Goal: Communication & Community: Answer question/provide support

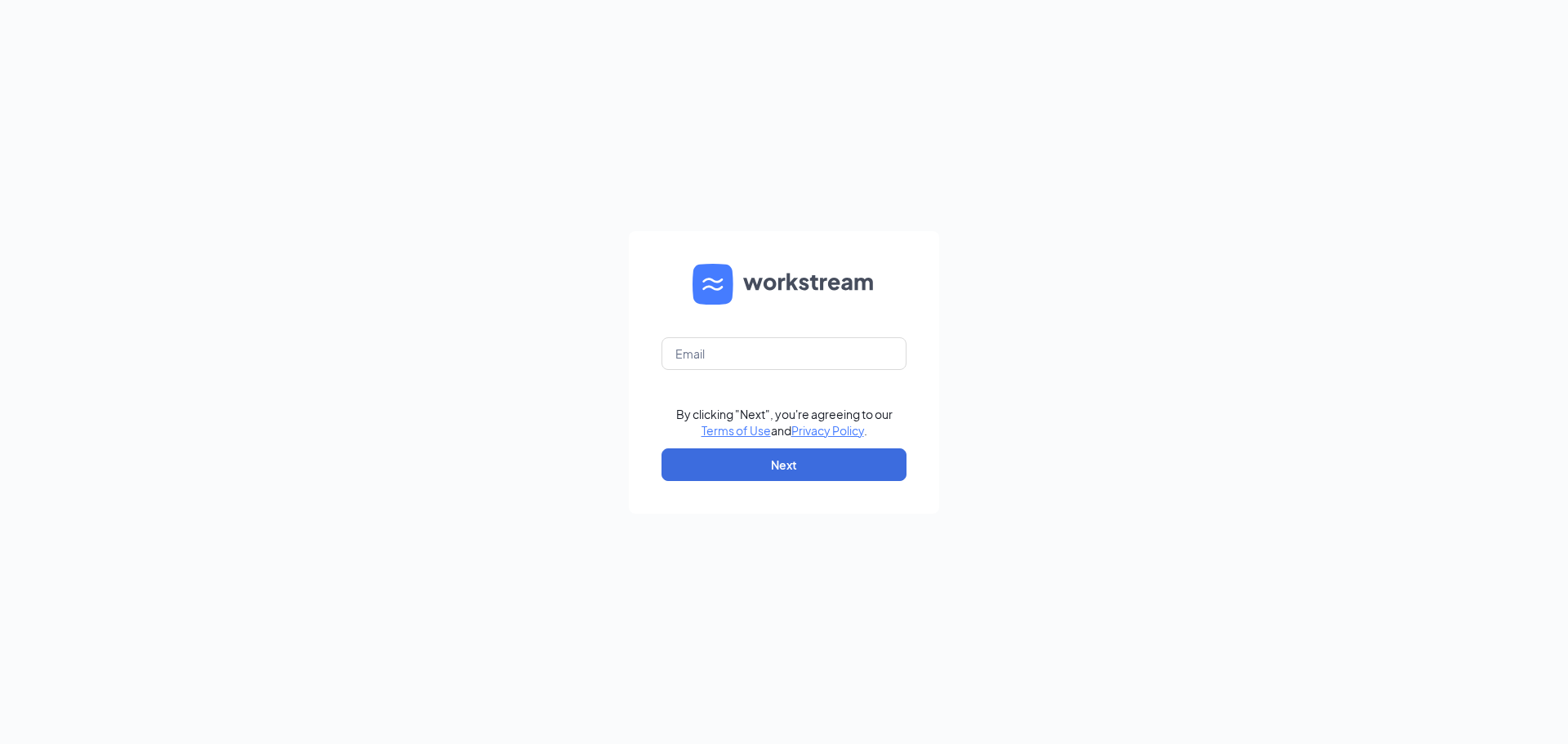
click at [739, 331] on form "By clicking "Next", you're agreeing to our Terms of Use and Privacy Policy . Ne…" at bounding box center [784, 372] width 310 height 283
click at [739, 347] on input "text" at bounding box center [784, 352] width 245 height 32
type input "[EMAIL_ADDRESS][DEMOGRAPHIC_DATA][DOMAIN_NAME]"
click at [784, 474] on button "Next" at bounding box center [784, 464] width 245 height 32
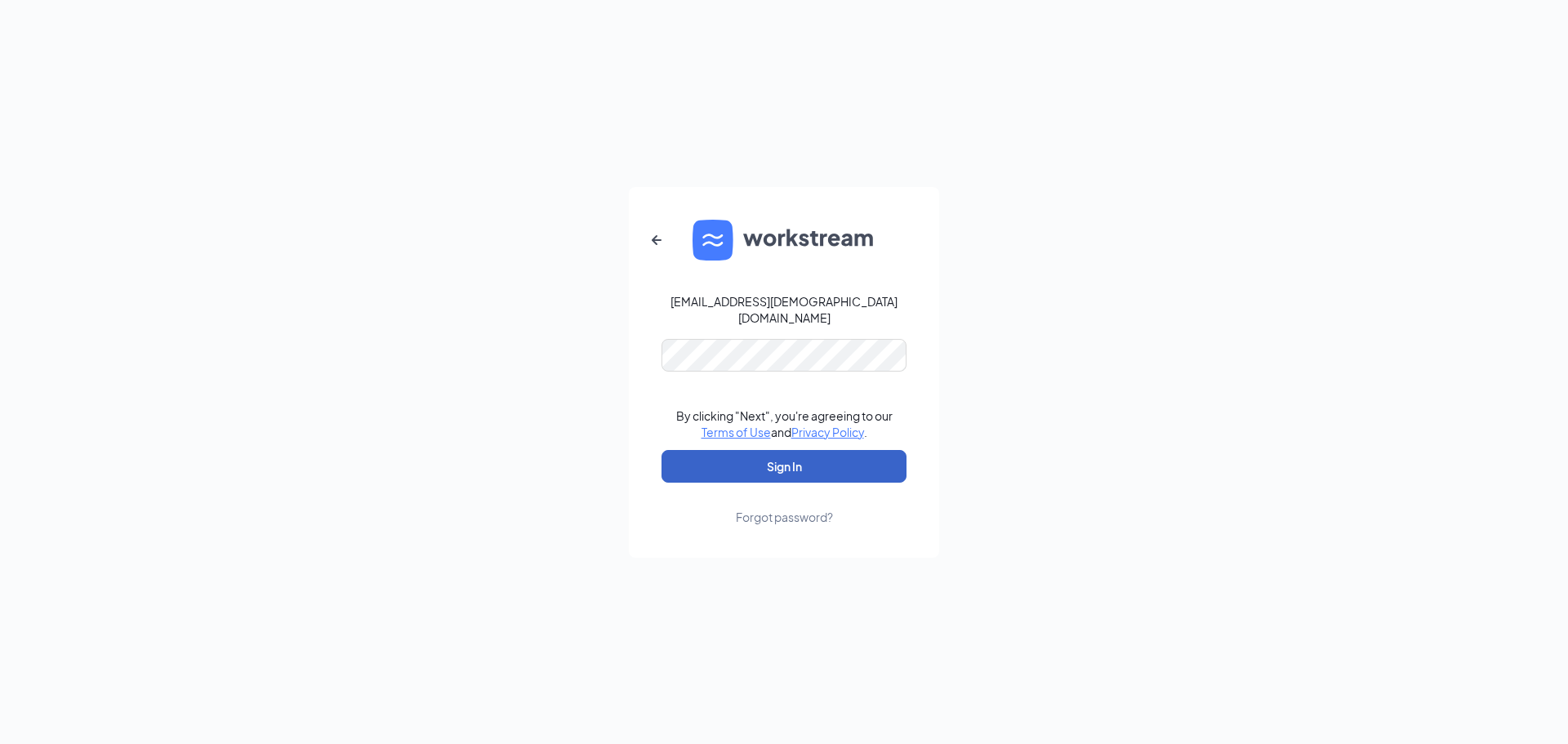
click at [824, 469] on button "Sign In" at bounding box center [784, 465] width 245 height 32
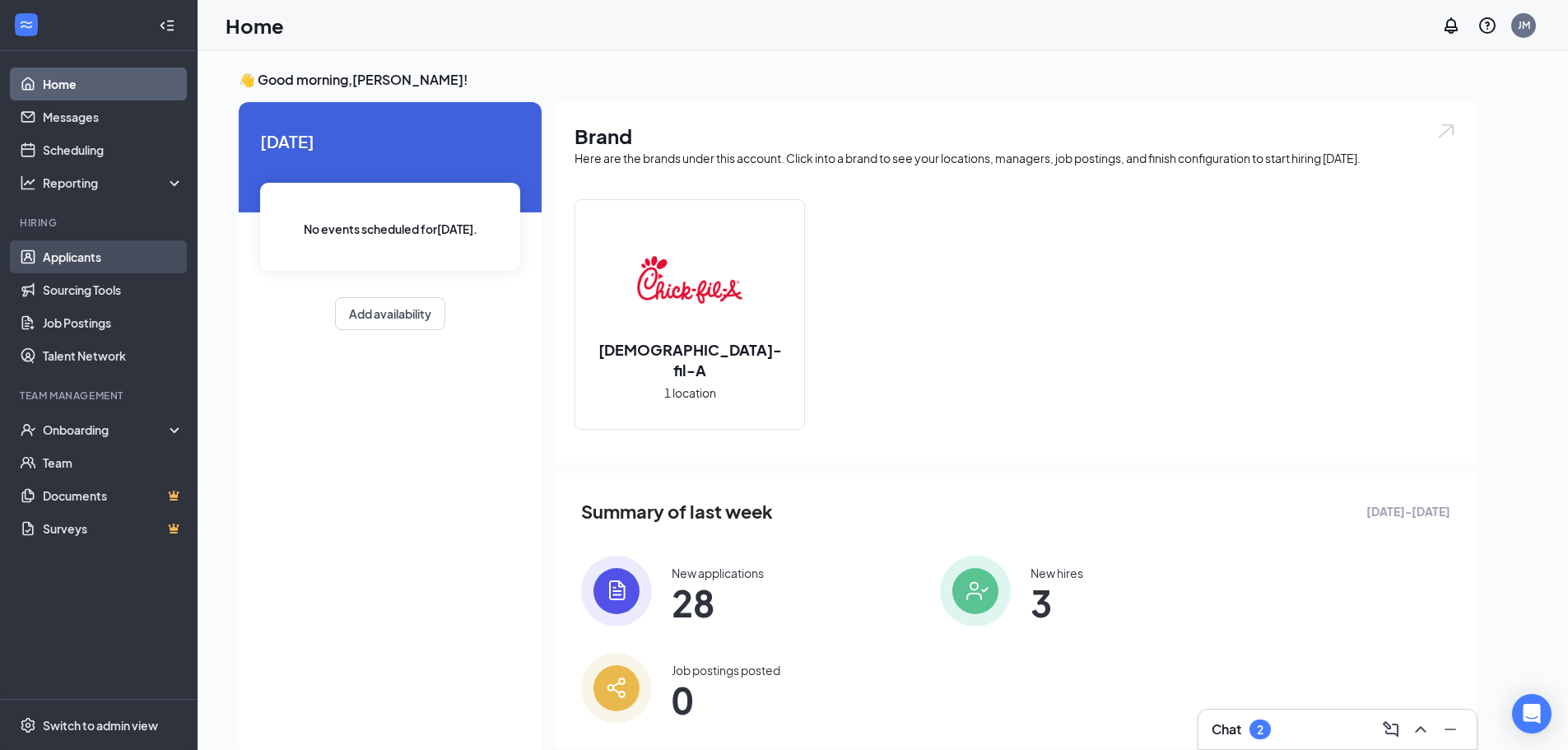
click at [82, 273] on link "Applicants" at bounding box center [112, 256] width 141 height 33
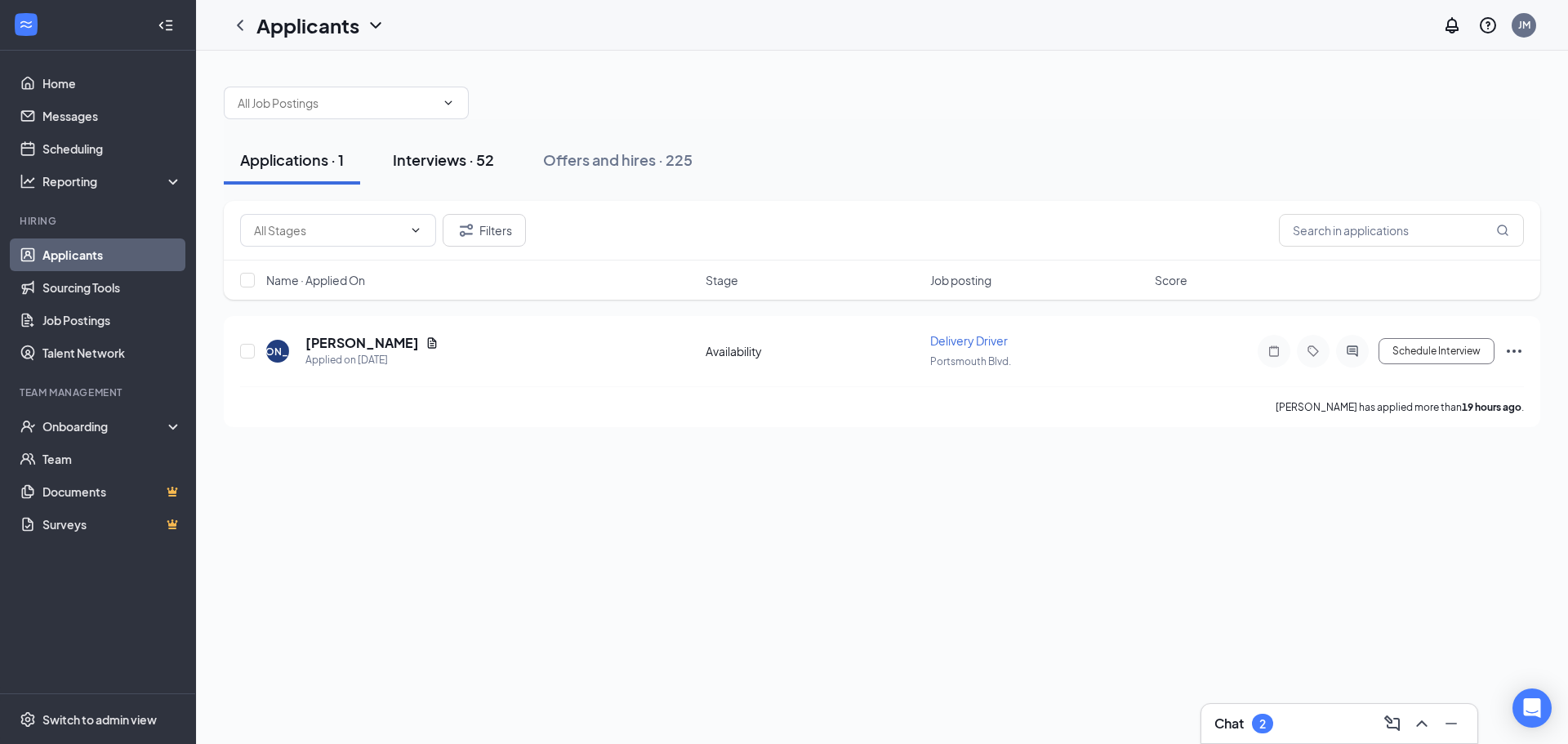
click at [420, 160] on div "Interviews · 52" at bounding box center [443, 160] width 101 height 21
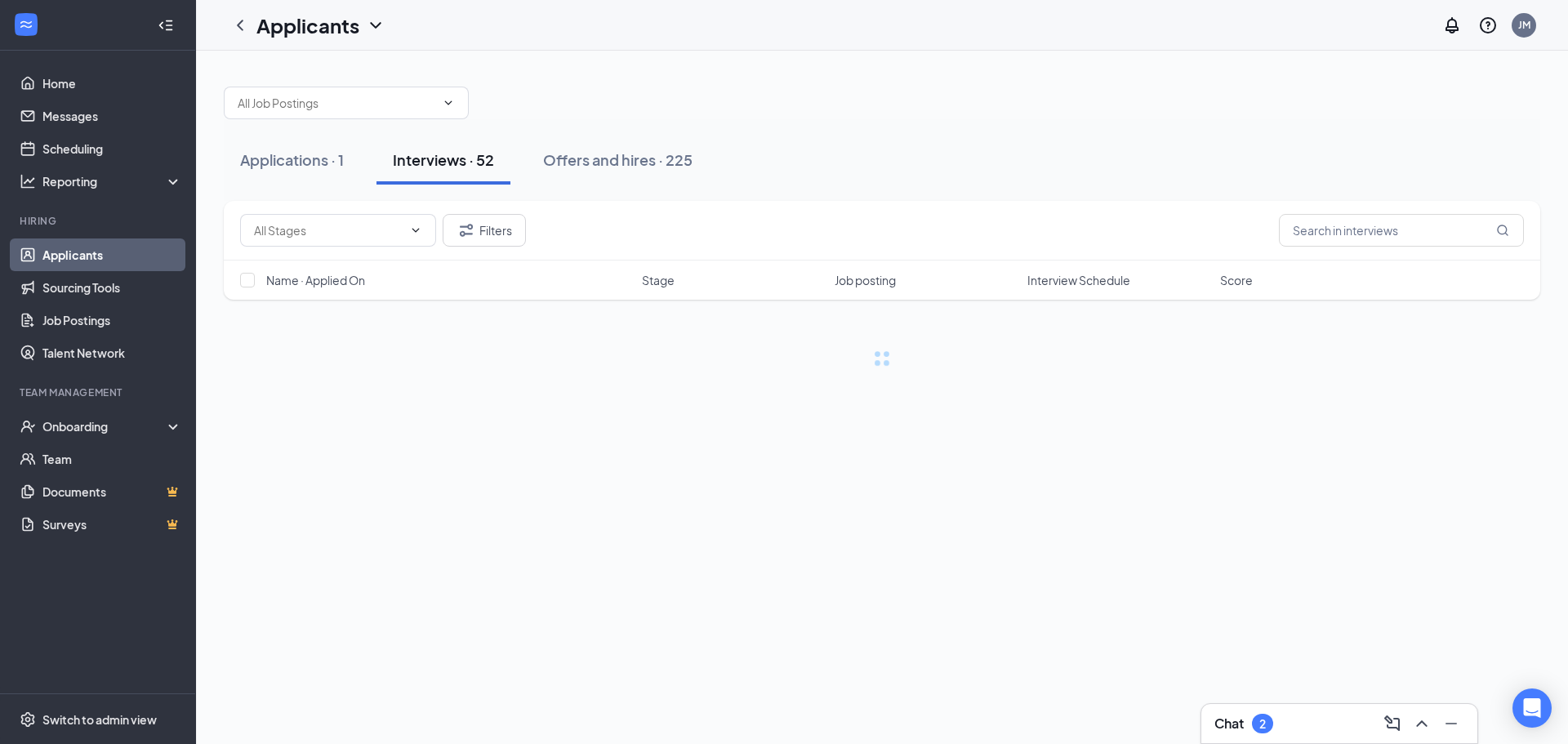
click at [300, 251] on div "Filters" at bounding box center [881, 230] width 1316 height 60
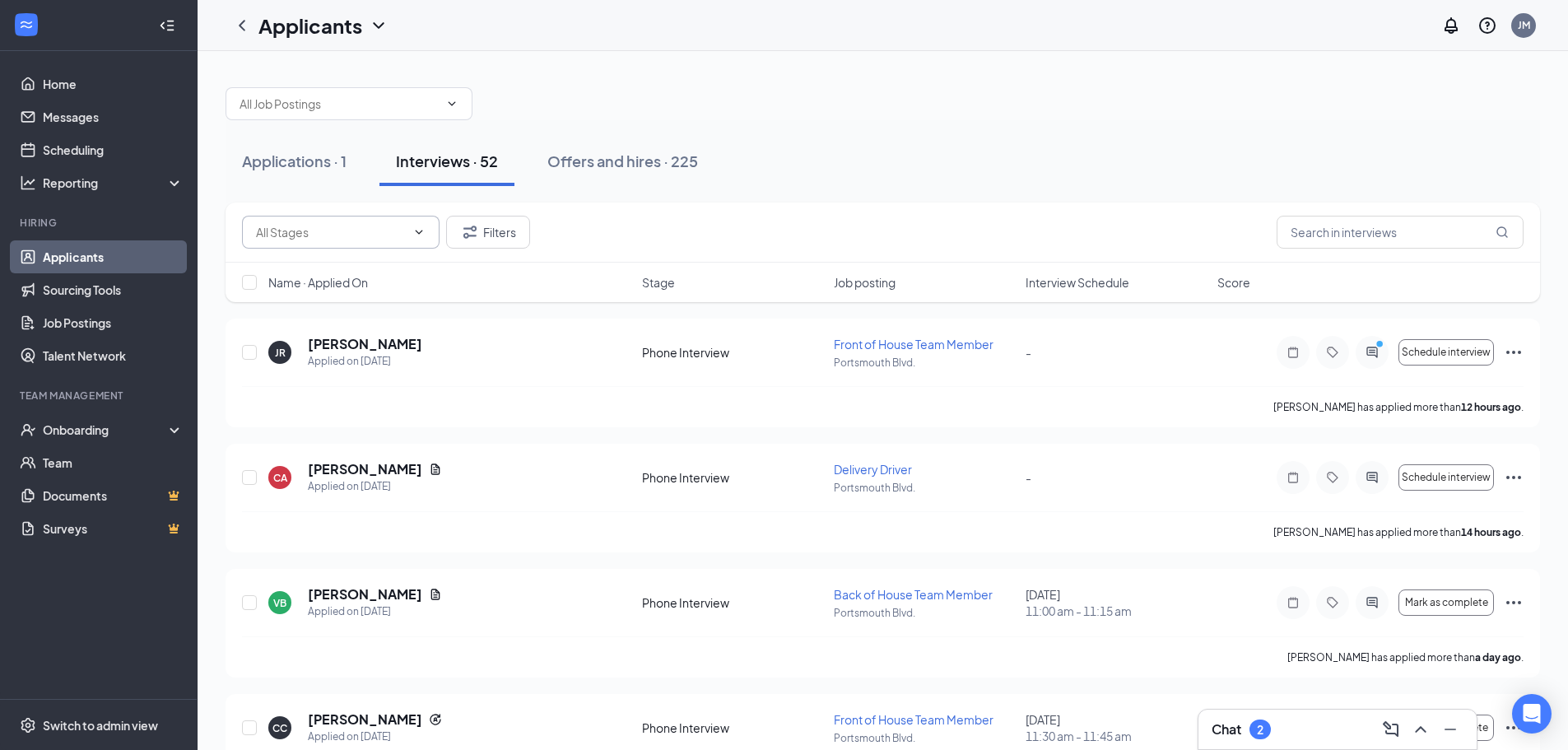
click at [300, 237] on input "text" at bounding box center [331, 232] width 150 height 18
click at [309, 287] on div "Onsite Interview (11)" at bounding box center [340, 270] width 197 height 38
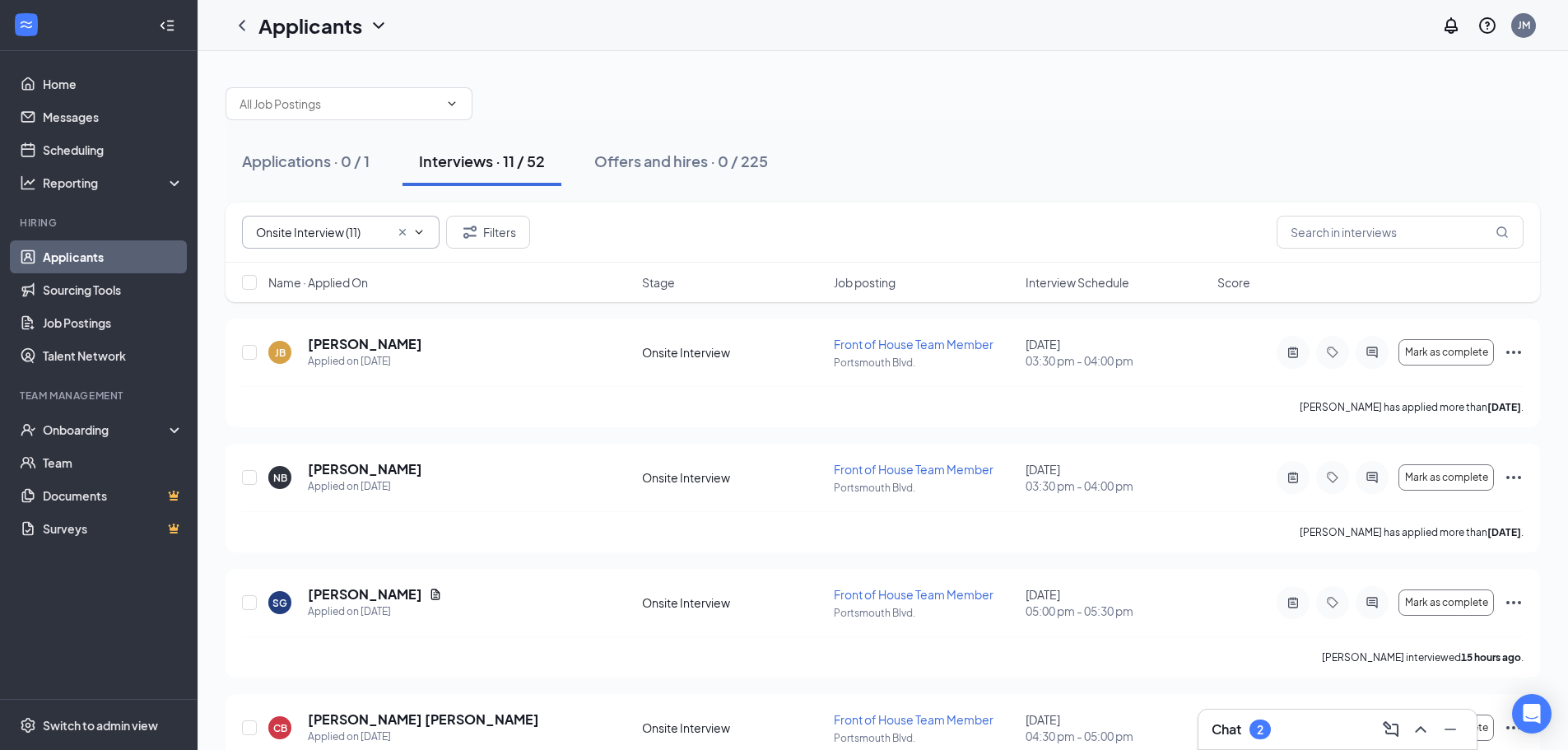
click at [309, 233] on input "Onsite Interview (11)" at bounding box center [322, 232] width 133 height 18
click at [300, 314] on div "Phone Interview (41)" at bounding box center [310, 309] width 109 height 18
type input "Phone Interview (41)"
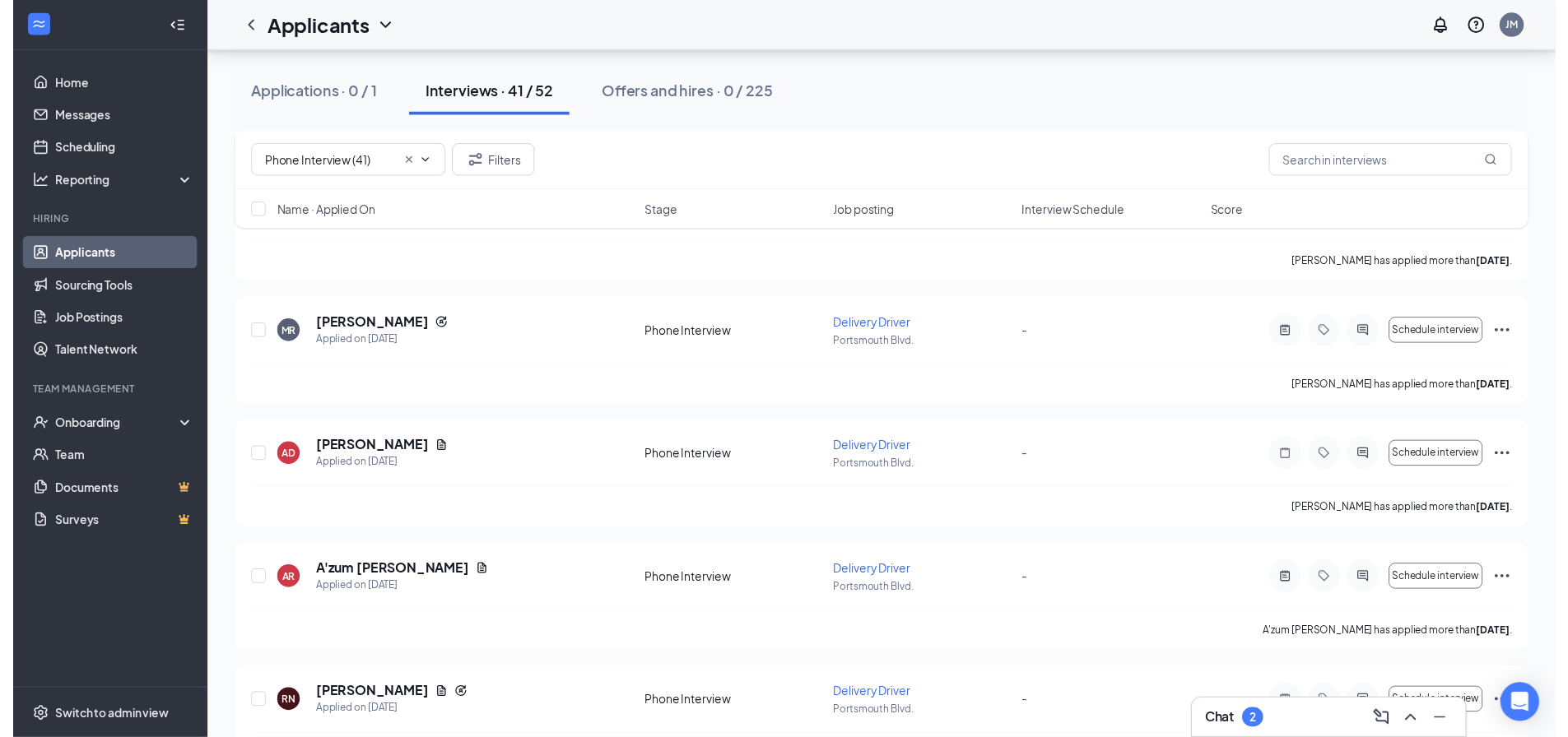
scroll to position [4196, 0]
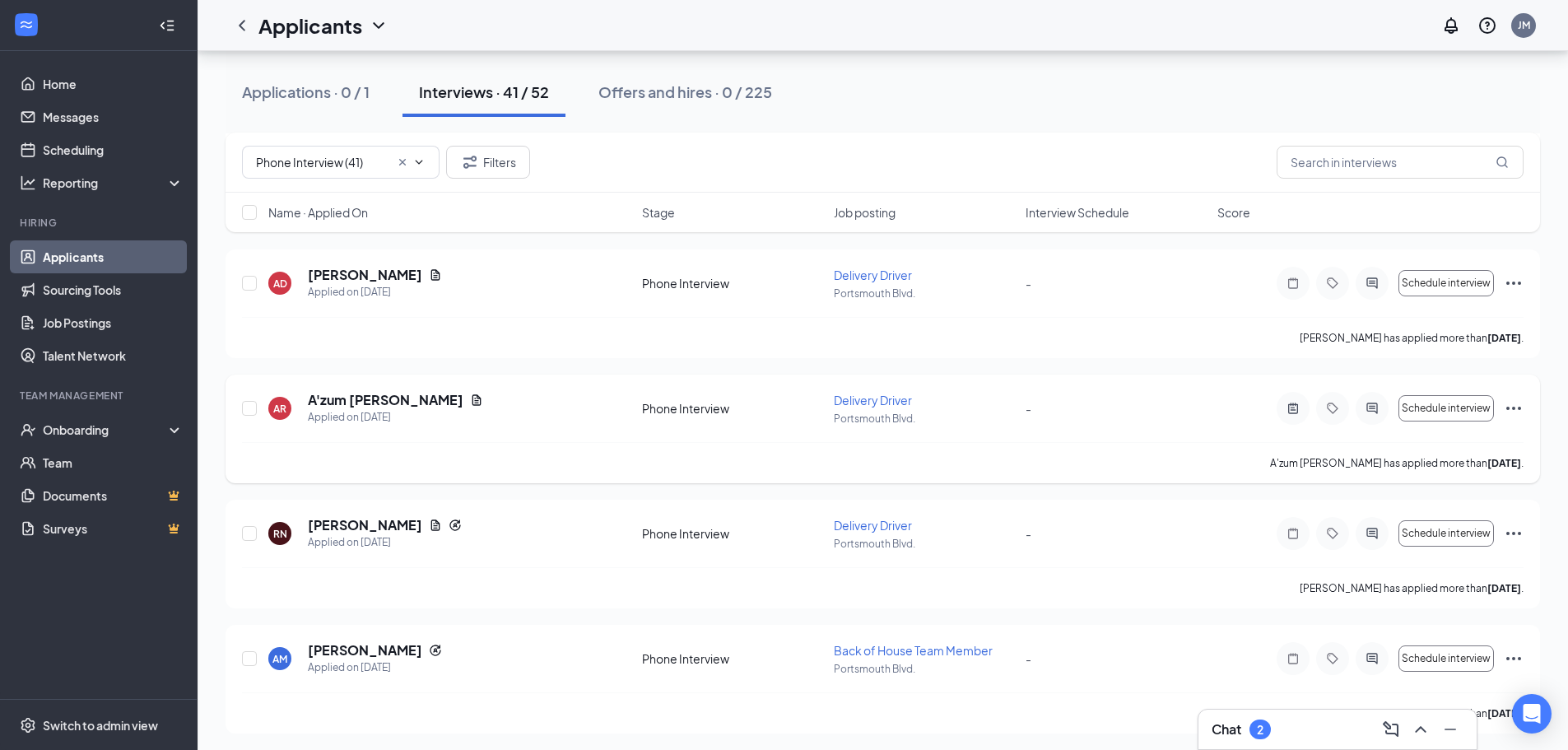
click at [1380, 396] on div at bounding box center [1371, 408] width 33 height 33
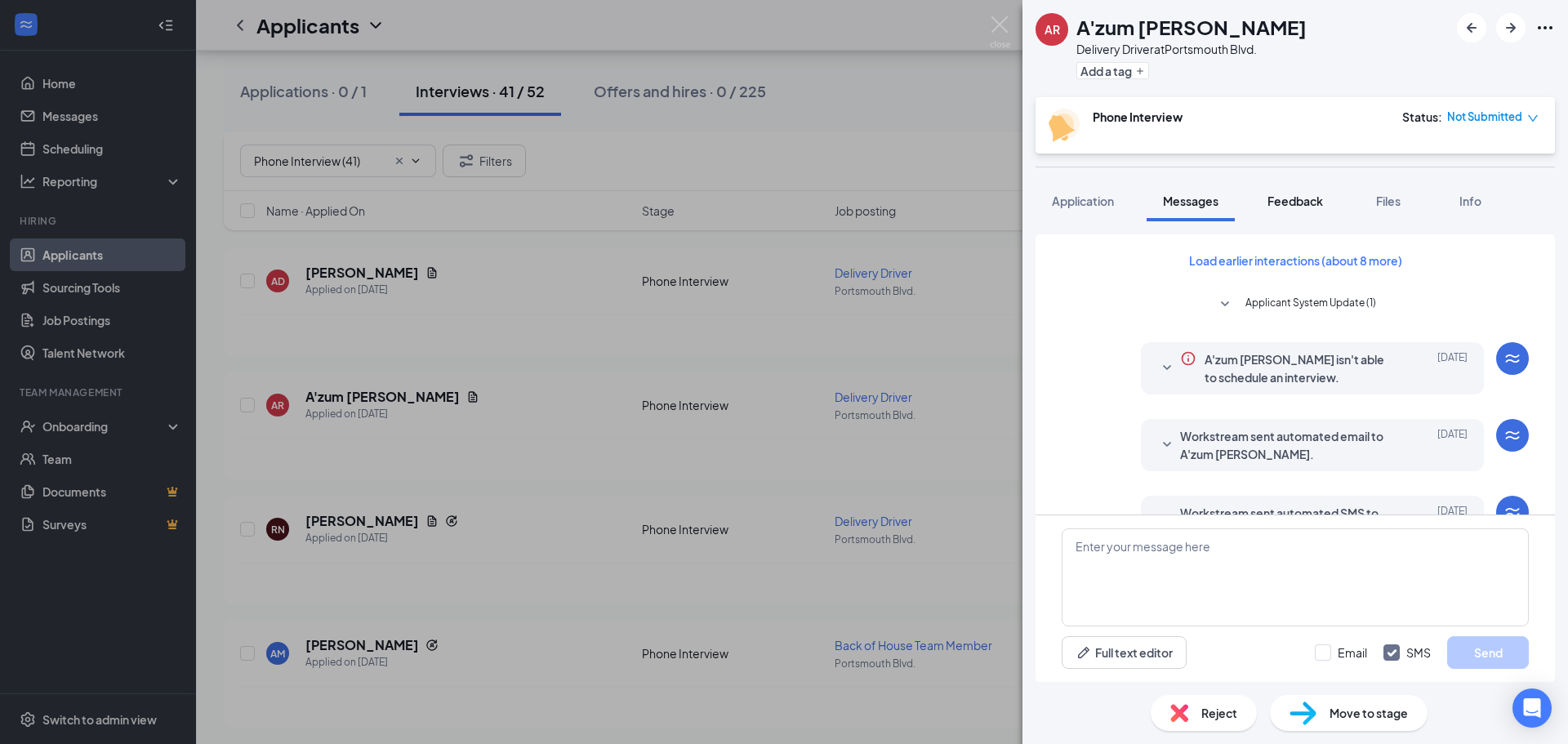
click at [1306, 209] on button "Feedback" at bounding box center [1296, 201] width 88 height 41
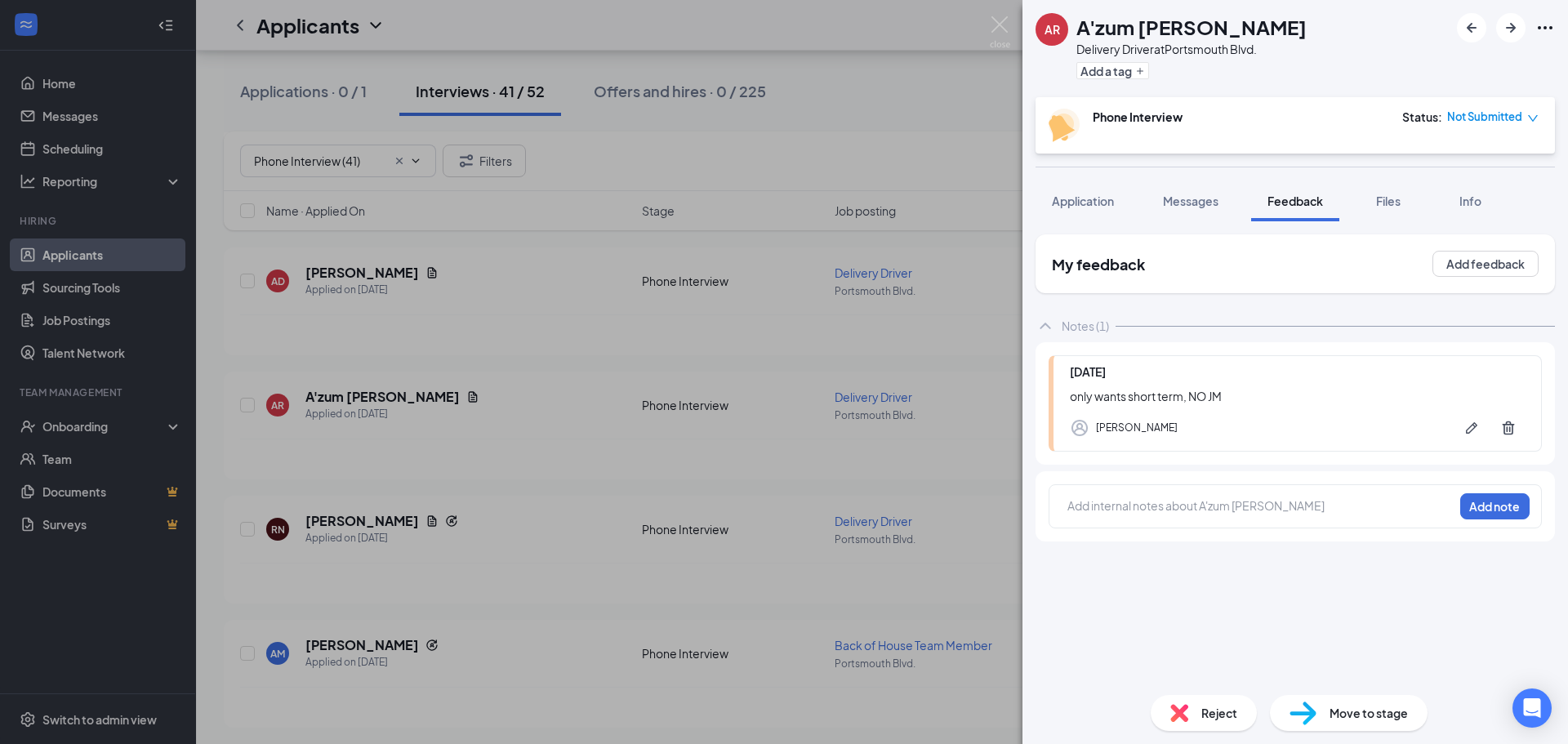
click at [1194, 713] on div "Reject" at bounding box center [1204, 713] width 106 height 36
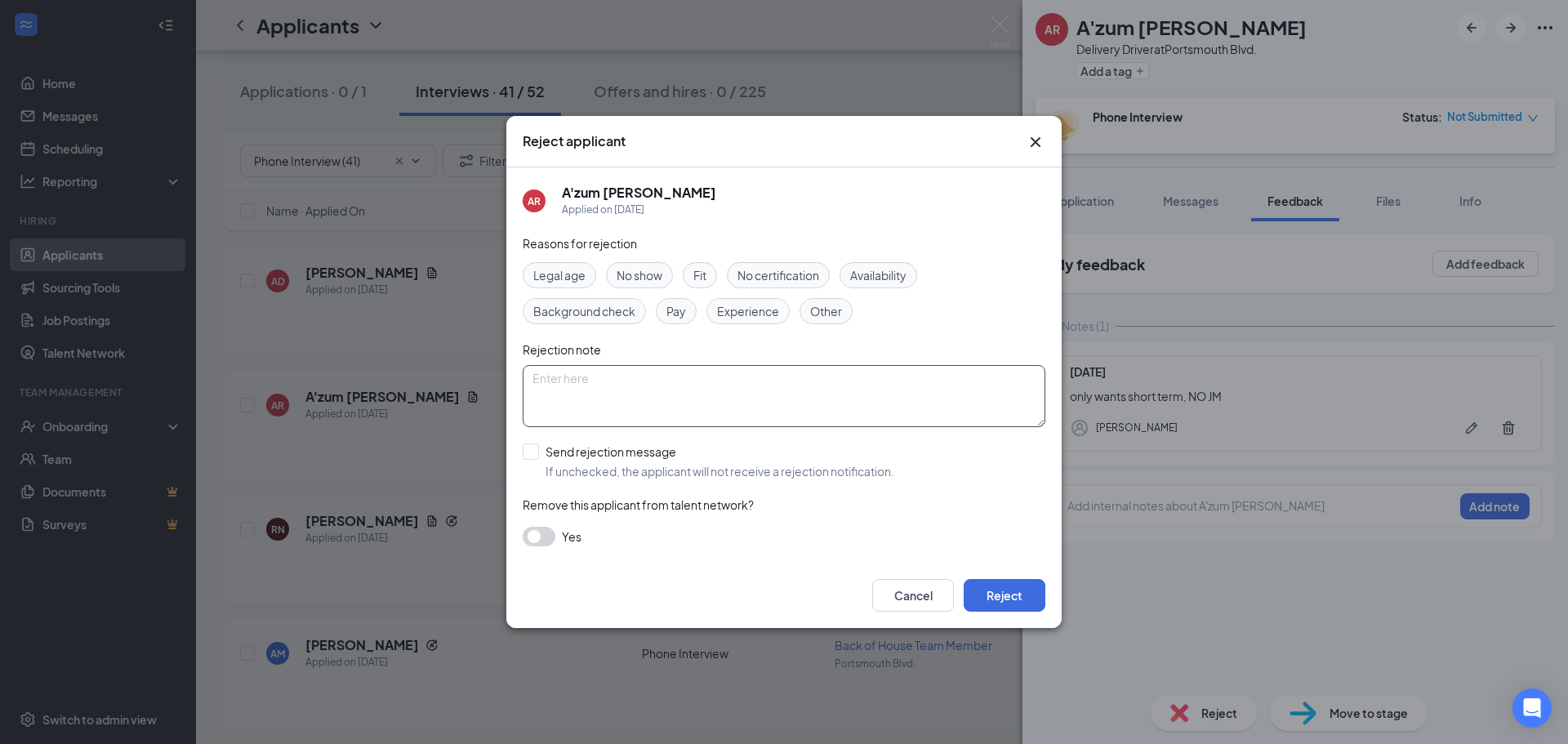
click at [579, 398] on textarea at bounding box center [784, 395] width 523 height 62
type textarea "only wants short term JM"
click at [522, 455] on div "AR A'zum [PERSON_NAME] Applied on [DATE] Reasons for rejection Legal age No sho…" at bounding box center [784, 365] width 555 height 395
click at [529, 451] on input "Send rejection message If unchecked, the applicant will not receive a rejection…" at bounding box center [708, 461] width 371 height 36
checkbox input "true"
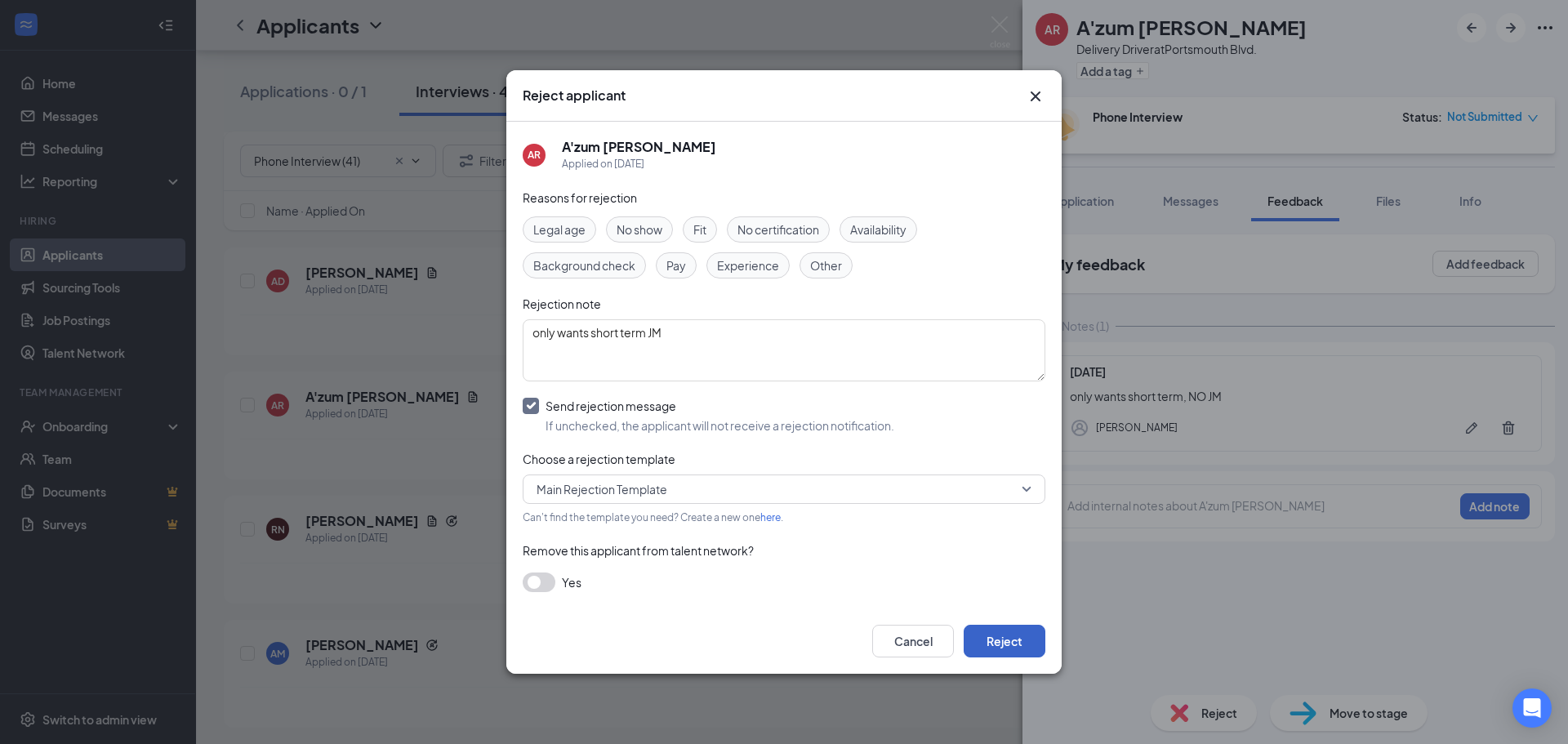
click at [1006, 632] on button "Reject" at bounding box center [1004, 640] width 81 height 32
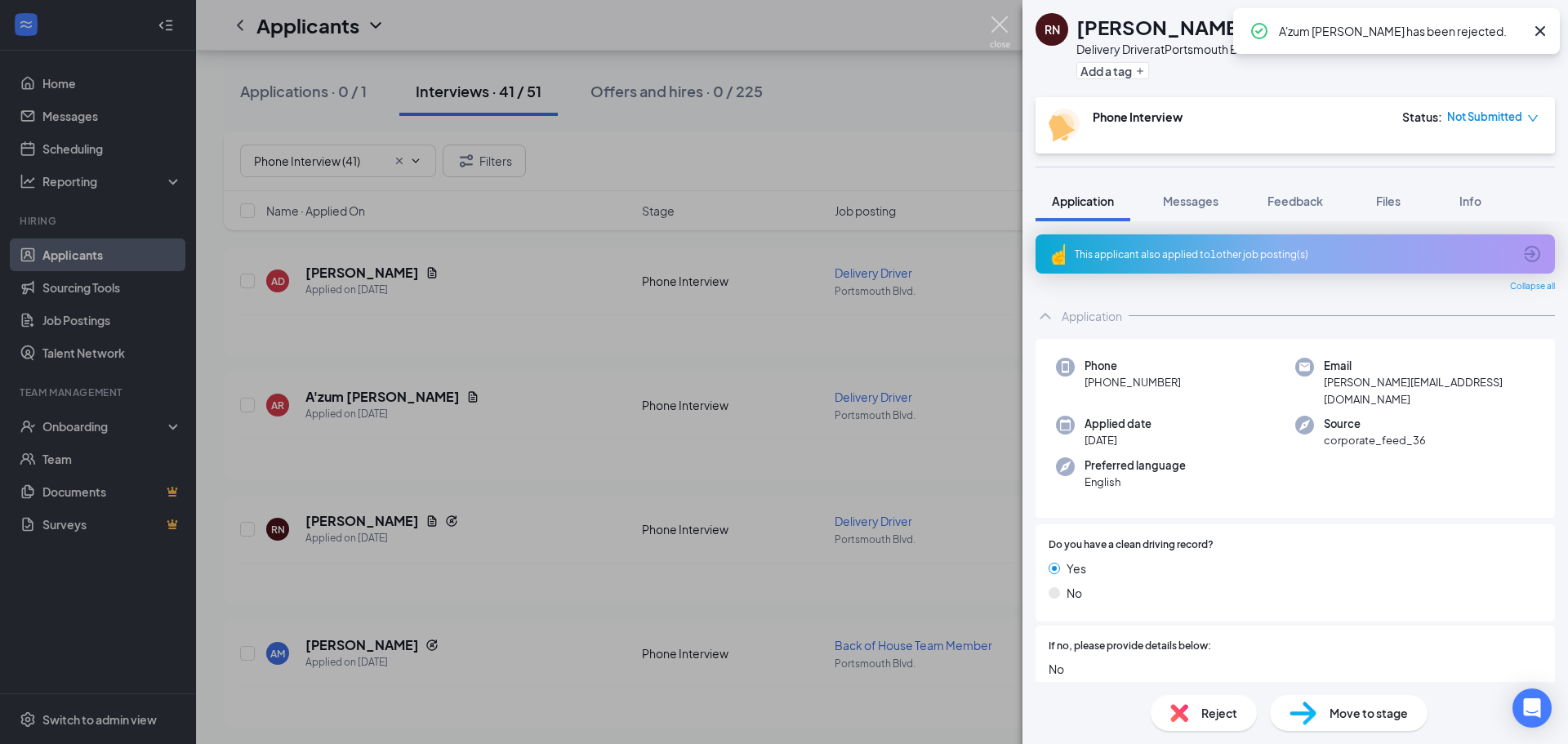
click at [997, 27] on img at bounding box center [1000, 32] width 21 height 32
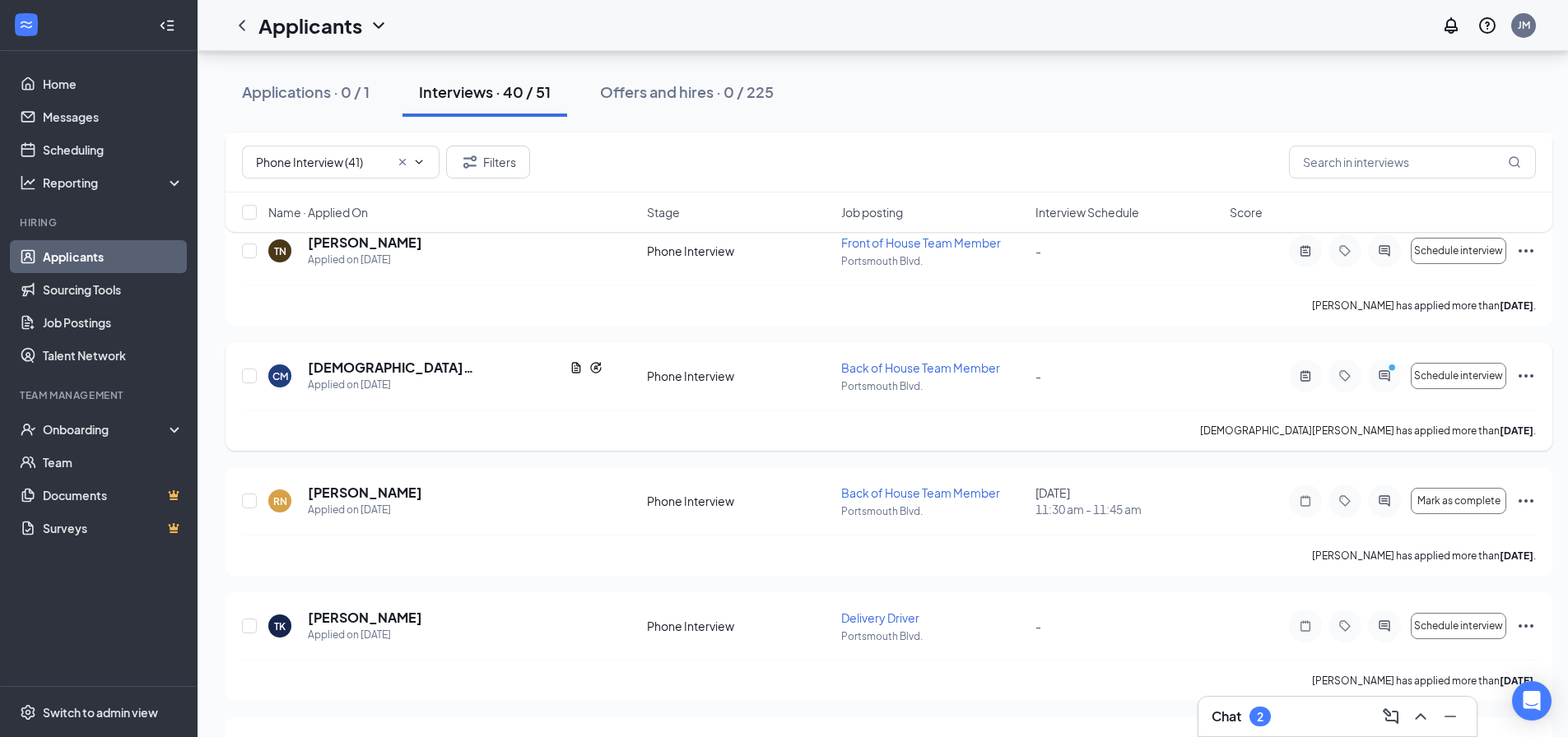
scroll to position [3231, 0]
click at [1335, 167] on input "text" at bounding box center [1412, 162] width 247 height 33
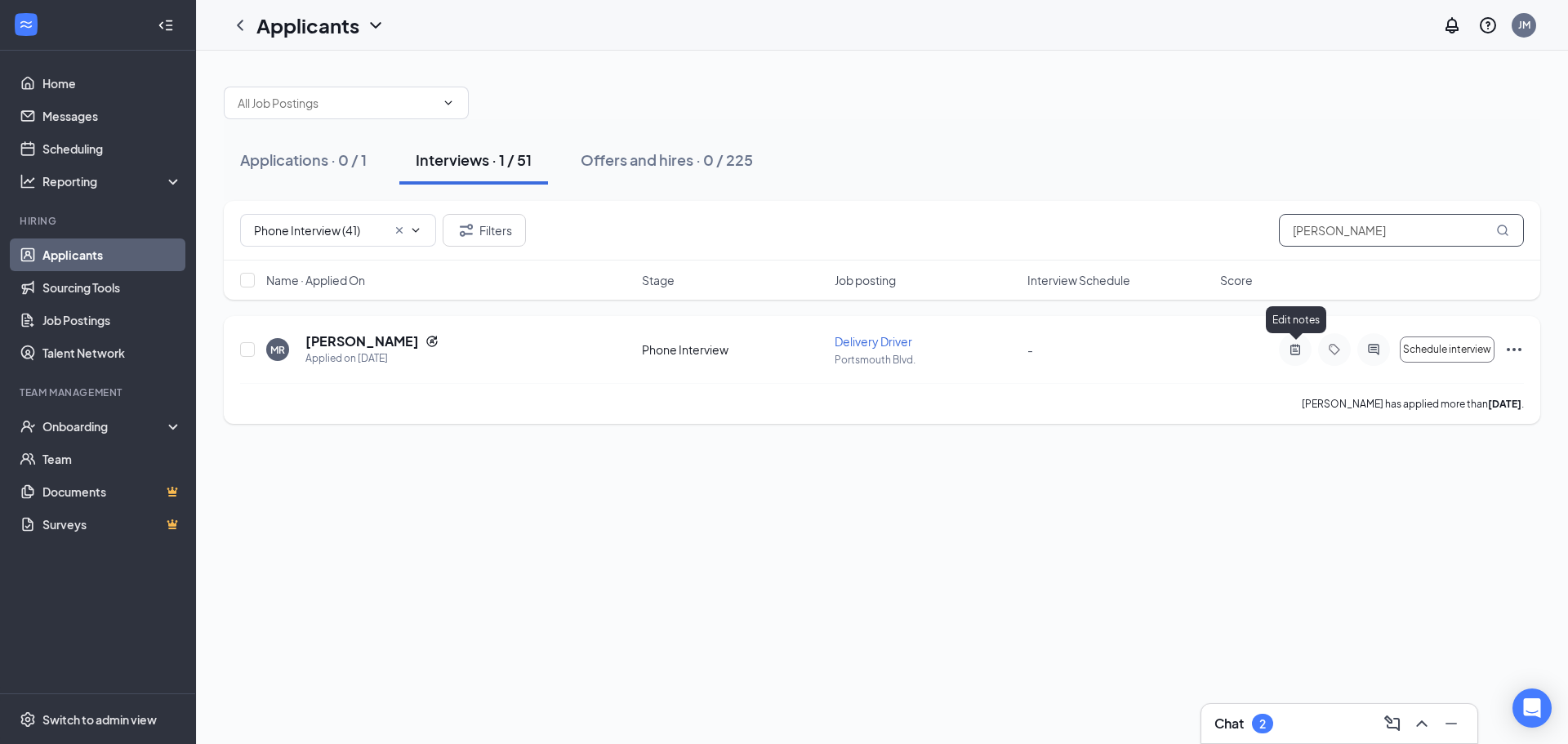
type input "[PERSON_NAME]"
click at [1296, 352] on icon "ActiveNote" at bounding box center [1296, 349] width 20 height 13
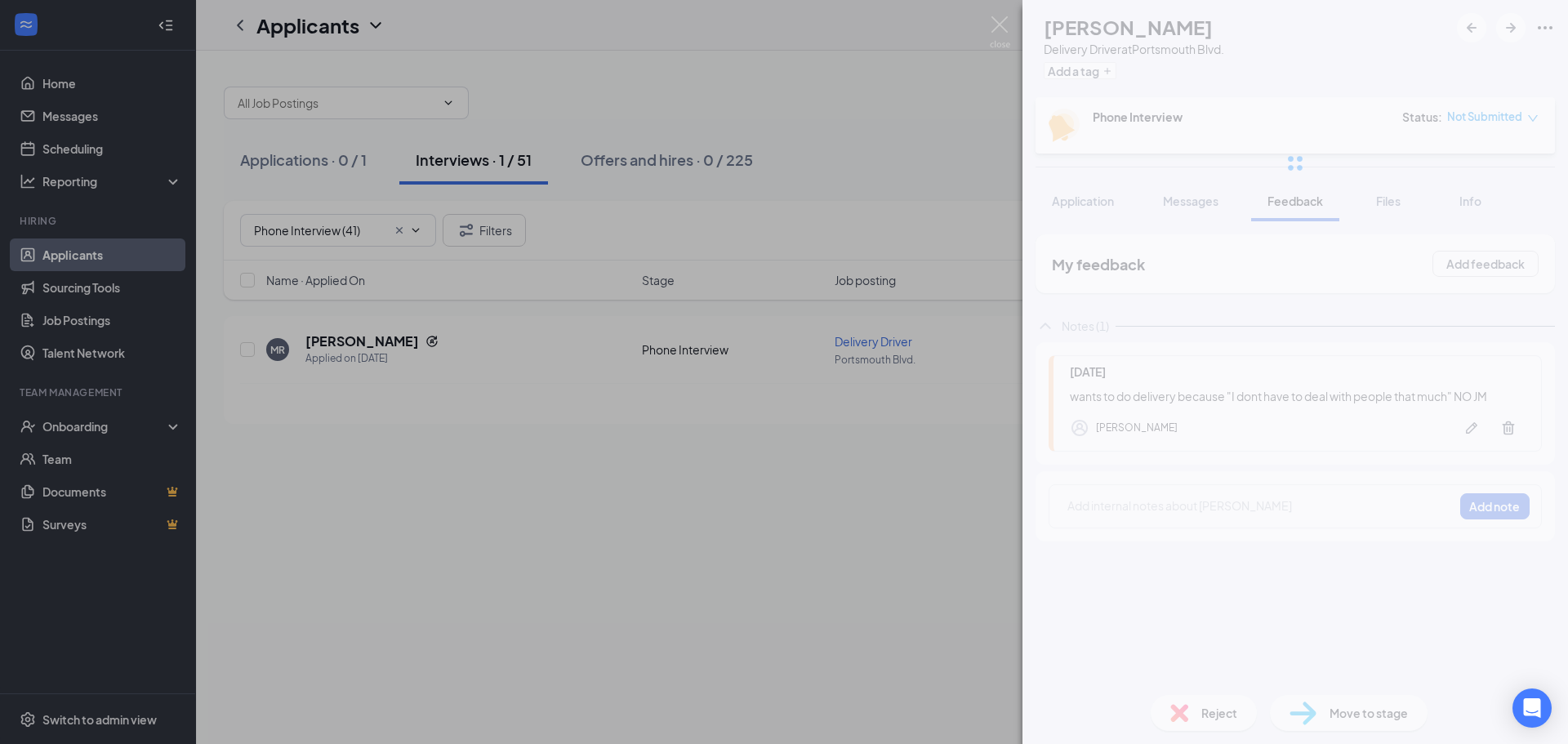
click at [1192, 717] on div "[PERSON_NAME] Delivery Driver at [GEOGRAPHIC_DATA]. Add a tag Phone Interview S…" at bounding box center [1295, 372] width 546 height 744
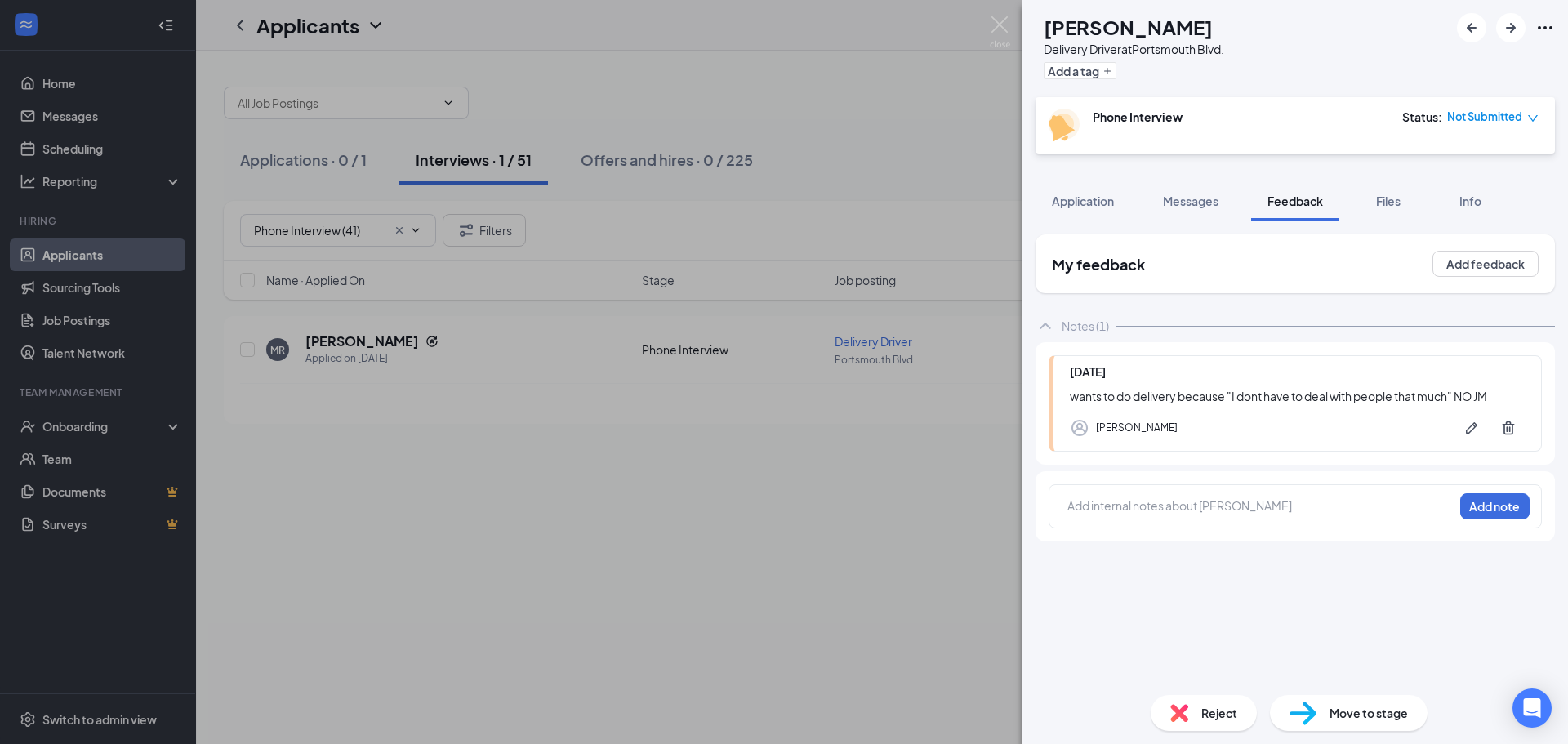
click at [1192, 706] on div "Reject" at bounding box center [1204, 713] width 106 height 36
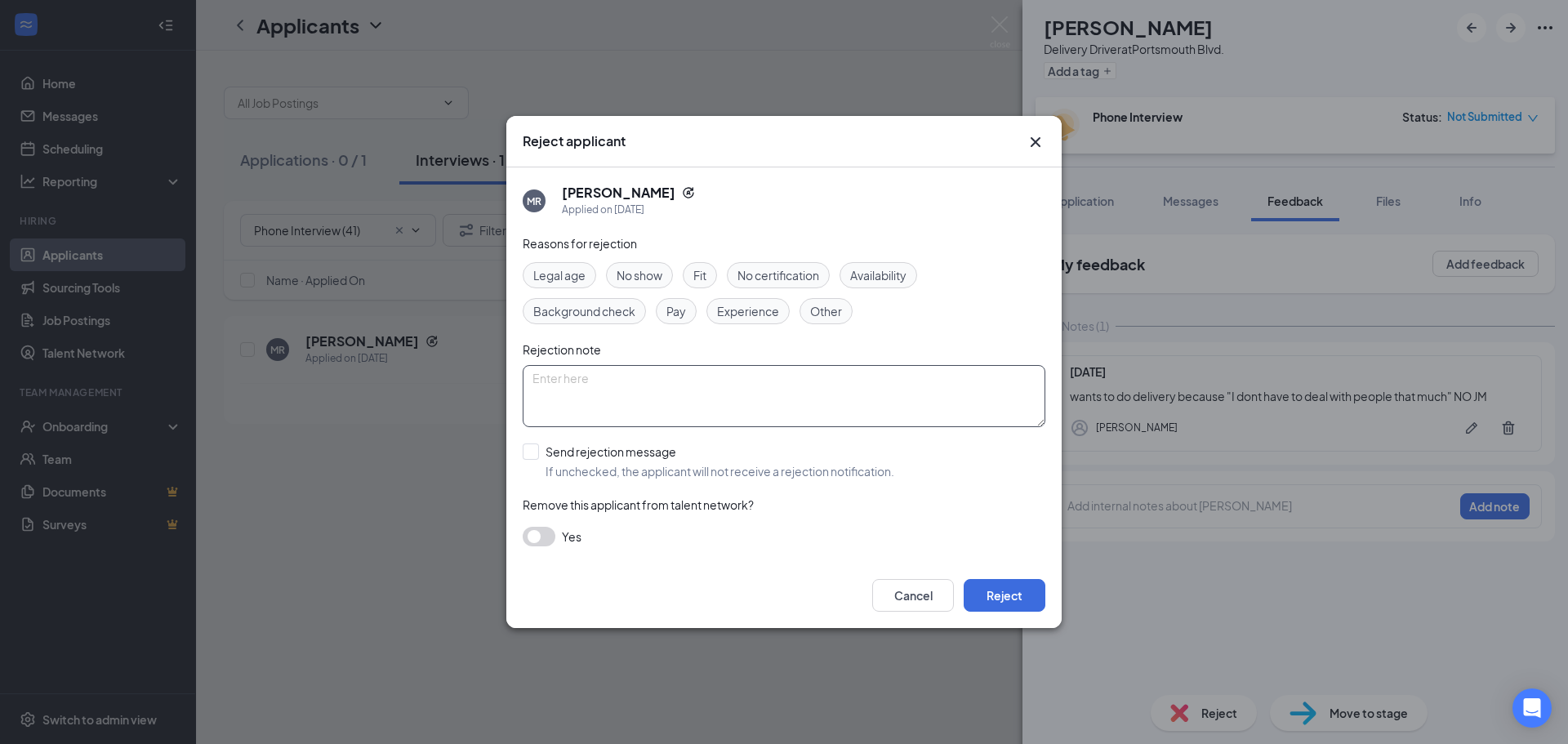
click at [664, 400] on textarea at bounding box center [784, 395] width 523 height 62
type textarea "wants to deliver so she doesnt have to deal with people [PERSON_NAME]"
click at [514, 442] on div "[PERSON_NAME] Applied on [DATE] Reasons for rejection Legal age No show Fit No …" at bounding box center [784, 365] width 555 height 395
click at [524, 452] on input "Send rejection message If unchecked, the applicant will not receive a rejection…" at bounding box center [708, 461] width 371 height 36
checkbox input "true"
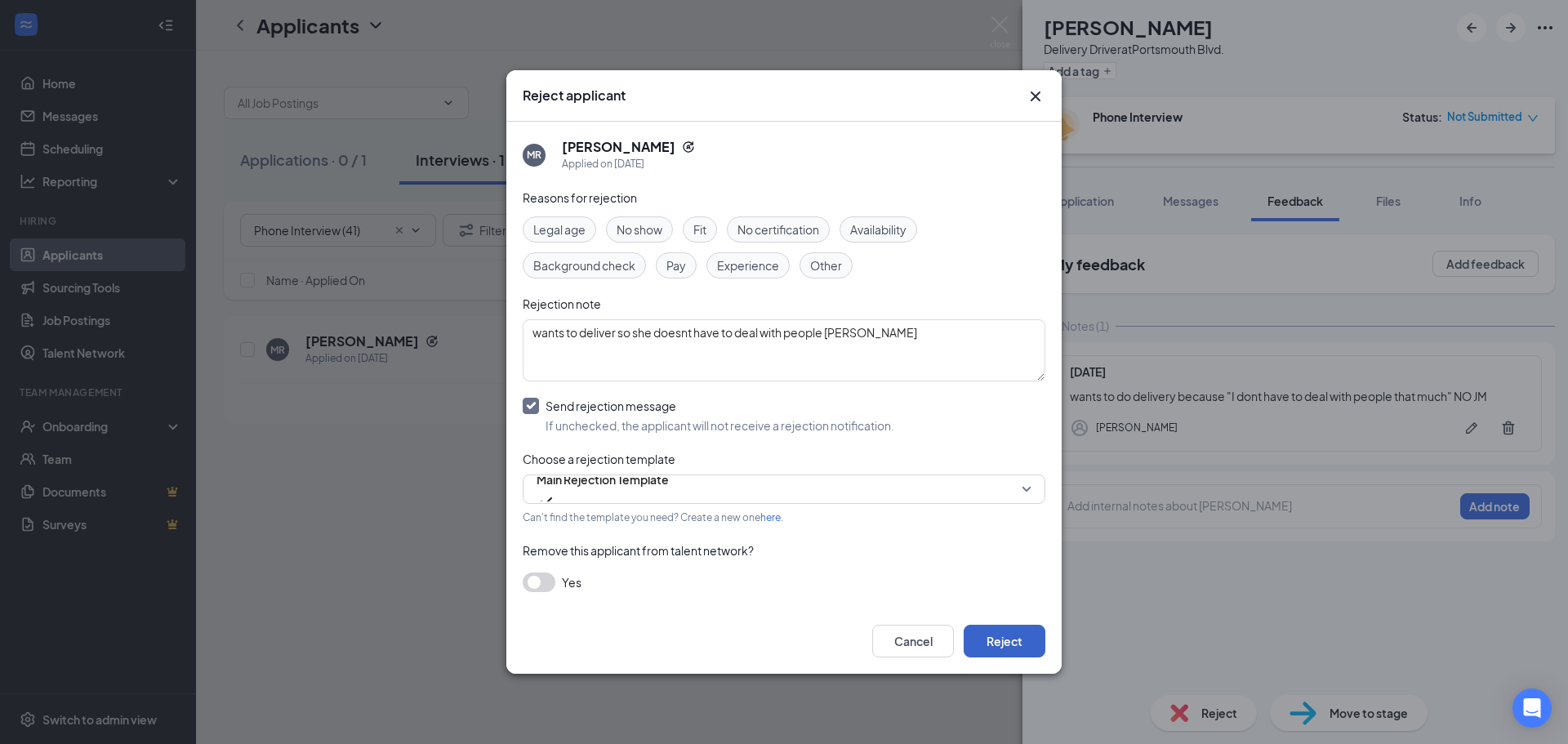
click at [1012, 636] on button "Reject" at bounding box center [1004, 640] width 81 height 32
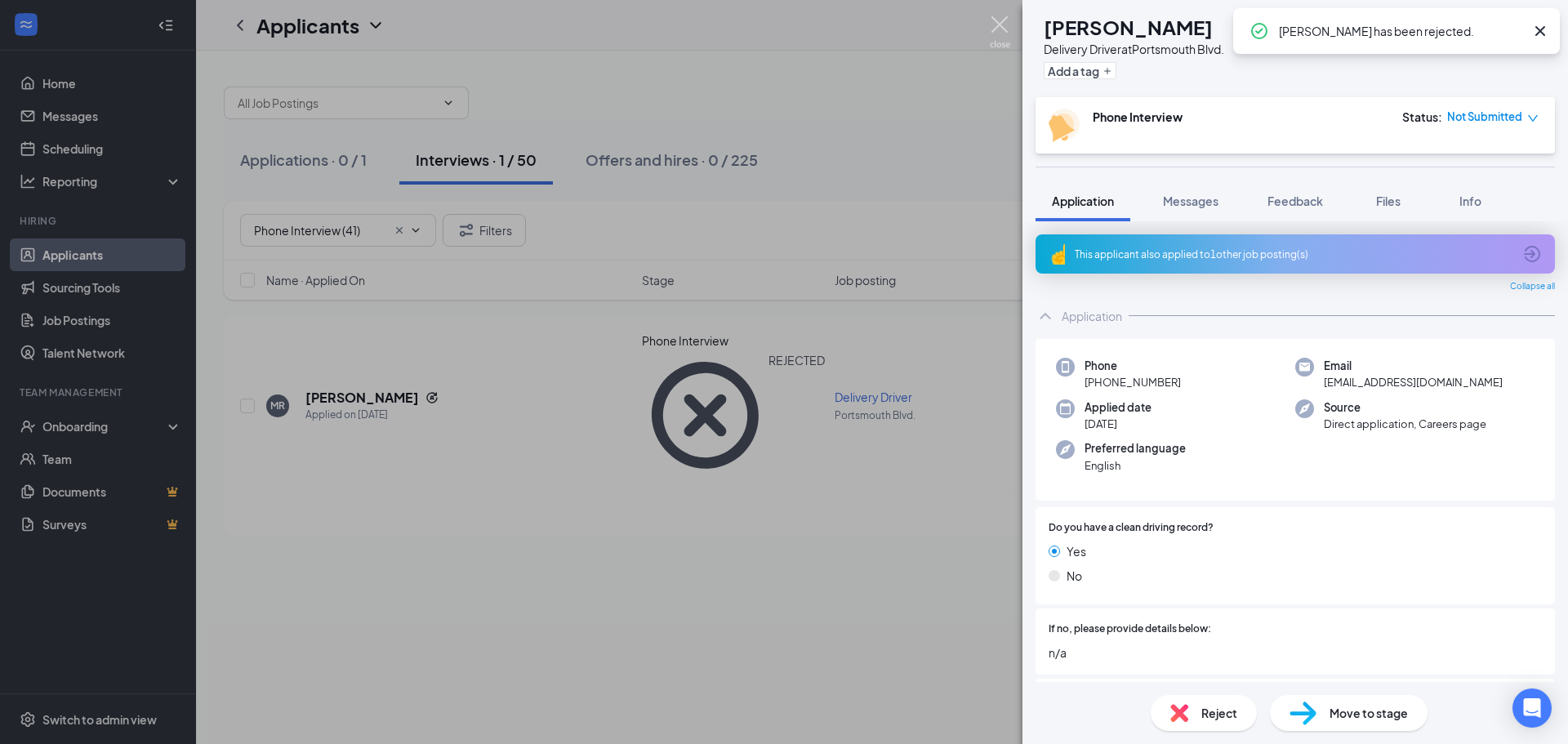
click at [1005, 20] on img at bounding box center [1000, 32] width 21 height 32
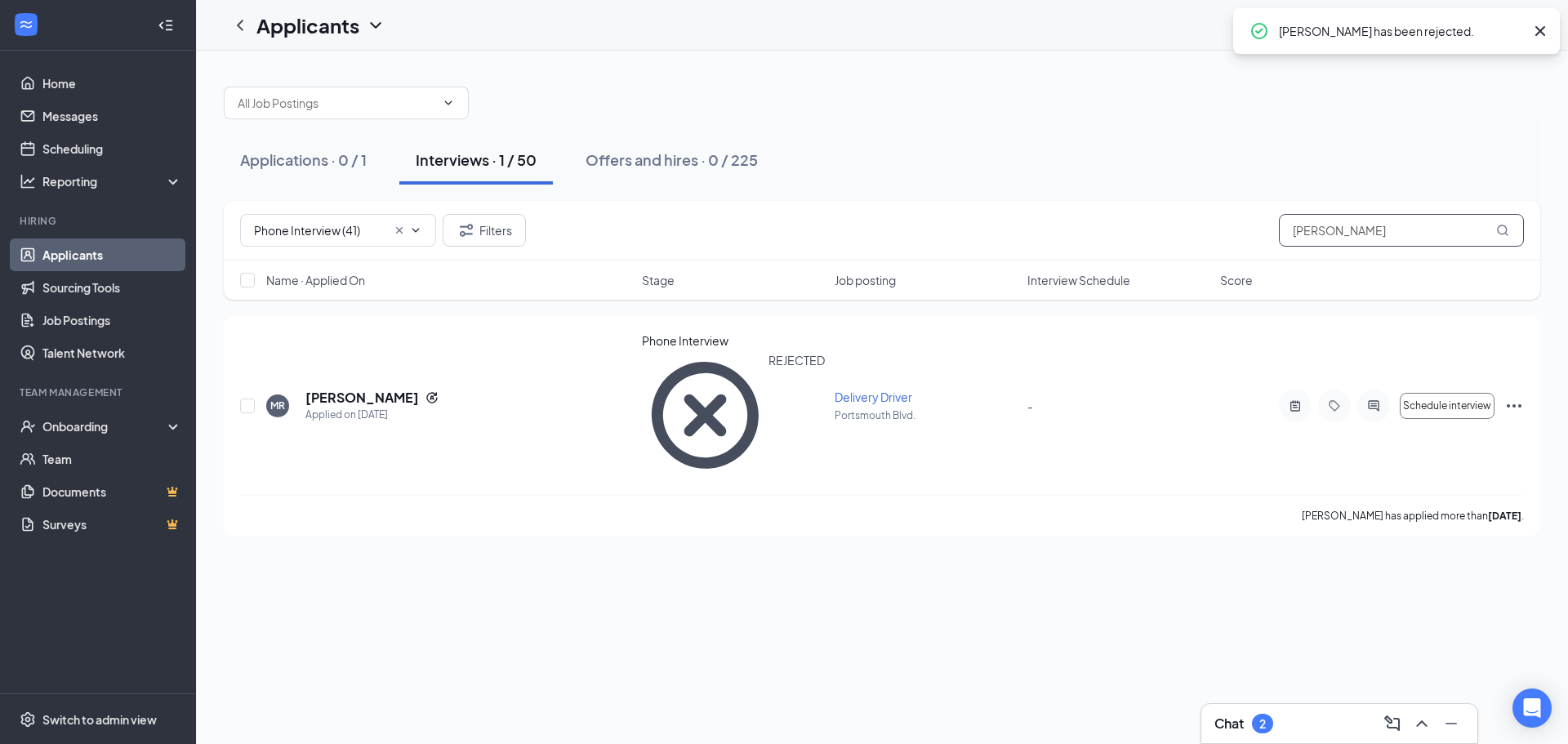
click at [1361, 233] on input "[PERSON_NAME]" at bounding box center [1402, 229] width 245 height 32
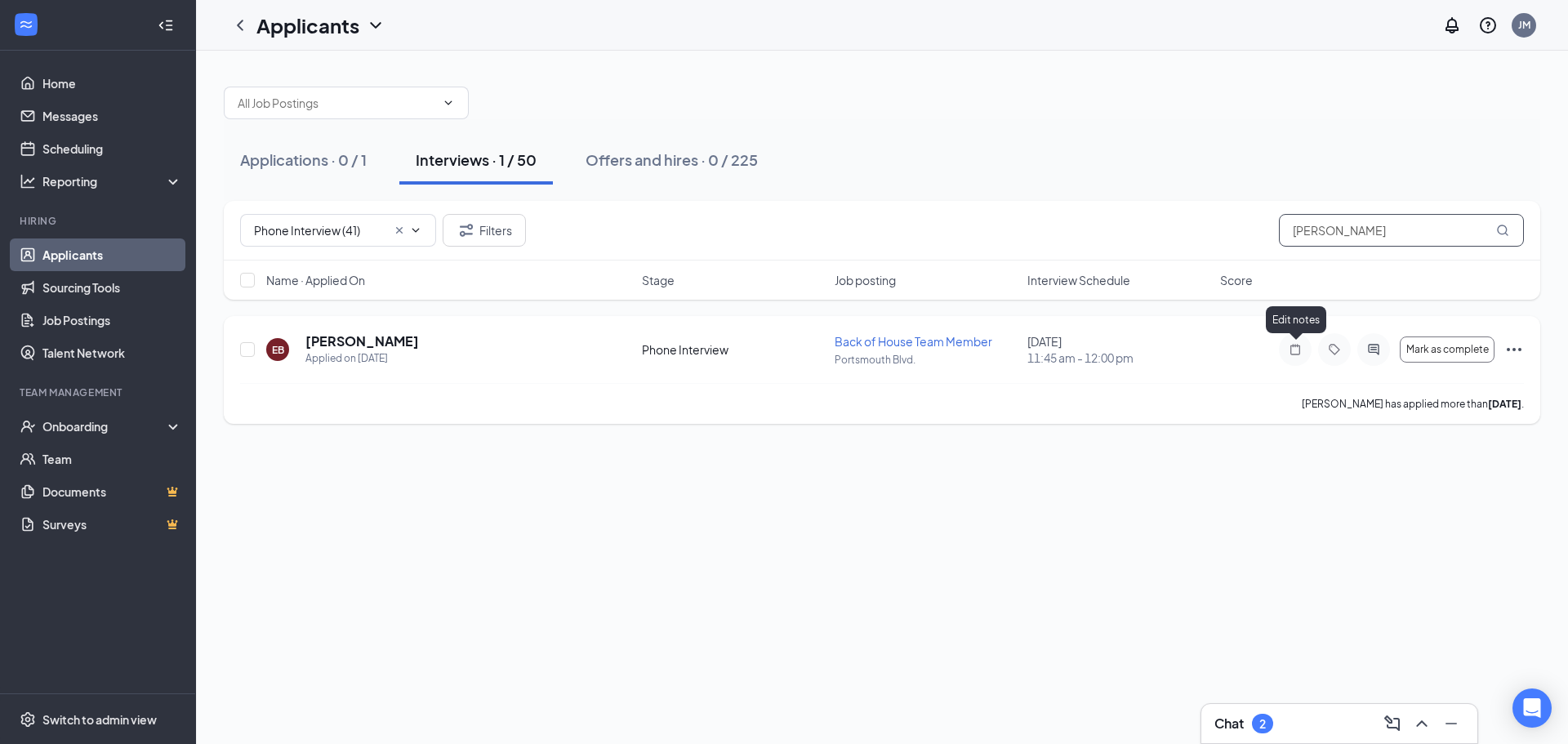
type input "[PERSON_NAME]"
click at [1295, 353] on icon "Note" at bounding box center [1296, 349] width 20 height 13
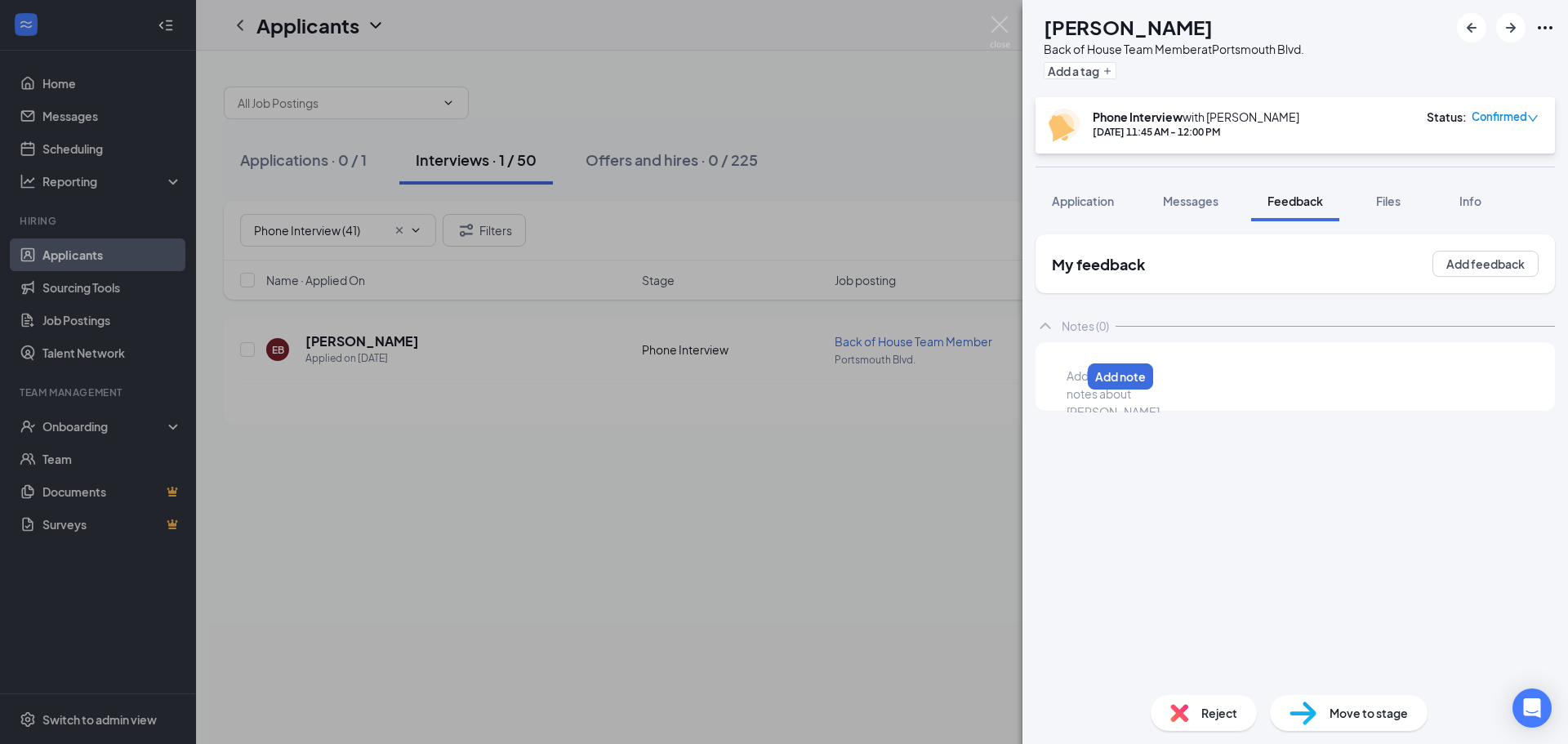
click at [1080, 379] on div at bounding box center [1073, 376] width 13 height 18
click at [1302, 370] on button "Add note" at bounding box center [1268, 376] width 66 height 26
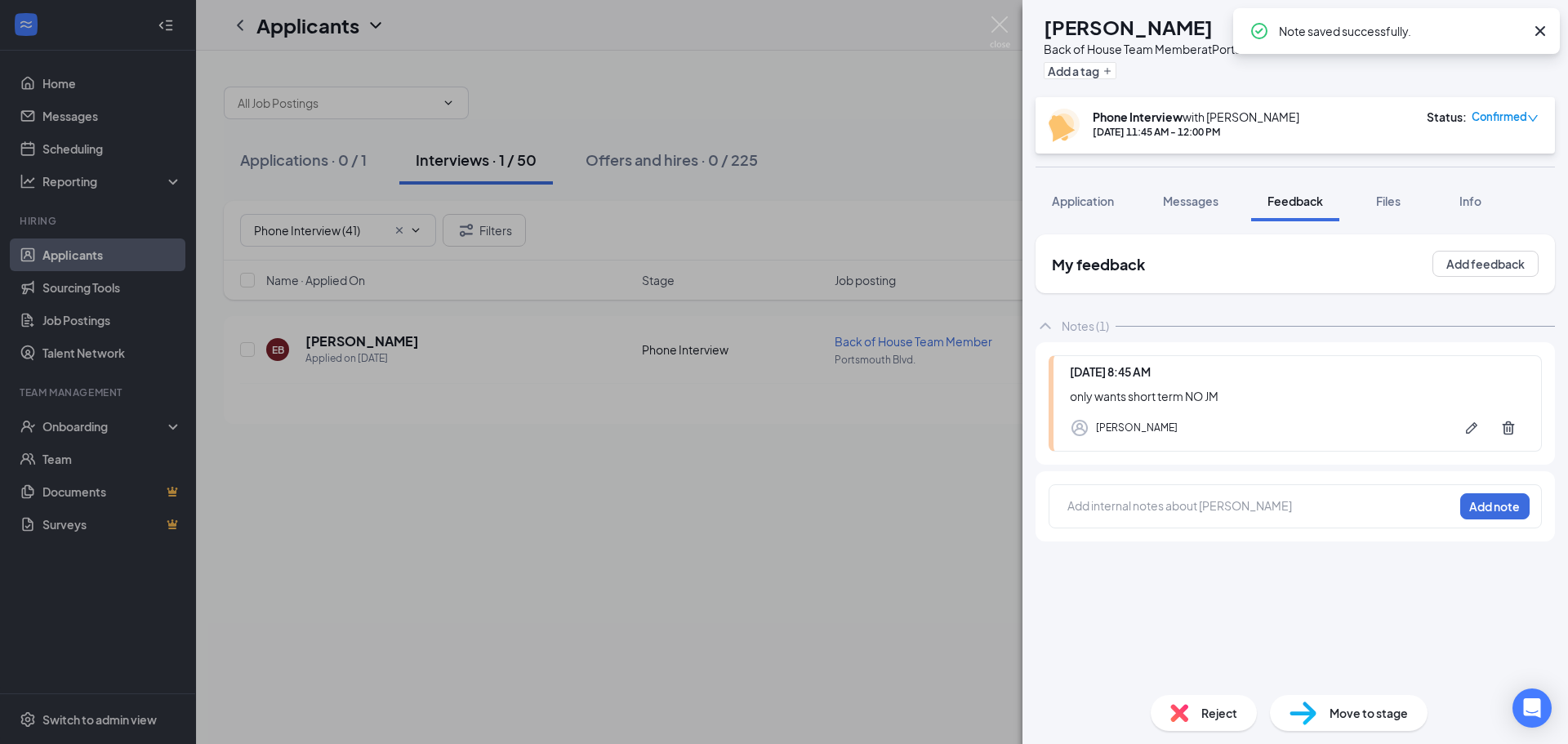
click at [1215, 710] on span "Reject" at bounding box center [1219, 713] width 36 height 18
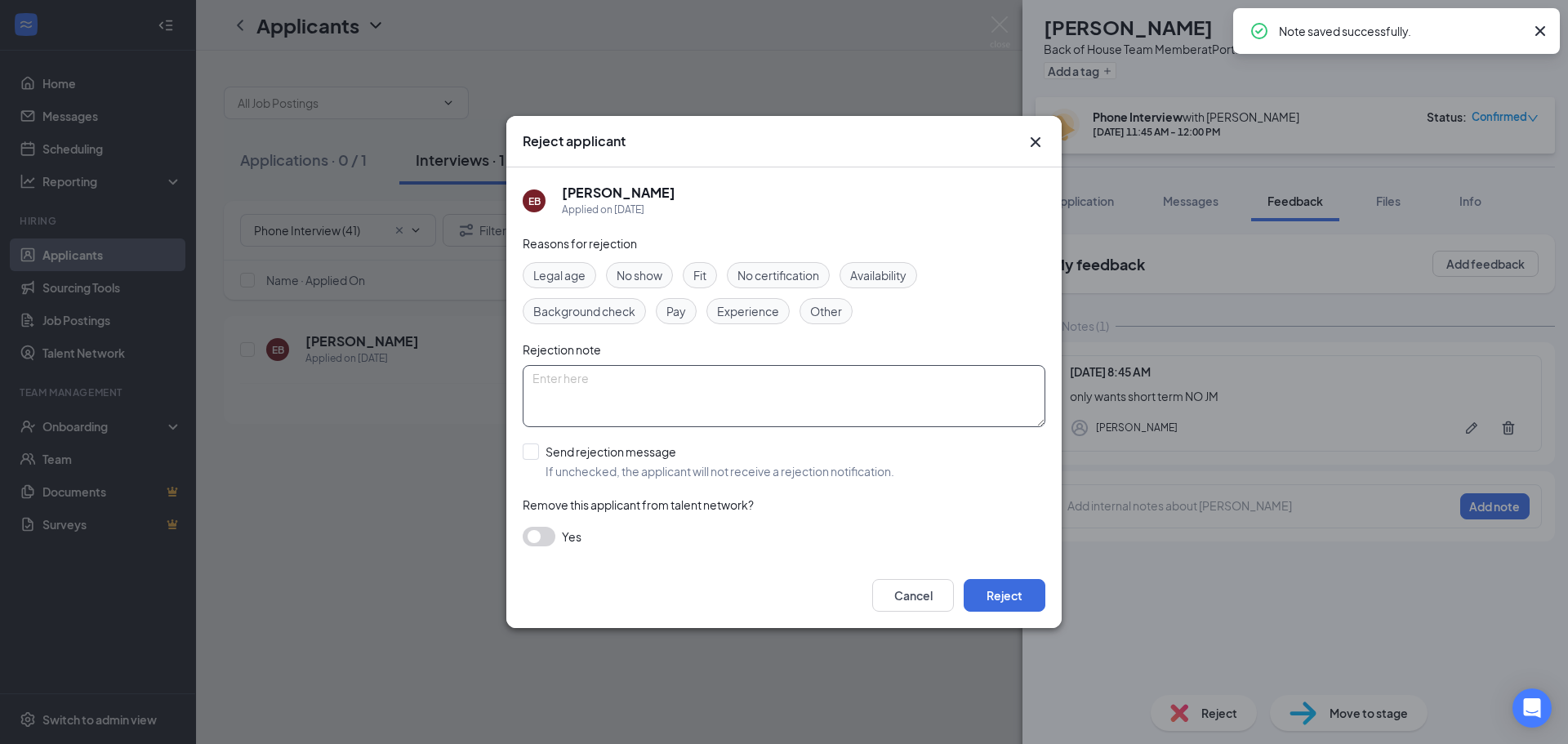
click at [669, 400] on textarea at bounding box center [784, 395] width 523 height 62
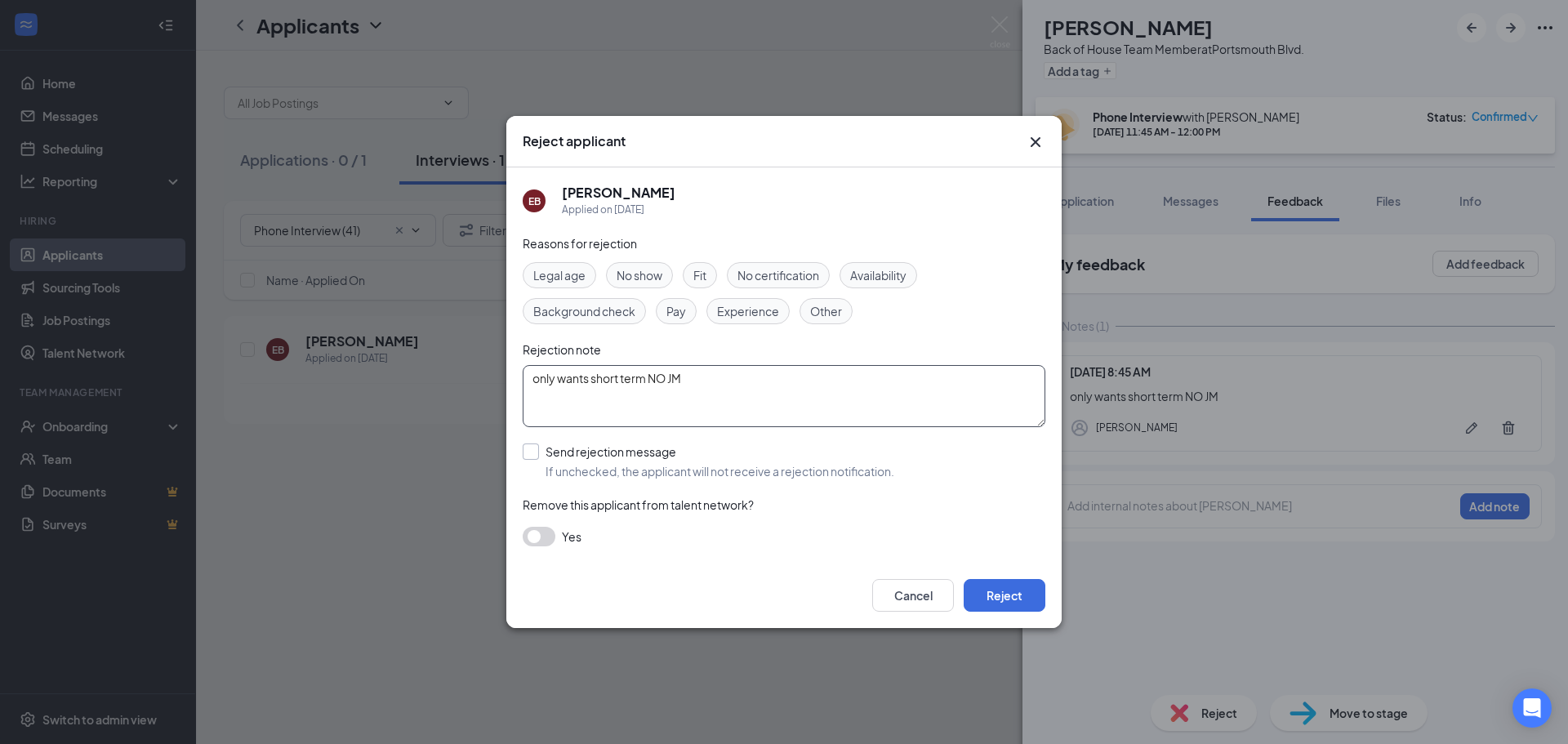
type textarea "only wants short term NO JM"
click at [526, 444] on input "Send rejection message If unchecked, the applicant will not receive a rejection…" at bounding box center [708, 461] width 371 height 36
checkbox input "true"
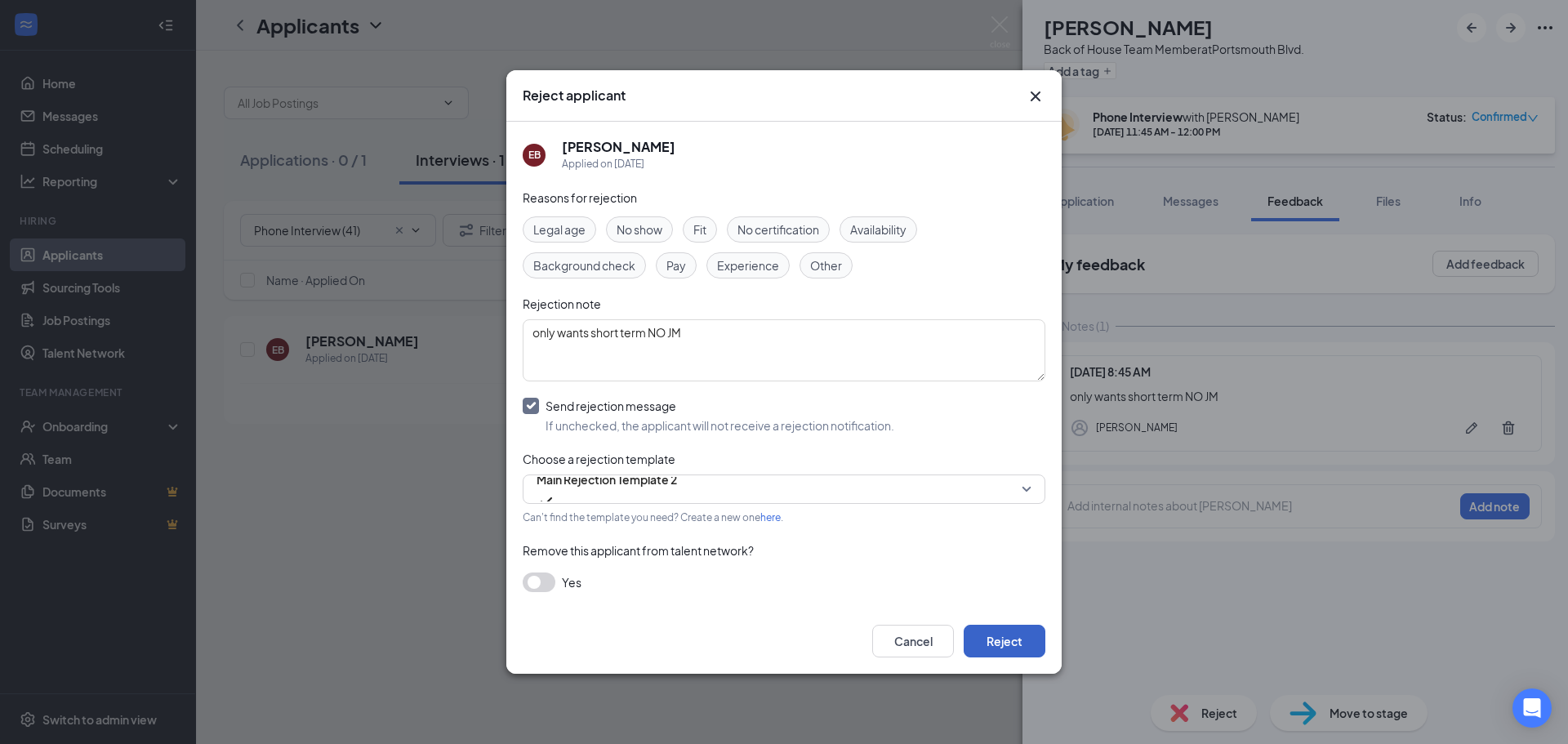
click at [1016, 633] on button "Reject" at bounding box center [1004, 640] width 81 height 32
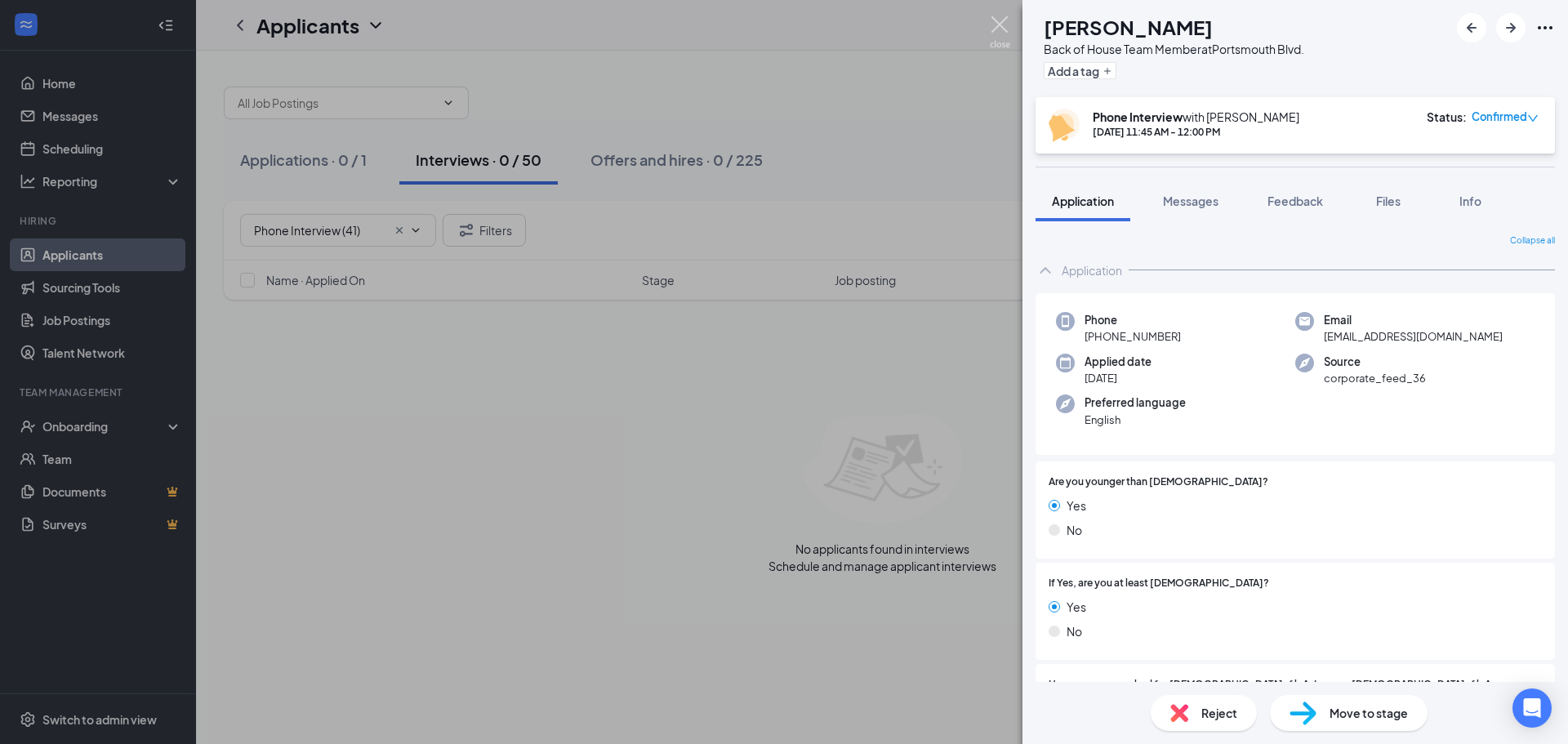
click at [995, 20] on img at bounding box center [1000, 32] width 21 height 32
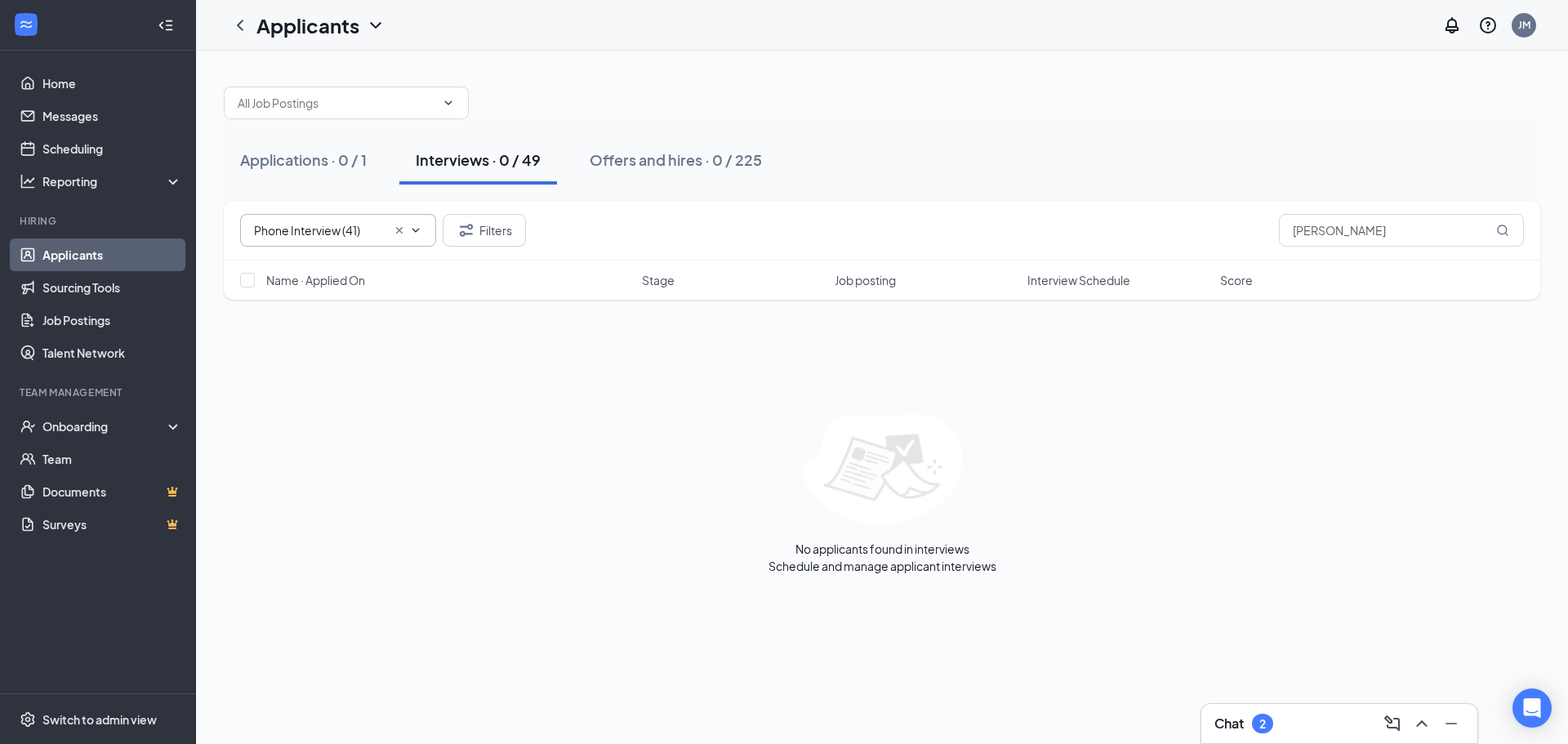
click at [343, 228] on input "Phone Interview (41)" at bounding box center [319, 230] width 132 height 18
click at [459, 160] on div "Interviews · 0 / 49" at bounding box center [478, 160] width 125 height 21
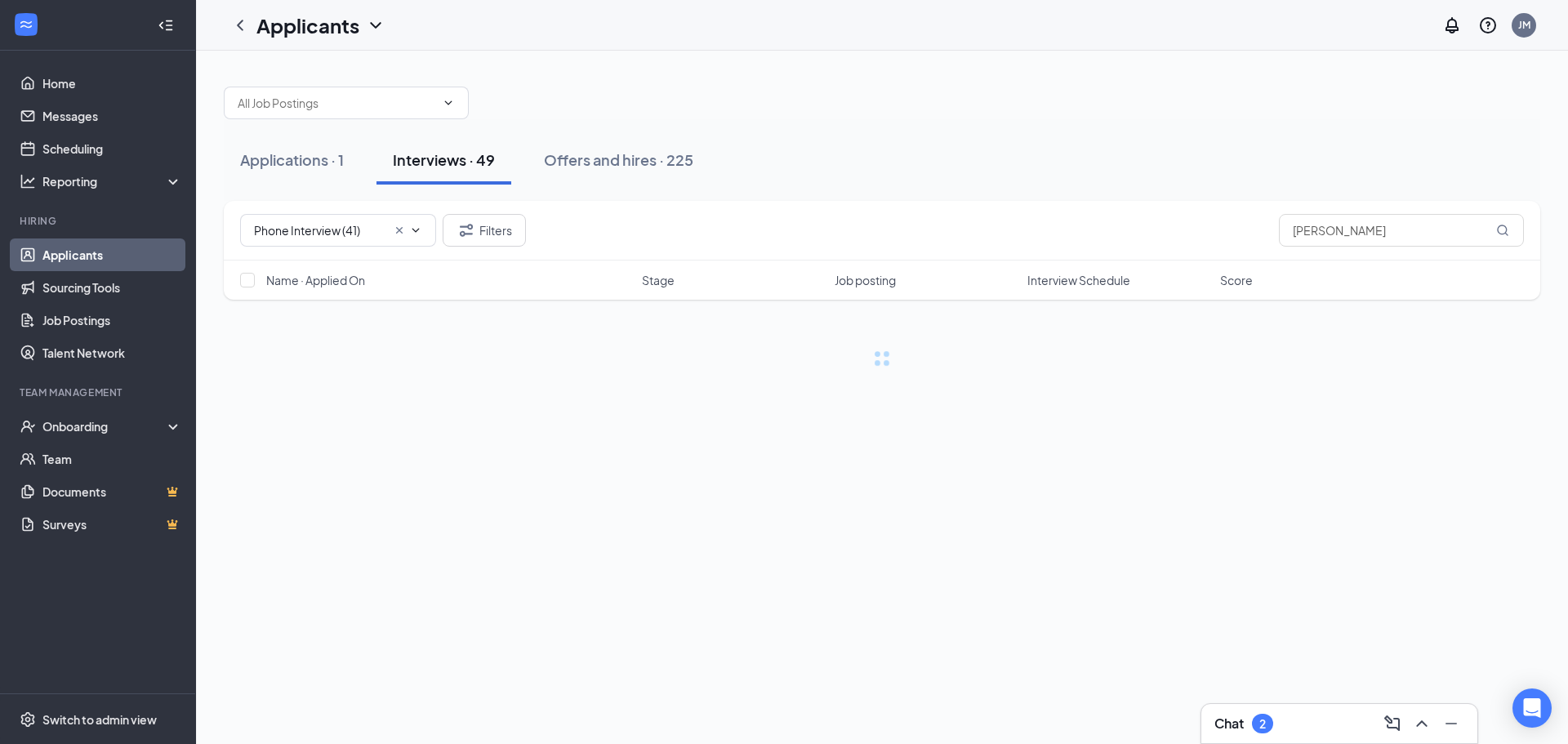
type input "Phone Interview (40)"
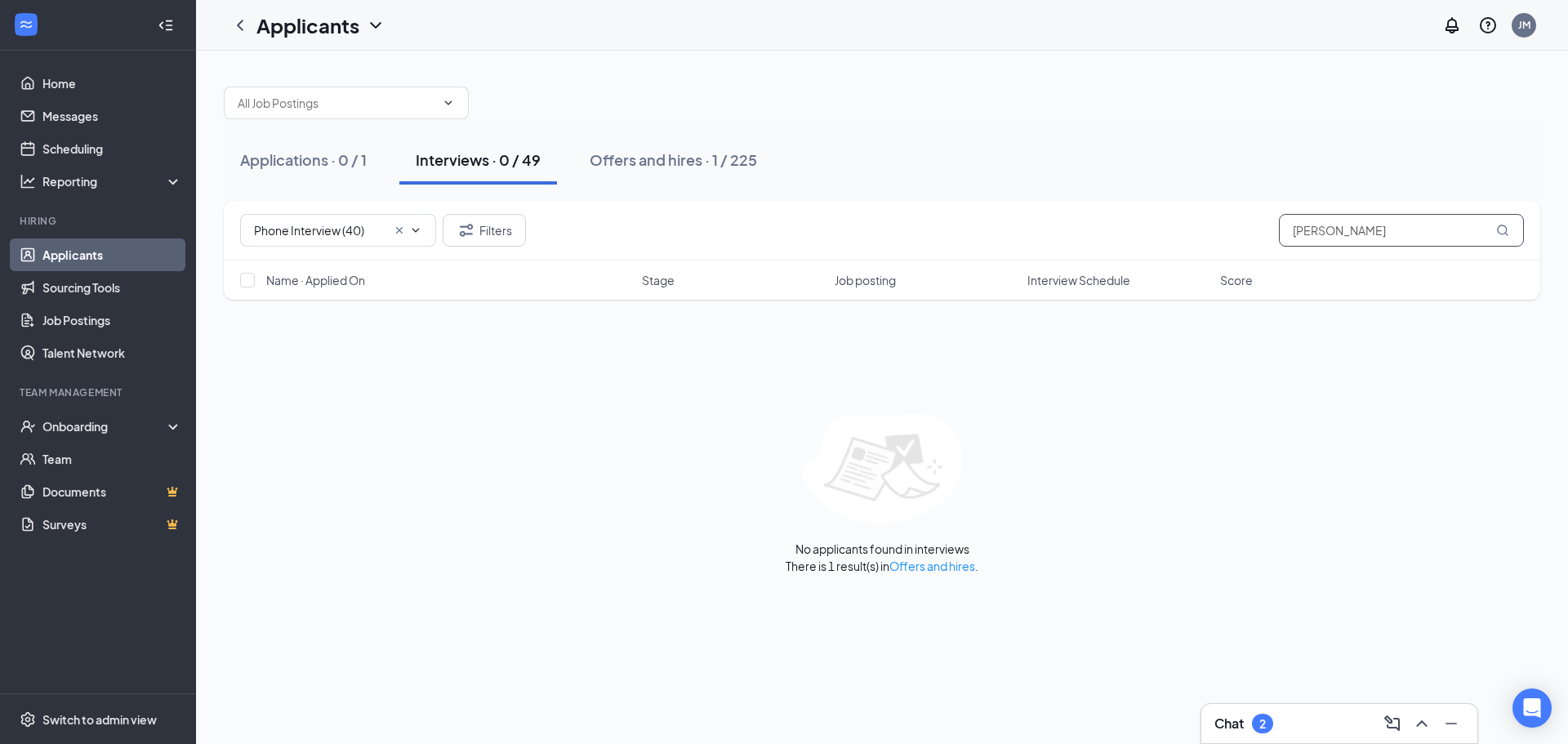
drag, startPoint x: 1364, startPoint y: 223, endPoint x: 1208, endPoint y: 229, distance: 156.1
click at [1208, 229] on div "Phone Interview (40) Filters [PERSON_NAME]" at bounding box center [881, 229] width 1284 height 32
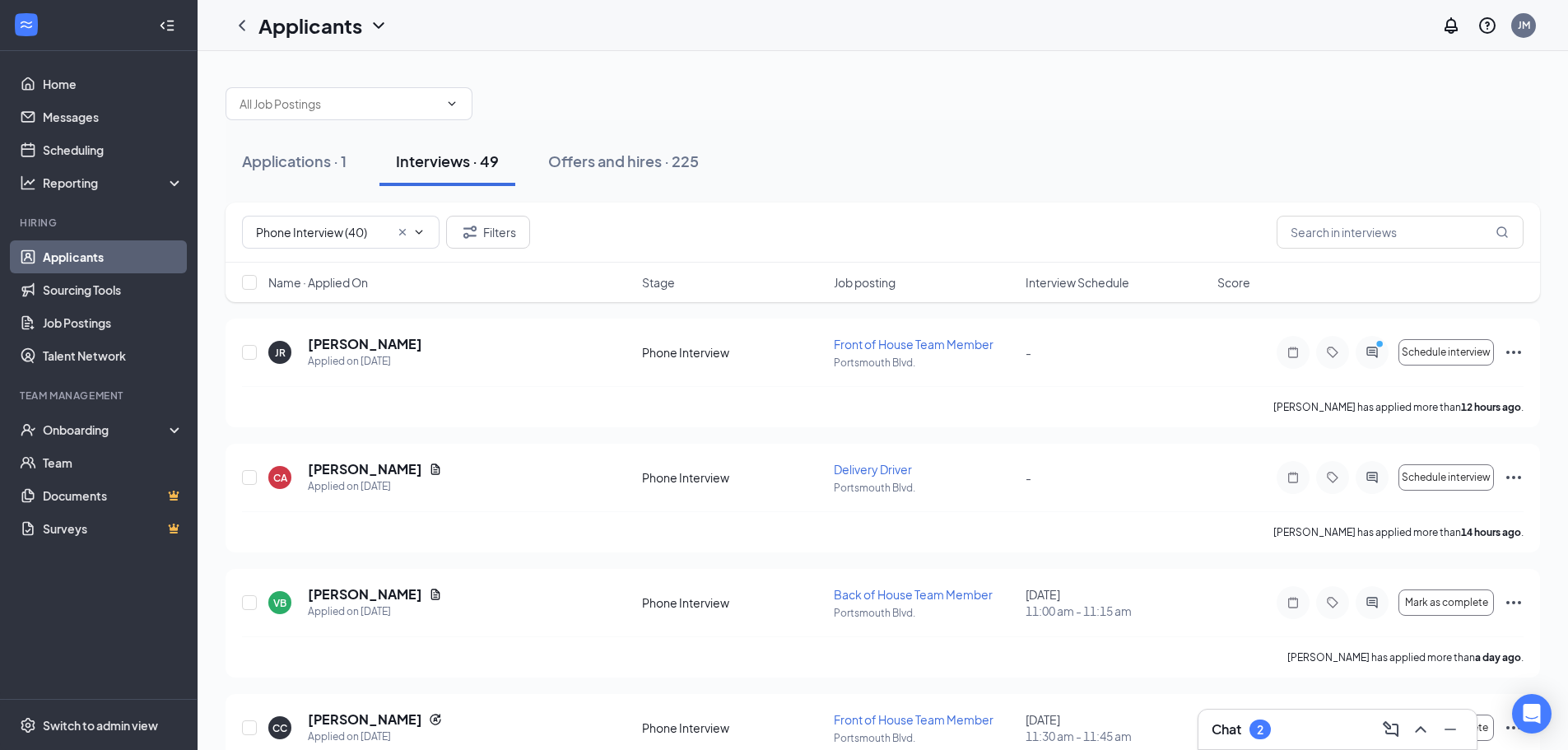
click at [419, 162] on div "Interviews · 49" at bounding box center [447, 161] width 103 height 21
click at [294, 237] on input "Phone Interview (40)" at bounding box center [322, 232] width 133 height 18
click at [294, 272] on div "Onsite Interview (11)" at bounding box center [310, 270] width 110 height 18
type input "Onsite Interview (11)"
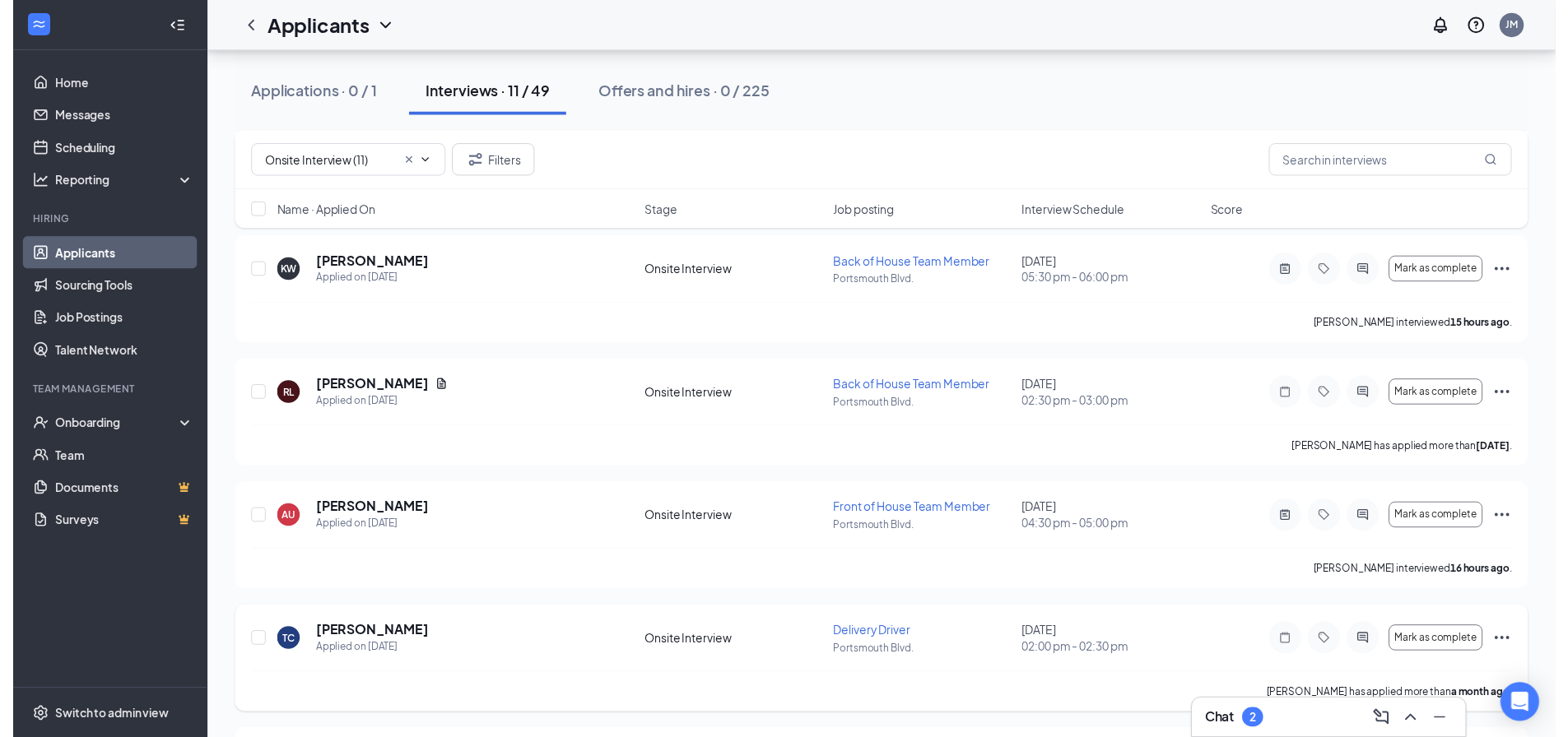
scroll to position [740, 0]
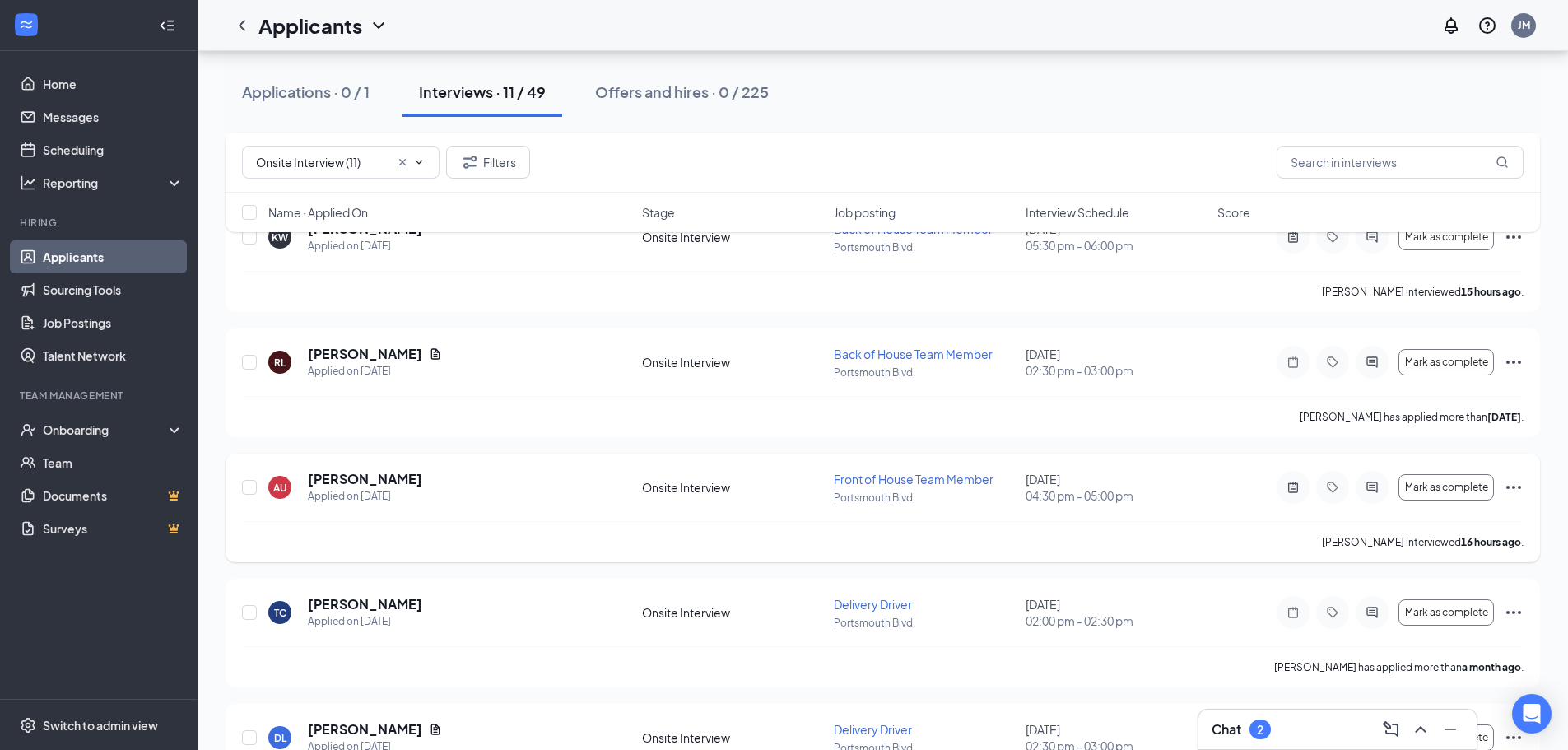
click at [1299, 496] on div at bounding box center [1292, 487] width 33 height 33
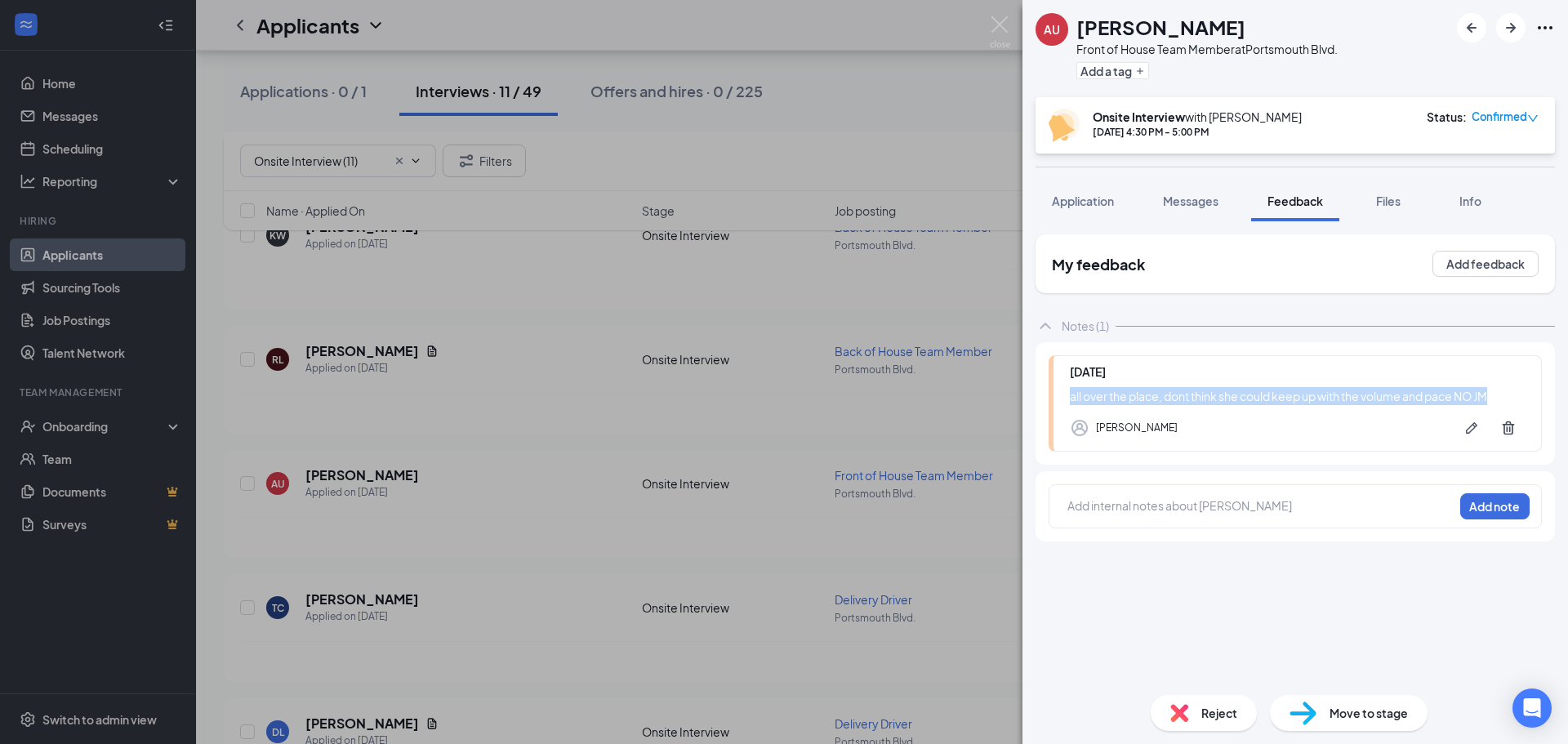
drag, startPoint x: 1068, startPoint y: 396, endPoint x: 1502, endPoint y: 400, distance: 434.0
click at [1502, 400] on div "[DATE] all over the place, dont think she could keep up with the volume and pac…" at bounding box center [1296, 403] width 494 height 96
click at [1199, 717] on div "Reject" at bounding box center [1204, 713] width 106 height 36
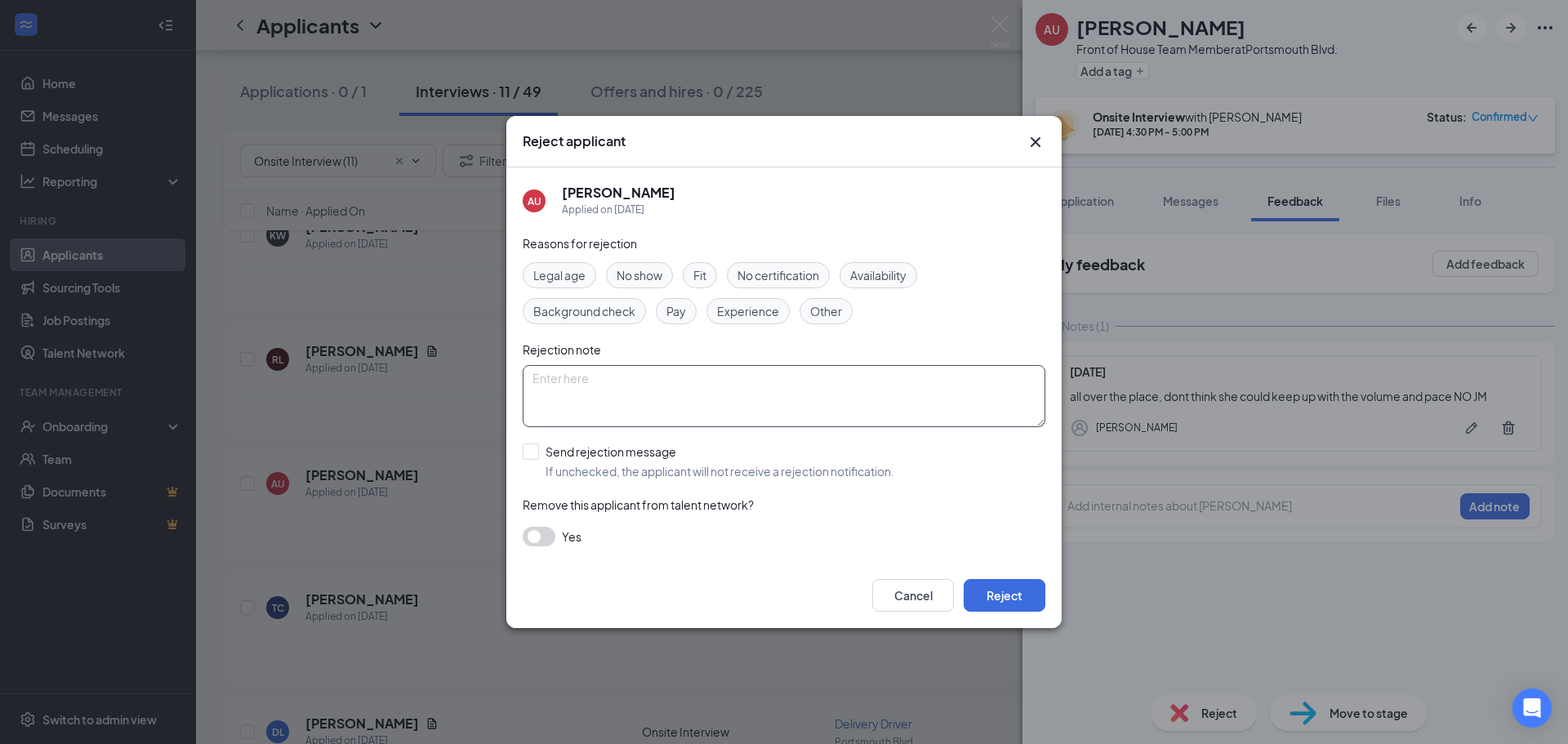
paste textarea "all over the place, dont think she could keep up with the volume and pace NO JM"
type textarea "all over the place, dont think she could keep up with the volume and pace NO JM"
click at [530, 450] on input "Send rejection message If unchecked, the applicant will not receive a rejection…" at bounding box center [708, 461] width 371 height 36
checkbox input "true"
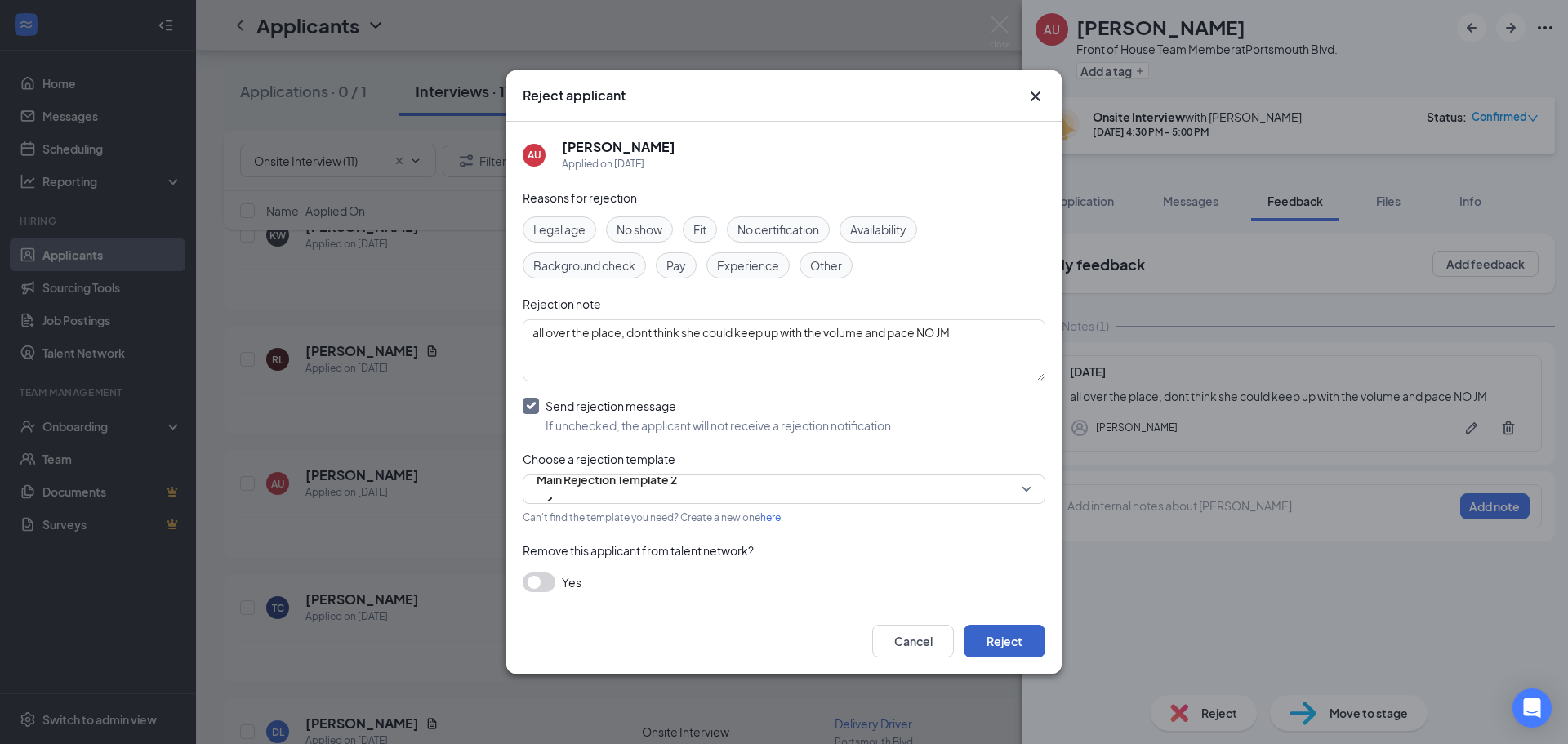
click at [996, 643] on button "Reject" at bounding box center [1004, 640] width 81 height 32
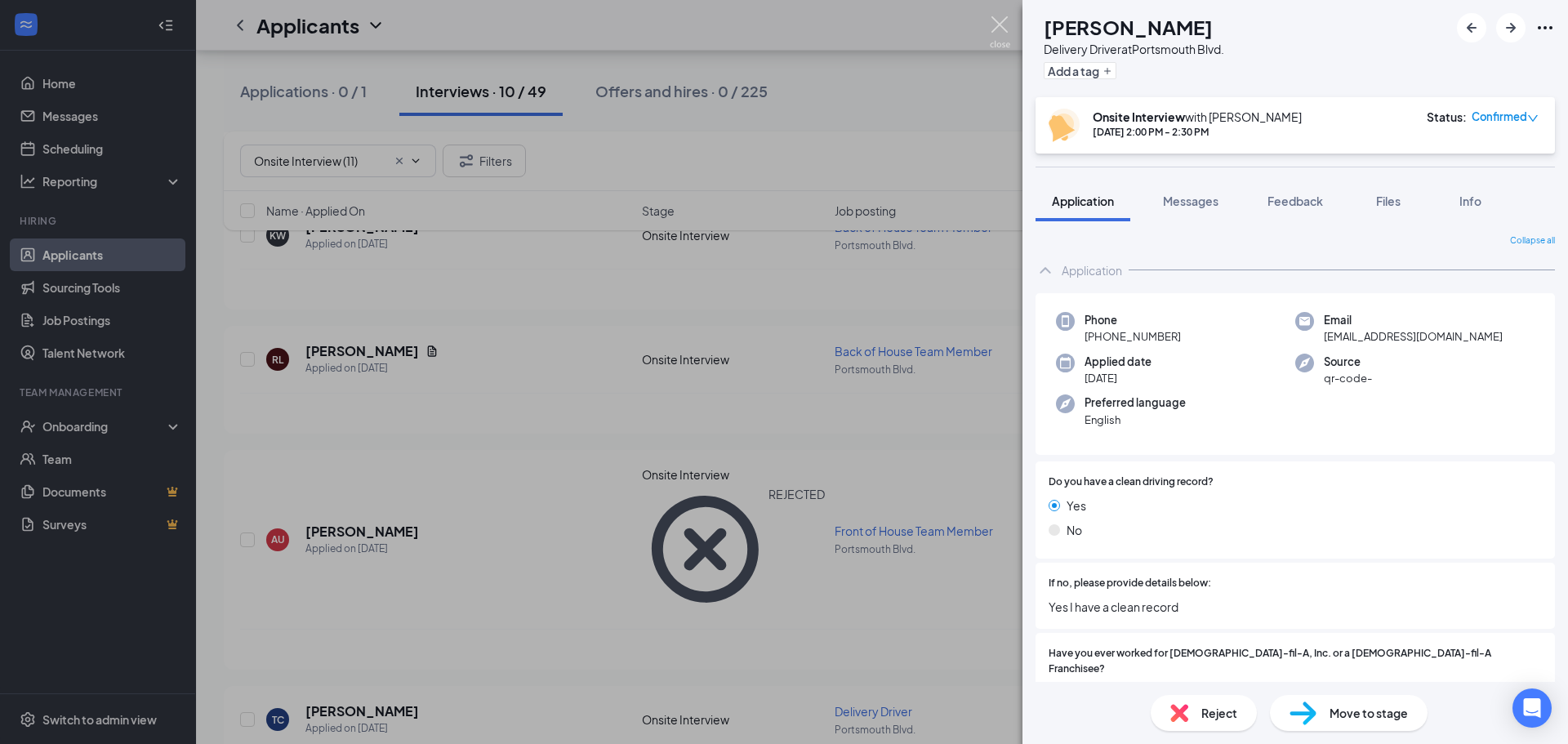
click at [998, 25] on img at bounding box center [1000, 32] width 21 height 32
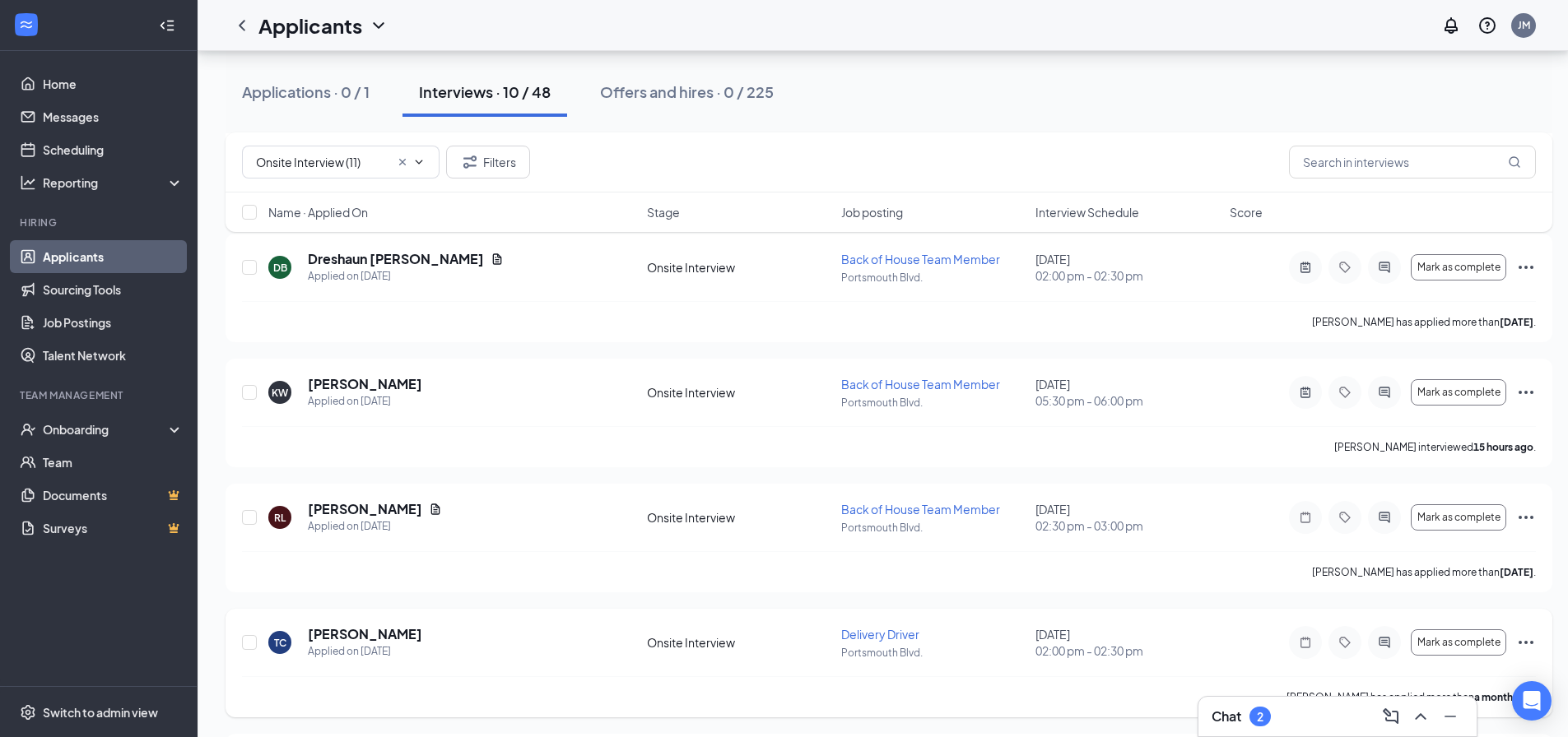
scroll to position [576, 0]
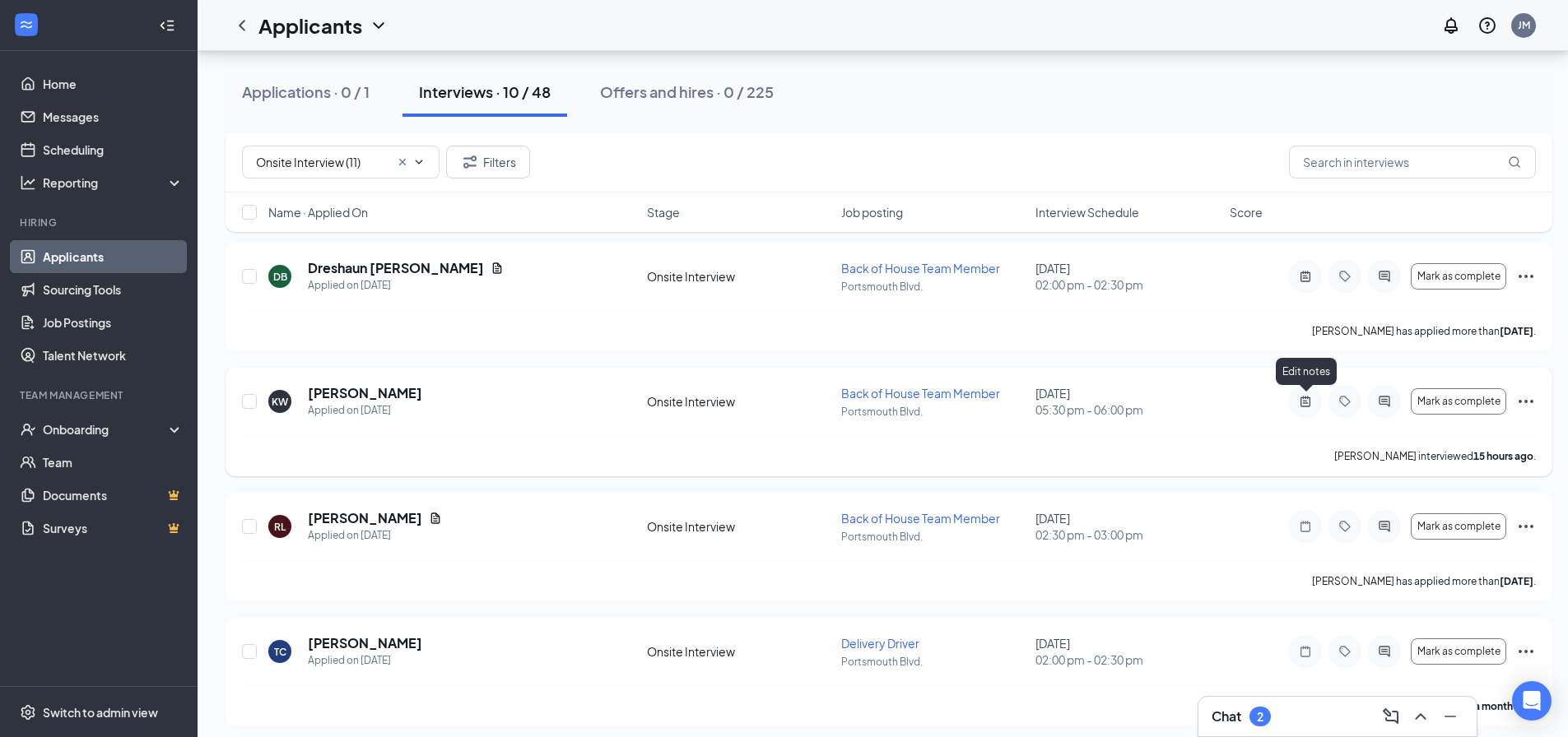
click at [1307, 405] on icon "ActiveNote" at bounding box center [1306, 401] width 20 height 13
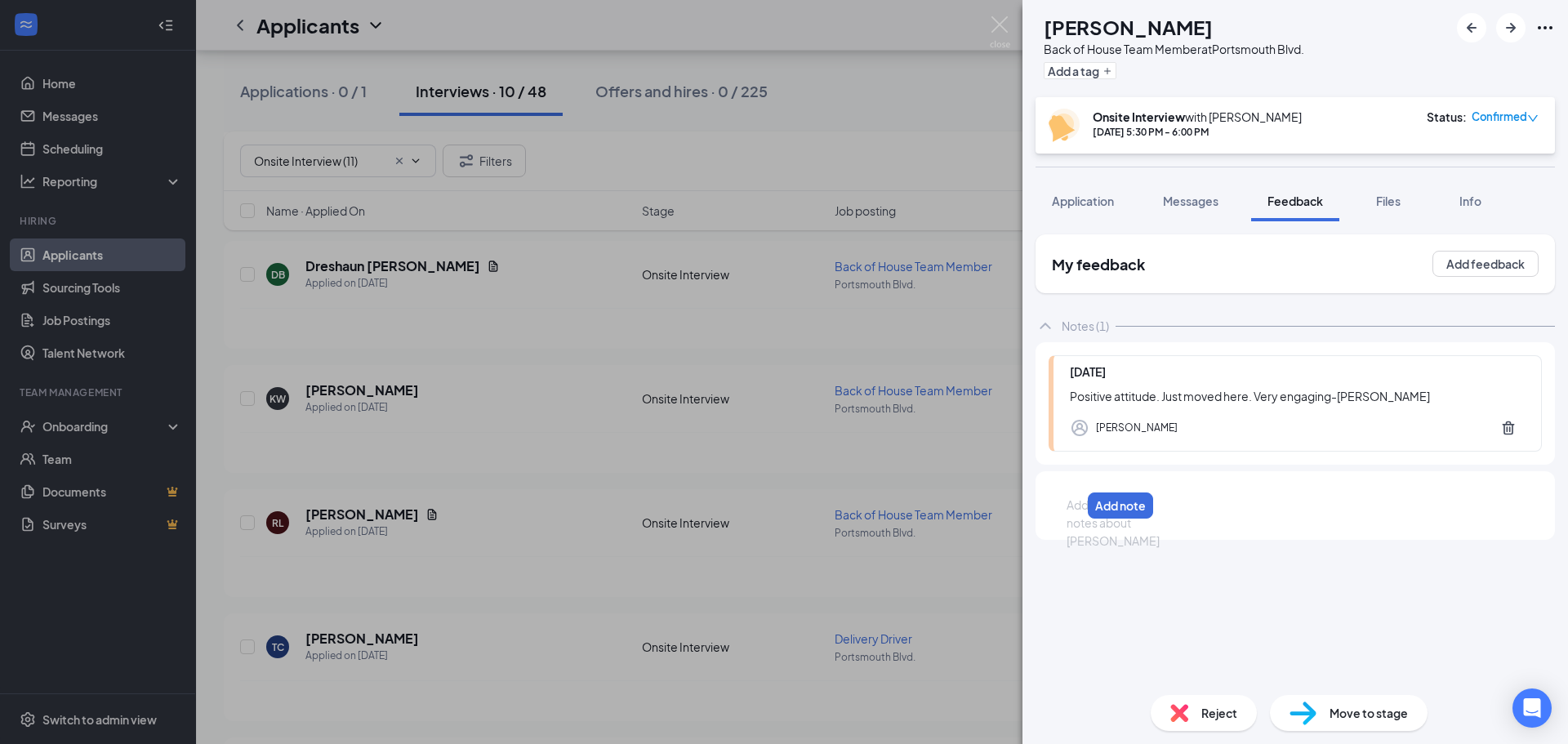
click at [1080, 499] on div at bounding box center [1073, 505] width 13 height 18
click at [1294, 509] on button "Add note" at bounding box center [1260, 505] width 66 height 26
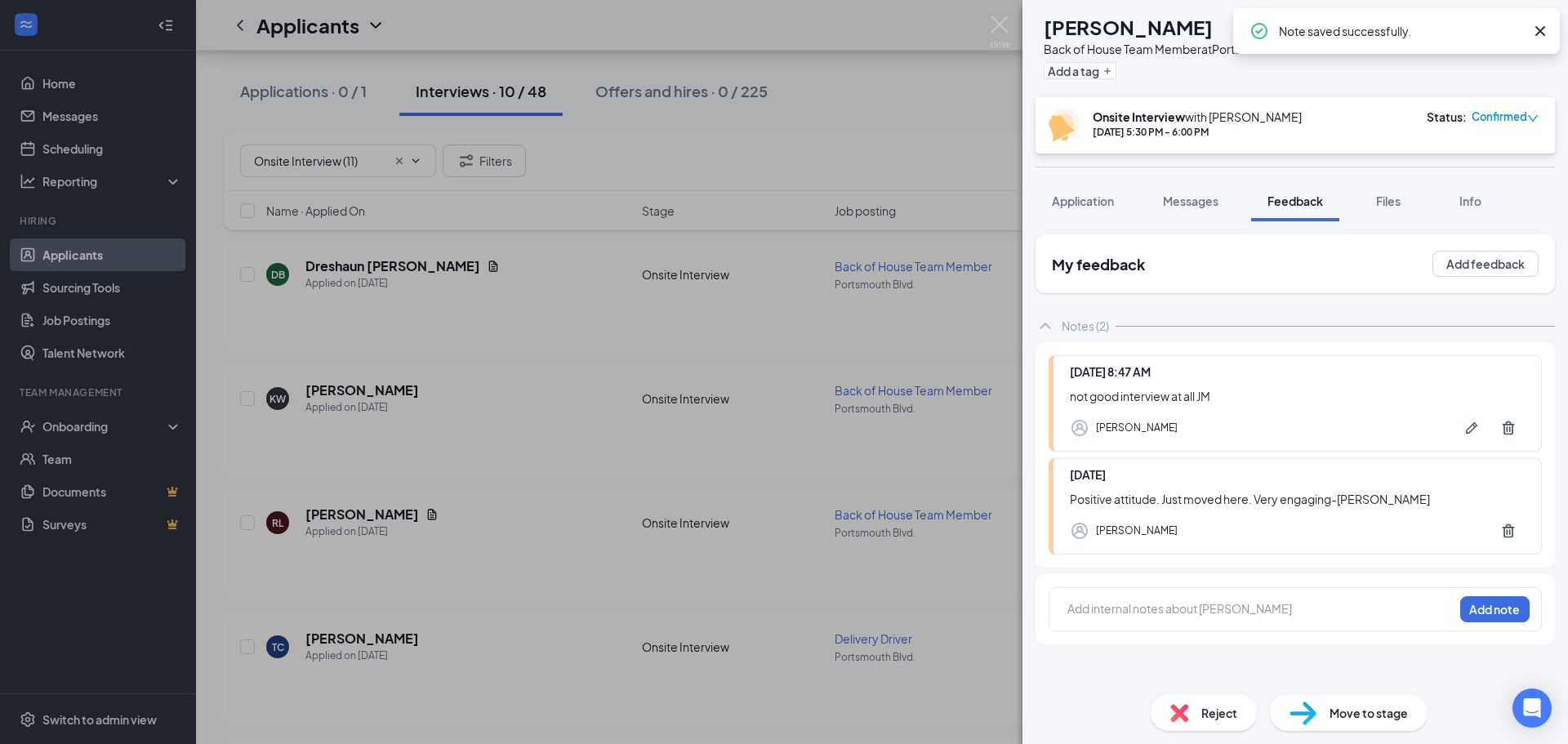
click at [1199, 721] on div "Reject" at bounding box center [1204, 713] width 106 height 36
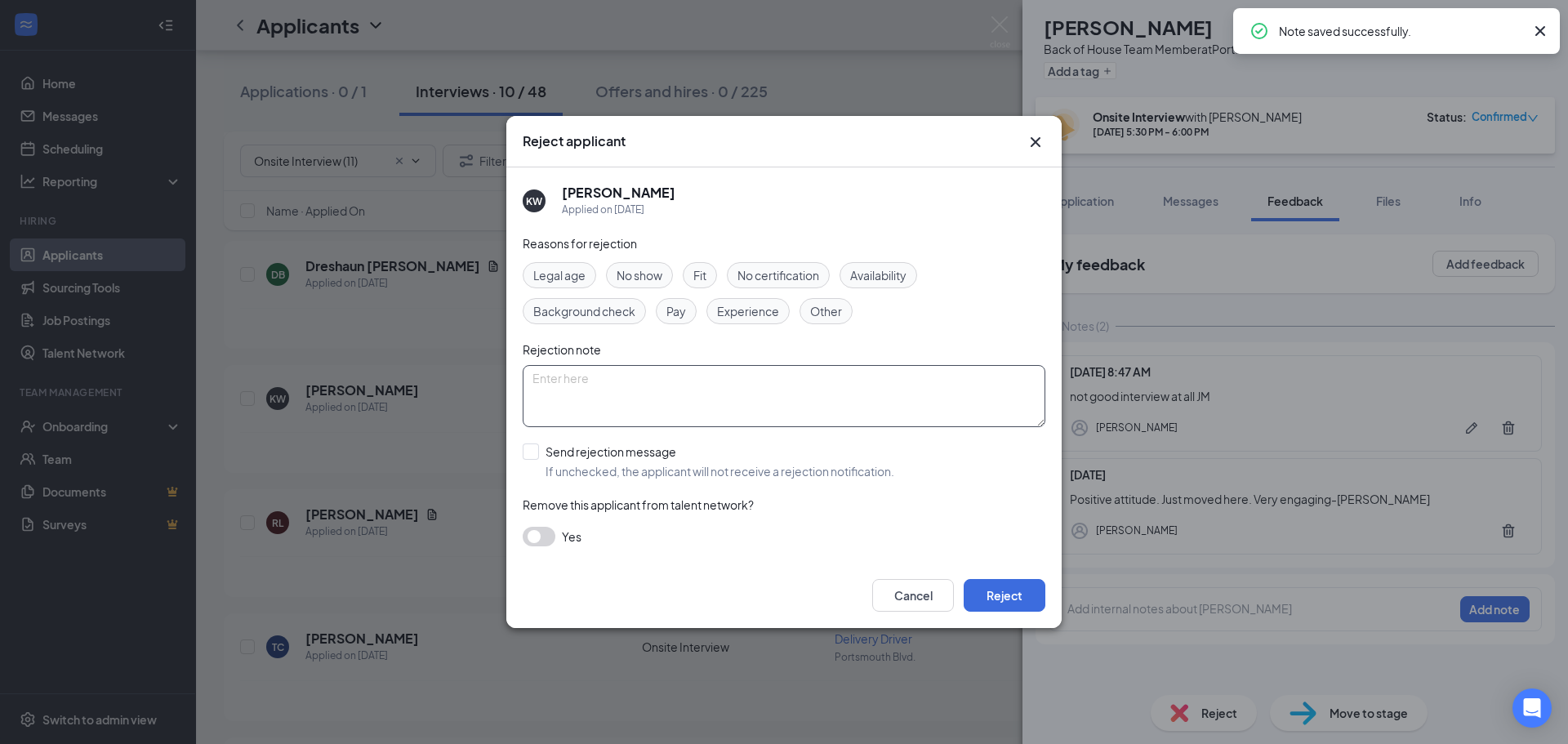
click at [705, 397] on textarea at bounding box center [784, 395] width 523 height 62
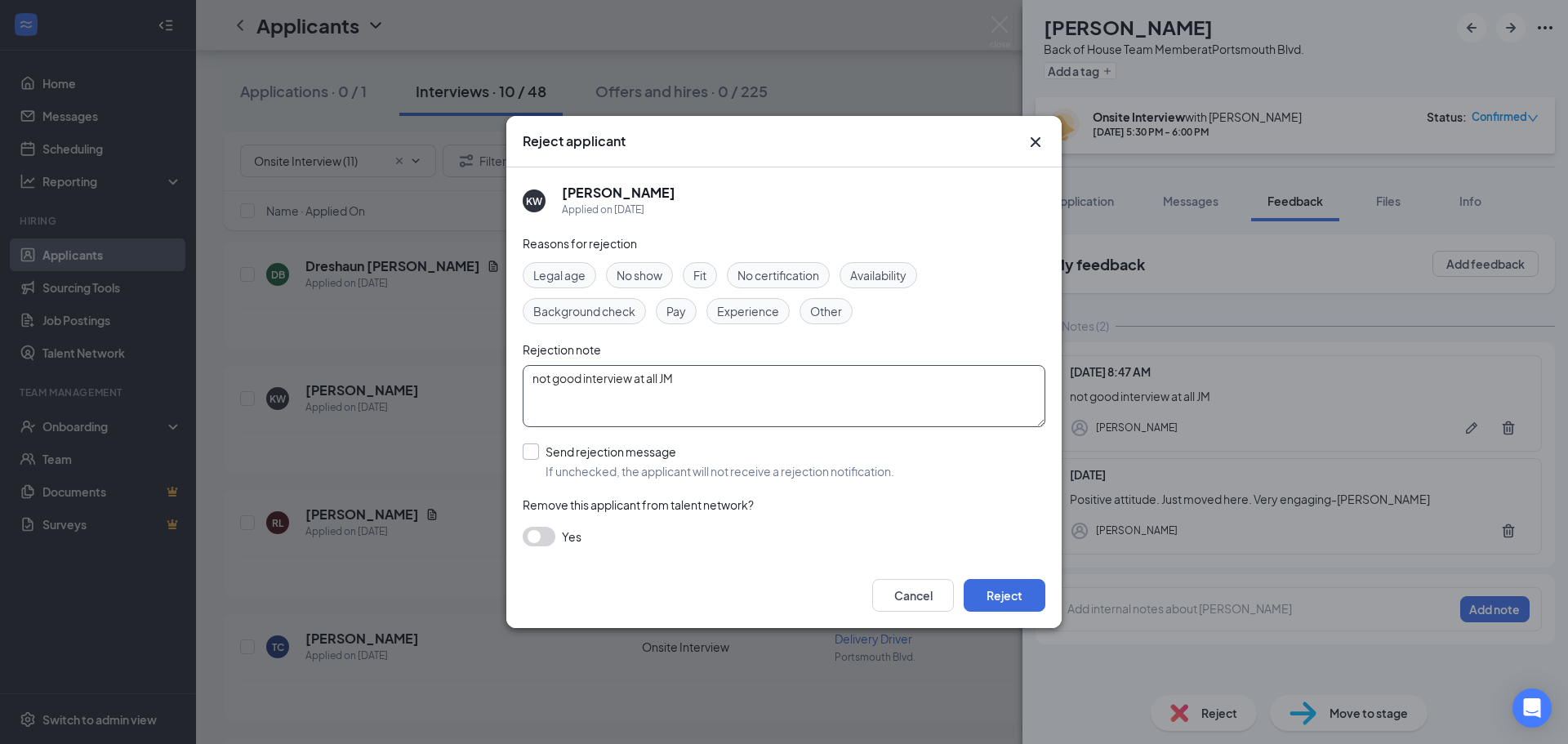
type textarea "not good interview at all JM"
click at [535, 452] on input "Send rejection message If unchecked, the applicant will not receive a rejection…" at bounding box center [708, 461] width 371 height 36
checkbox input "true"
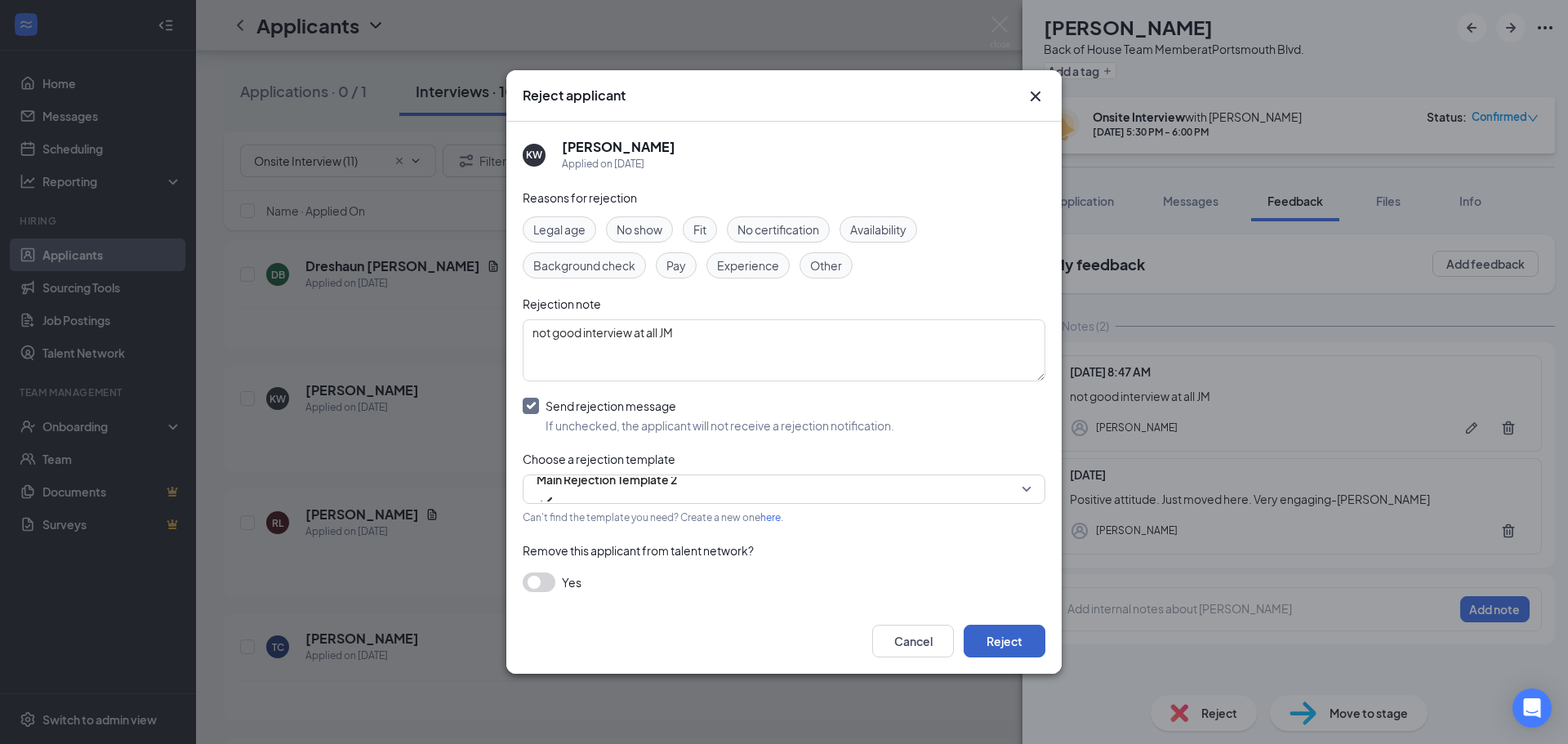
click at [1015, 637] on button "Reject" at bounding box center [1004, 640] width 81 height 32
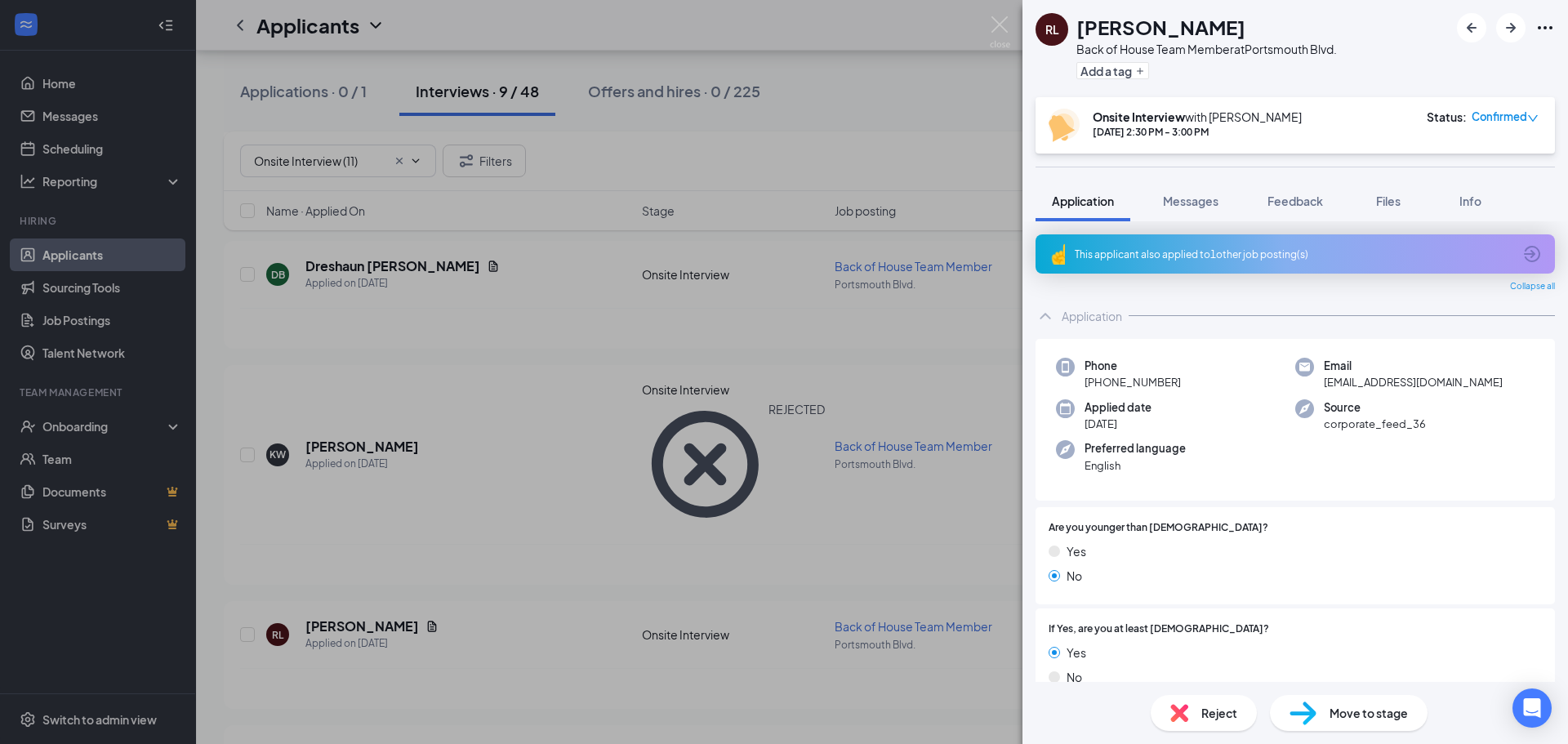
click at [1083, 251] on div "This applicant also applied to 1 other job posting(s)" at bounding box center [1293, 255] width 438 height 14
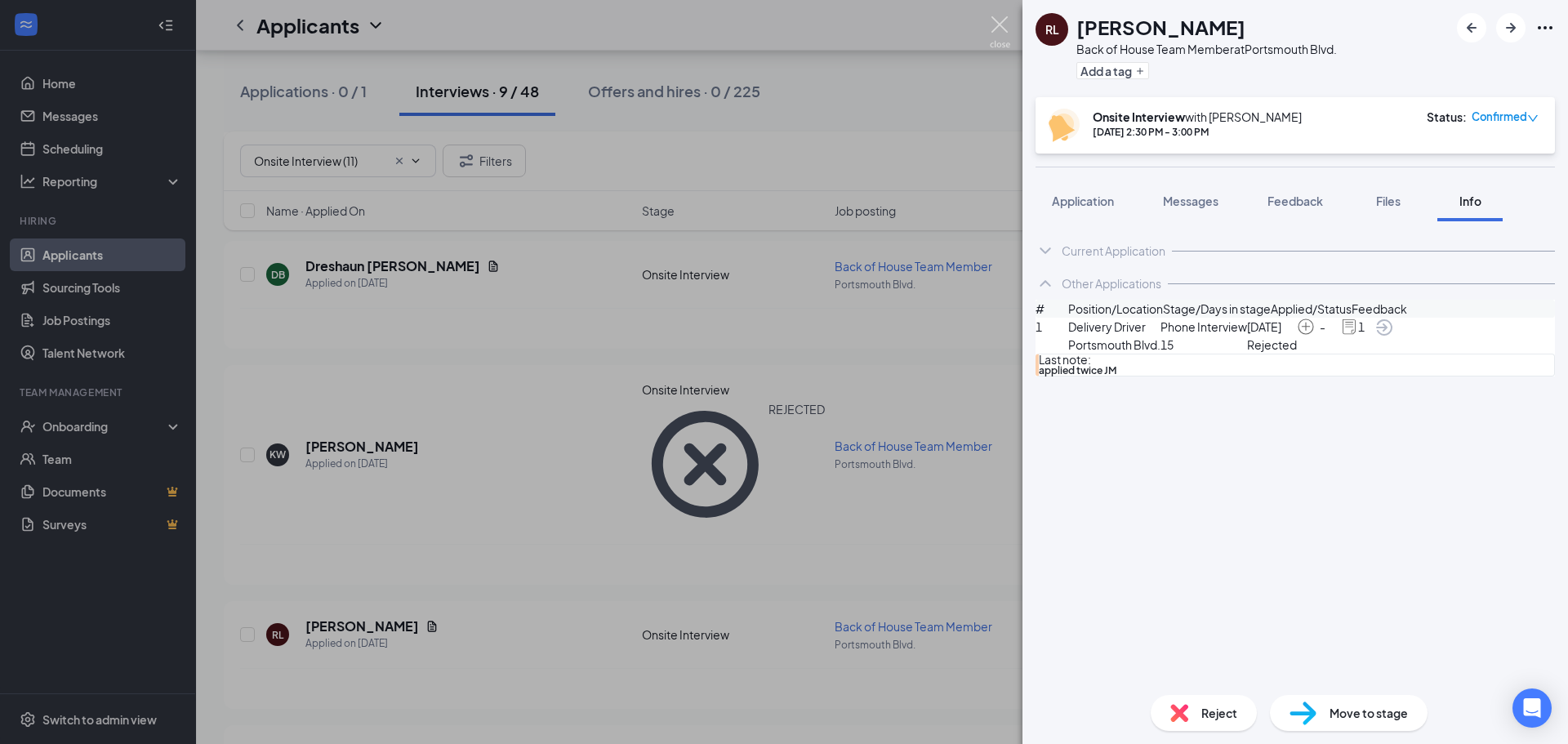
click at [999, 23] on img at bounding box center [1000, 32] width 21 height 32
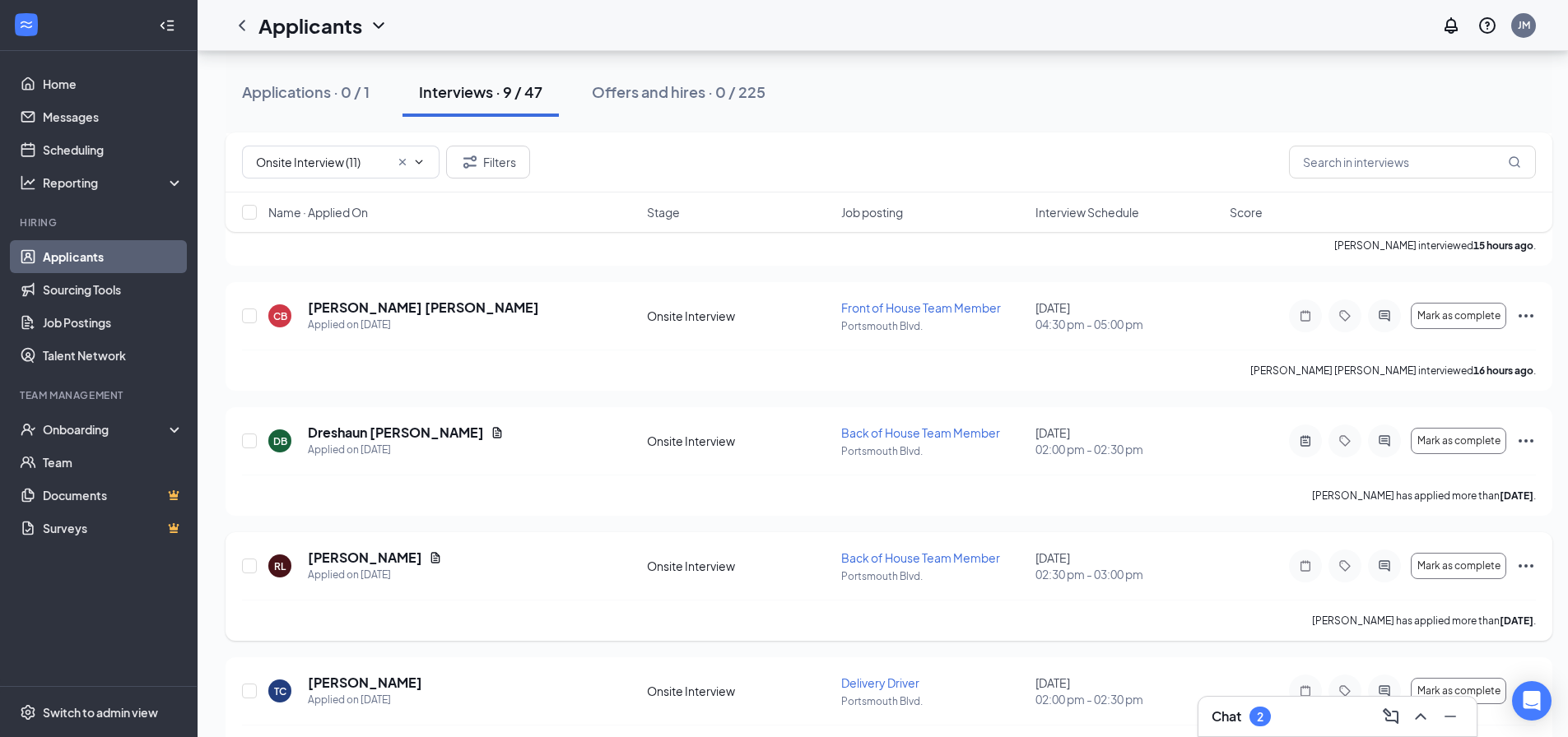
scroll to position [330, 0]
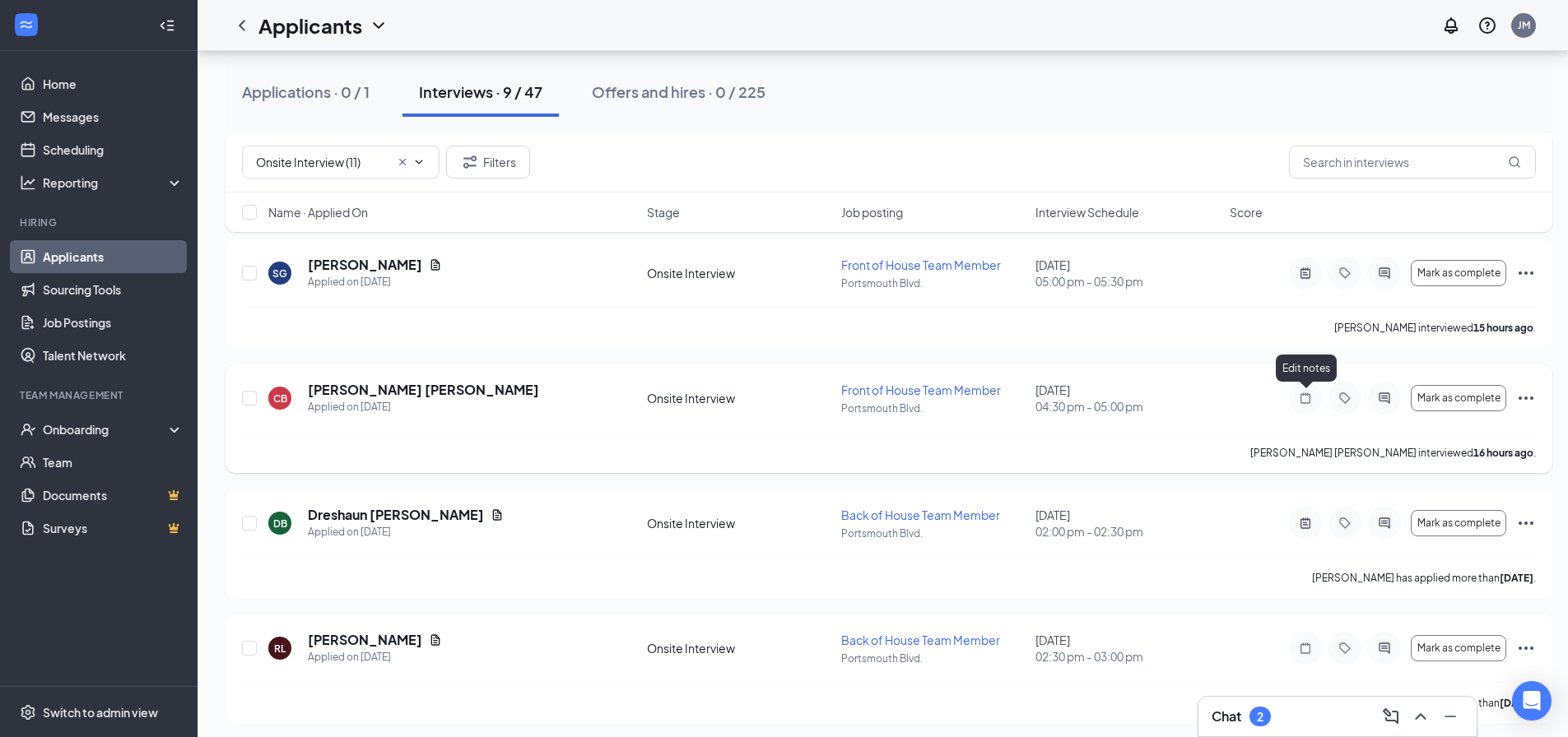
click at [1296, 399] on icon "Note" at bounding box center [1306, 398] width 20 height 13
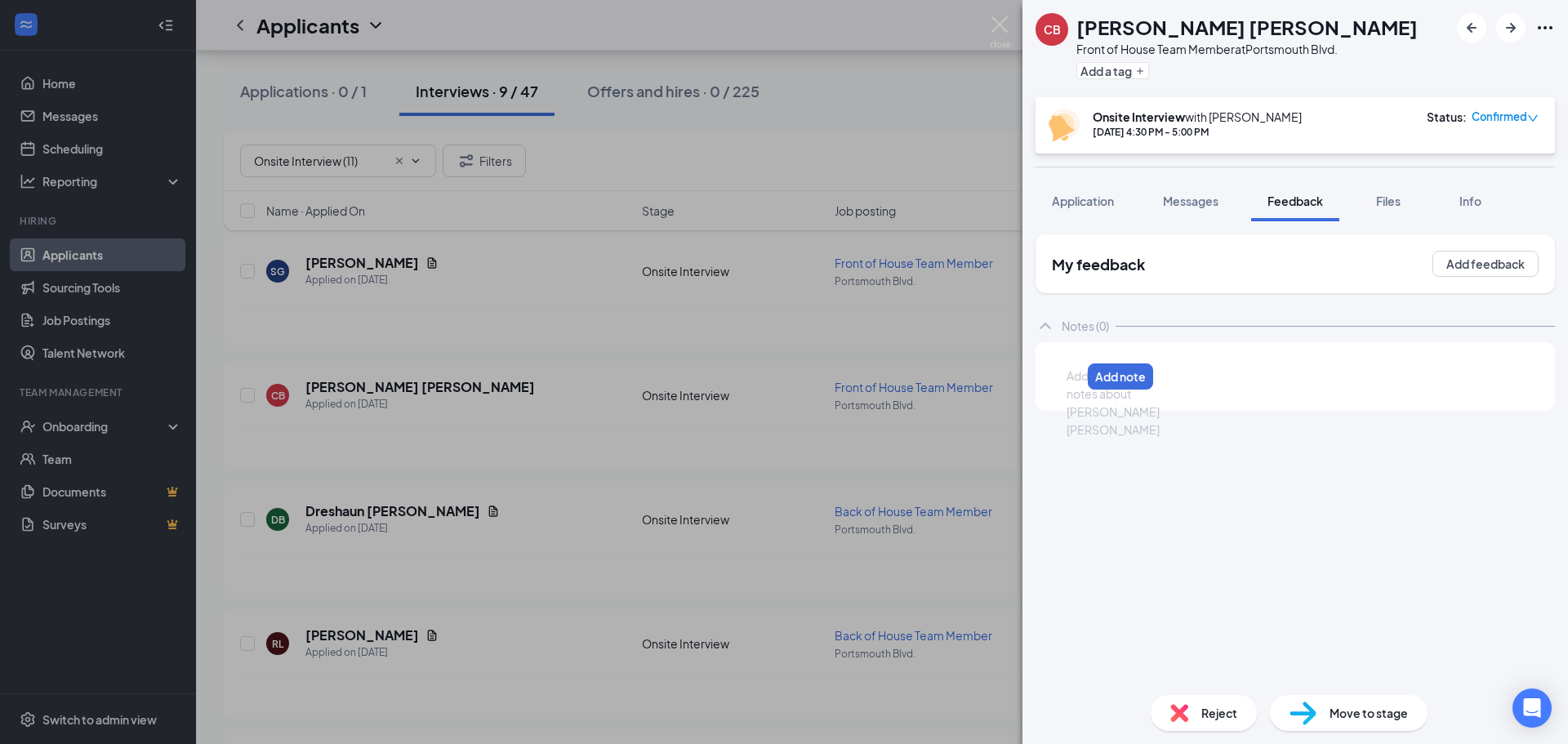
click at [1080, 380] on div at bounding box center [1073, 376] width 13 height 18
click at [1494, 383] on button "Add note" at bounding box center [1496, 376] width 70 height 26
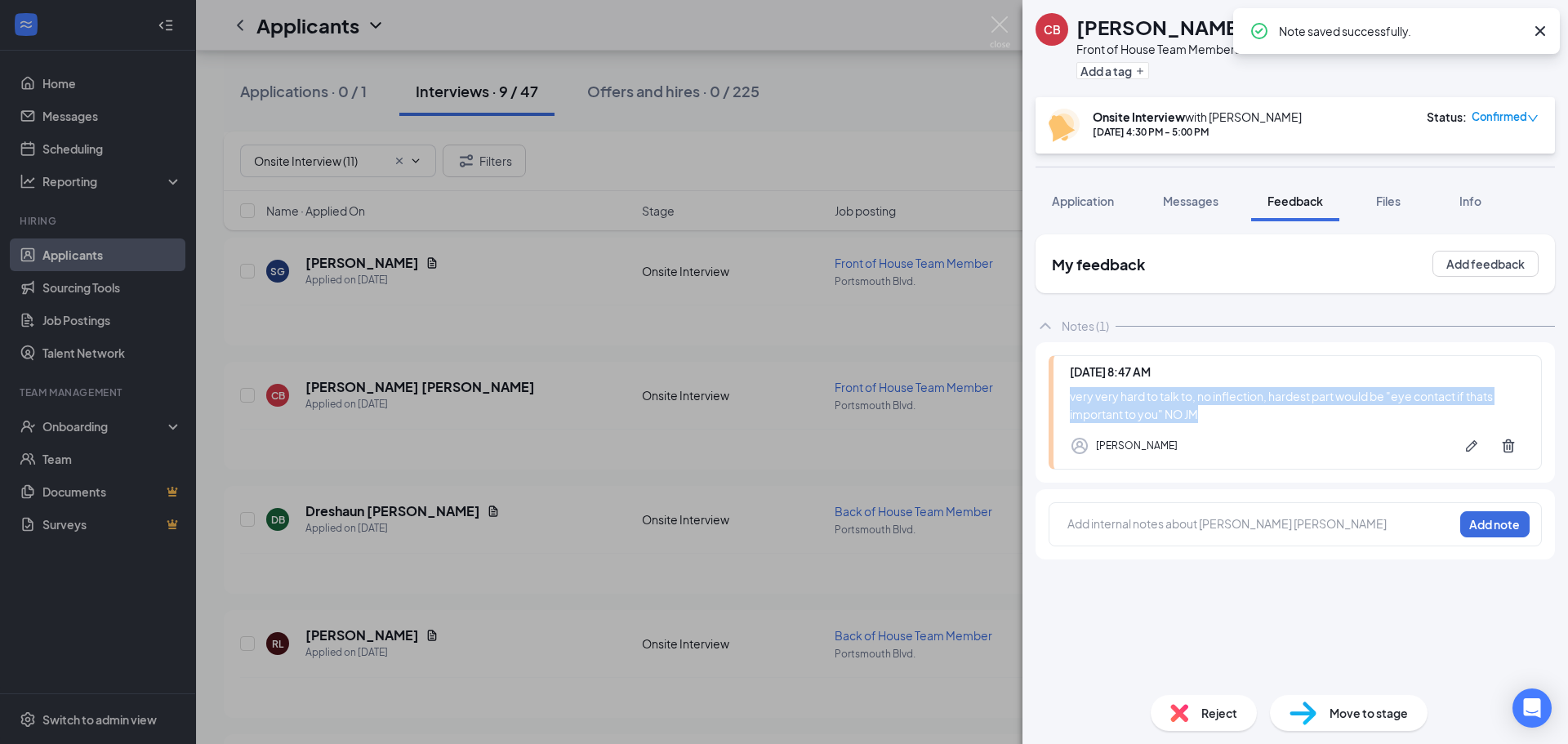
drag, startPoint x: 1067, startPoint y: 391, endPoint x: 1202, endPoint y: 414, distance: 136.9
click at [1202, 414] on div "[DATE] 8:47 AM very very hard to talk to, no inflection, hardest part would be …" at bounding box center [1296, 412] width 494 height 115
copy div "very very hard to talk to, no inflection, hardest part would be "eye contact if…"
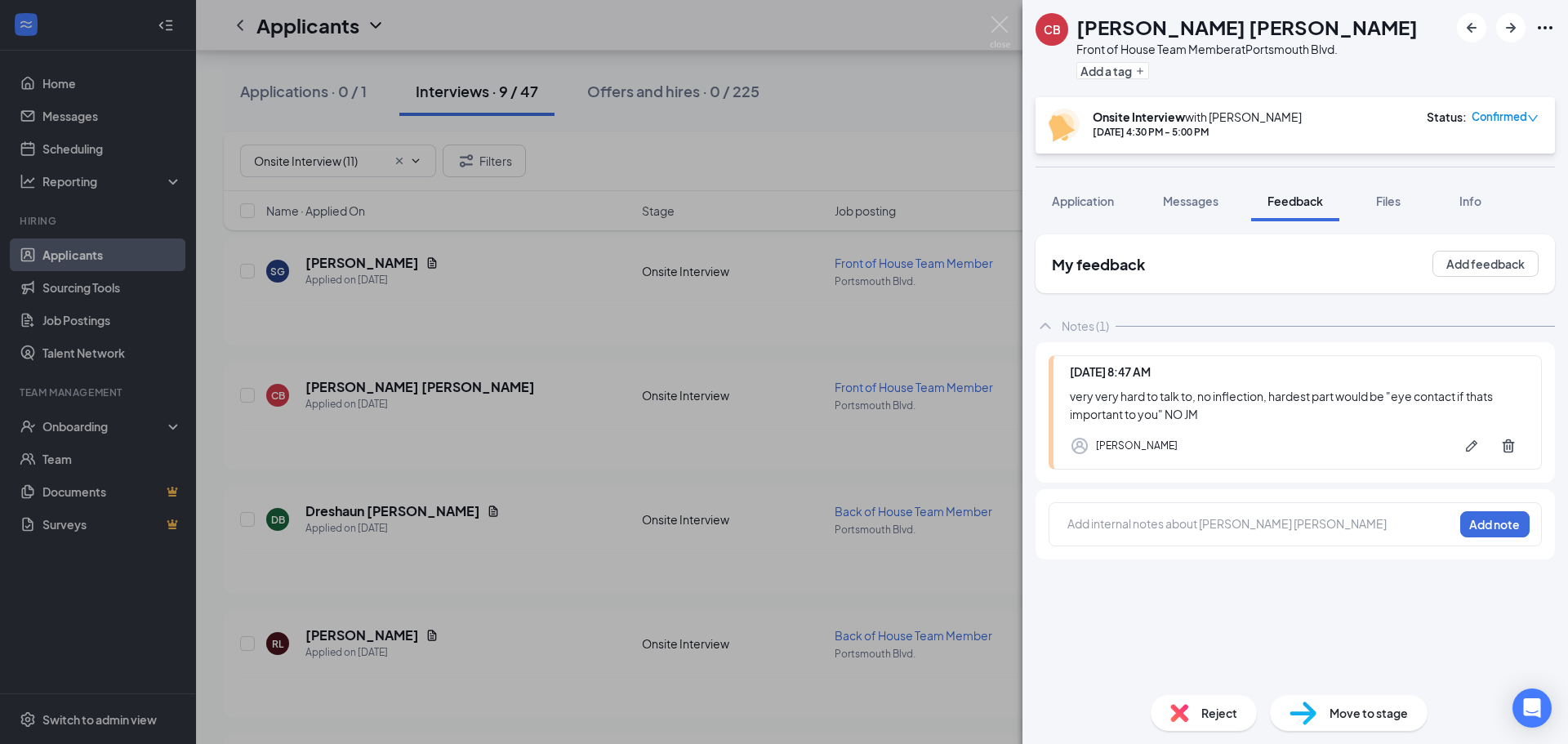
click at [1227, 714] on span "Reject" at bounding box center [1219, 713] width 36 height 18
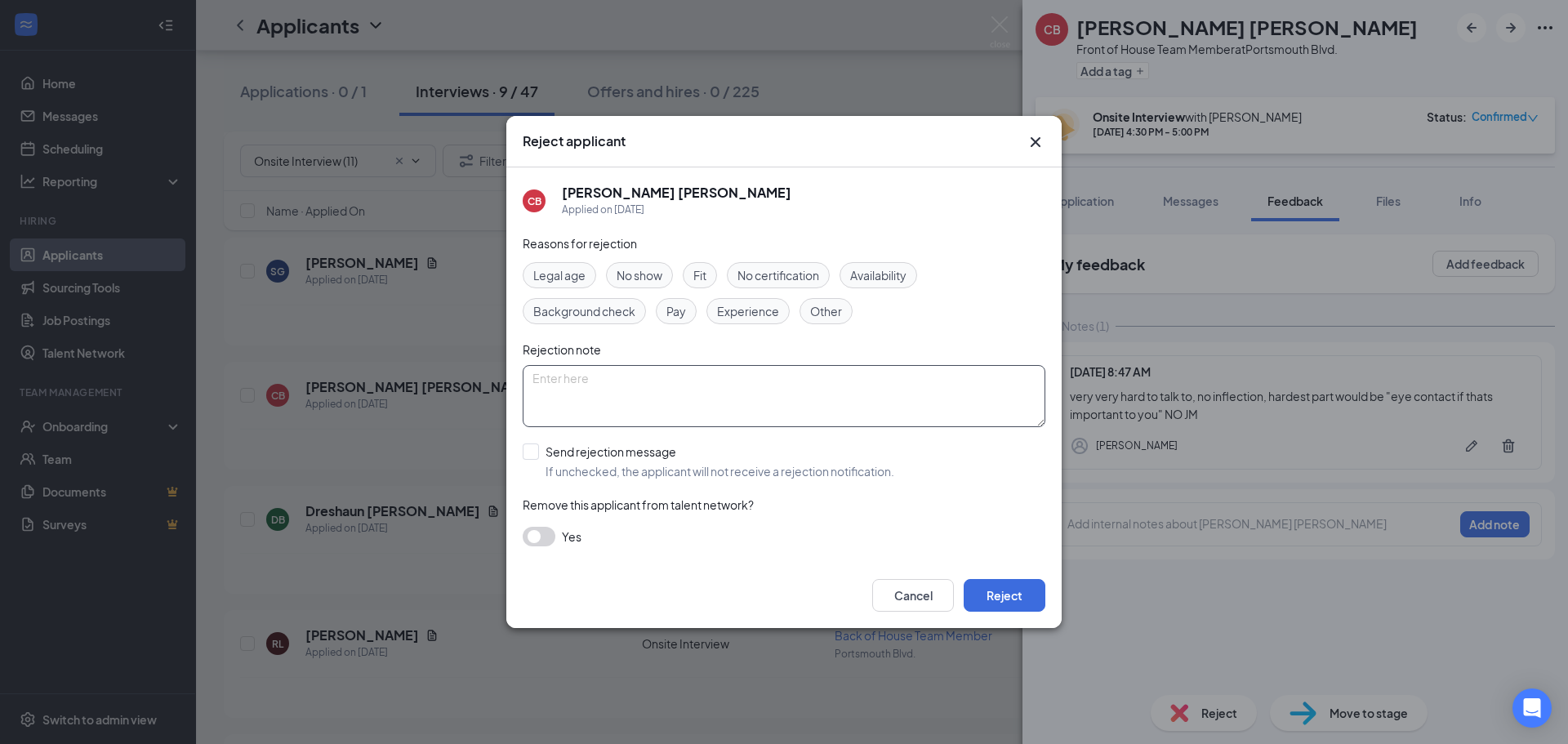
click at [681, 395] on textarea at bounding box center [784, 395] width 523 height 62
paste textarea "very very hard to talk to, no inflection, hardest part would be "eye contact if…"
type textarea "very very hard to talk to, no inflection, hardest part would be "eye contact if…"
click at [539, 446] on input "Send rejection message If unchecked, the applicant will not receive a rejection…" at bounding box center [708, 461] width 371 height 36
checkbox input "true"
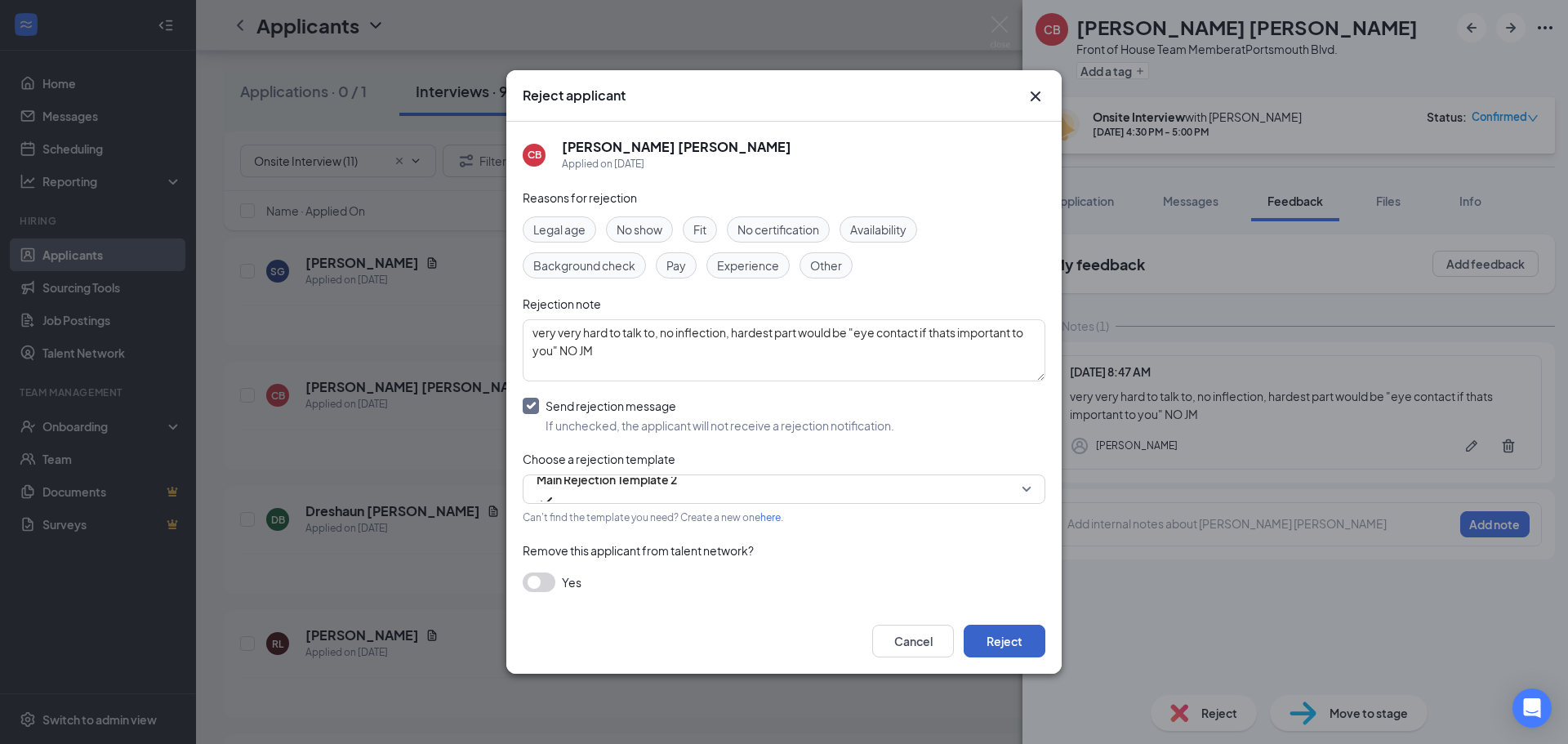
click at [1004, 636] on button "Reject" at bounding box center [1004, 640] width 81 height 32
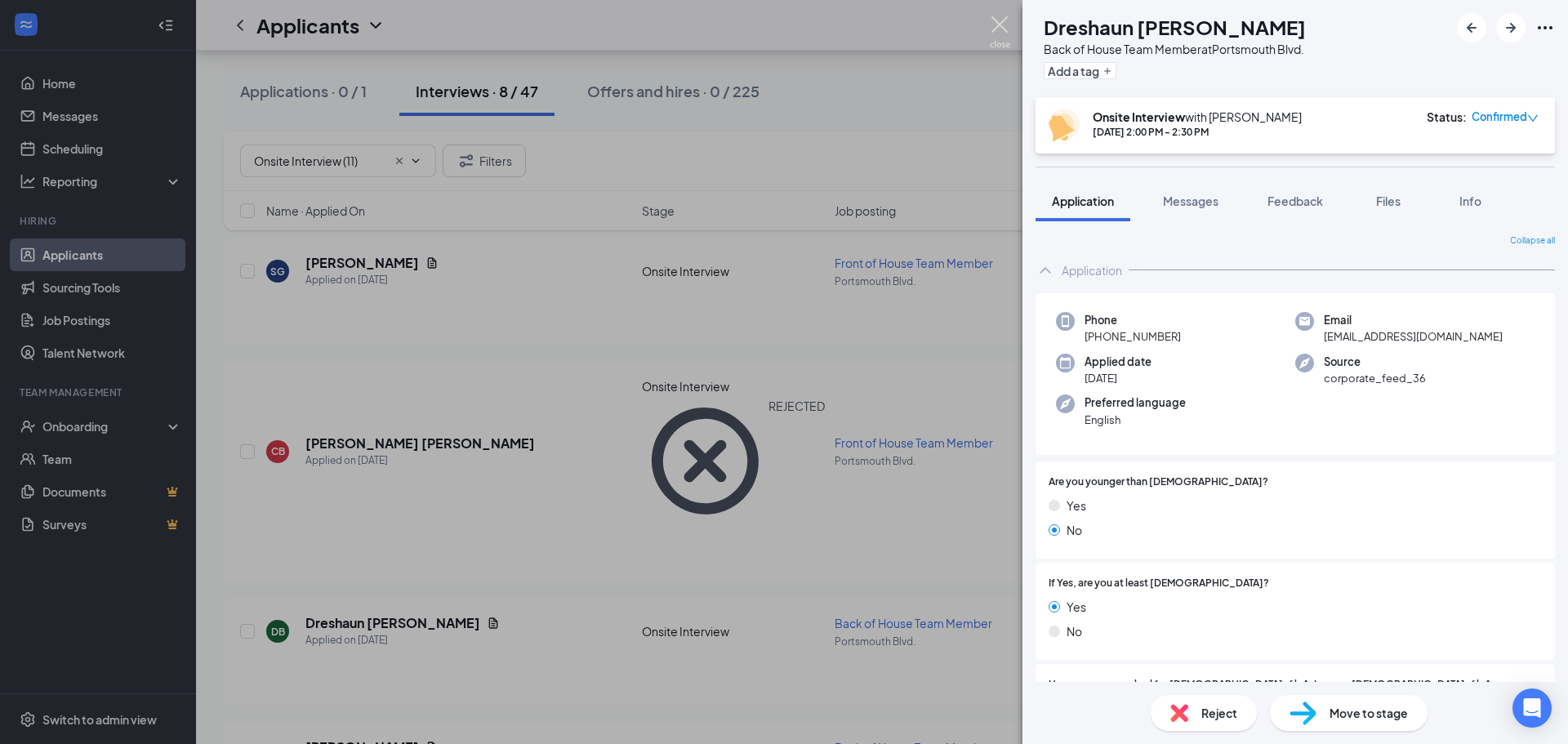
click at [1001, 29] on img at bounding box center [1000, 32] width 21 height 32
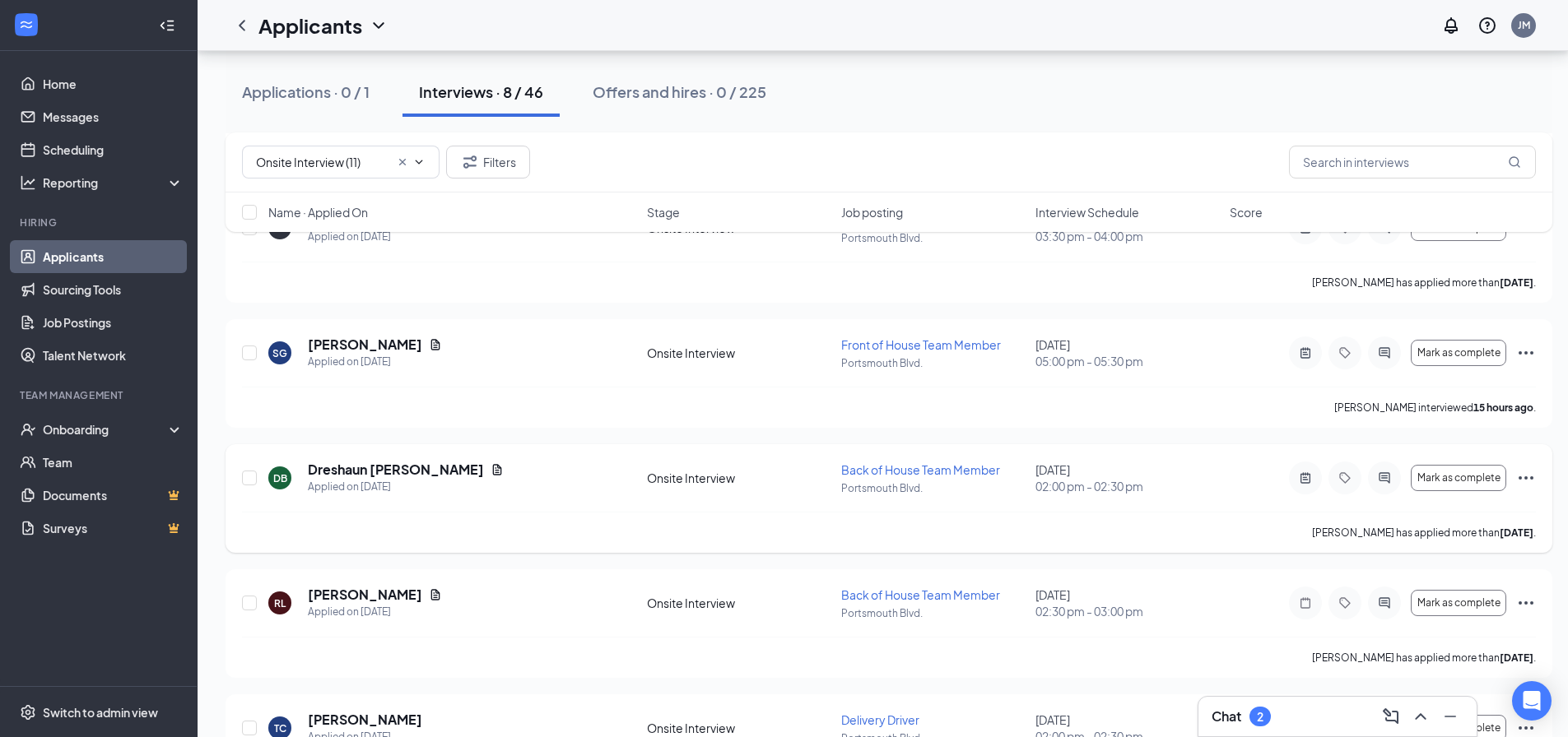
scroll to position [247, 0]
click at [1308, 355] on icon "ActiveNote" at bounding box center [1306, 355] width 20 height 13
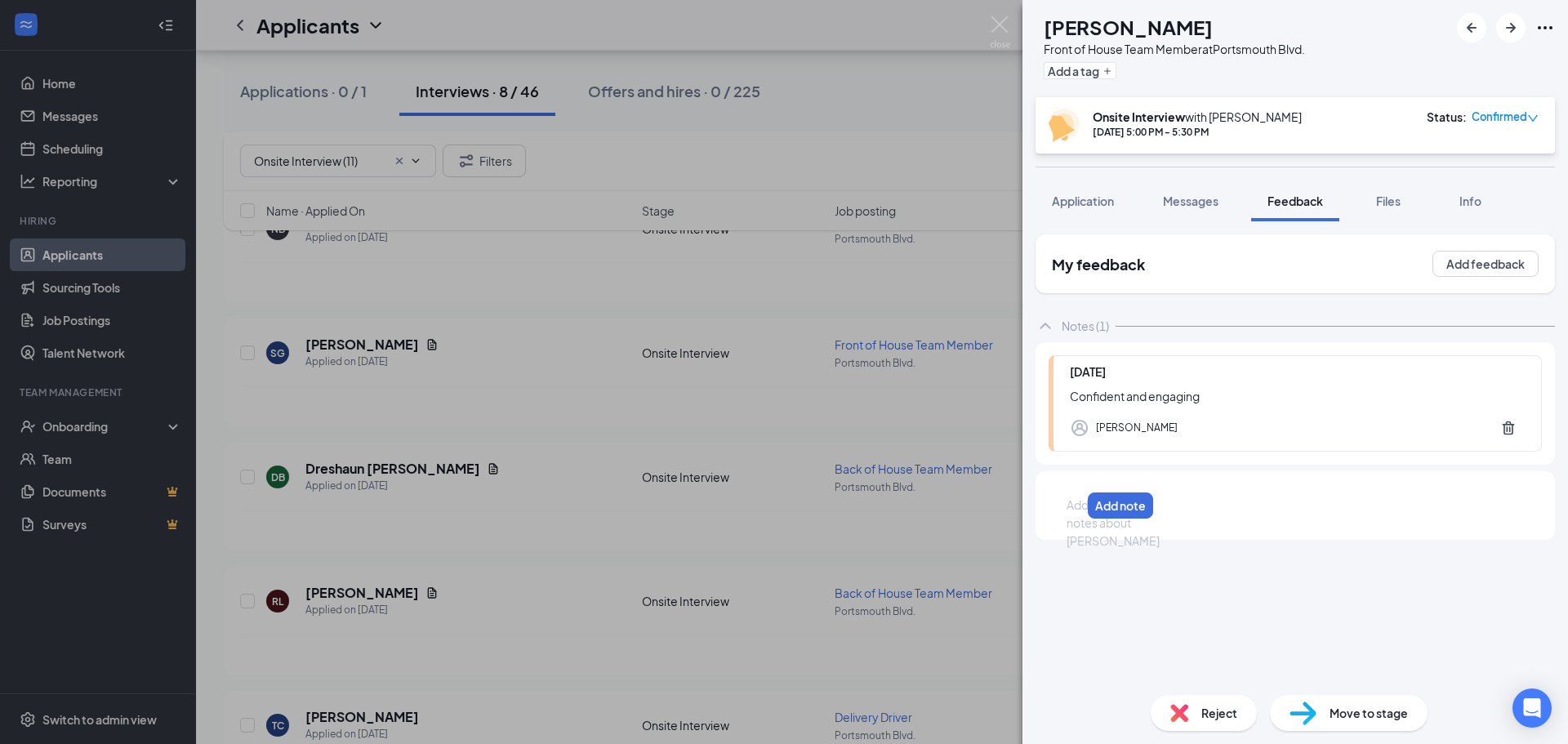
click at [1080, 506] on div at bounding box center [1073, 505] width 13 height 18
click at [1500, 502] on button "Add note" at bounding box center [1496, 505] width 70 height 26
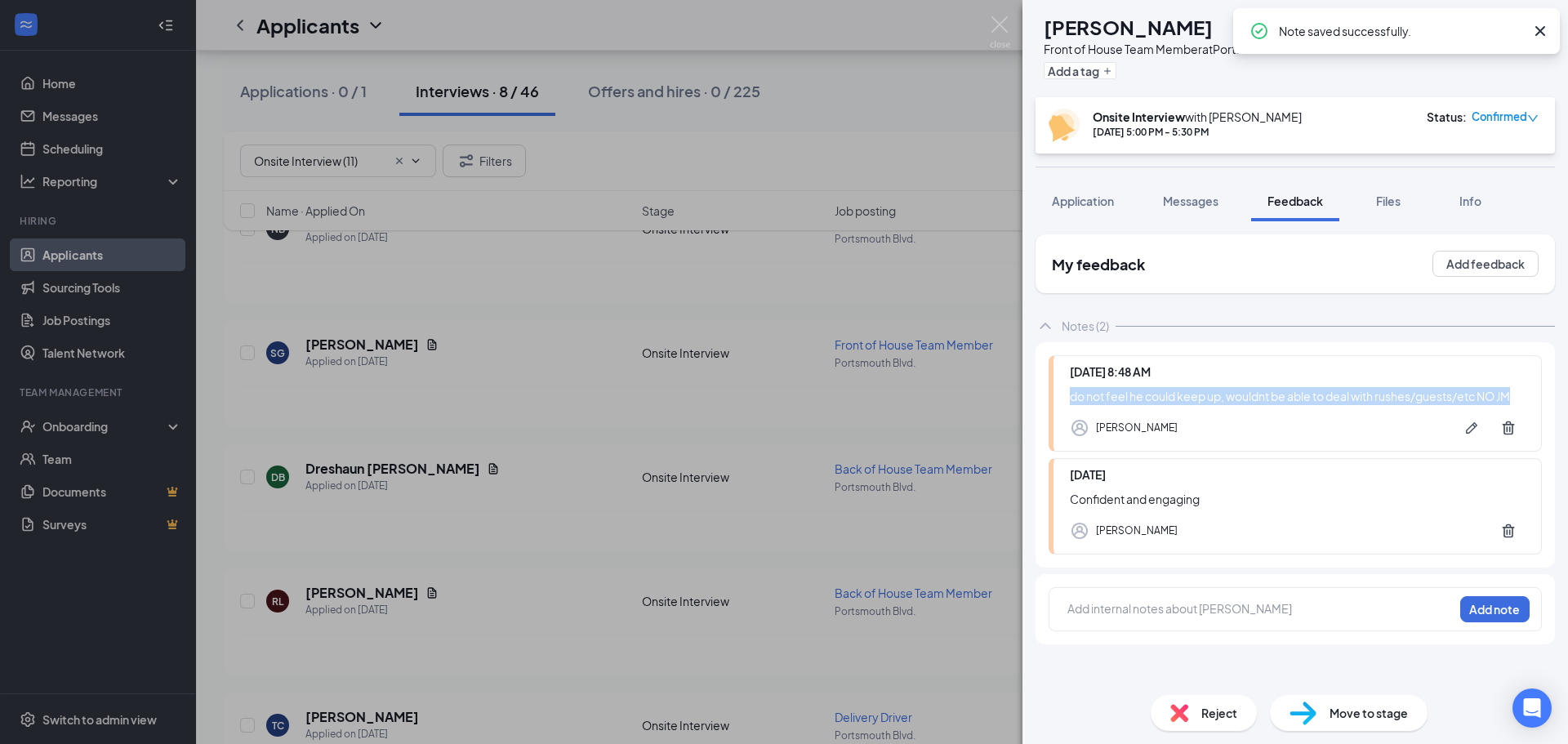
drag, startPoint x: 1063, startPoint y: 399, endPoint x: 1522, endPoint y: 394, distance: 459.0
click at [1522, 394] on div "[DATE] 8:48 AM do not feel he could keep up, wouldnt be able to deal with rushe…" at bounding box center [1296, 403] width 494 height 96
copy div "do not feel he could keep up, wouldnt be able to deal with rushes/guests/etc NO…"
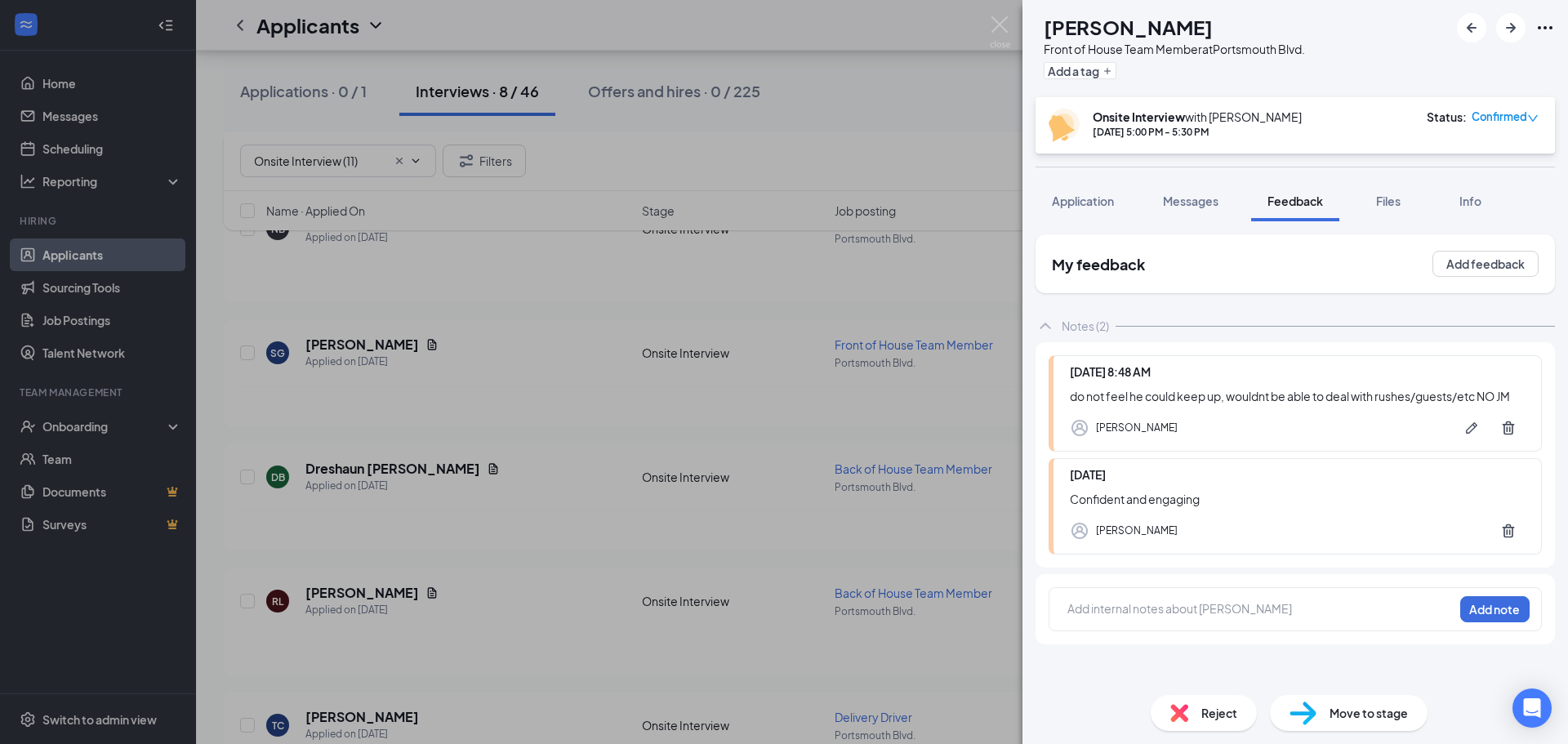
click at [1204, 706] on span "Reject" at bounding box center [1219, 713] width 36 height 18
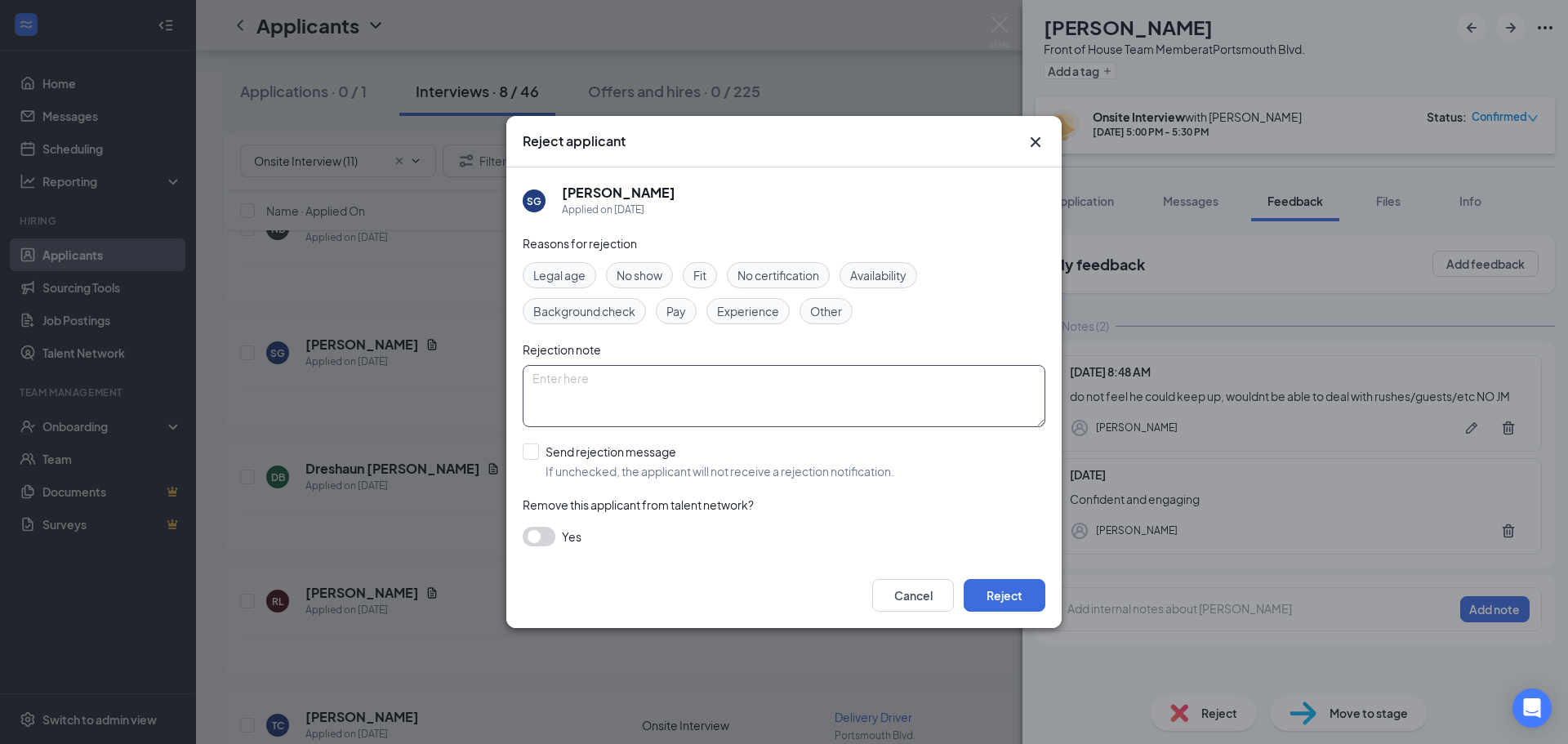
paste textarea "do not feel he could keep up, wouldnt be able to deal with rushes/guests/etc NO…"
type textarea "do not feel he could keep up, wouldnt be able to deal with rushes/guests/etc NO…"
click at [529, 449] on input "Send rejection message If unchecked, the applicant will not receive a rejection…" at bounding box center [708, 461] width 371 height 36
checkbox input "true"
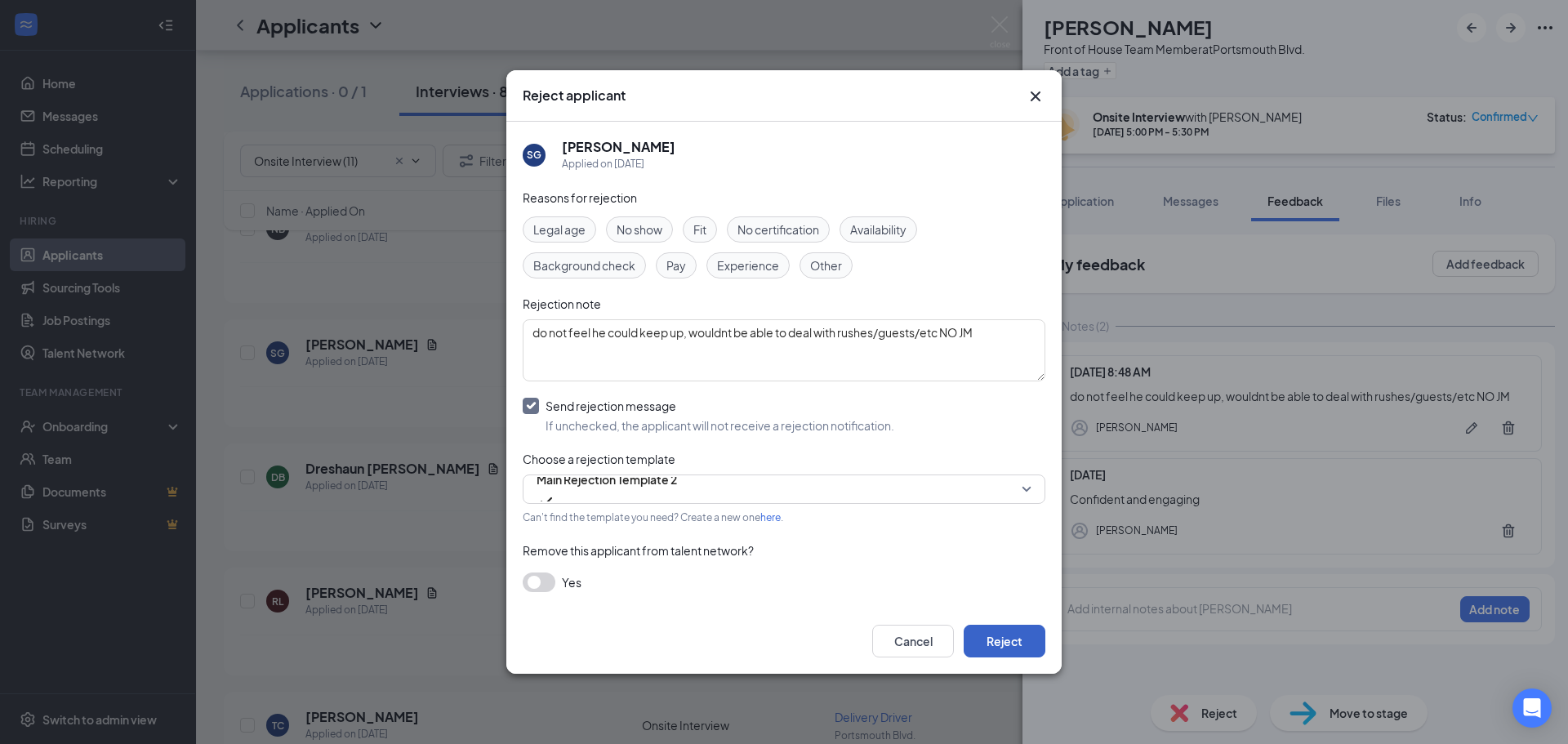
click at [1004, 635] on button "Reject" at bounding box center [1004, 640] width 81 height 32
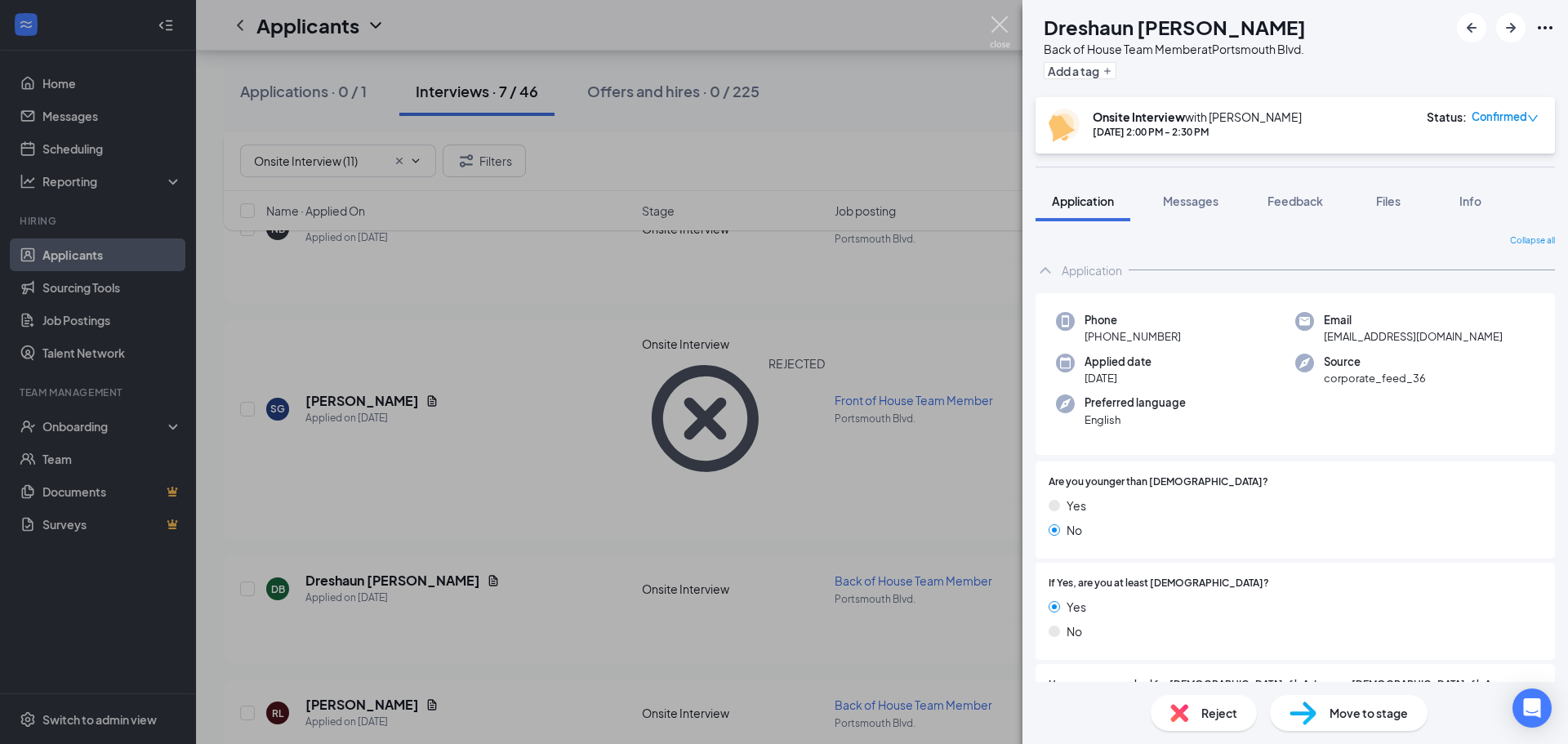
click at [998, 25] on img at bounding box center [1000, 32] width 21 height 32
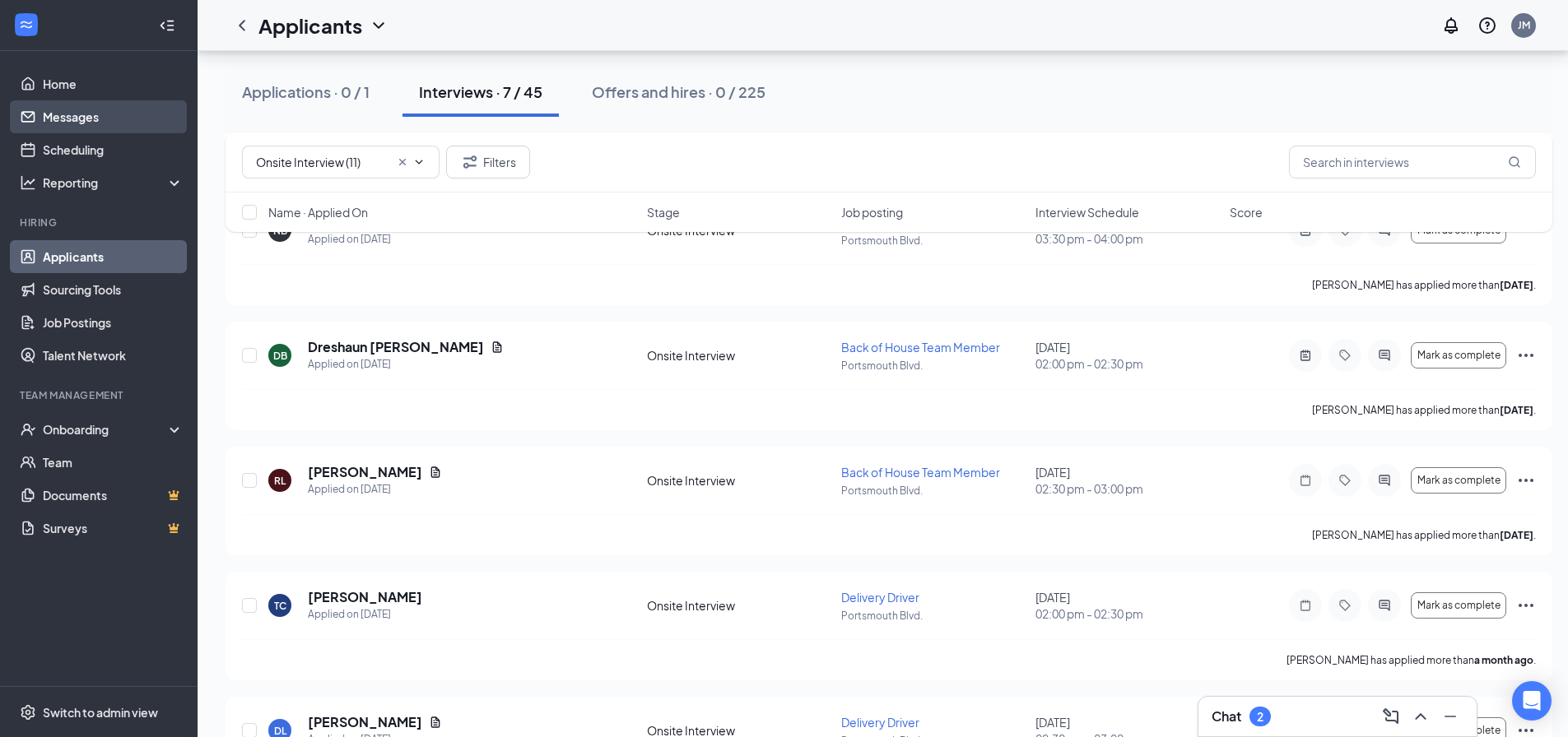
click at [52, 112] on link "Messages" at bounding box center [112, 116] width 141 height 33
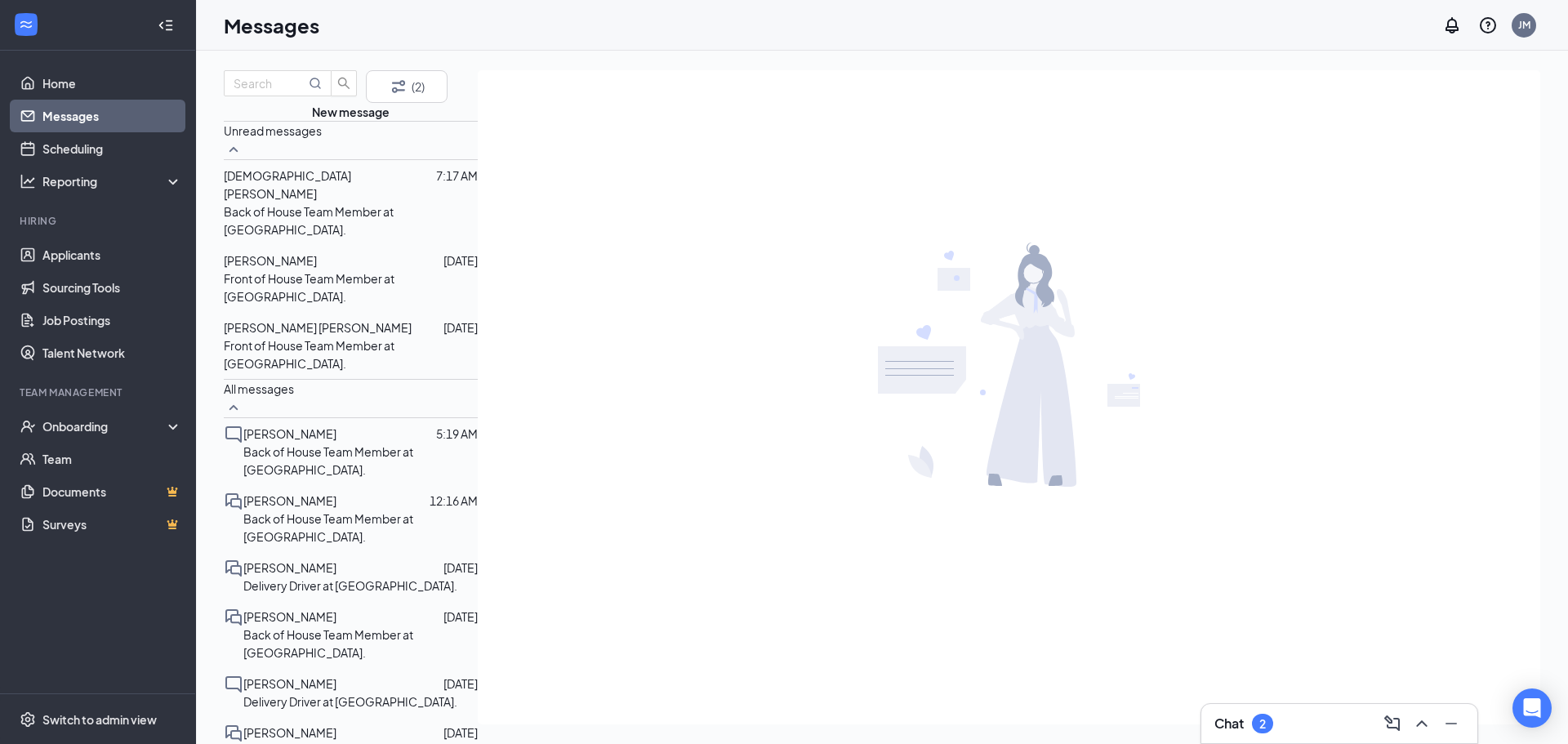
click at [350, 348] on p "Front of House Team Member at [GEOGRAPHIC_DATA]." at bounding box center [350, 354] width 254 height 36
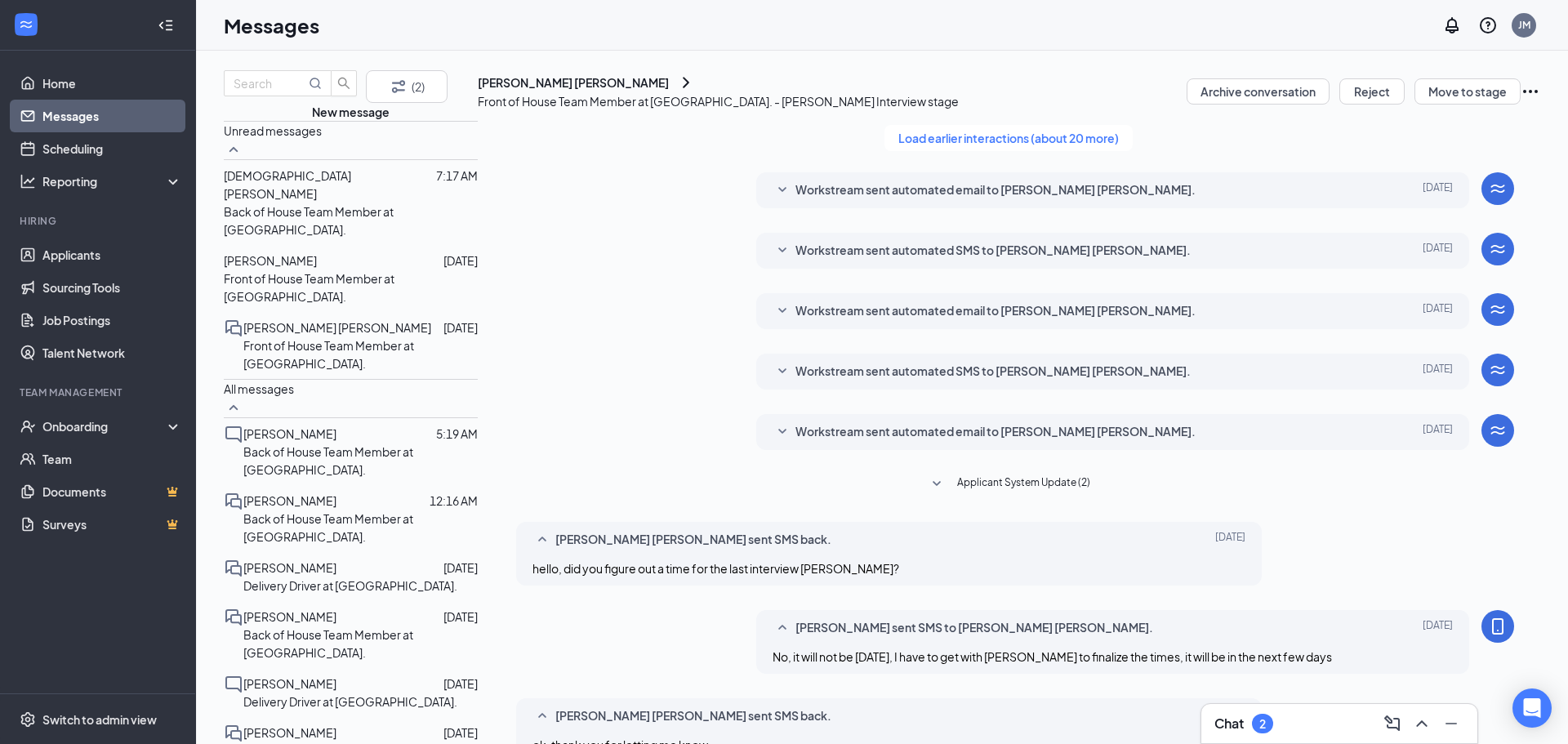
scroll to position [268, 0]
click at [299, 260] on div "[PERSON_NAME] [DATE] Front of House Team Member at [GEOGRAPHIC_DATA]." at bounding box center [350, 278] width 254 height 67
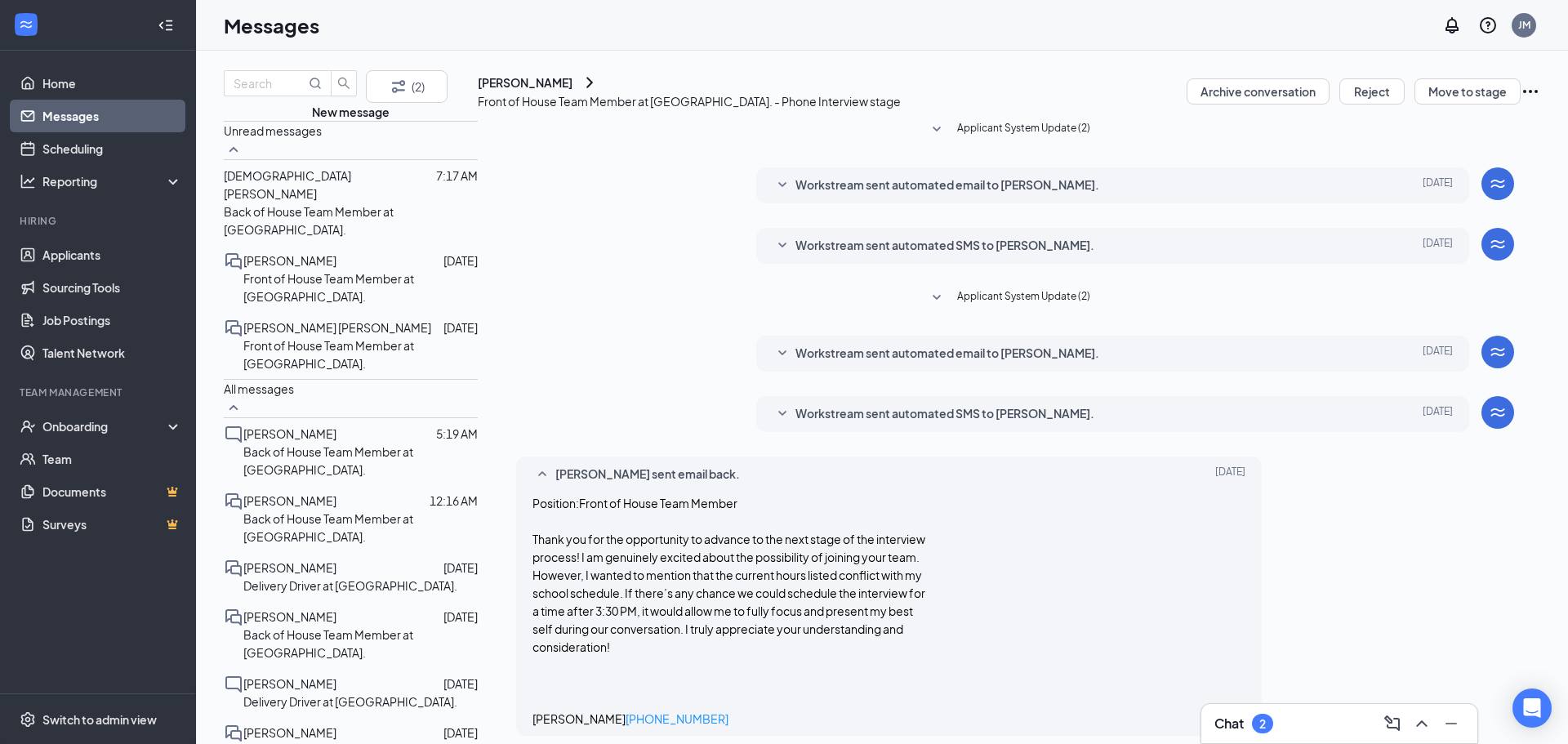
scroll to position [259, 0]
type textarea "Good morning! We will continue to add more time slots for the phone interviews,…"
checkbox input "true"
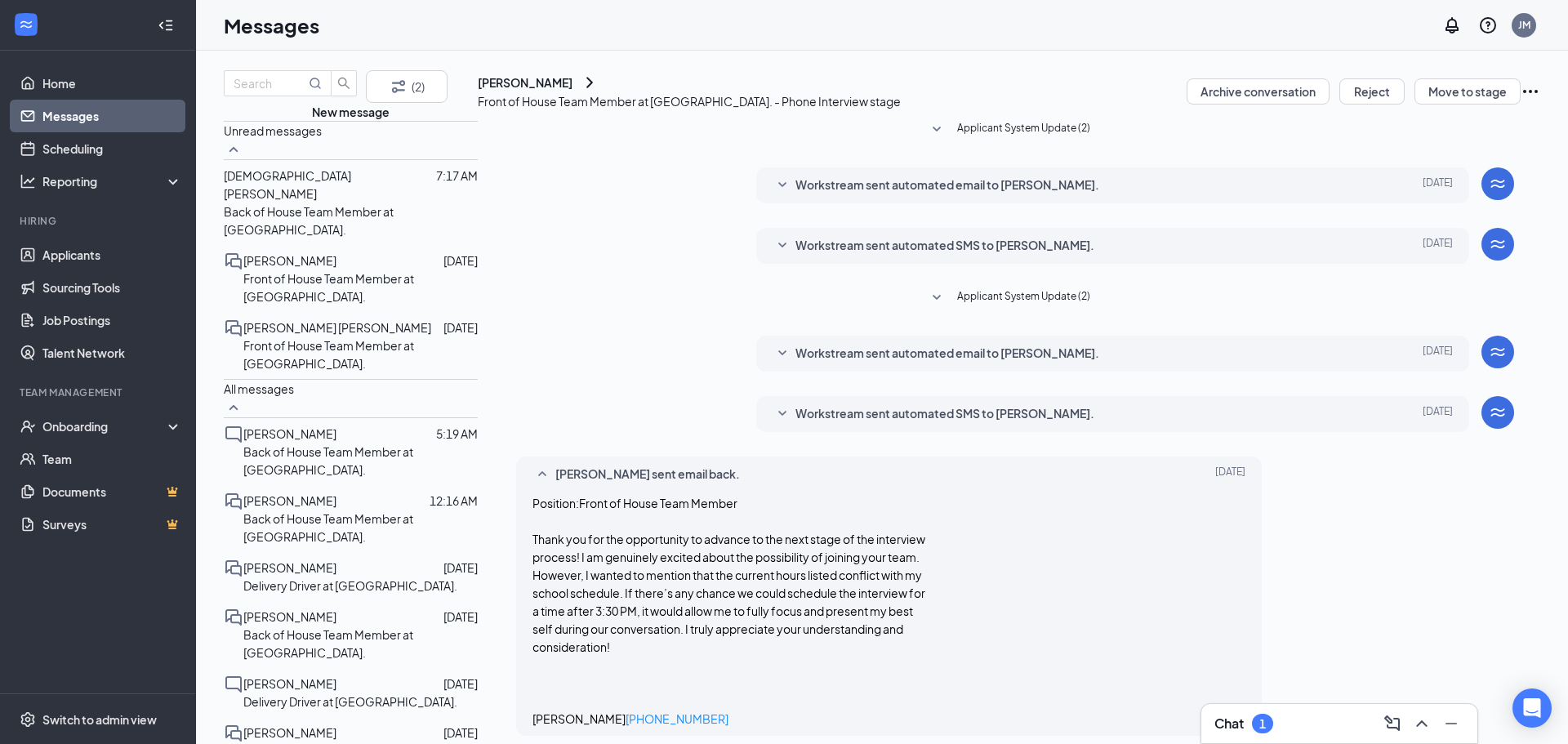
click at [263, 228] on div "[DEMOGRAPHIC_DATA][PERSON_NAME] 7:17 AM Back of House Team Member at [GEOGRAPHI…" at bounding box center [350, 202] width 254 height 85
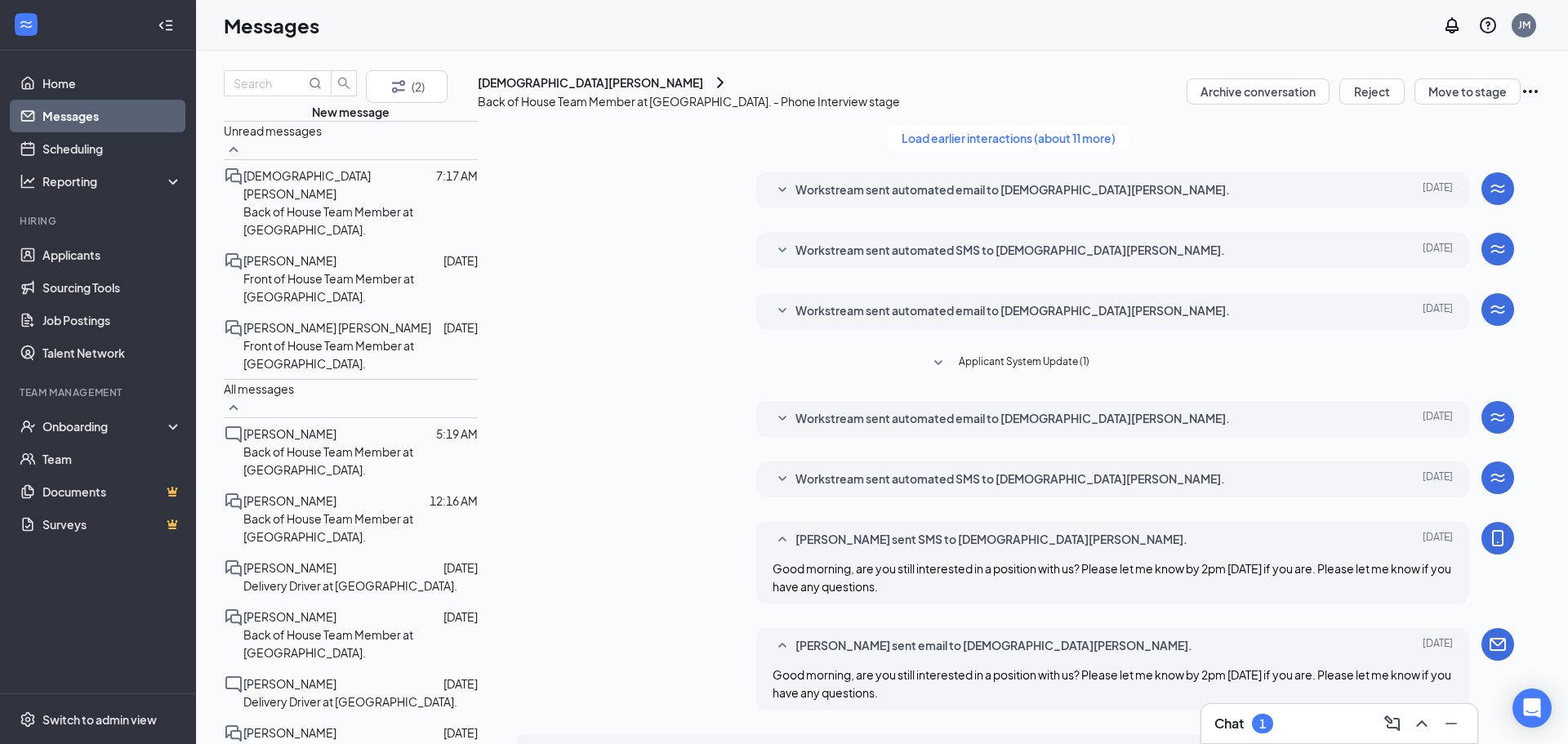
scroll to position [392, 0]
click at [1521, 101] on icon "Ellipses" at bounding box center [1531, 91] width 20 height 20
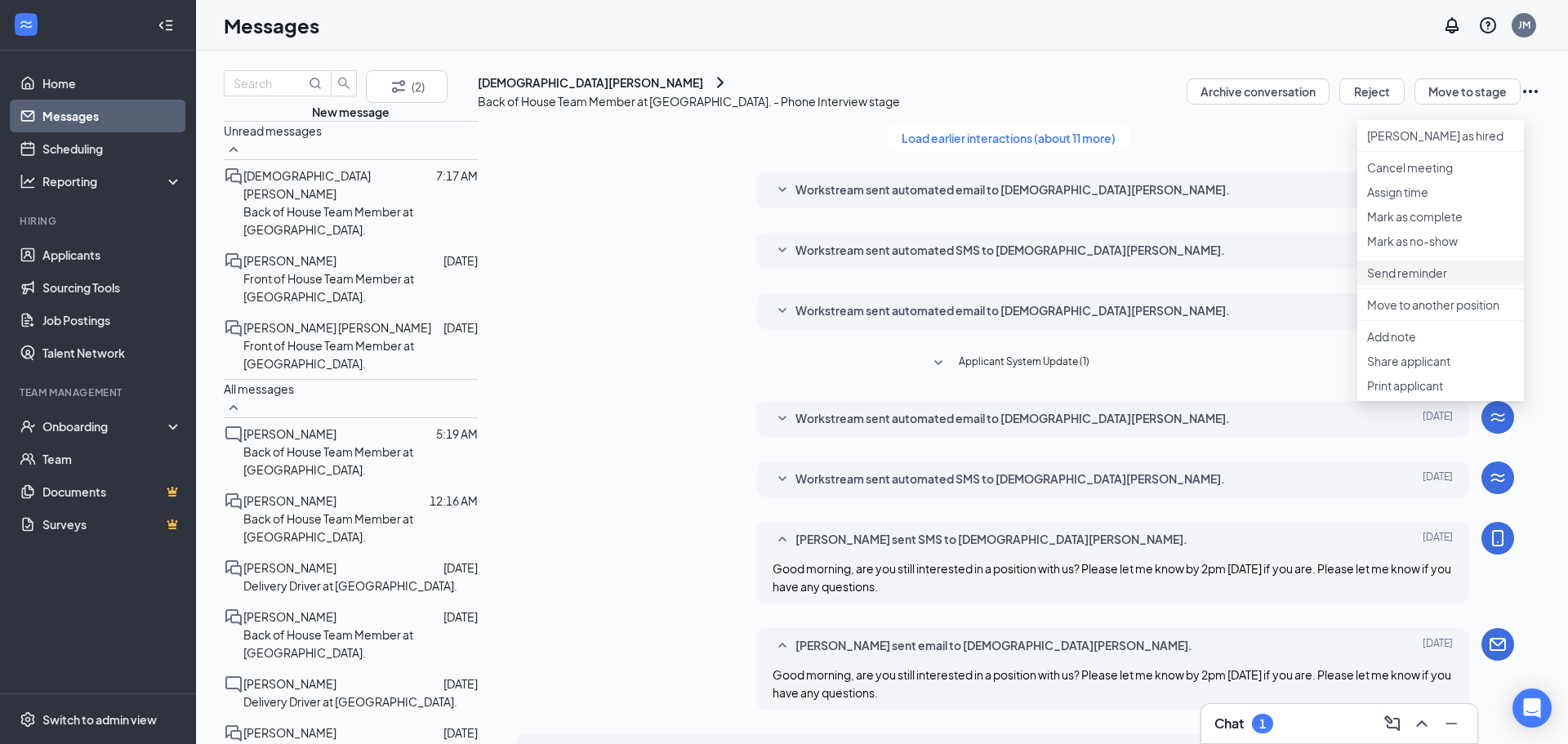
click at [1394, 281] on p "Send reminder" at bounding box center [1441, 272] width 147 height 17
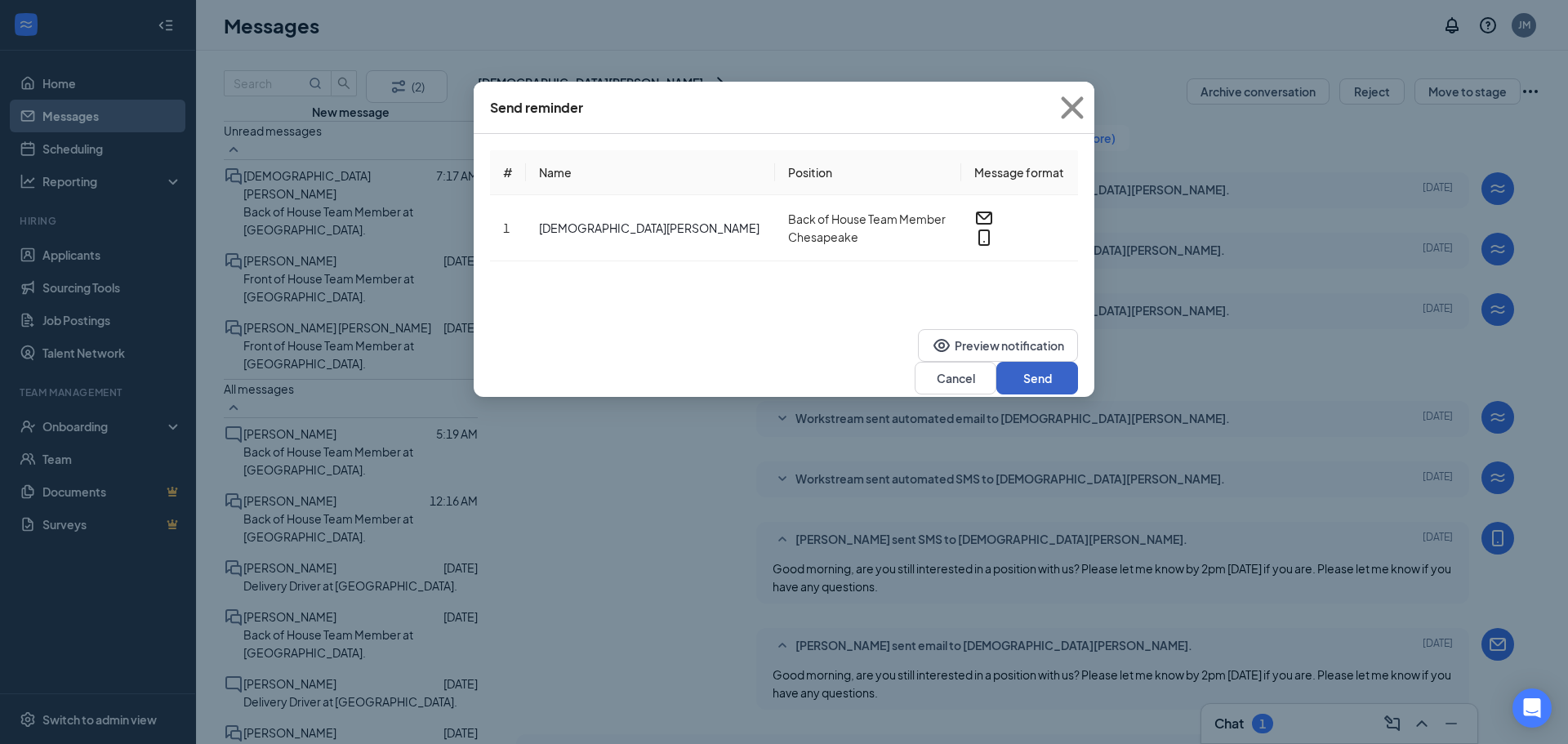
click at [1044, 361] on button "Send" at bounding box center [1036, 377] width 81 height 32
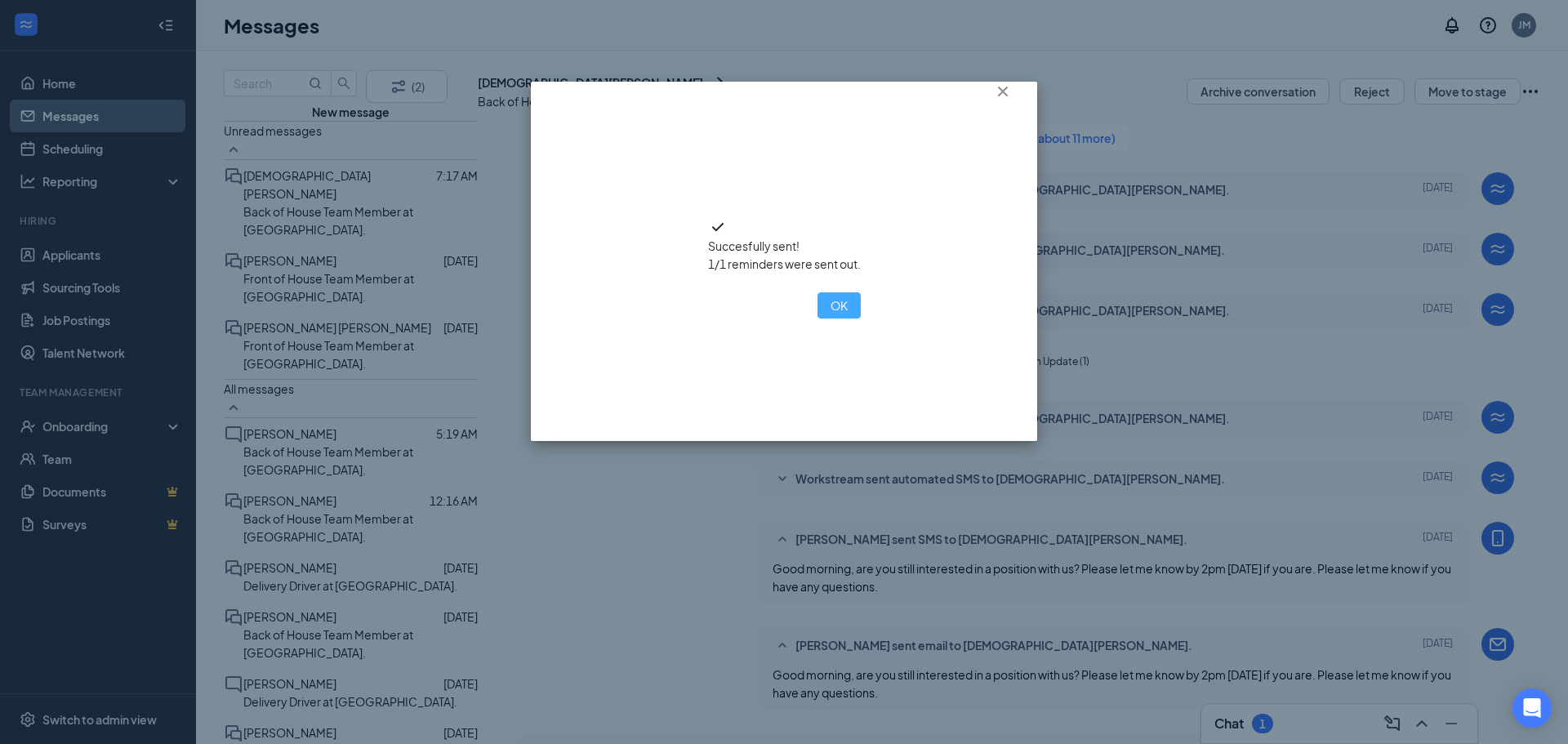
click at [818, 318] on button "OK" at bounding box center [839, 305] width 43 height 26
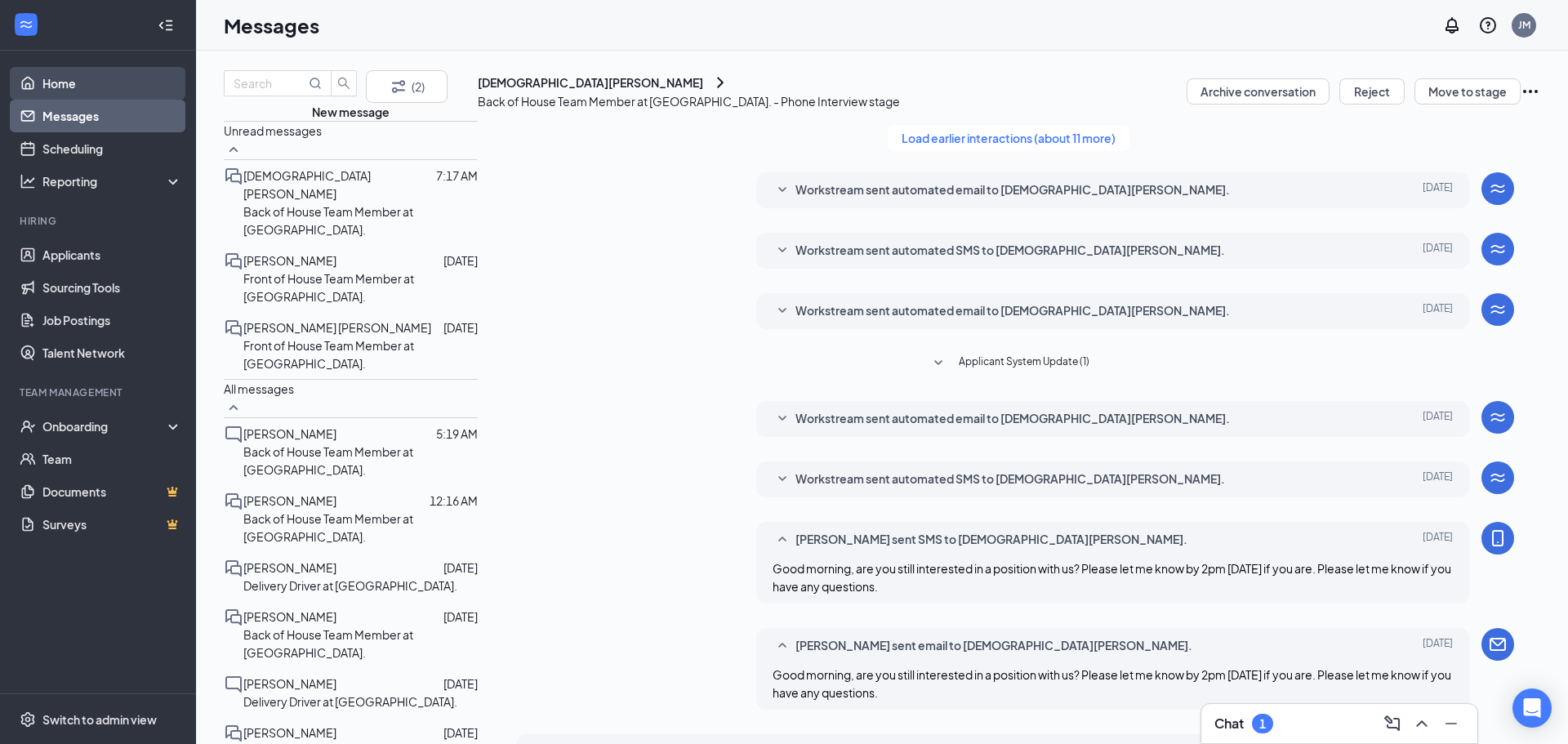
click at [49, 85] on link "Home" at bounding box center [112, 82] width 140 height 32
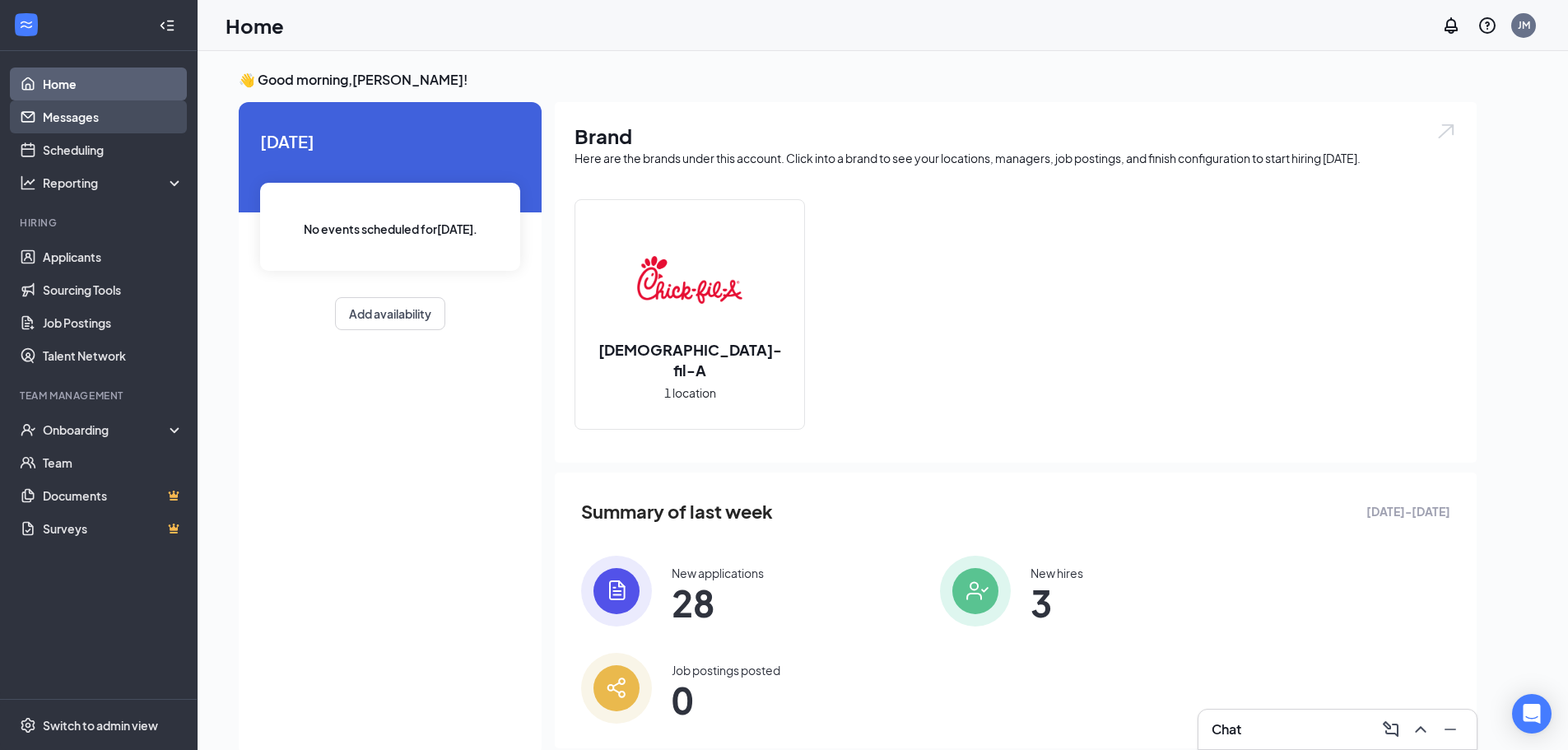
click at [52, 113] on link "Messages" at bounding box center [112, 116] width 141 height 33
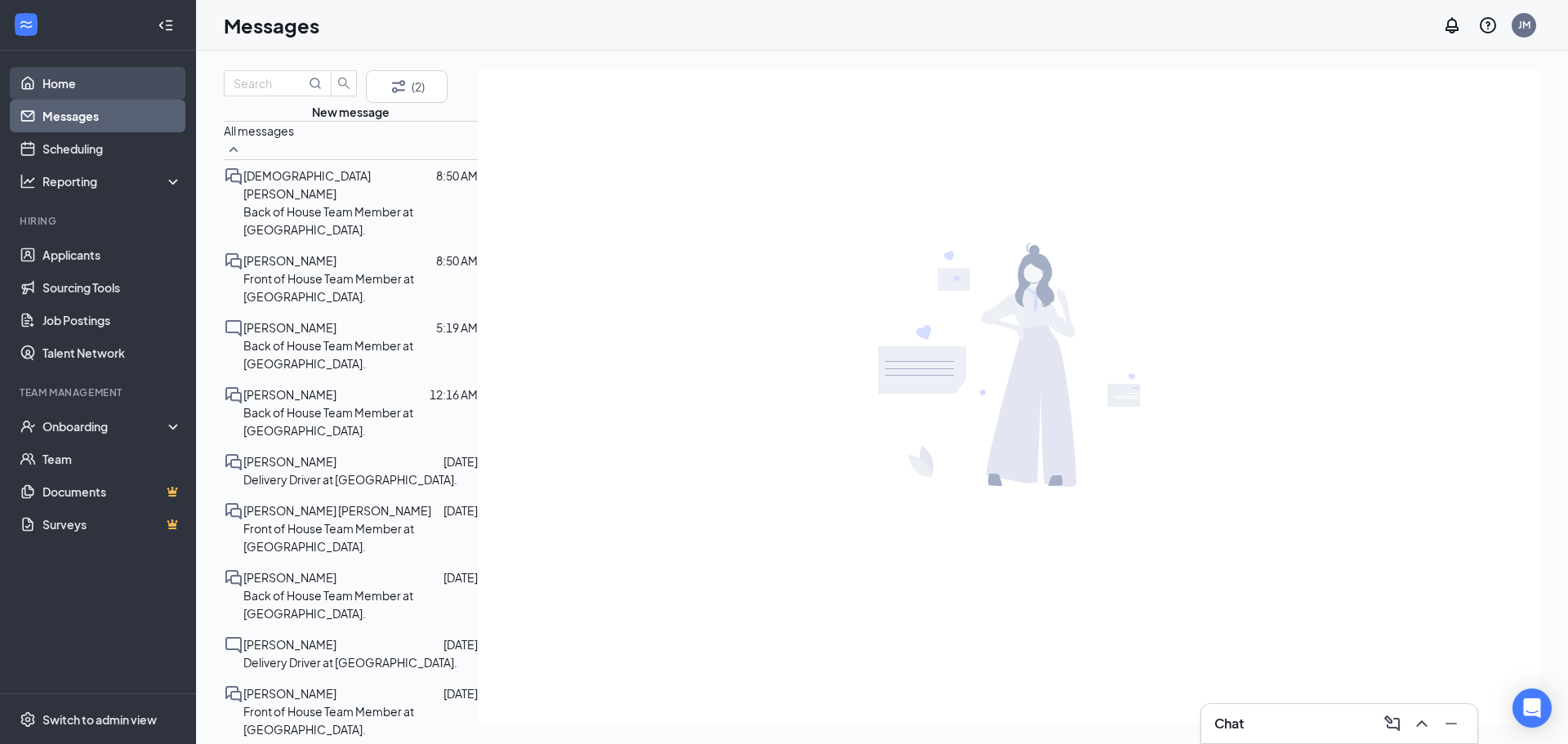
click at [59, 82] on link "Home" at bounding box center [112, 82] width 140 height 32
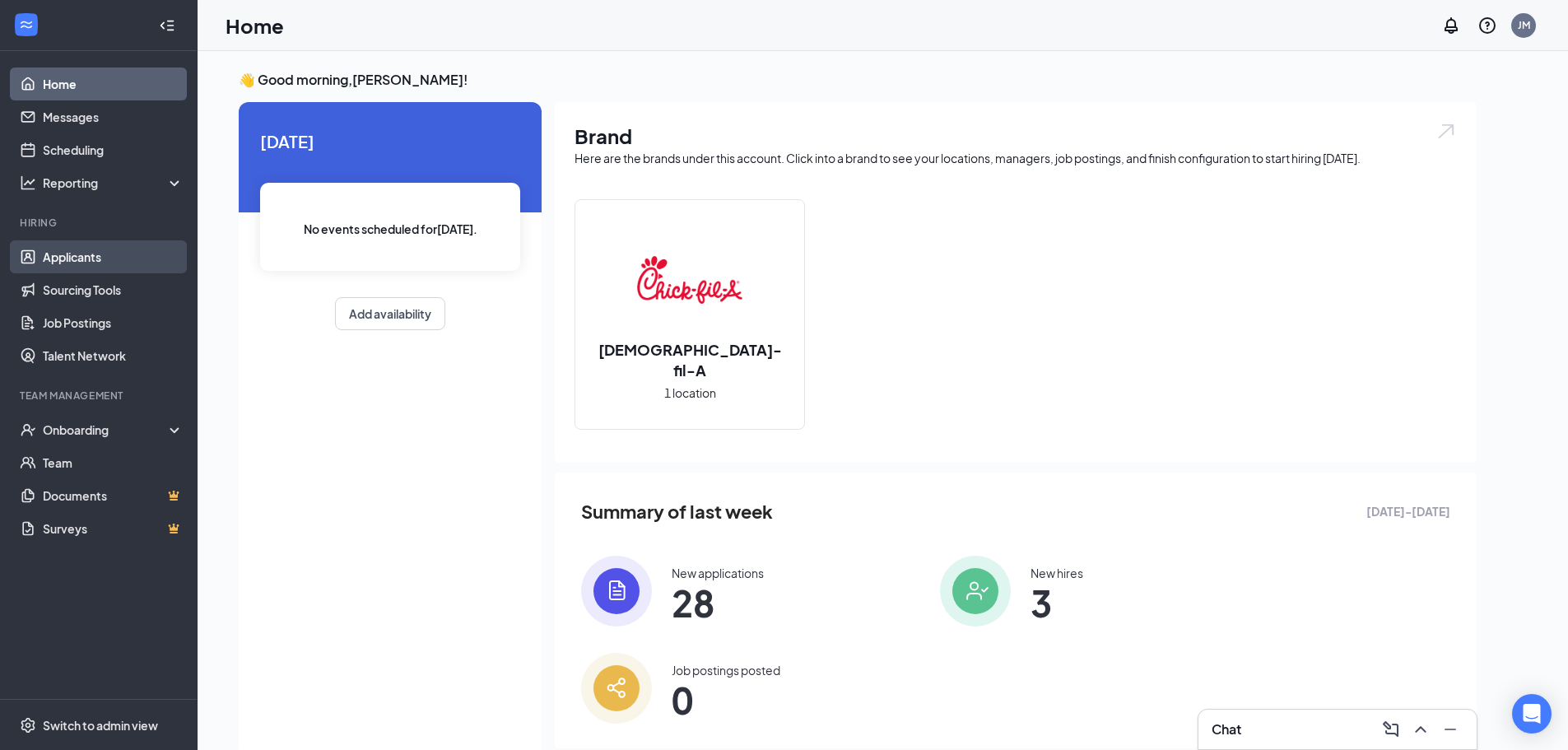
click at [42, 245] on link "Applicants" at bounding box center [112, 256] width 141 height 33
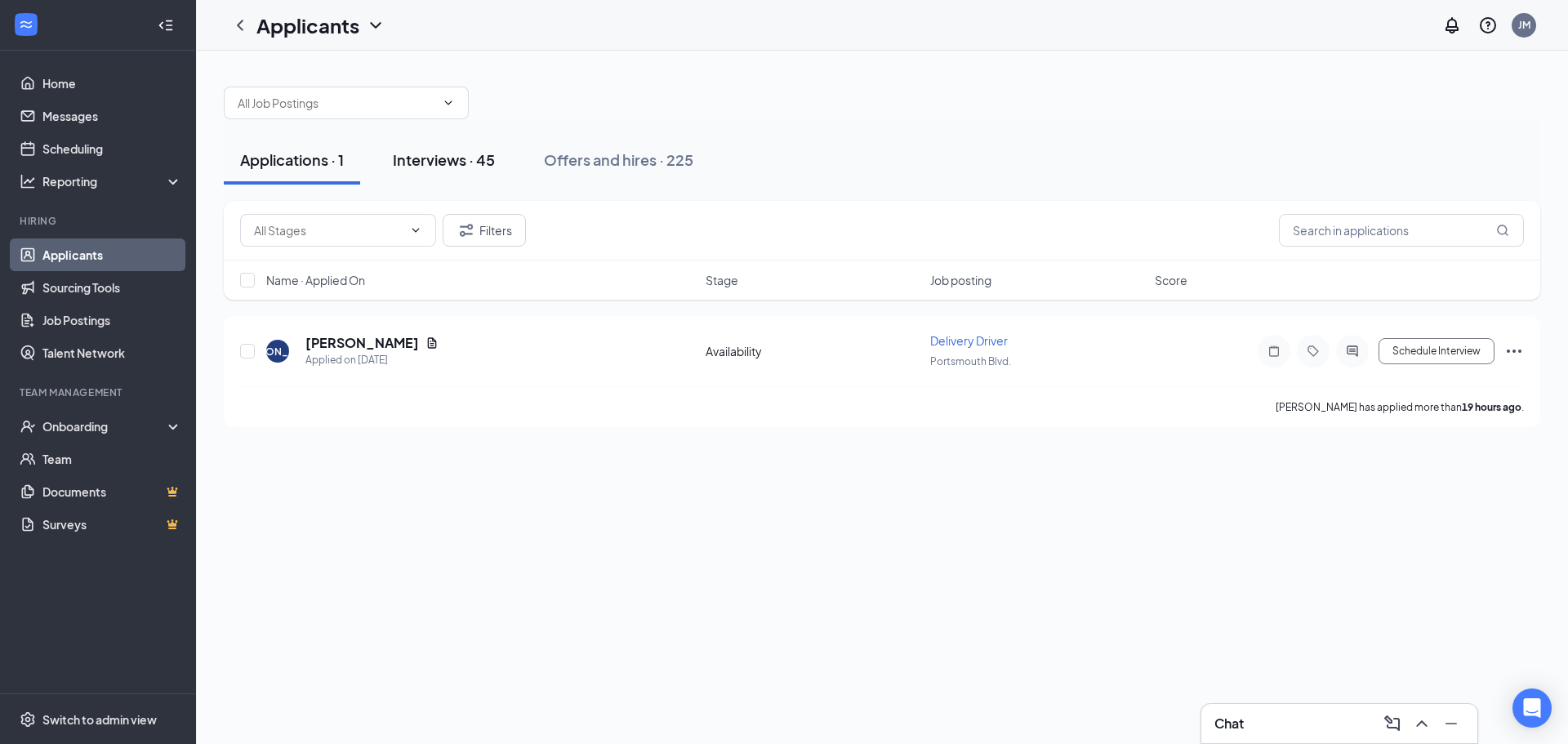
click at [425, 157] on div "Interviews · 45" at bounding box center [444, 160] width 102 height 21
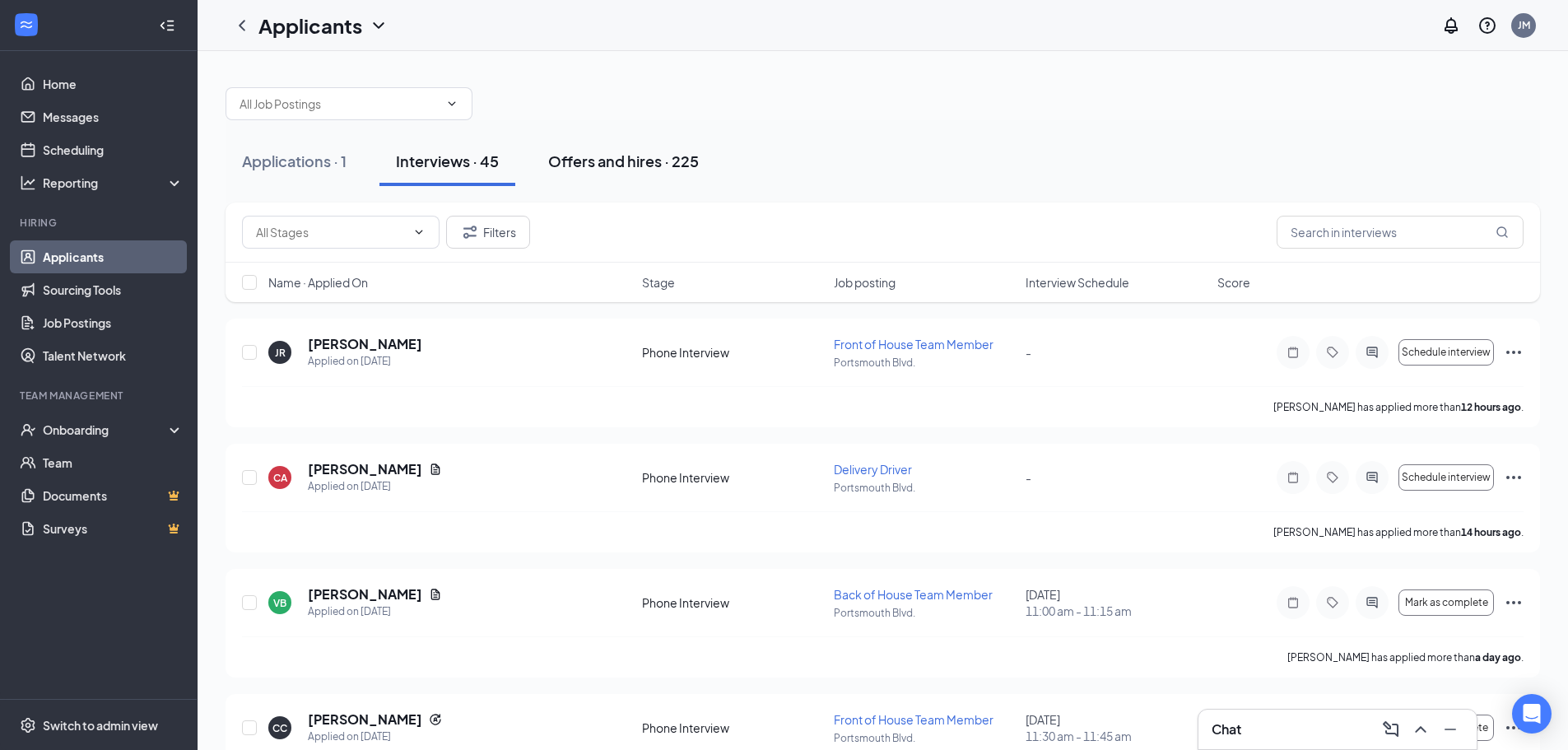
click at [615, 156] on div "Offers and hires · 225" at bounding box center [623, 161] width 151 height 21
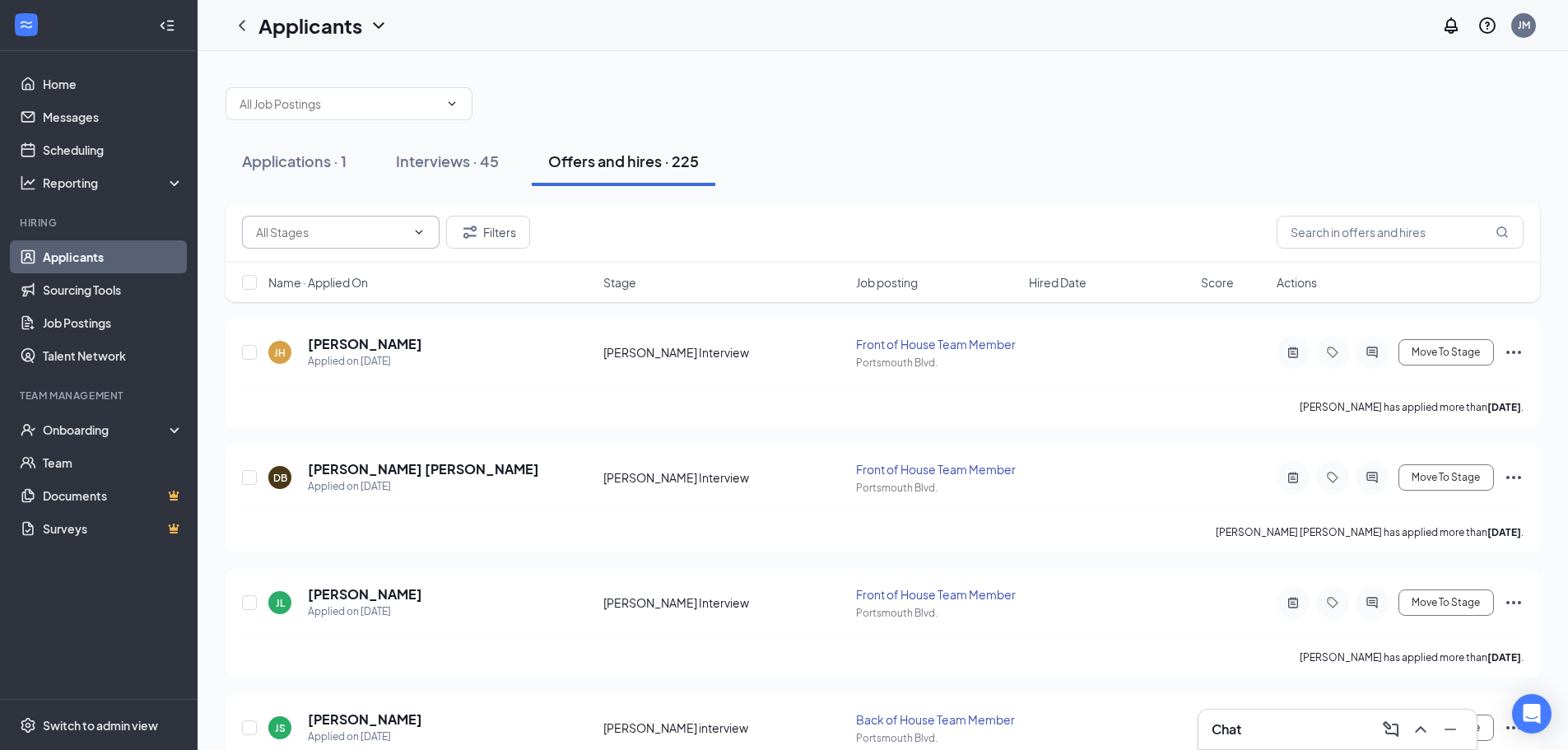
click at [326, 239] on input "text" at bounding box center [331, 232] width 150 height 18
click at [319, 299] on div "[PERSON_NAME] interview (1)" at bounding box center [340, 299] width 197 height 18
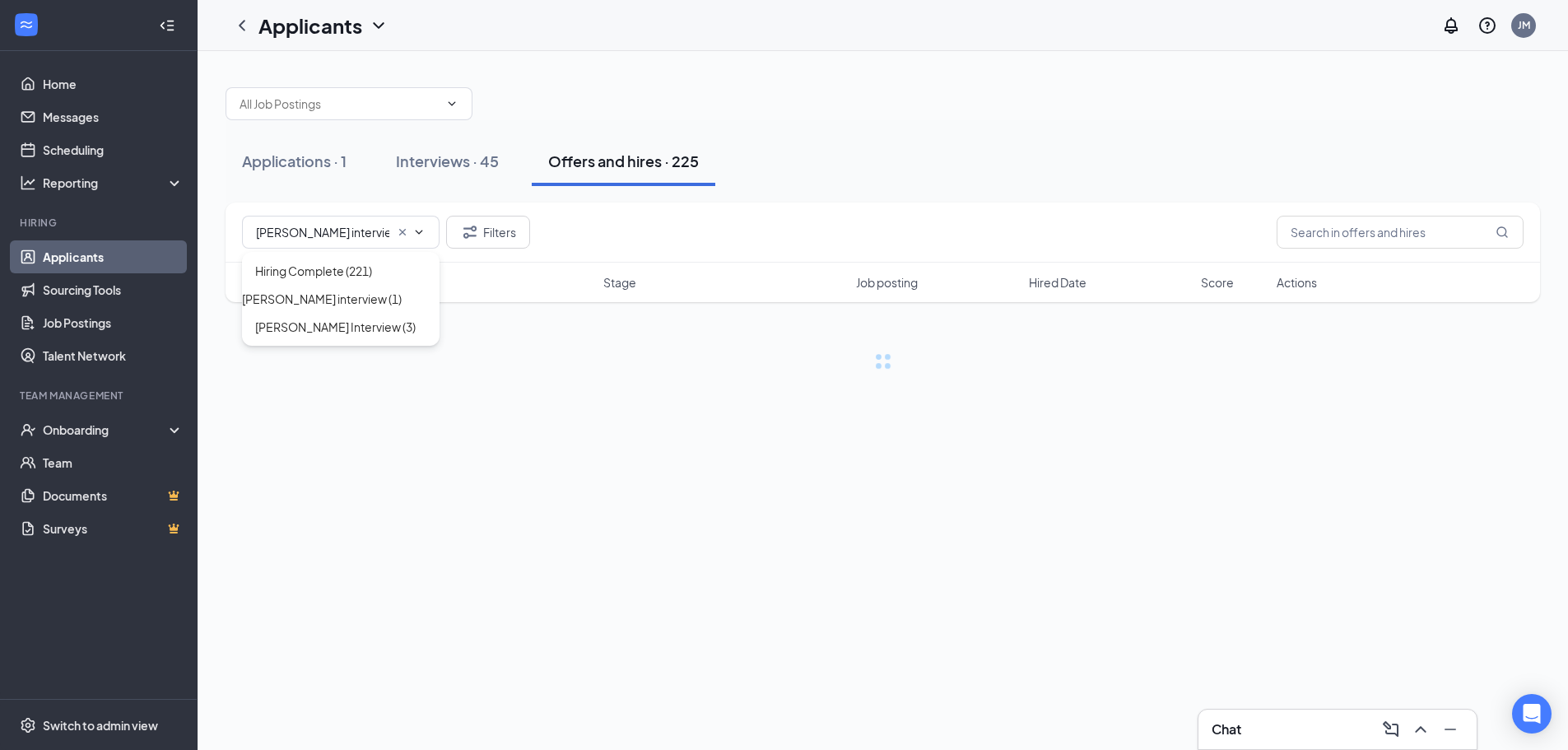
type input "[PERSON_NAME] interview (1)"
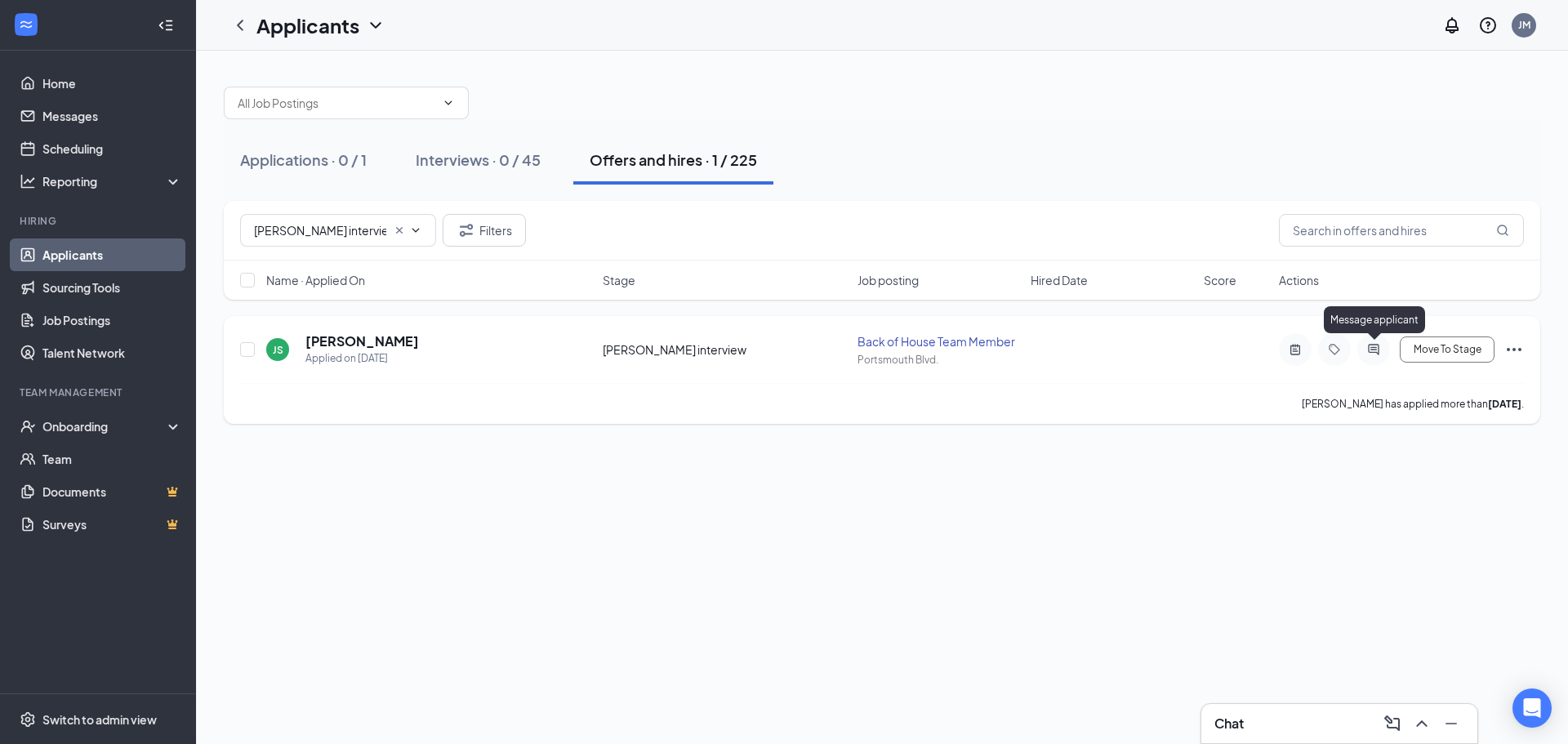
click at [1370, 353] on icon "ActiveChat" at bounding box center [1374, 349] width 20 height 13
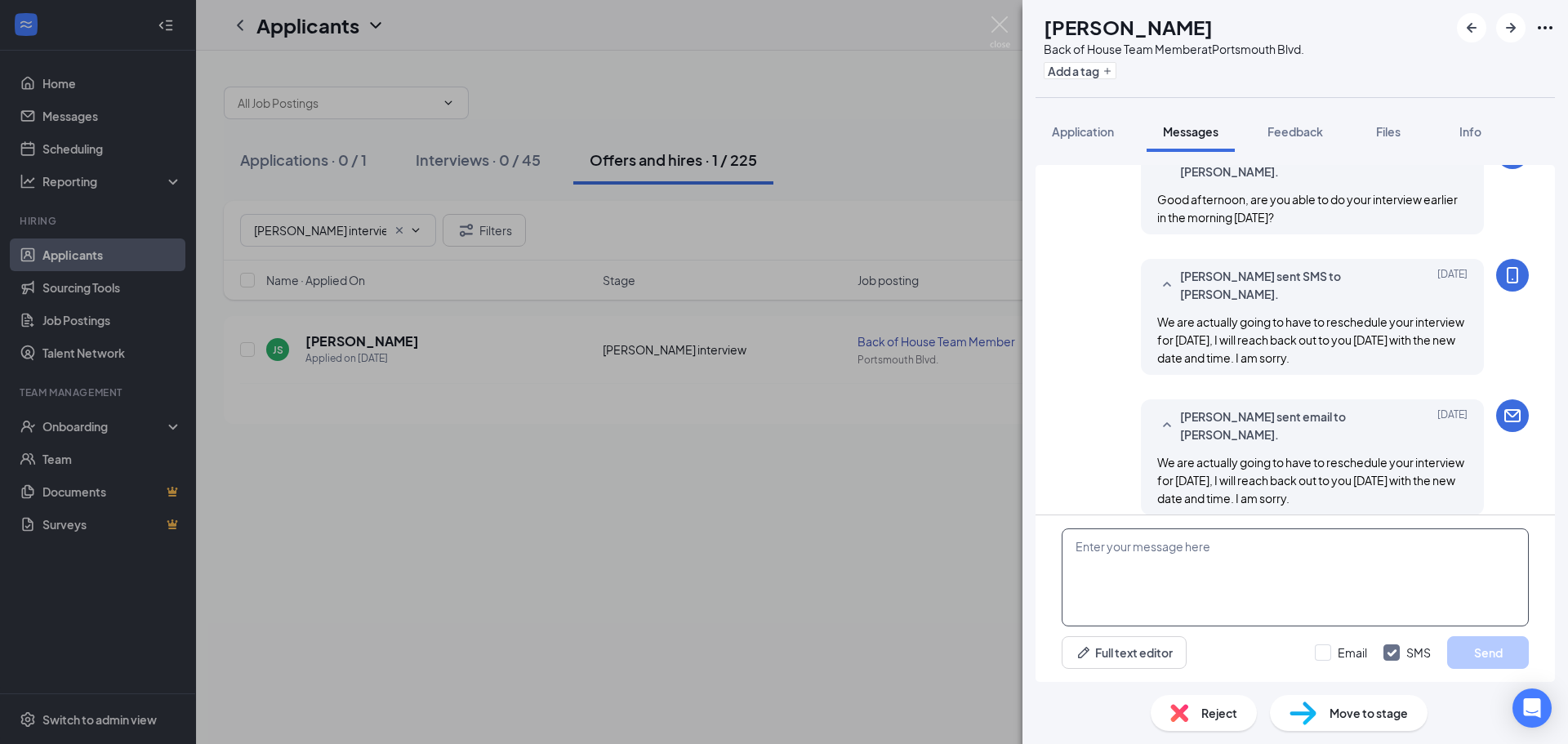
scroll to position [537, 0]
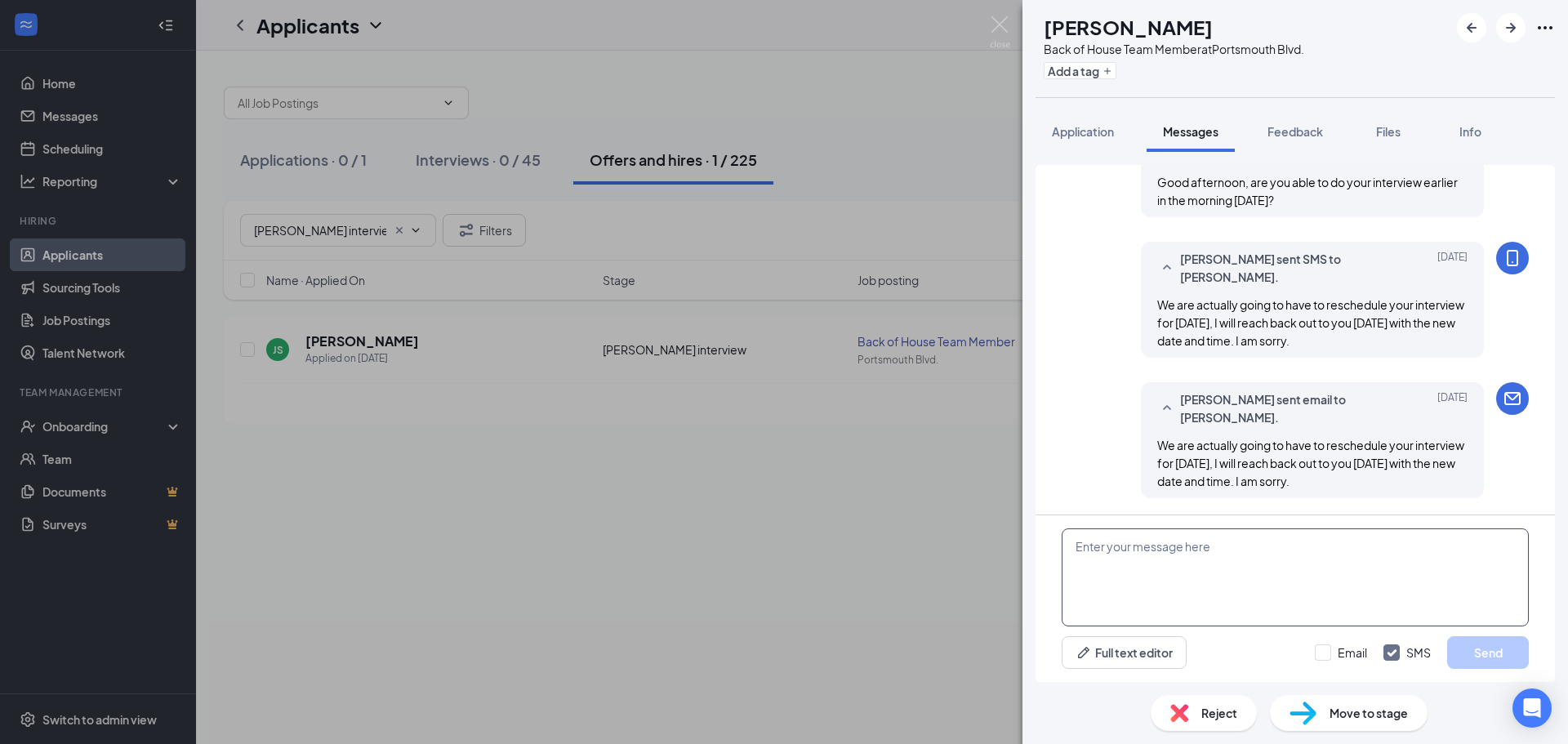
click at [1221, 568] on textarea at bounding box center [1295, 578] width 467 height 98
type textarea "Good morning, I have not heard back from you, are you still interested in a pos…"
click at [1318, 647] on input "Email" at bounding box center [1341, 652] width 52 height 17
checkbox input "true"
click at [1512, 661] on button "Send" at bounding box center [1488, 652] width 81 height 32
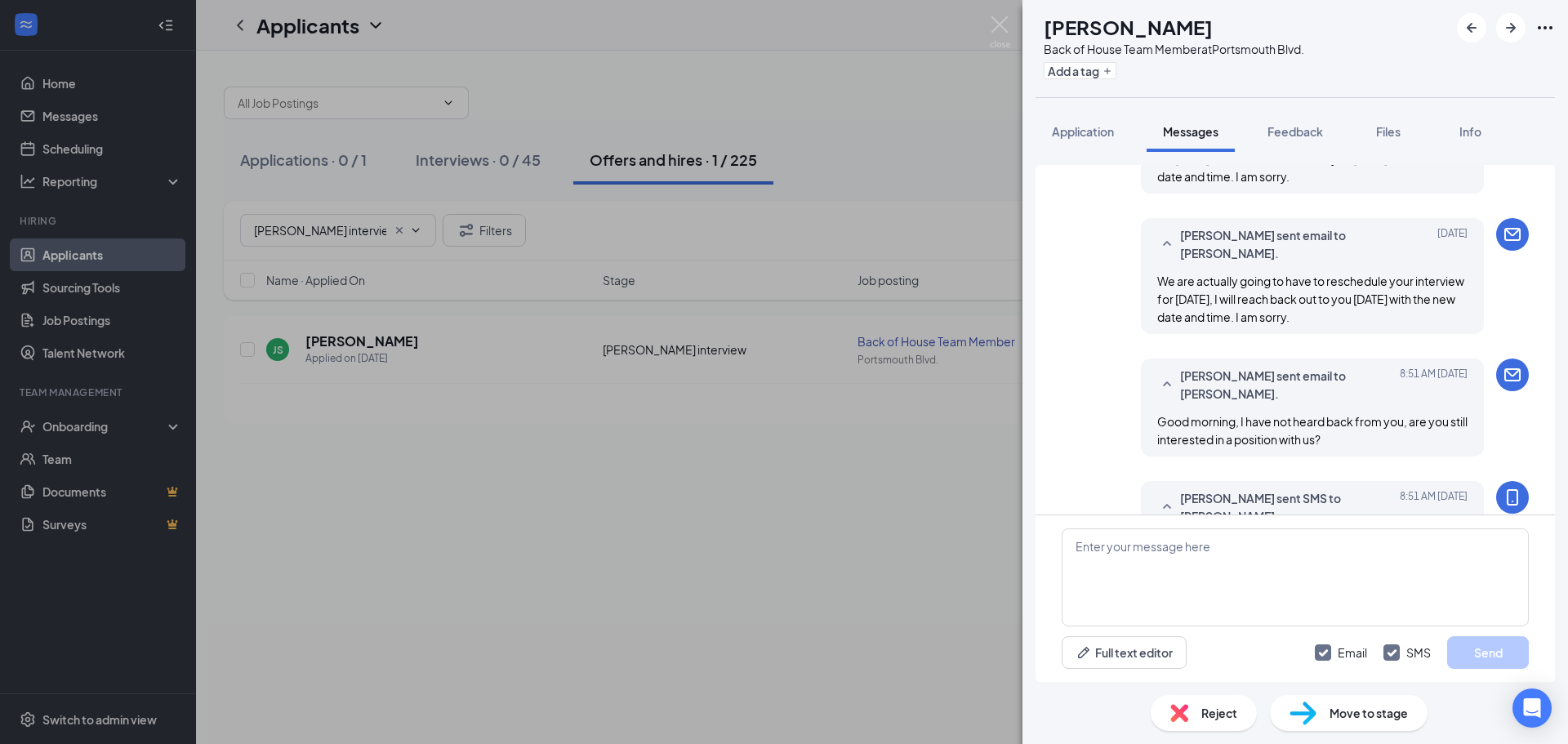
scroll to position [782, 0]
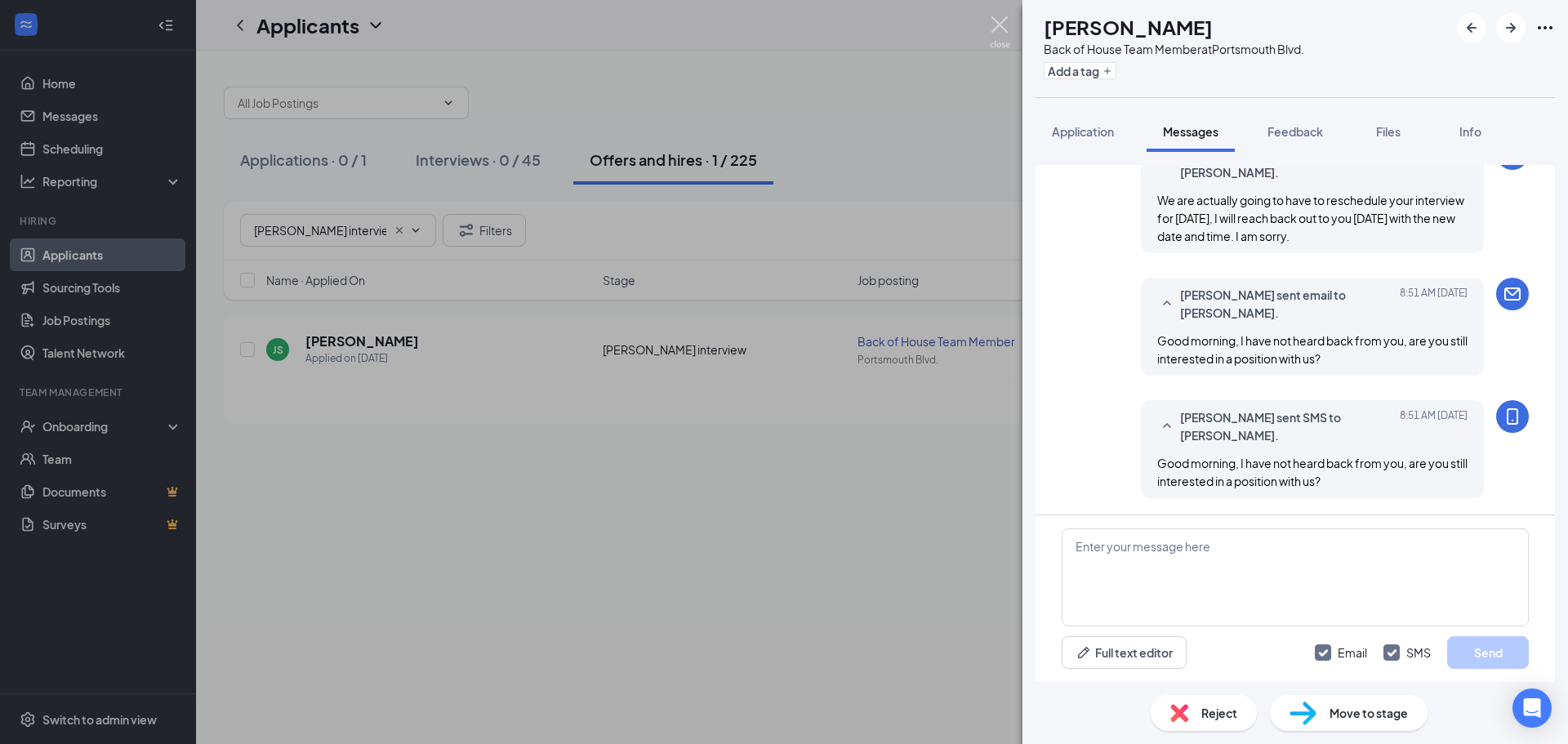
click at [1001, 27] on img at bounding box center [1000, 32] width 21 height 32
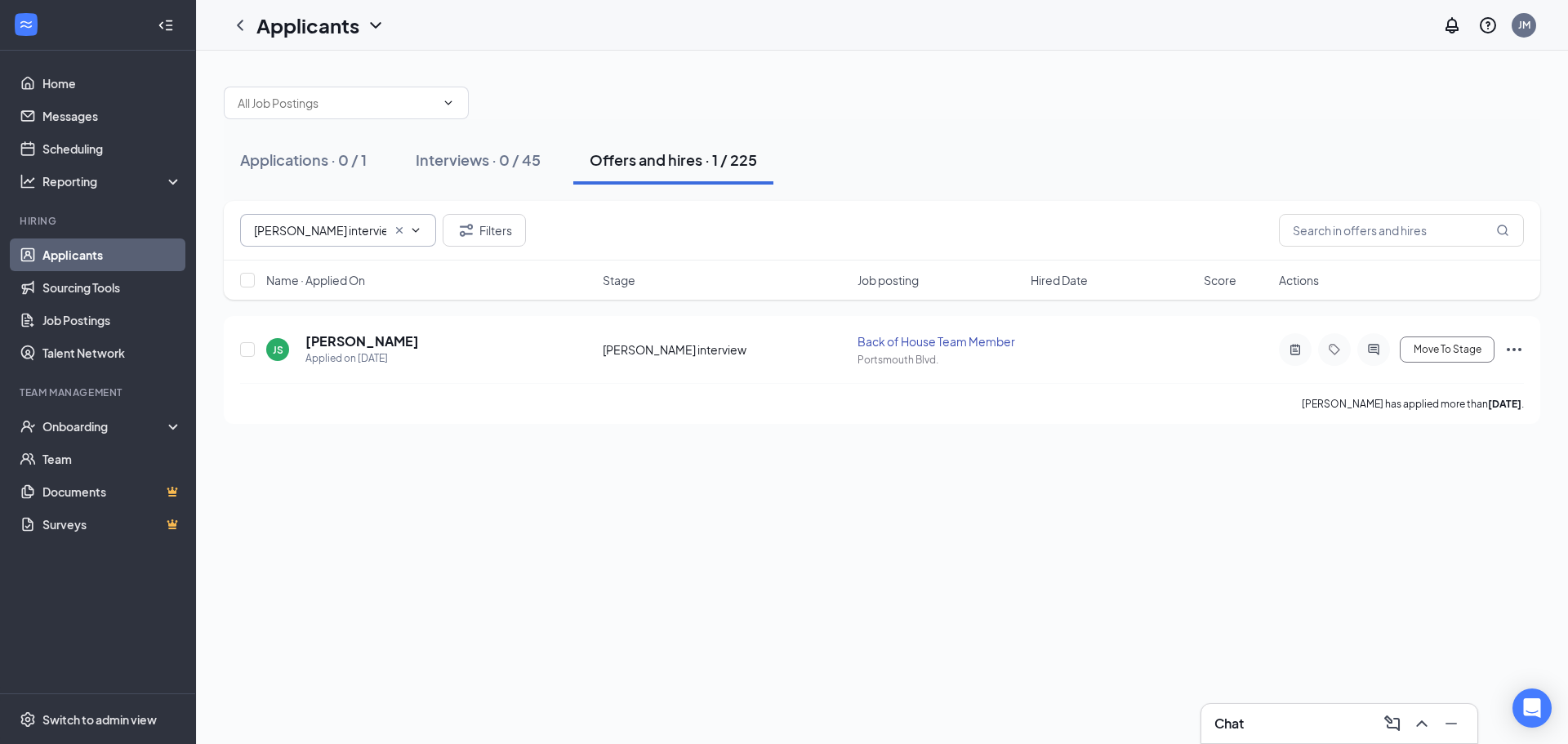
click at [341, 224] on input "[PERSON_NAME] interview (1)" at bounding box center [319, 230] width 132 height 18
click at [315, 333] on div "[PERSON_NAME] Interview (3)" at bounding box center [333, 324] width 160 height 18
type input "[PERSON_NAME] Interview (3)"
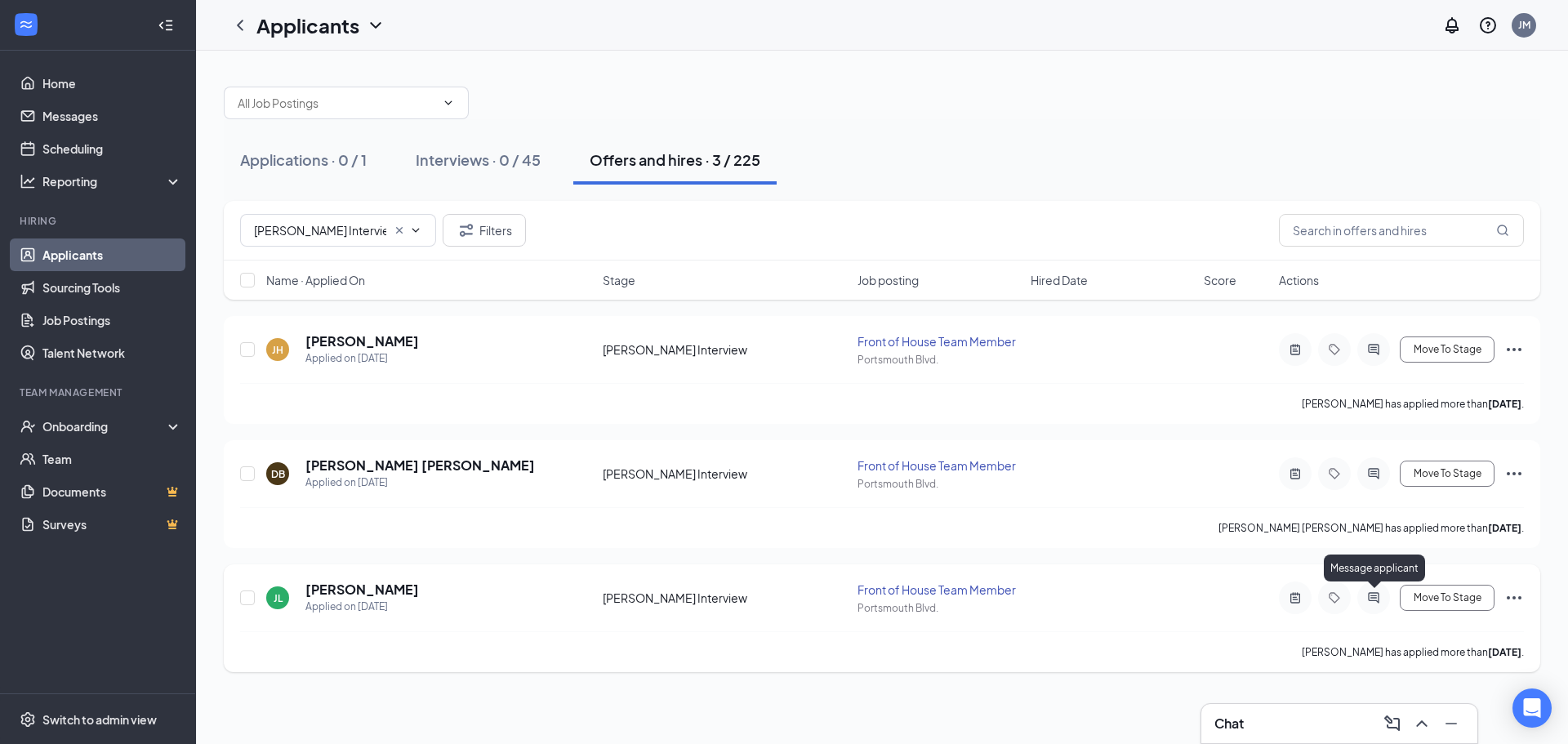
click at [1372, 593] on icon "ActiveChat" at bounding box center [1374, 597] width 20 height 13
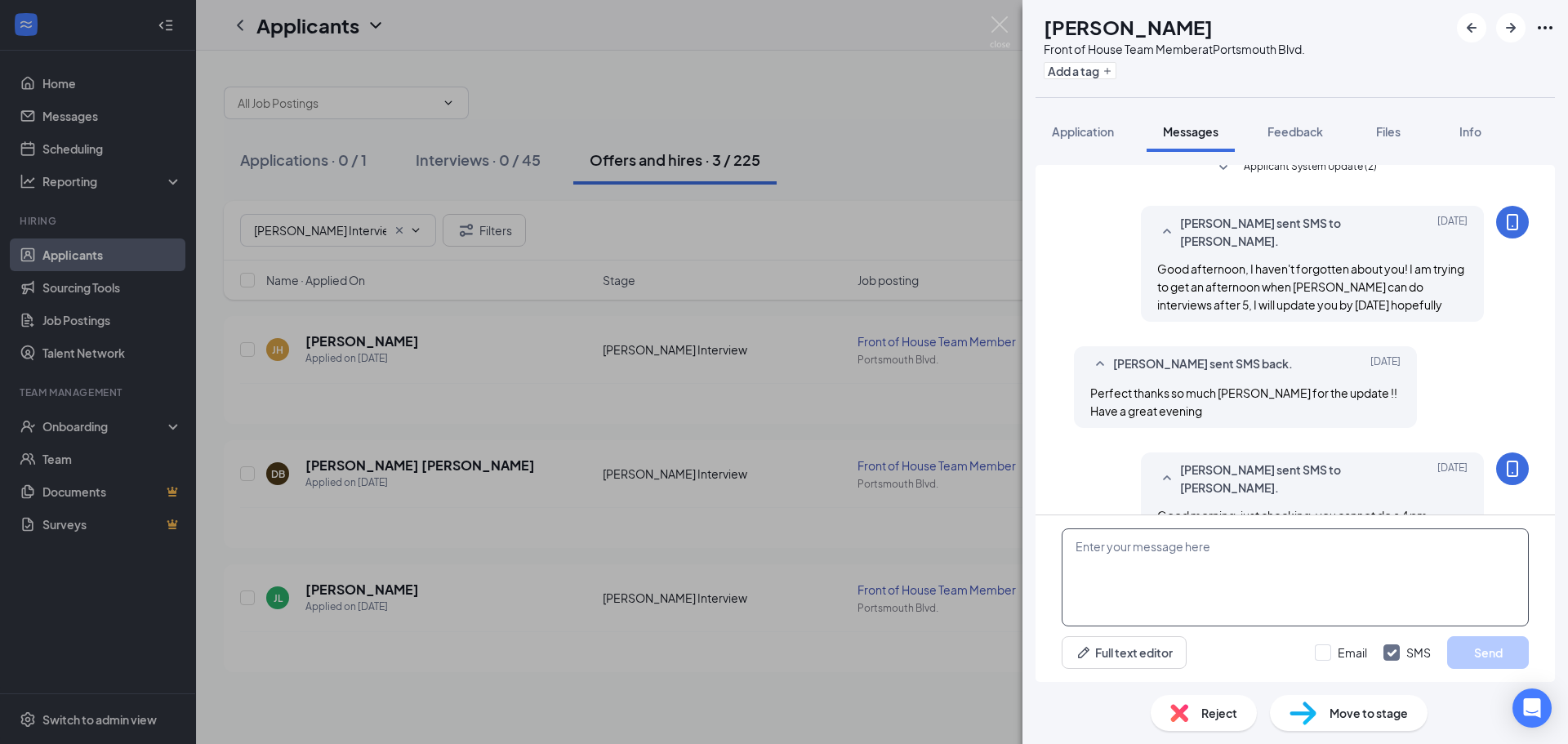
click at [1164, 573] on textarea at bounding box center [1295, 578] width 467 height 98
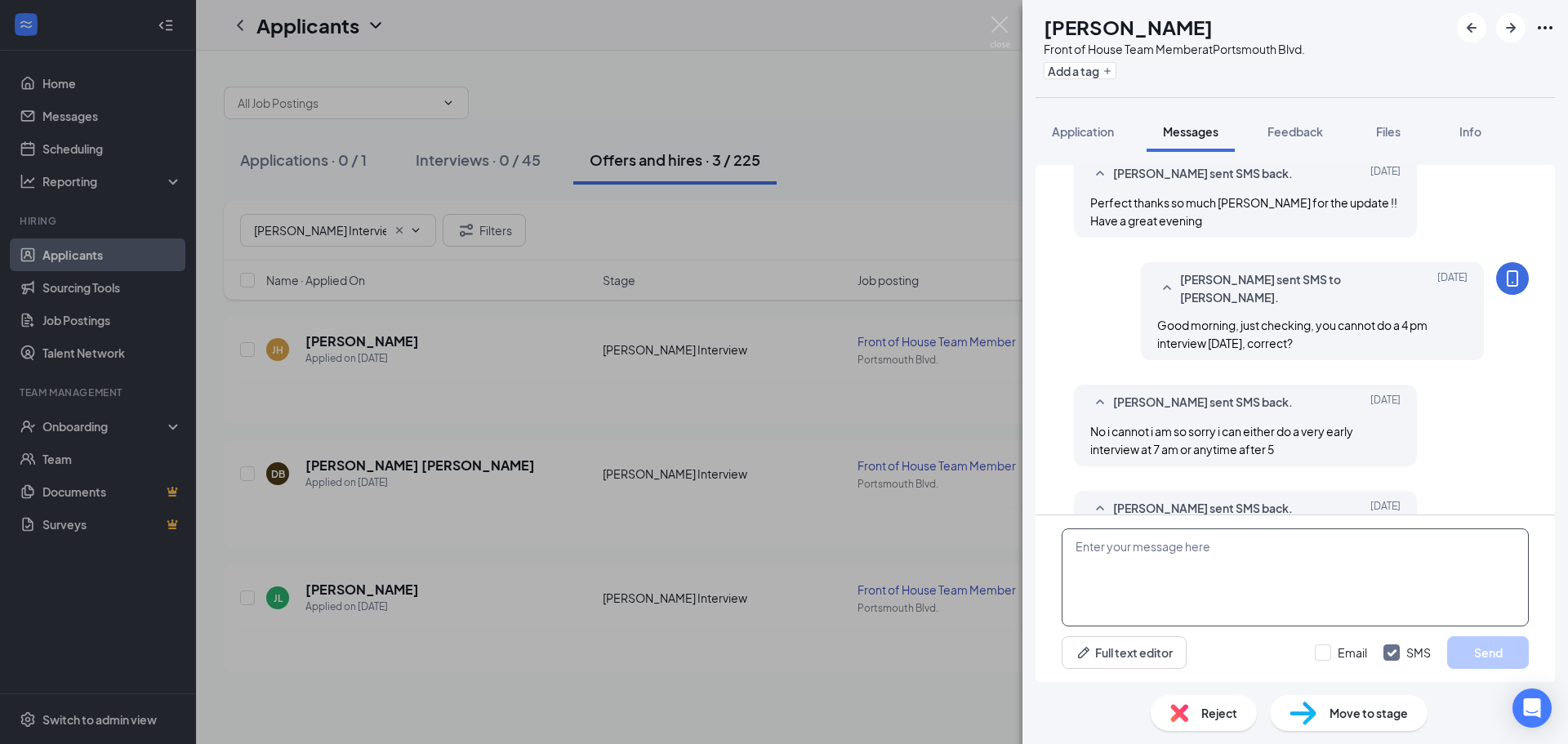
scroll to position [543, 0]
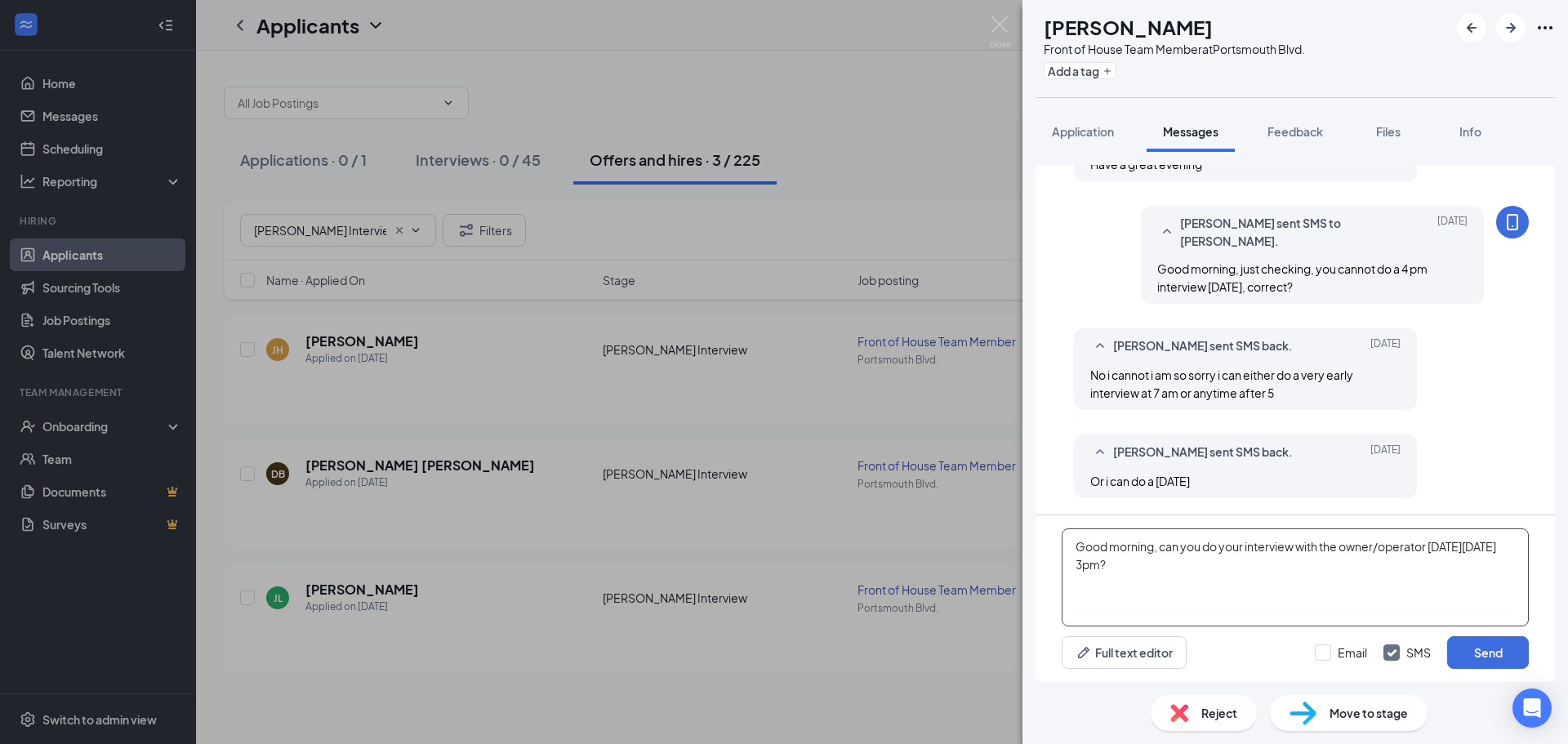
type textarea "Good morning, can you do your interview with the owner/operator [DATE][DATE] 3p…"
click at [1455, 635] on div "Good morning, can you do your interview with the owner/operator [DATE][DATE] 3p…" at bounding box center [1295, 598] width 519 height 166
click at [1487, 646] on button "Send" at bounding box center [1488, 652] width 81 height 32
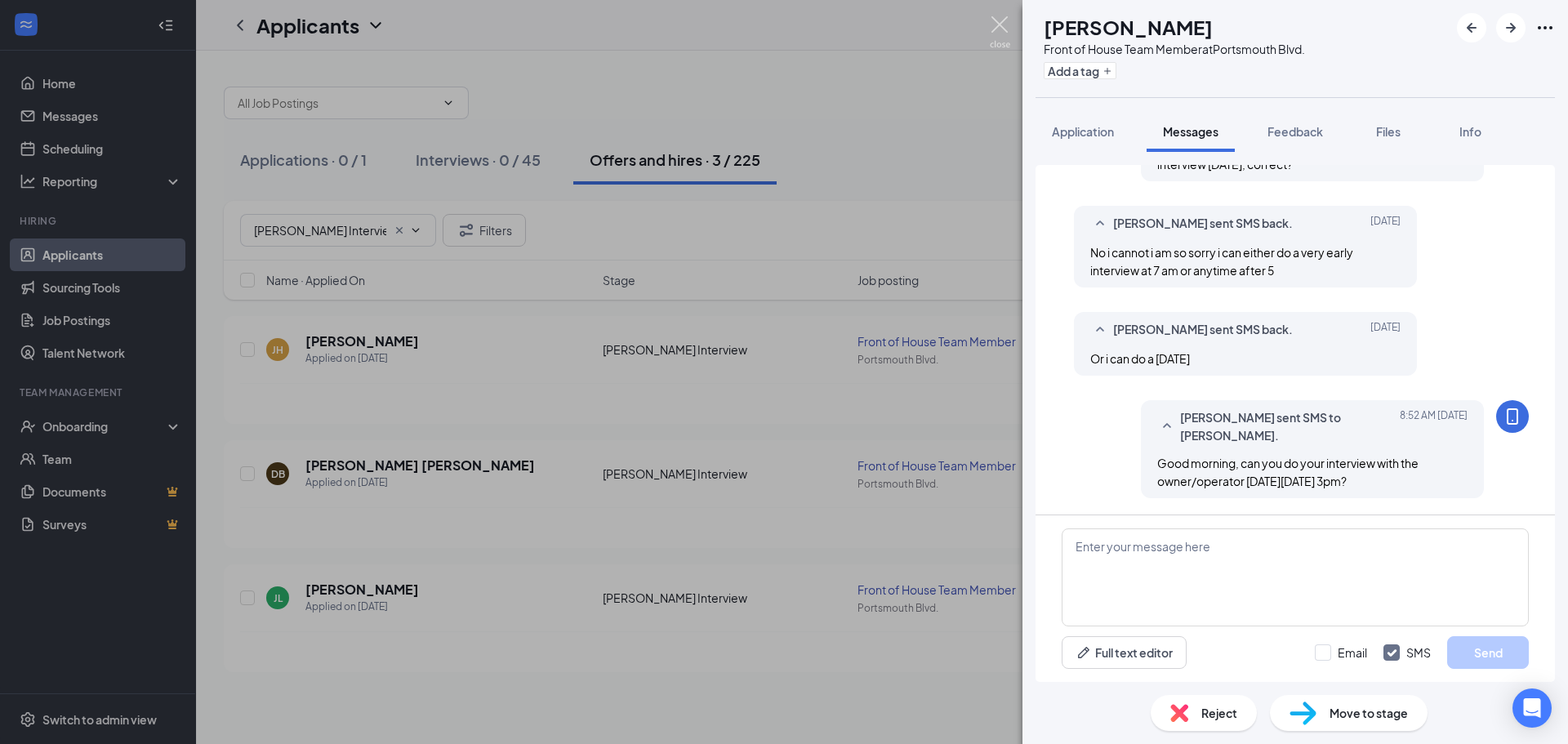
click at [1005, 24] on img at bounding box center [1000, 32] width 21 height 32
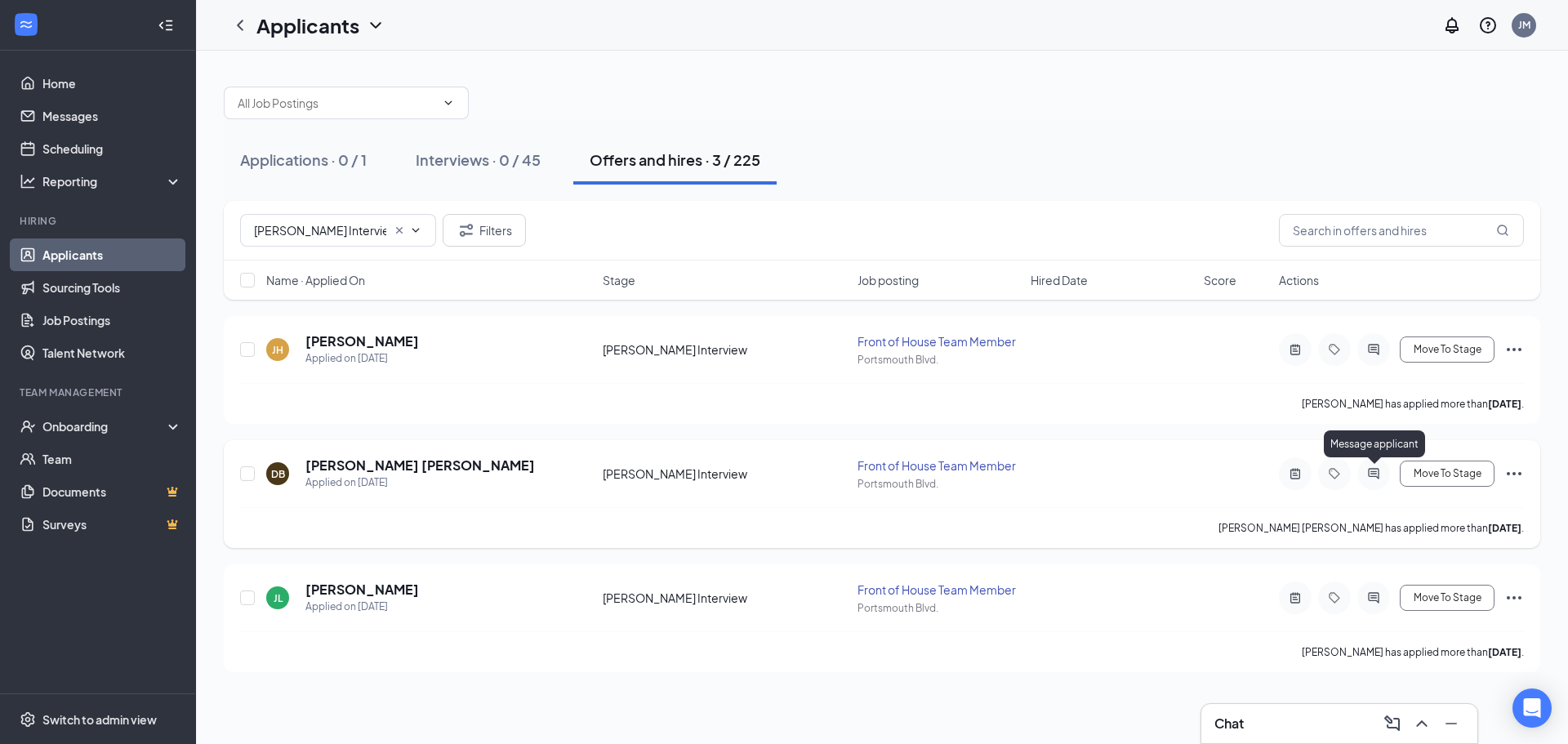
click at [1374, 473] on icon "ActiveChat" at bounding box center [1374, 473] width 20 height 13
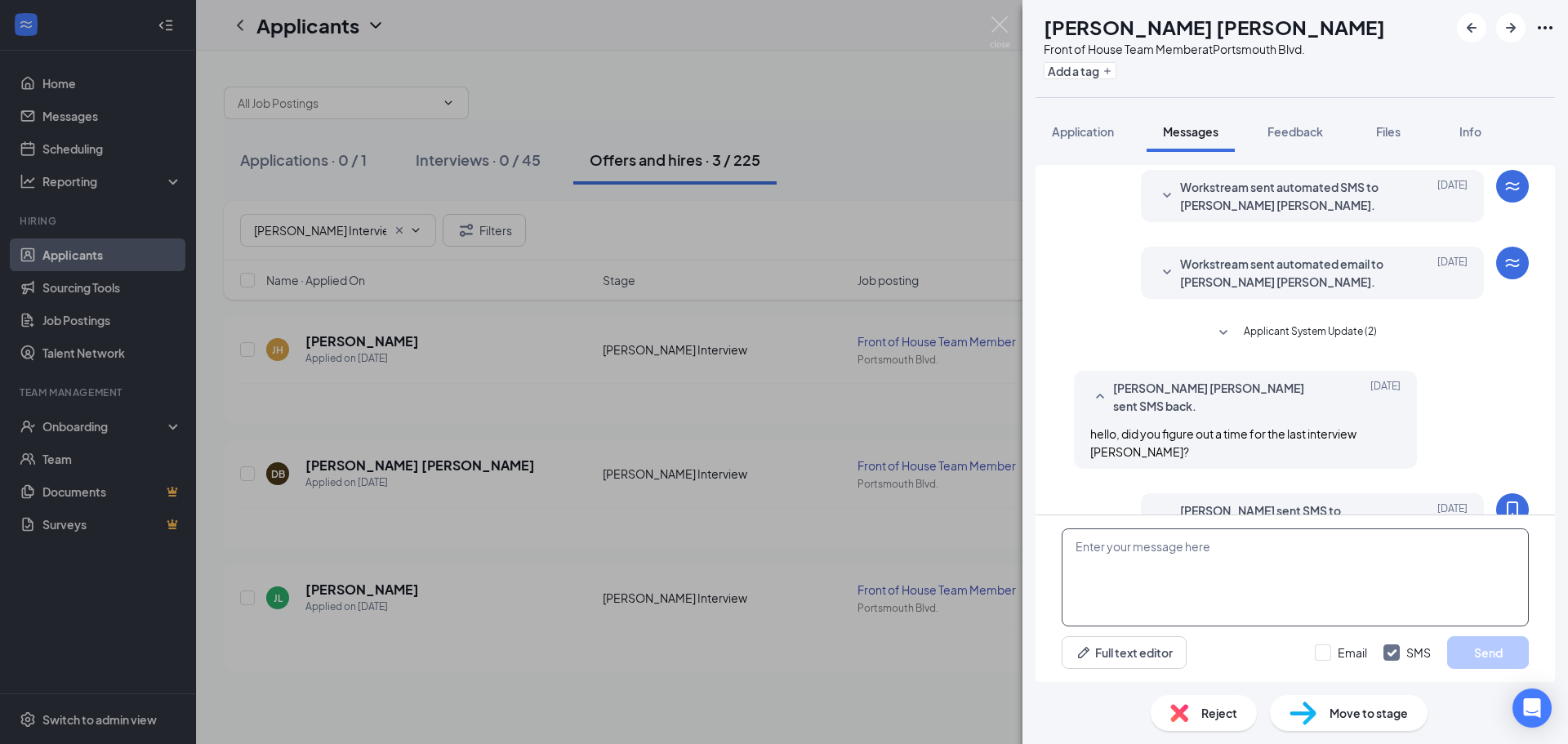
scroll to position [450, 0]
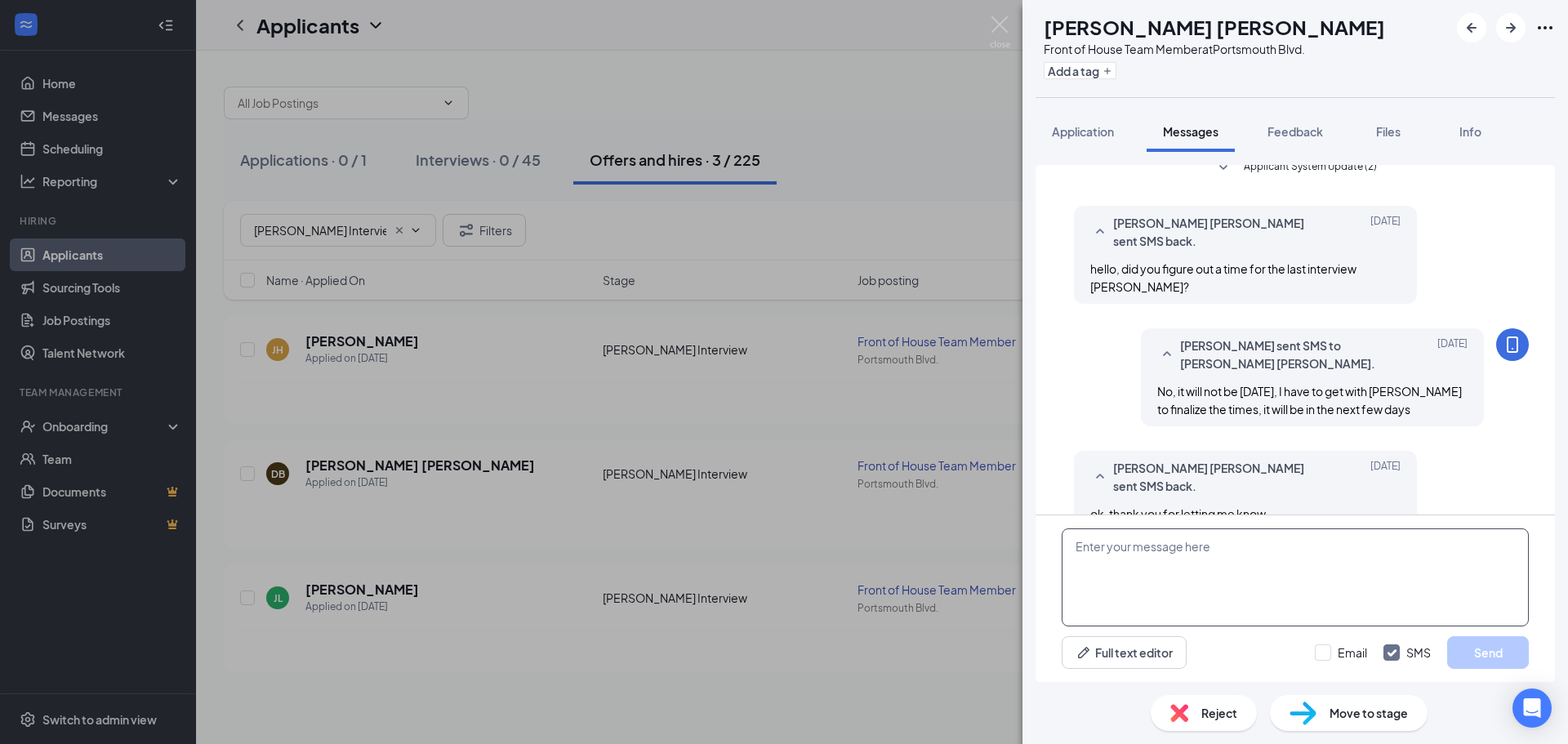
click at [1205, 566] on textarea at bounding box center [1295, 578] width 467 height 98
type textarea "Good morning, can you do your interview with the owner/operator [DATE][DATE] 3:…"
click at [1499, 641] on button "Send" at bounding box center [1488, 652] width 81 height 32
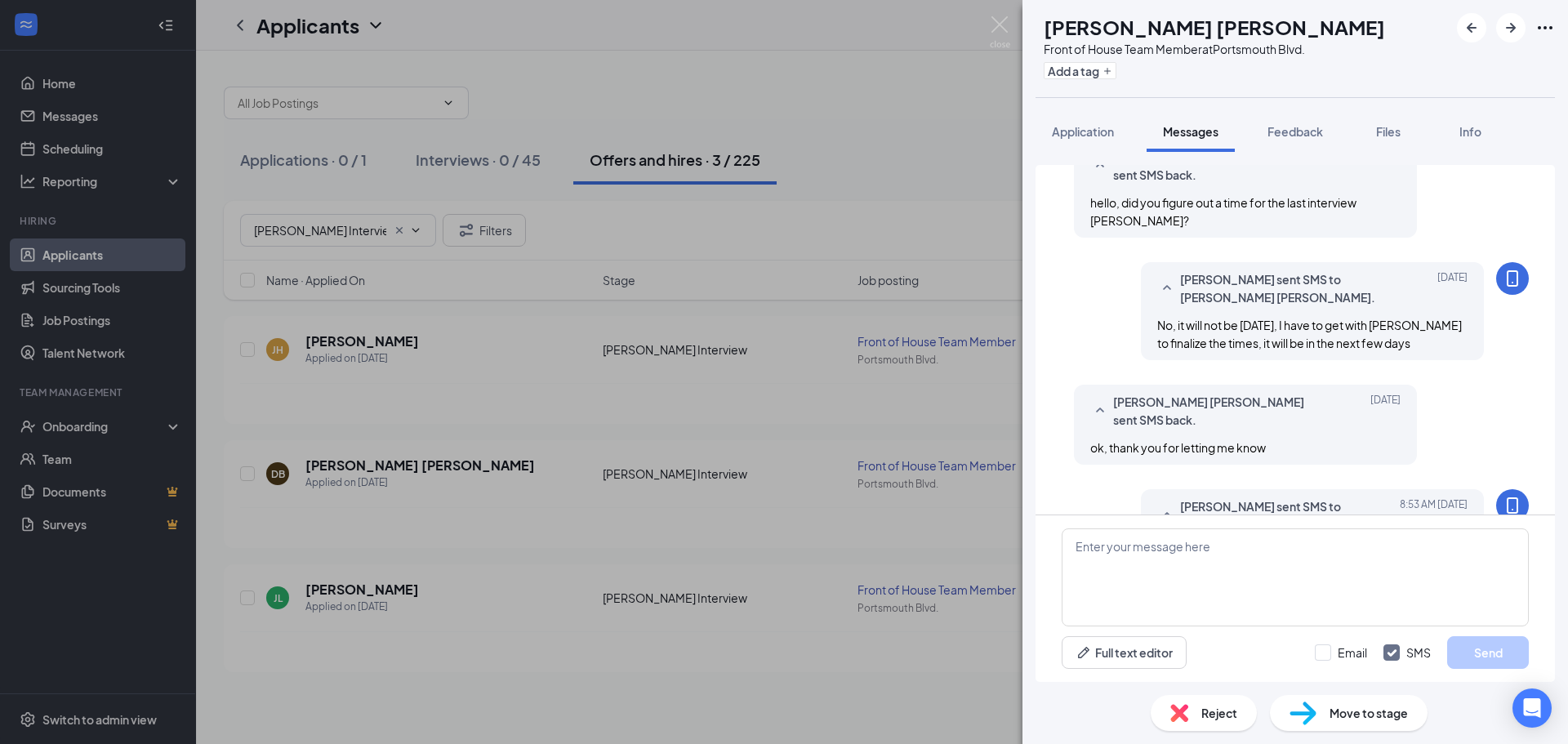
scroll to position [573, 0]
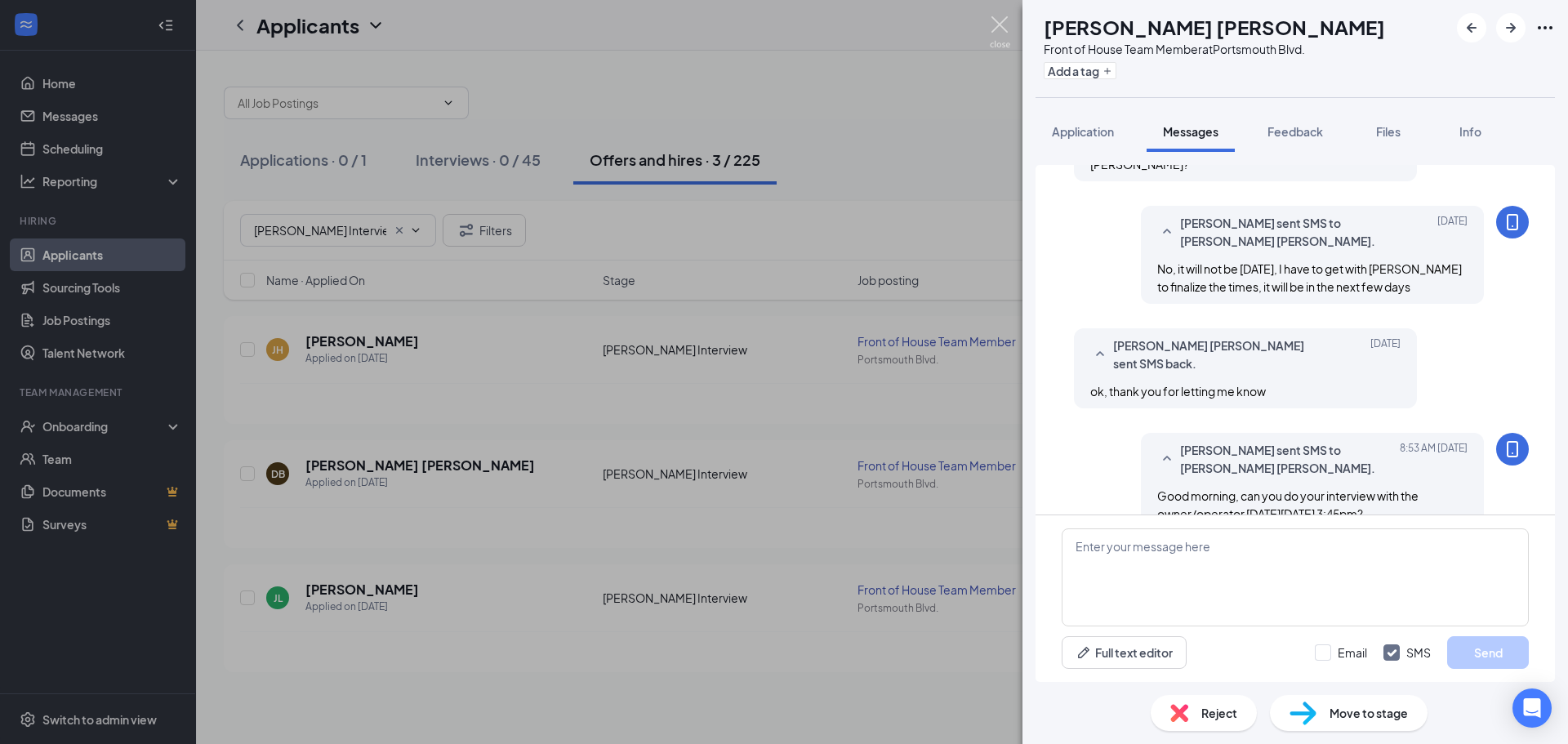
click at [1000, 22] on img at bounding box center [1000, 32] width 21 height 32
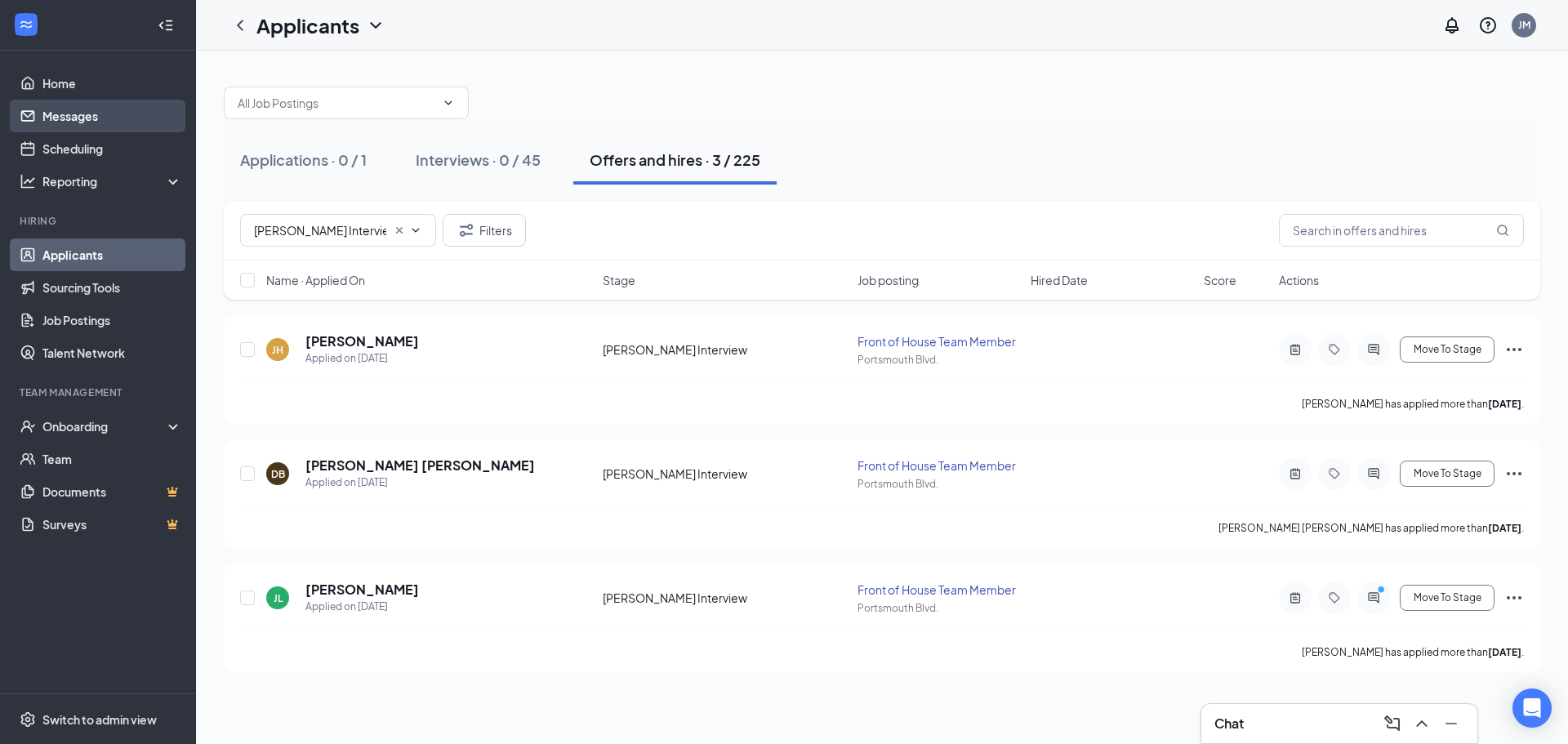
click at [68, 122] on link "Messages" at bounding box center [112, 116] width 140 height 32
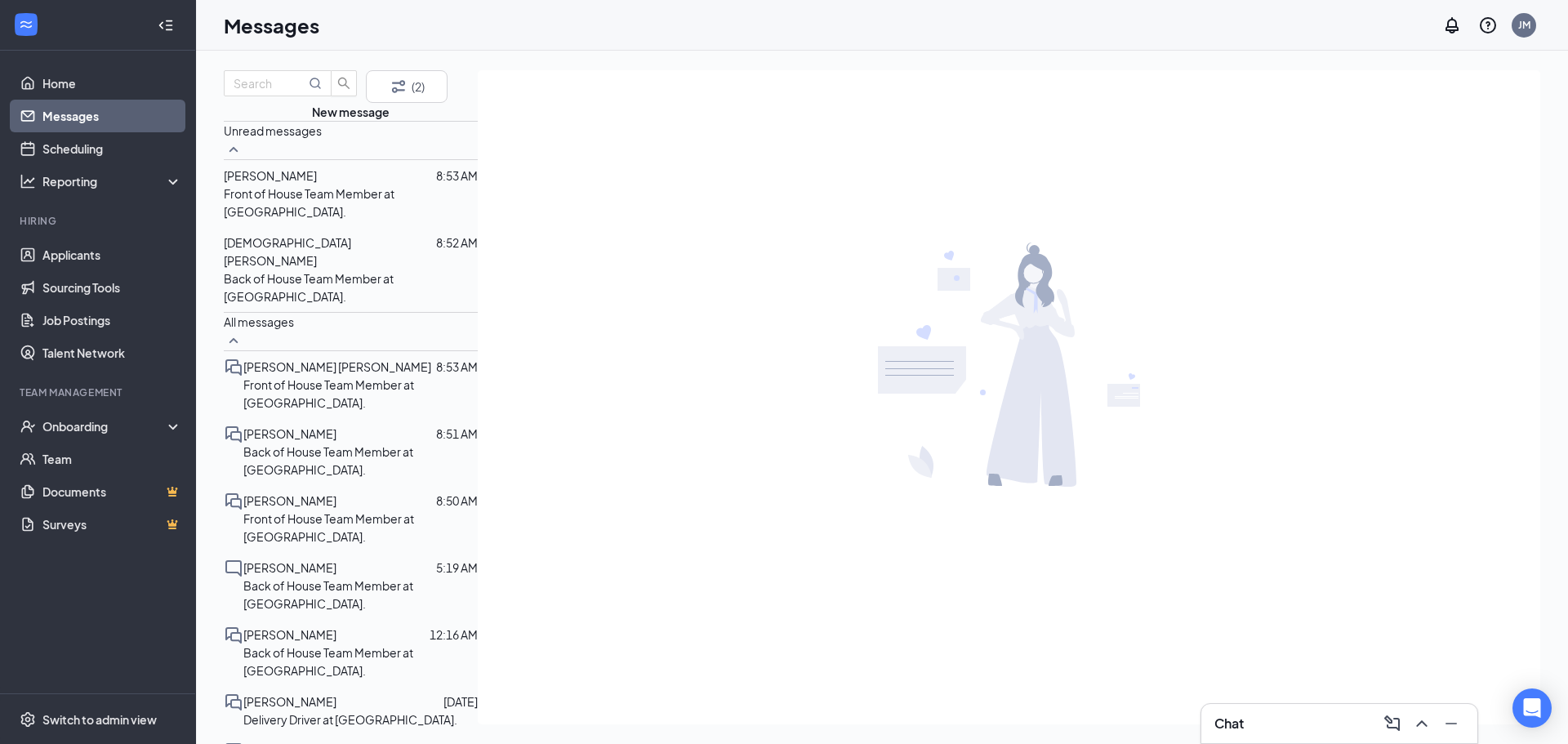
click at [287, 183] on span "[PERSON_NAME]" at bounding box center [269, 175] width 93 height 15
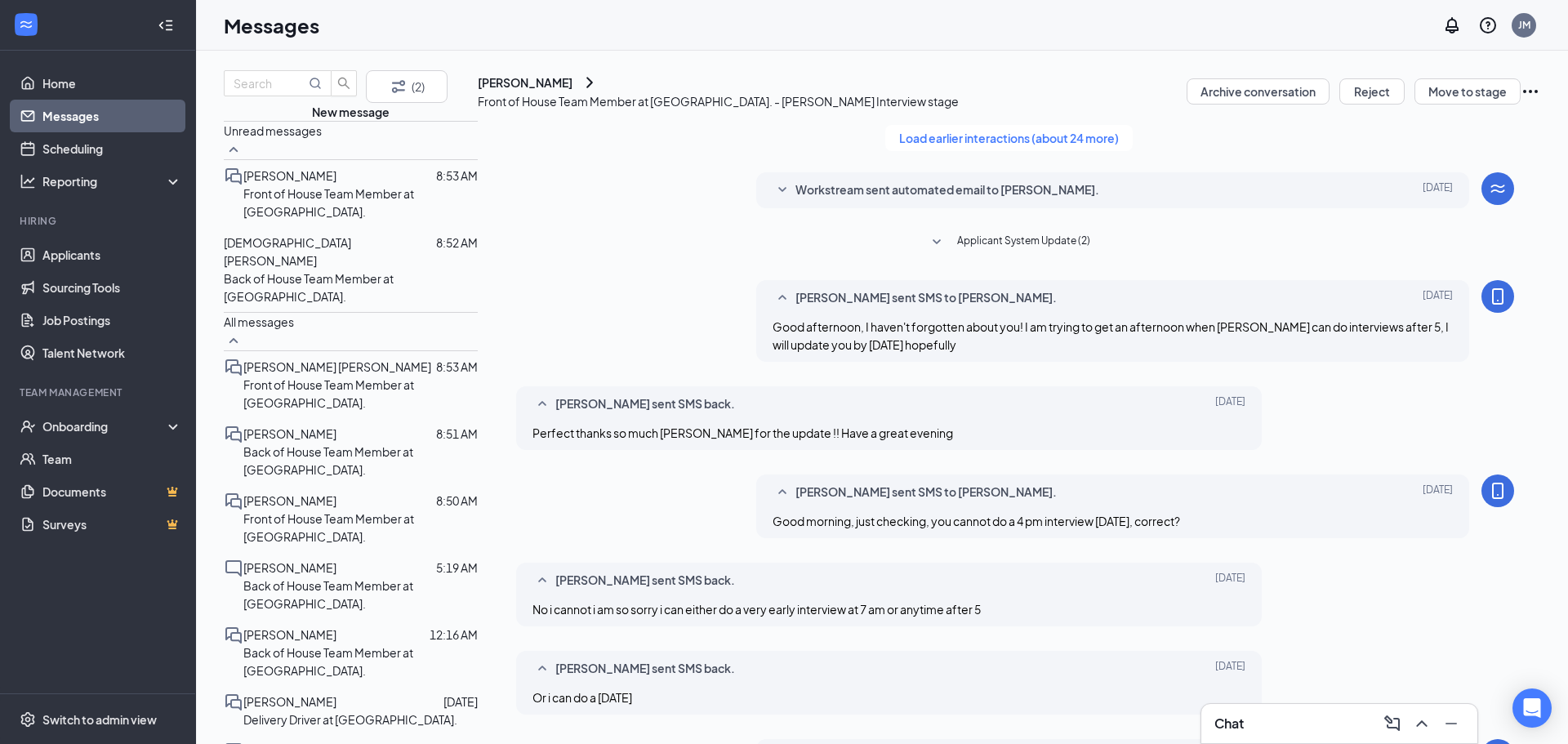
scroll to position [396, 0]
type textarea "Great! We will see you then! Please remember it is at the offsite training offi…"
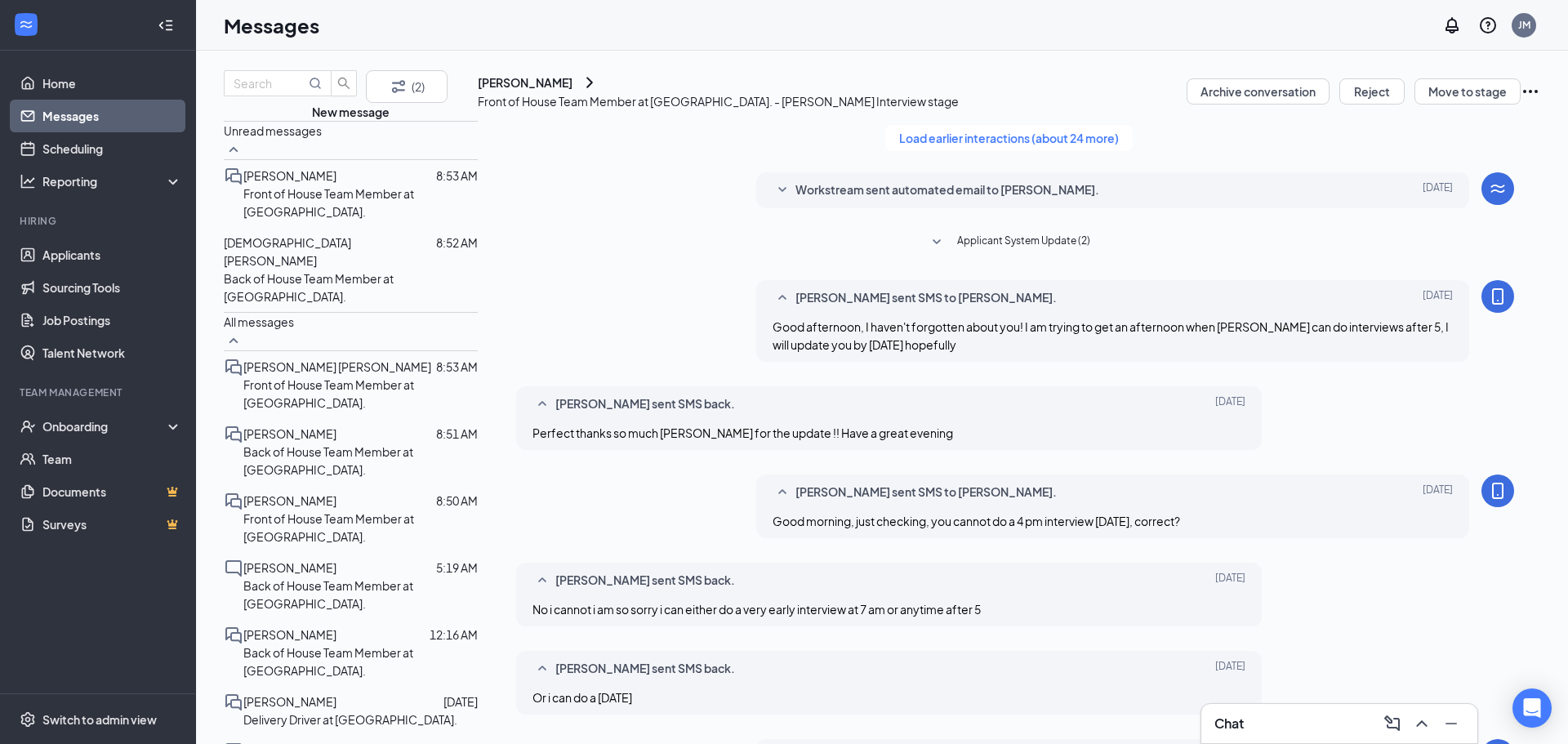
click at [301, 282] on p "Back of House Team Member at [GEOGRAPHIC_DATA]." at bounding box center [350, 287] width 254 height 36
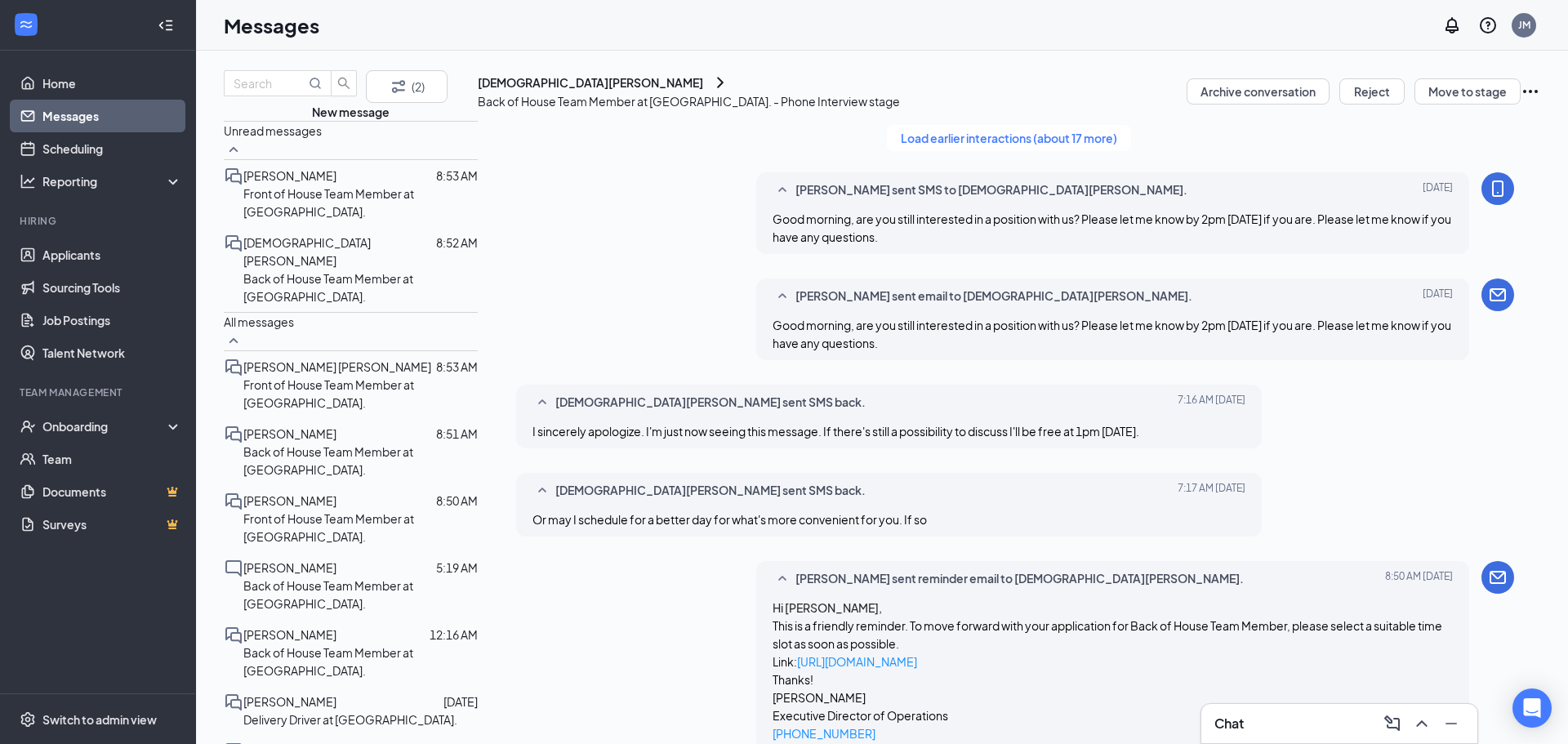
scroll to position [673, 0]
click at [54, 82] on link "Home" at bounding box center [112, 82] width 140 height 32
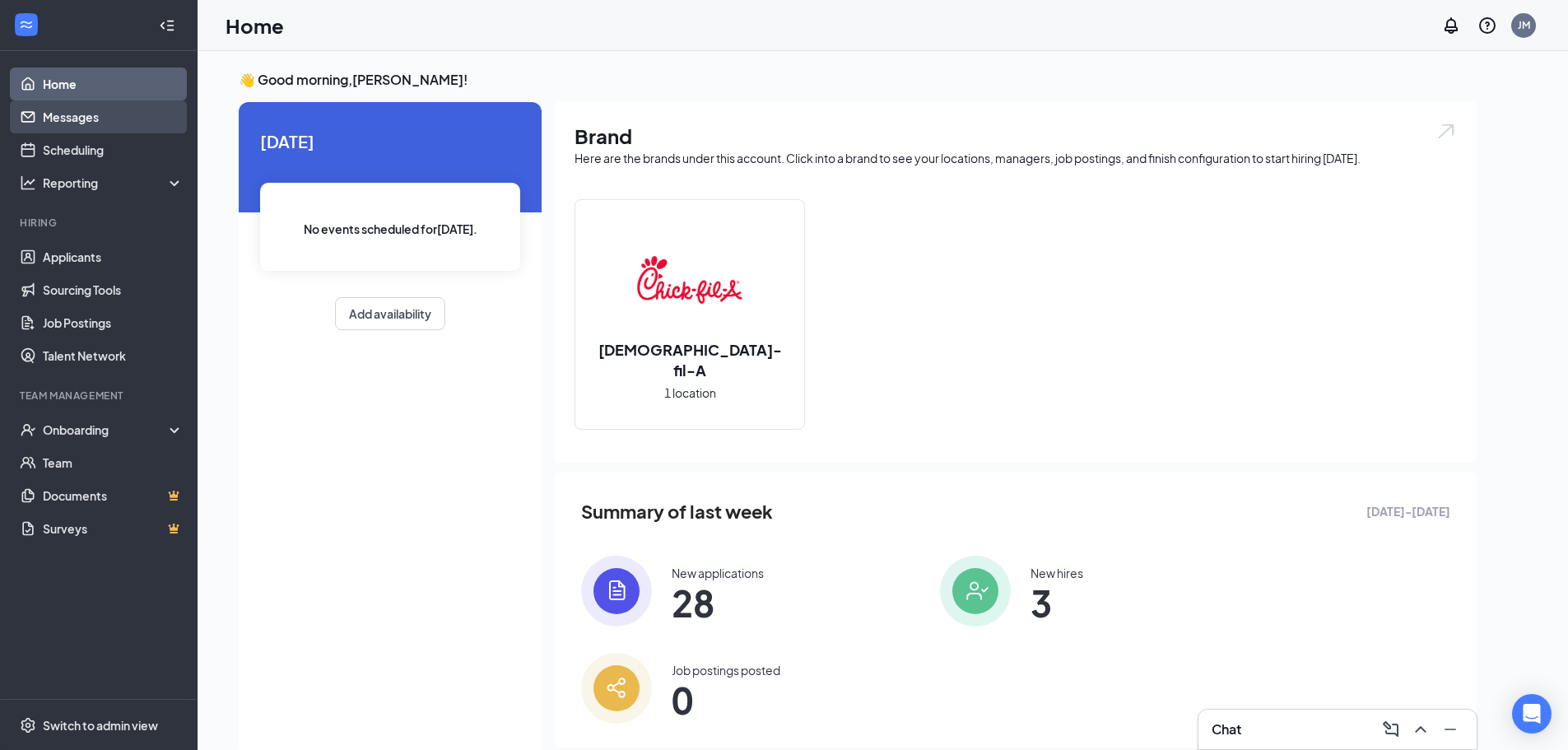
click at [59, 121] on link "Messages" at bounding box center [112, 116] width 141 height 33
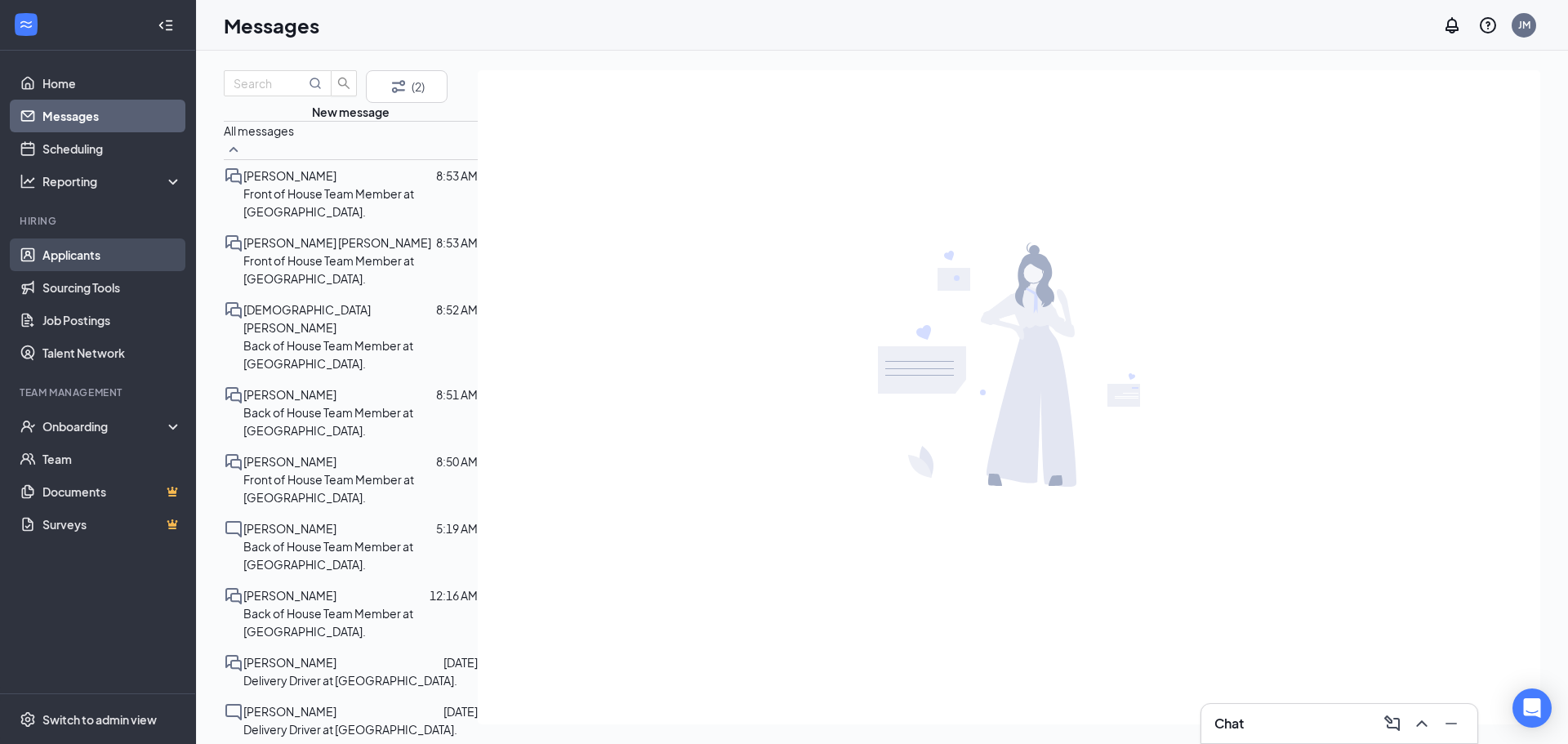
click at [102, 254] on link "Applicants" at bounding box center [112, 254] width 140 height 32
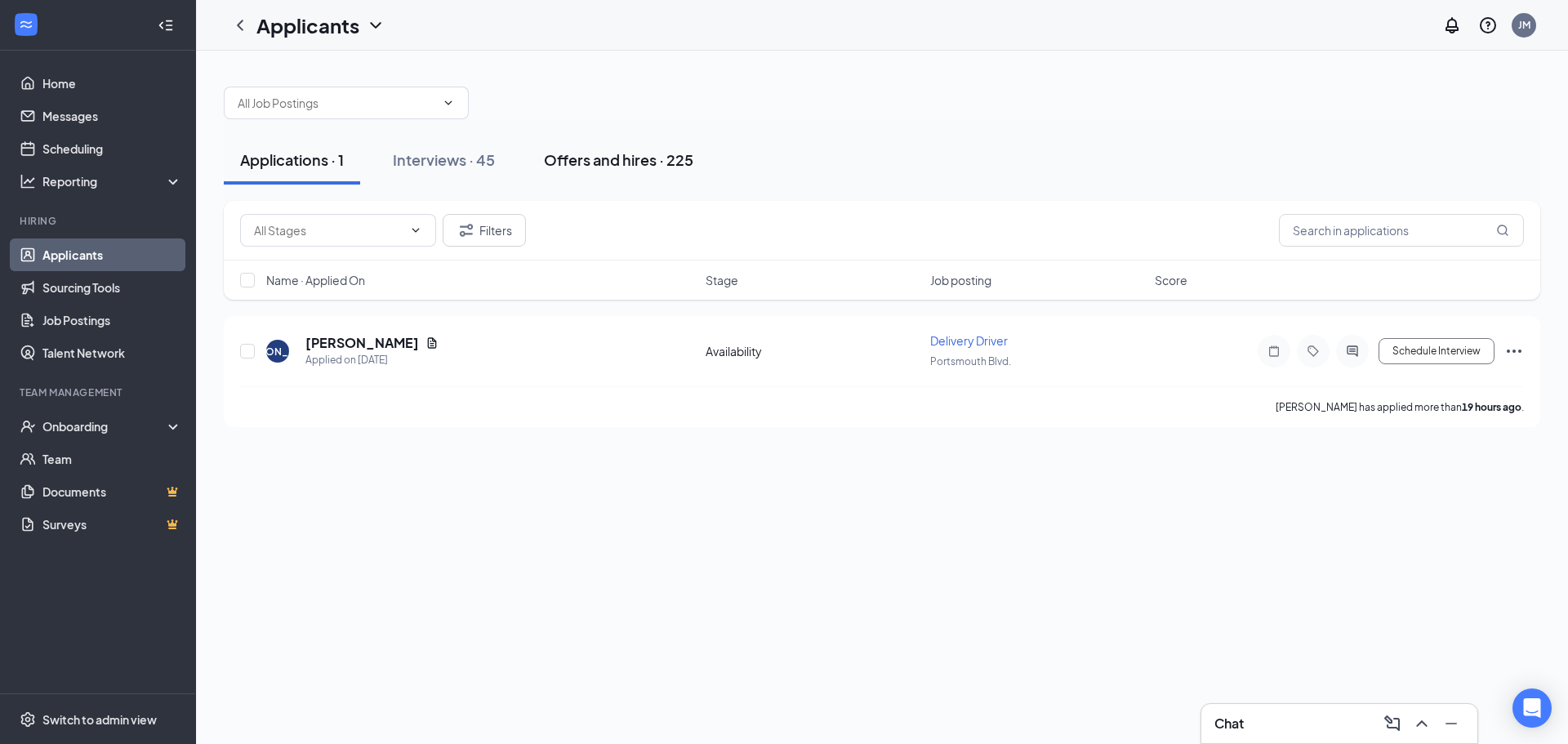
click at [570, 161] on div "Offers and hires · 225" at bounding box center [618, 160] width 150 height 21
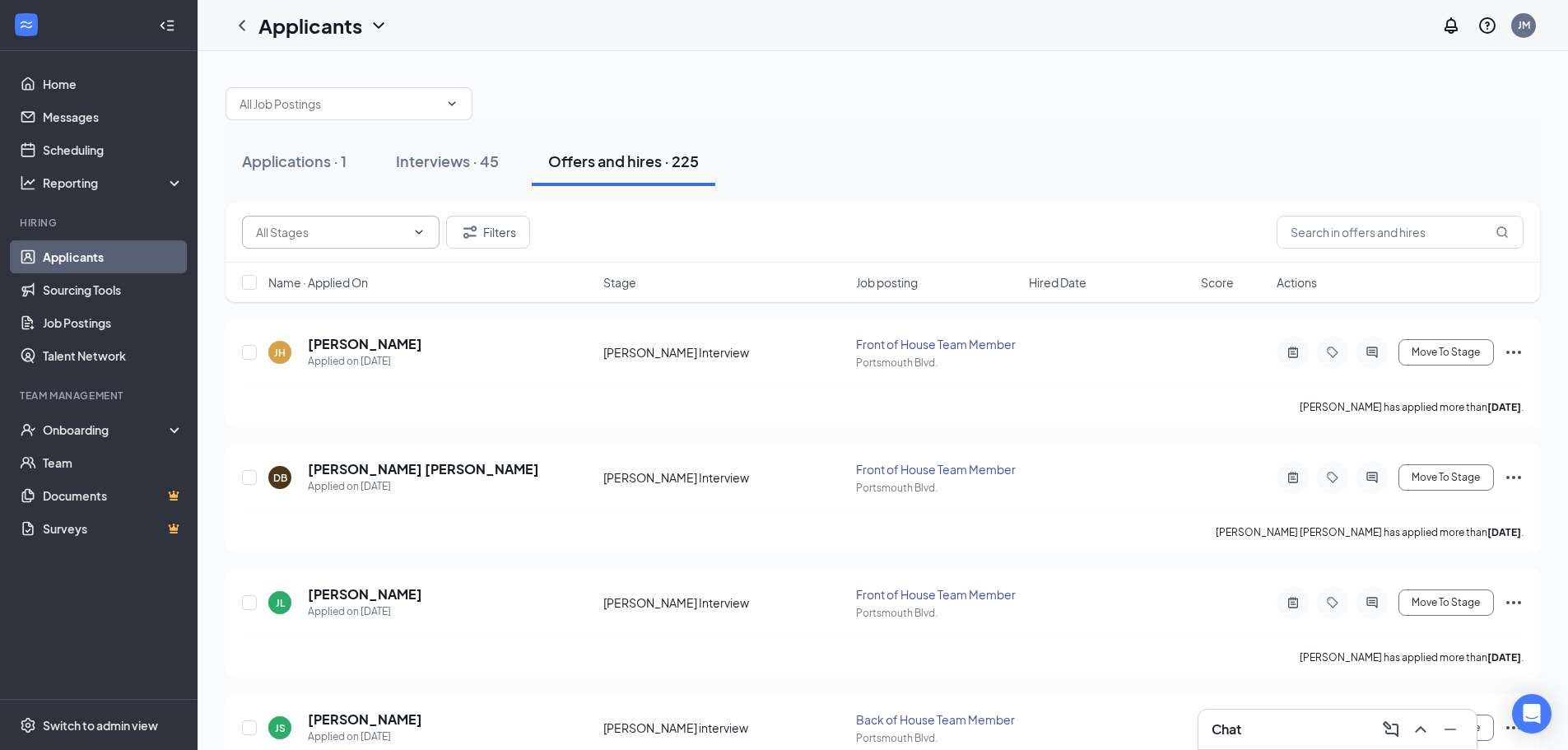
click at [301, 246] on span at bounding box center [340, 231] width 197 height 33
click at [291, 334] on div "[PERSON_NAME] Interview (3)" at bounding box center [340, 327] width 197 height 38
type input "[PERSON_NAME] Interview (3)"
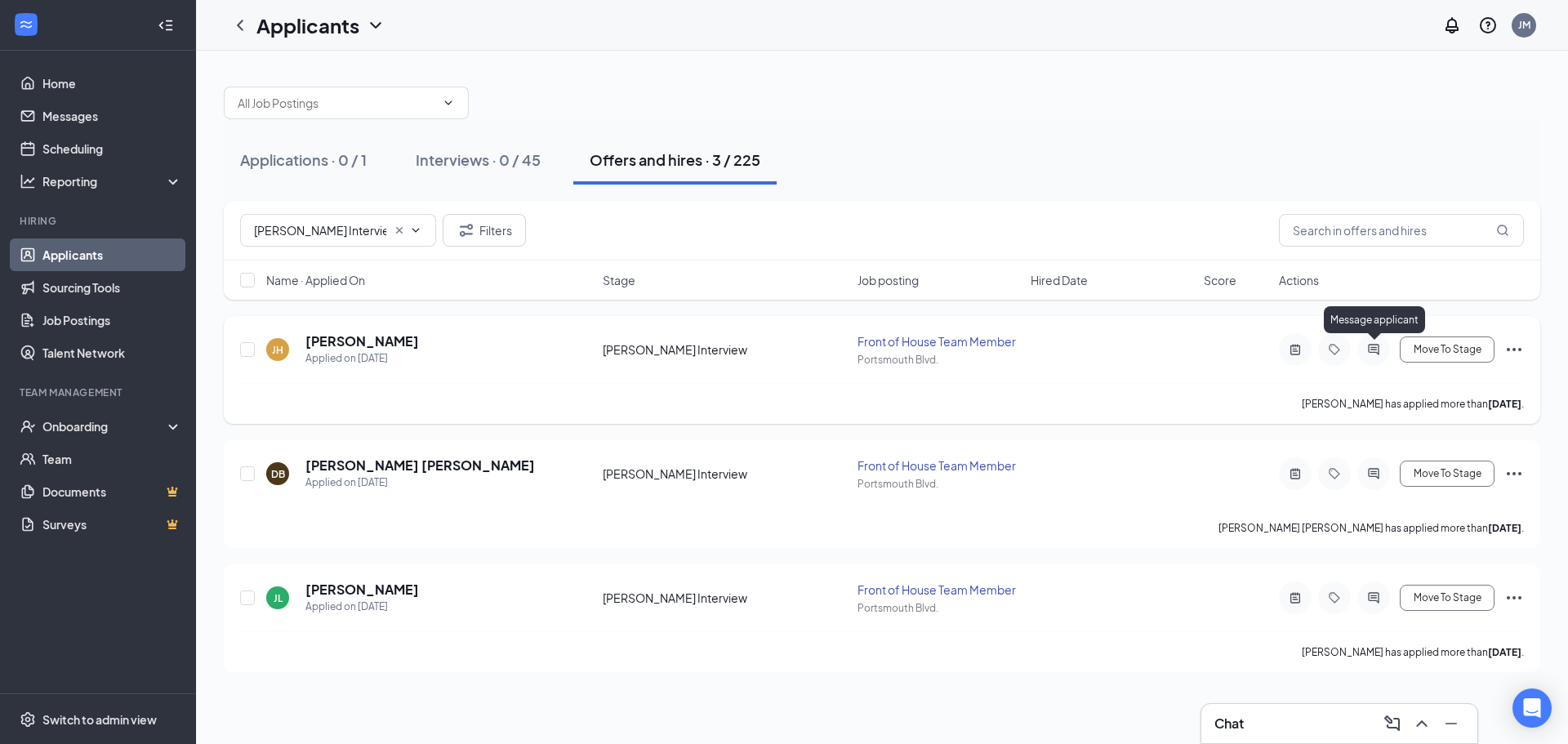
click at [1373, 349] on icon "ActiveChat" at bounding box center [1374, 349] width 20 height 13
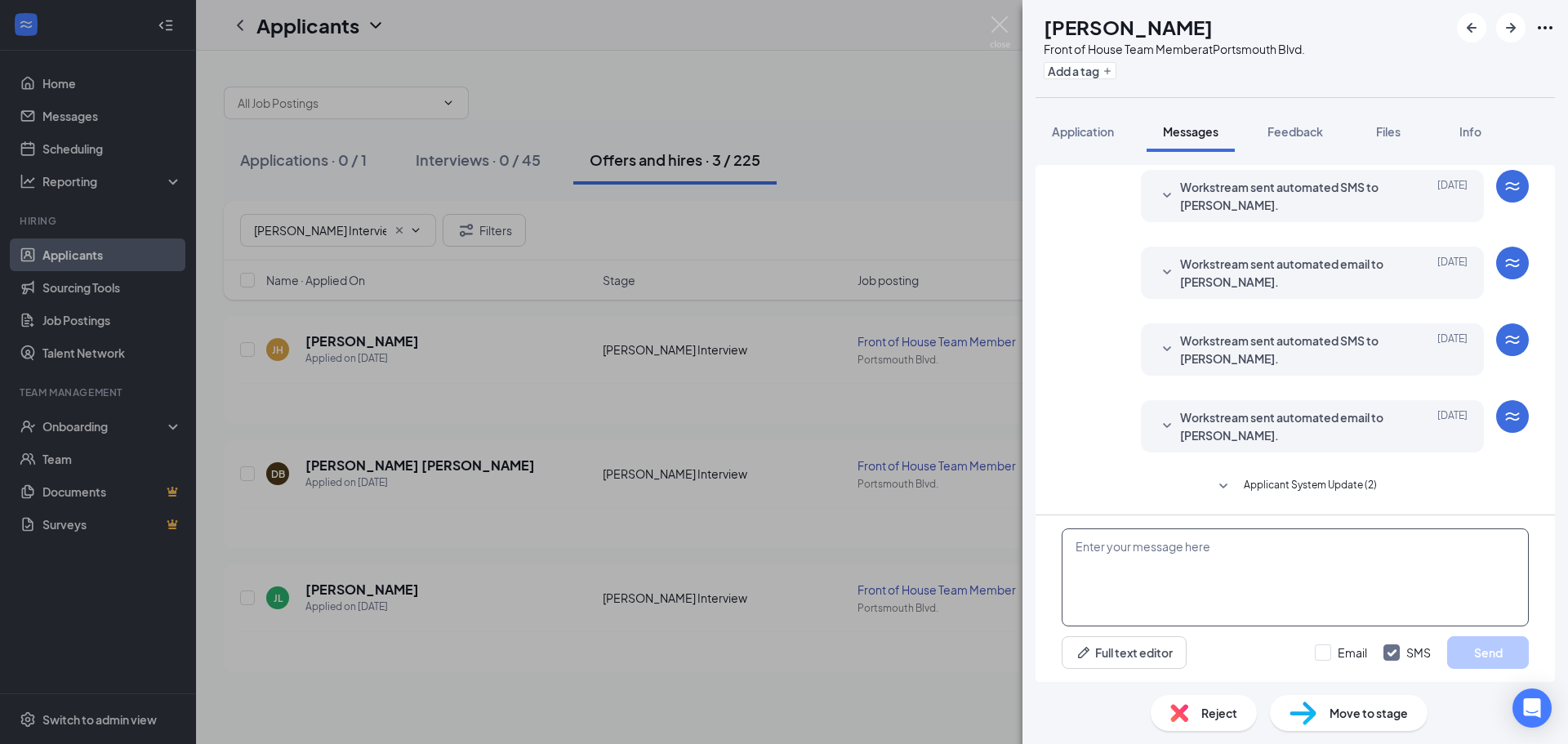
click at [1181, 568] on textarea at bounding box center [1295, 578] width 467 height 98
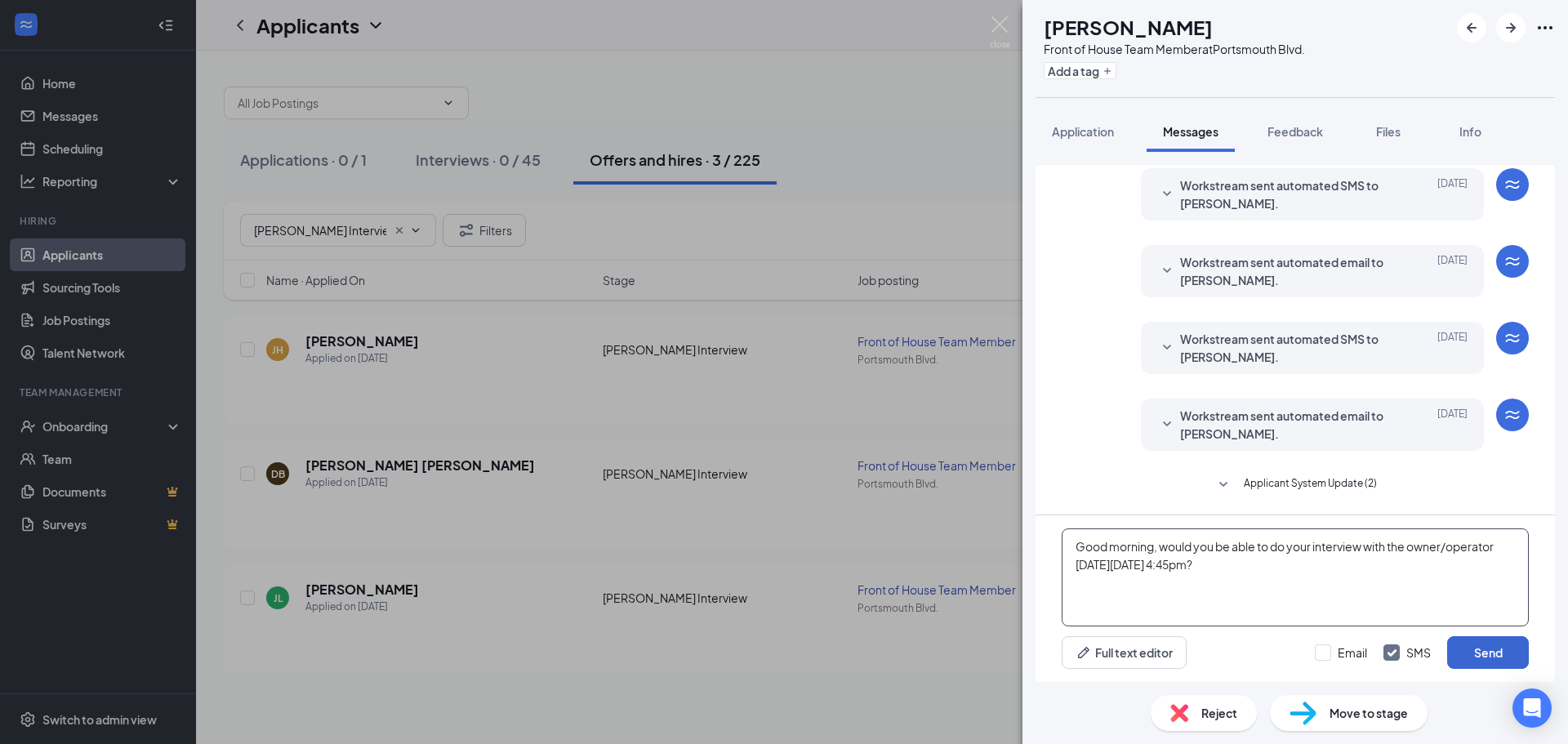
type textarea "Good morning, would you be able to do your interview with the owner/operator [D…"
click at [1508, 646] on button "Send" at bounding box center [1488, 652] width 81 height 32
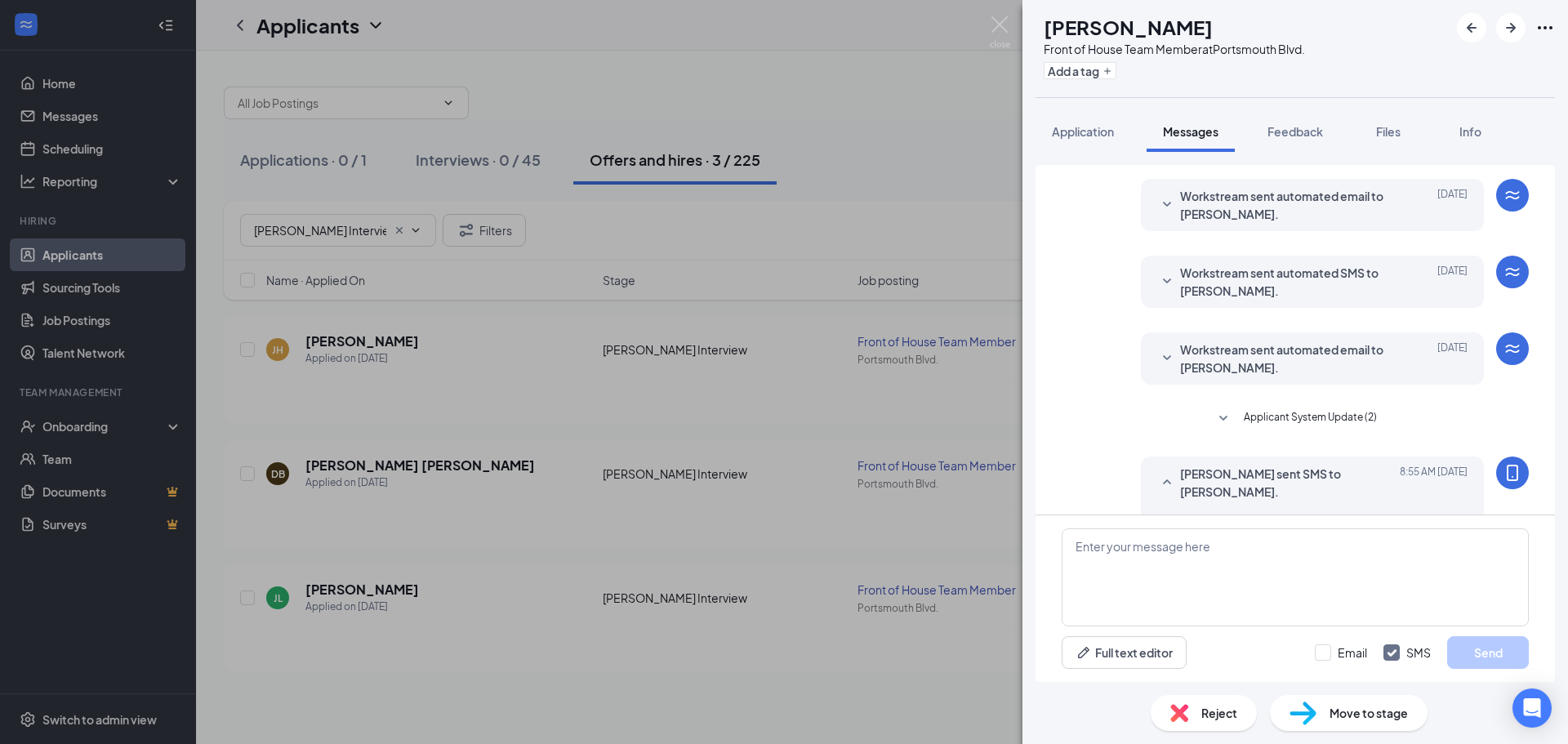
scroll to position [457, 0]
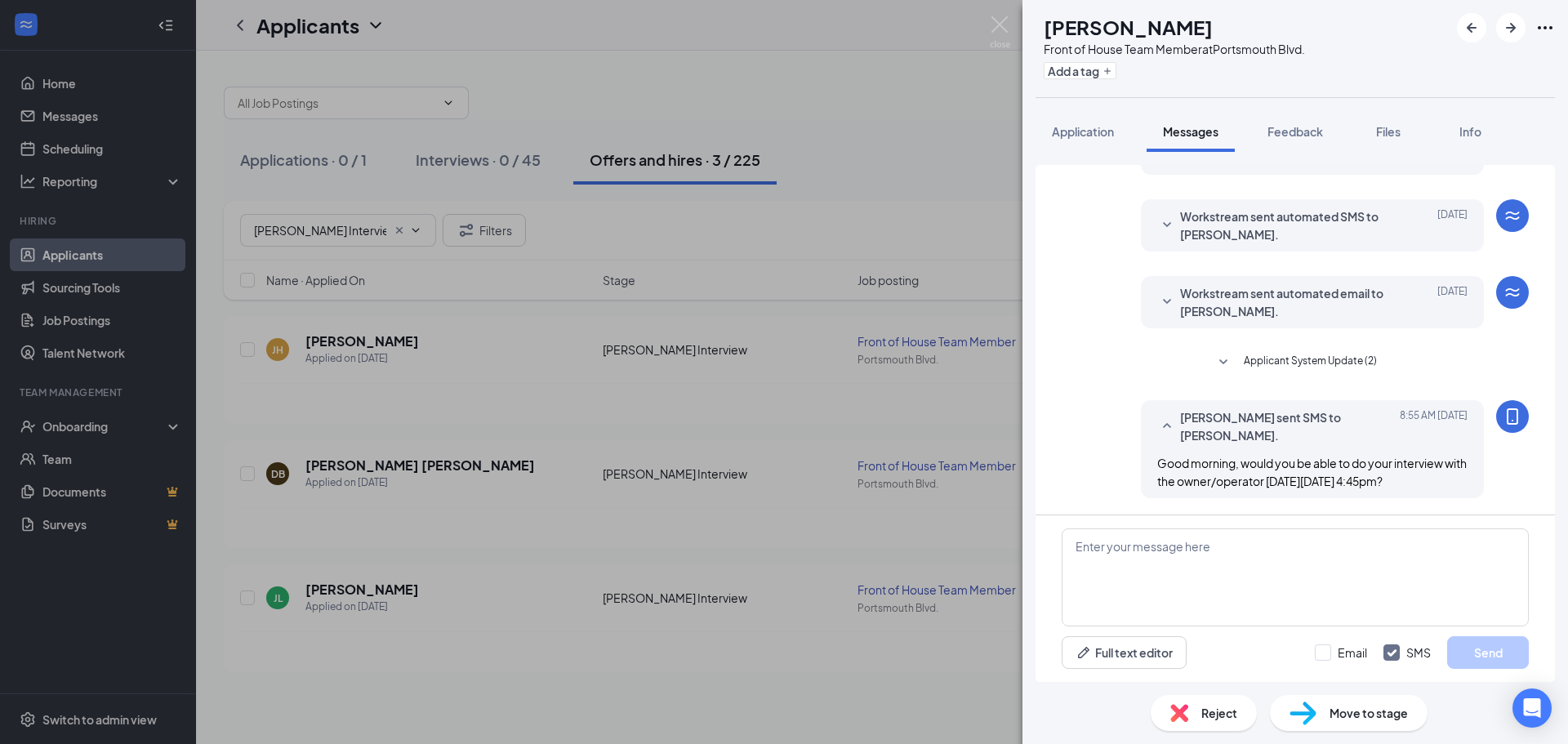
click at [1005, 16] on div "[PERSON_NAME] Front of House Team Member at [GEOGRAPHIC_DATA]. Add a tag Applic…" at bounding box center [784, 372] width 1568 height 744
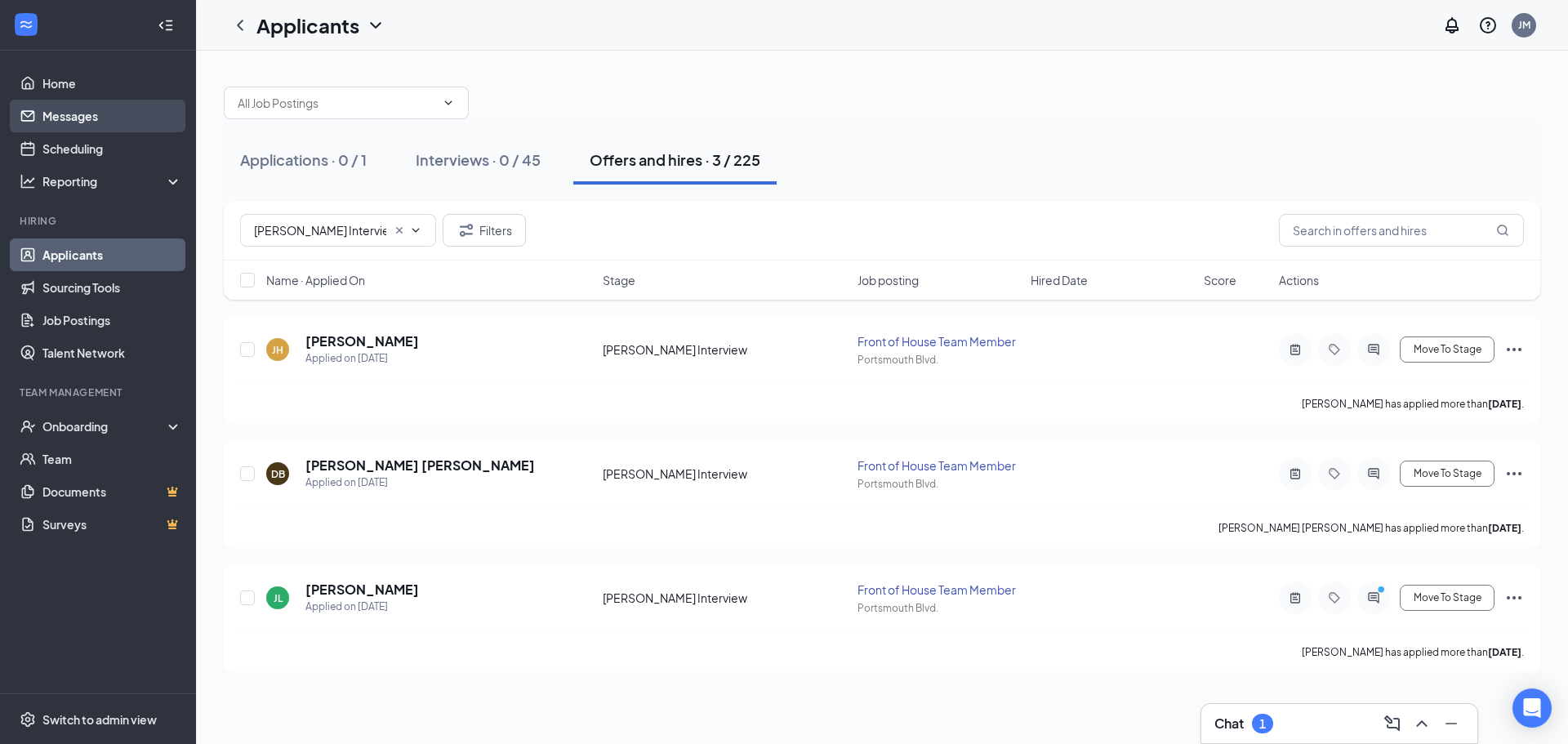
click at [79, 119] on link "Messages" at bounding box center [112, 116] width 140 height 32
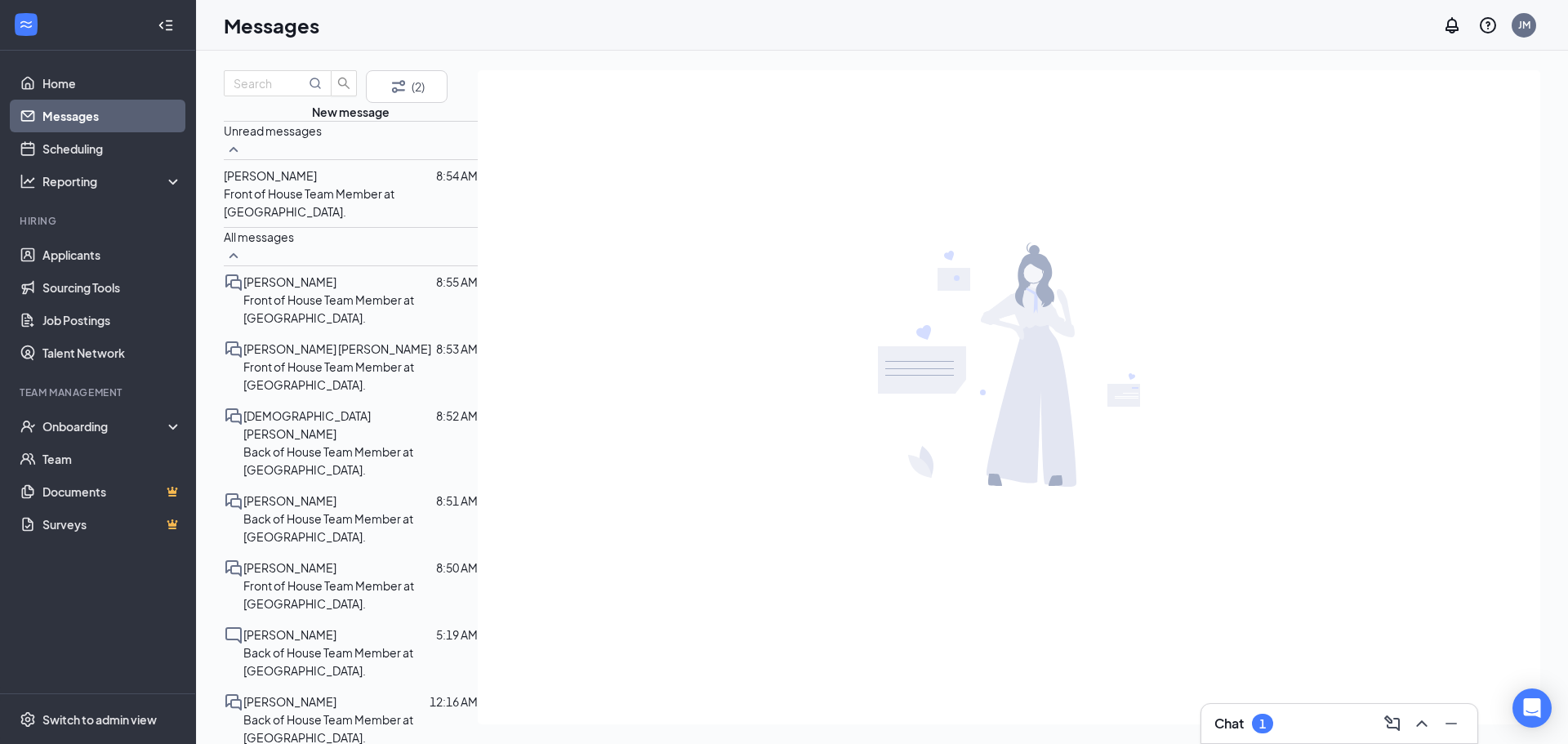
click at [283, 183] on span "[PERSON_NAME]" at bounding box center [269, 175] width 93 height 15
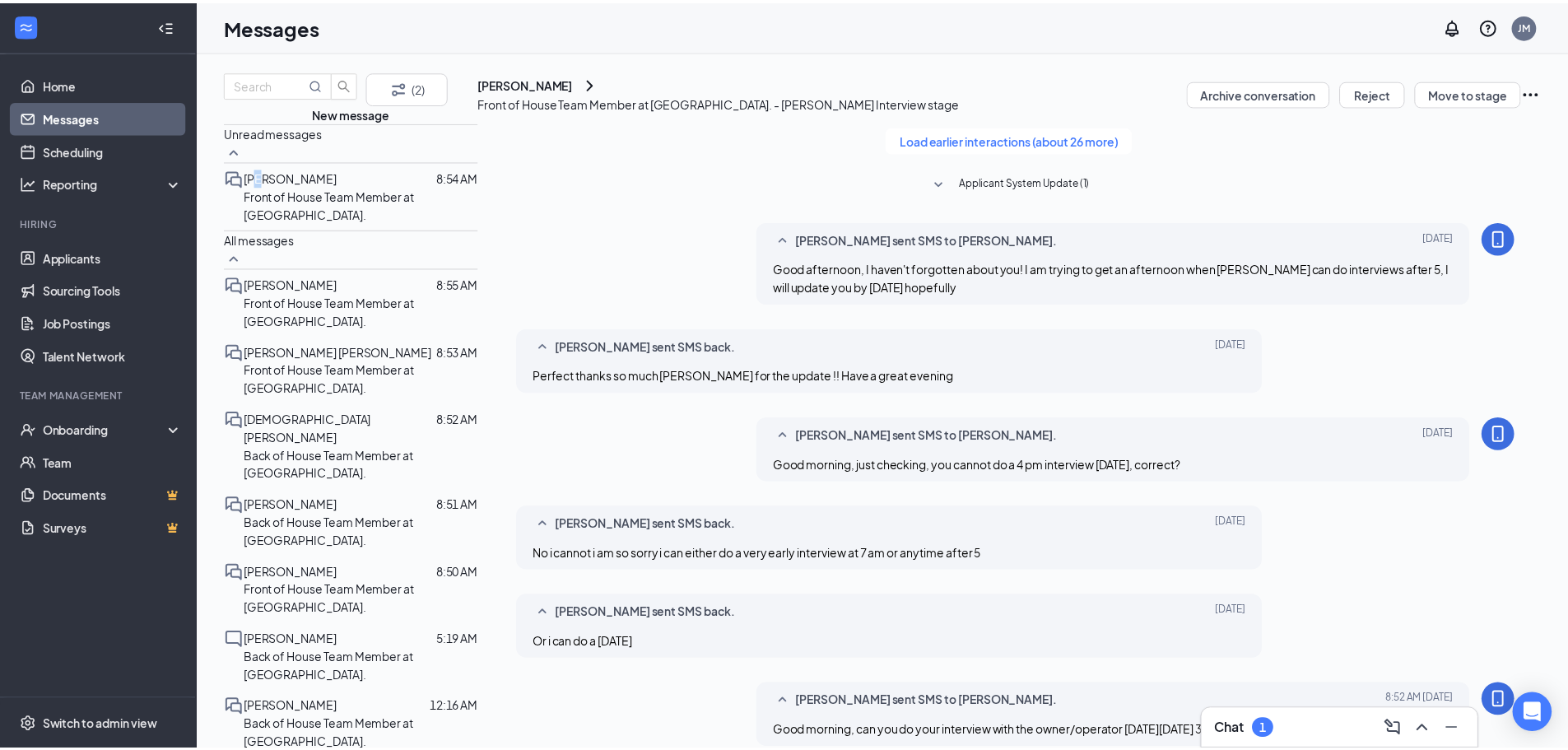
scroll to position [517, 0]
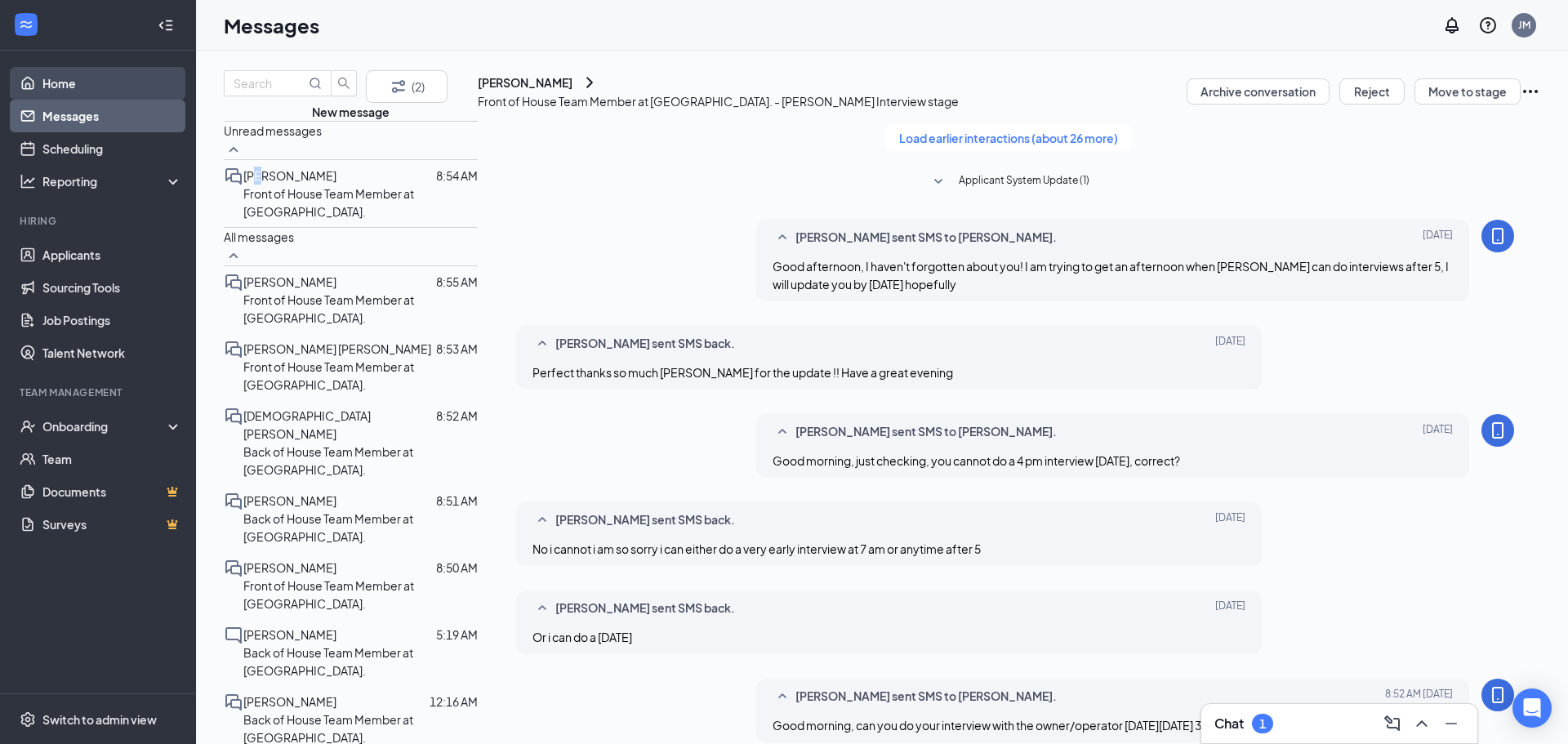
click at [42, 82] on link "Home" at bounding box center [112, 82] width 140 height 32
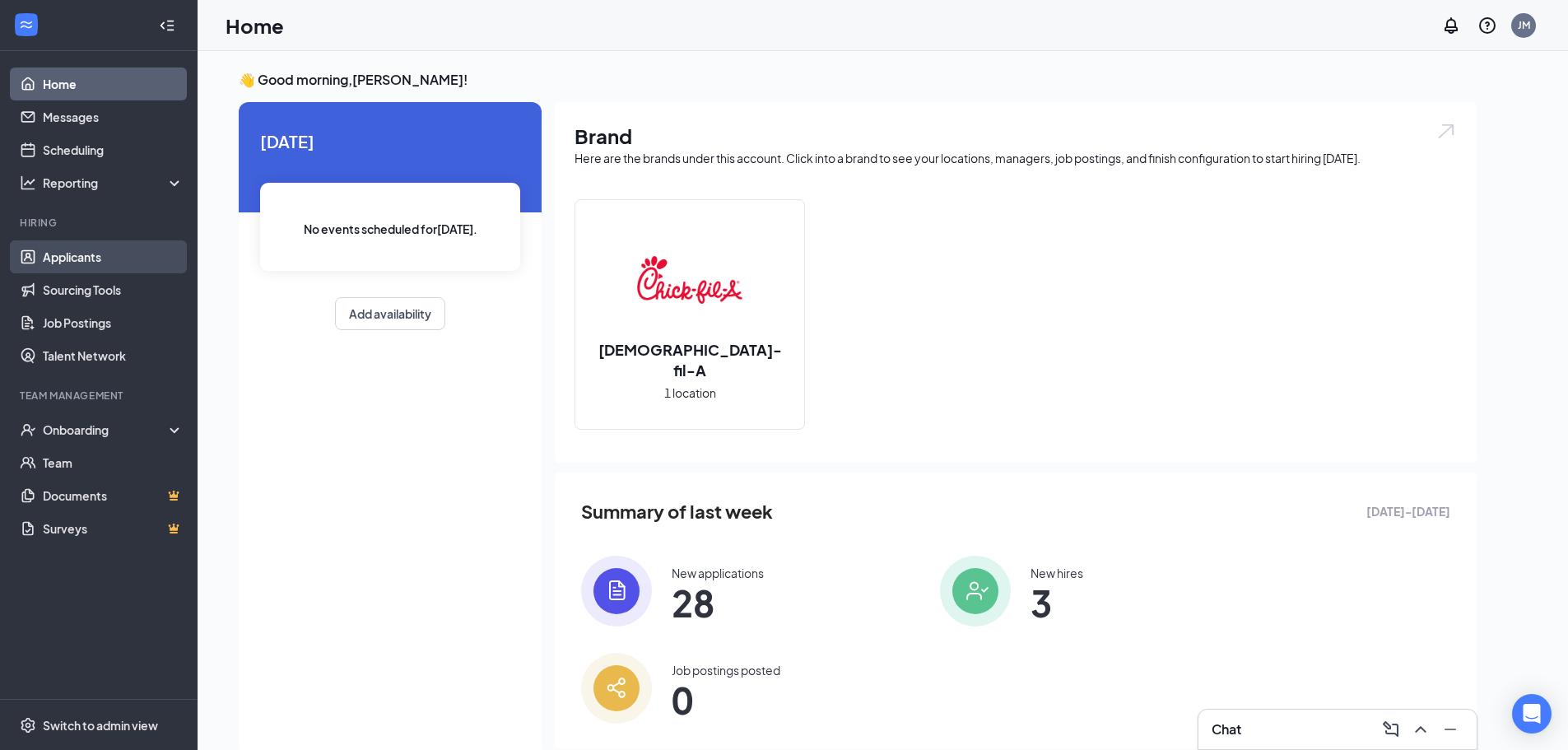
click at [65, 270] on link "Applicants" at bounding box center [112, 256] width 141 height 33
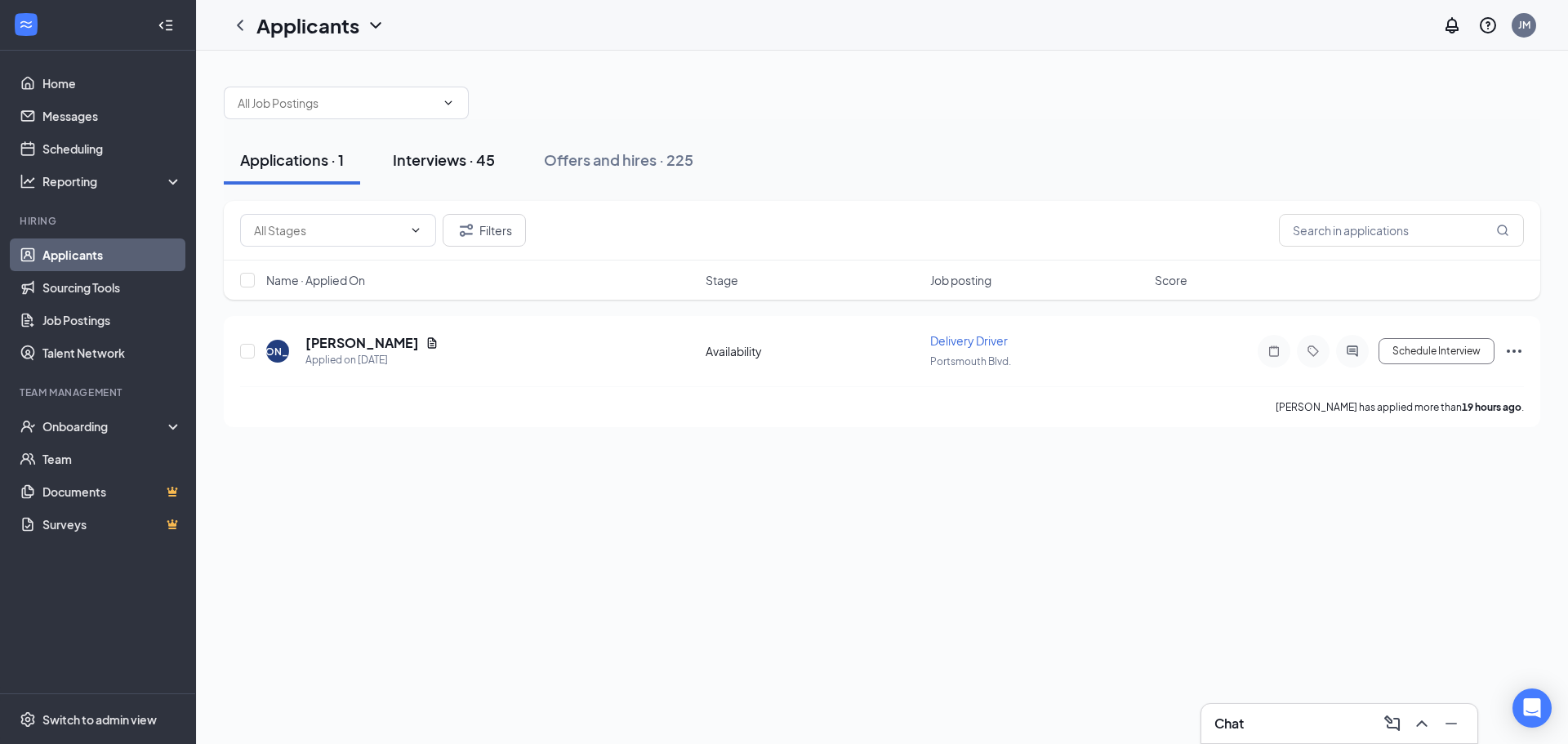
click at [416, 150] on div "Interviews · 45" at bounding box center [444, 160] width 102 height 21
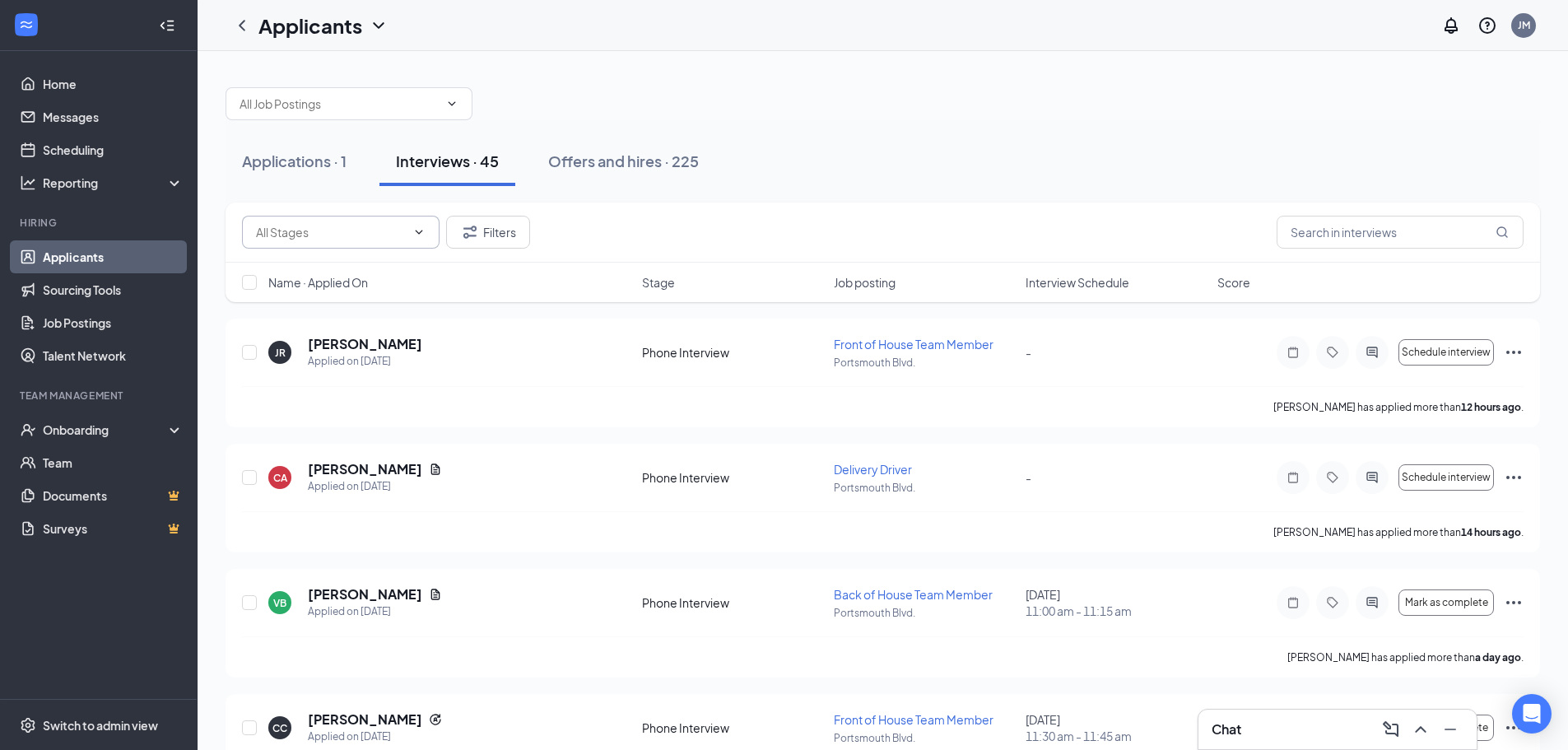
click at [295, 240] on input "text" at bounding box center [331, 232] width 150 height 18
click at [290, 269] on div "Onsite Interview (7)" at bounding box center [307, 270] width 103 height 18
type input "Onsite Interview (7)"
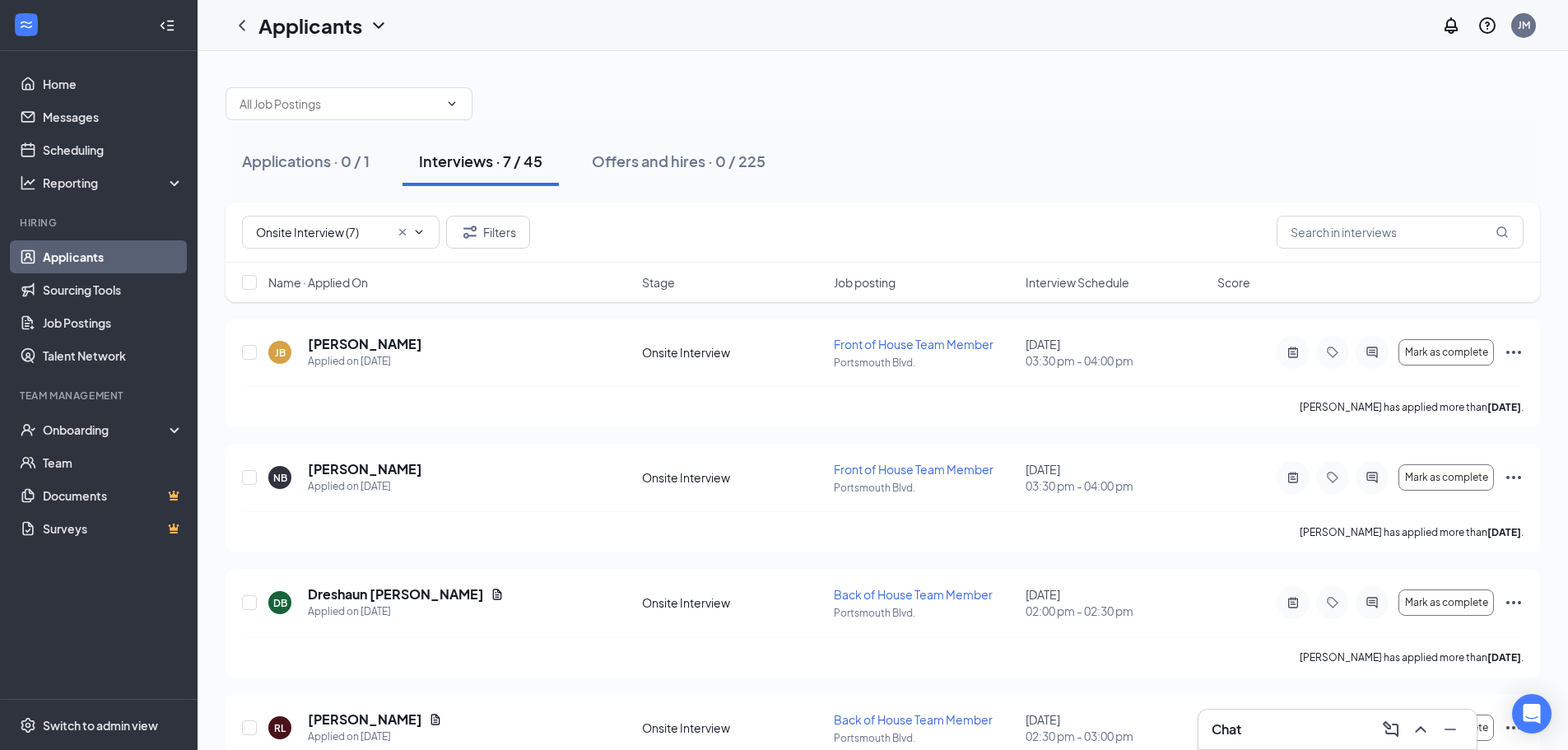
click at [1055, 275] on span "Interview Schedule" at bounding box center [1077, 282] width 104 height 17
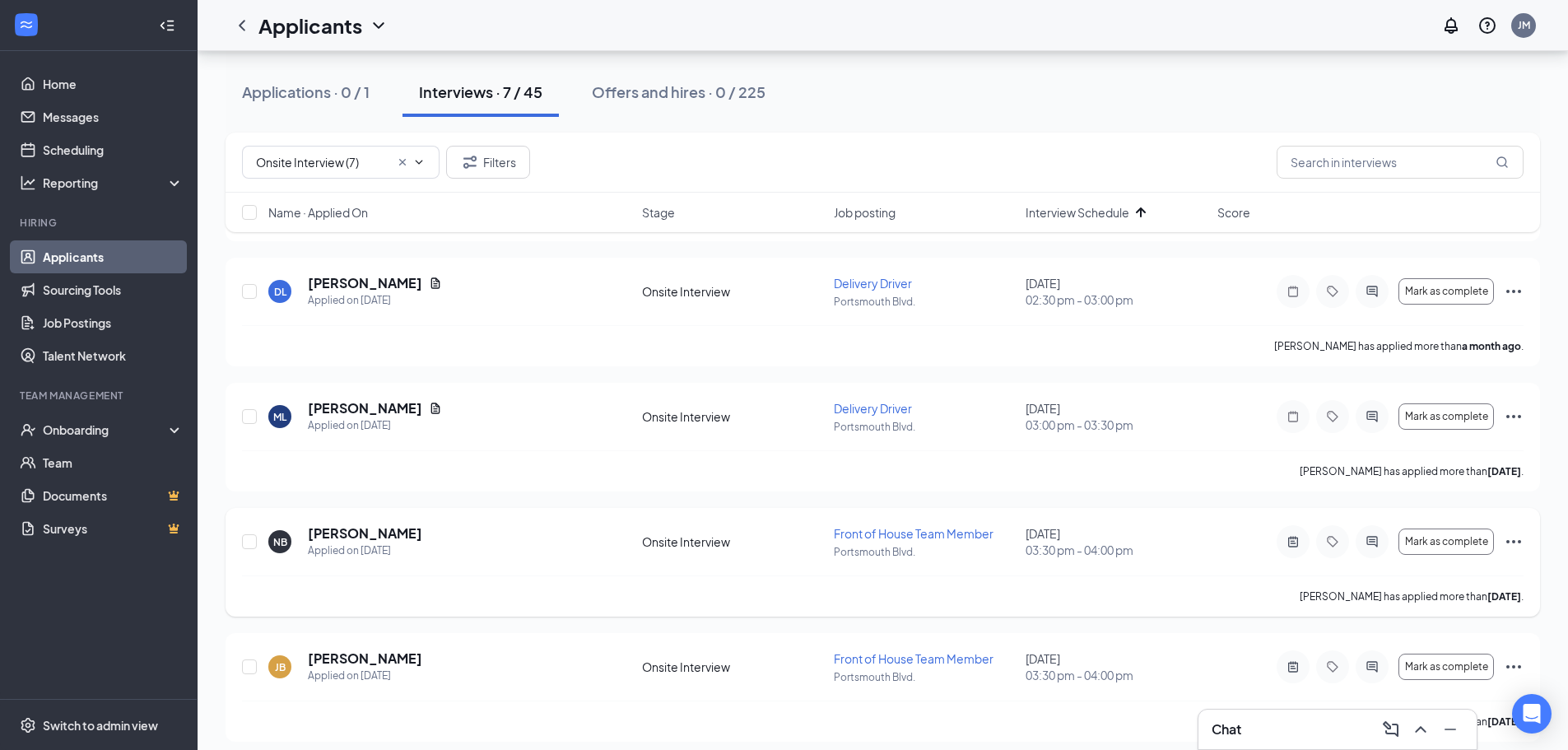
scroll to position [448, 0]
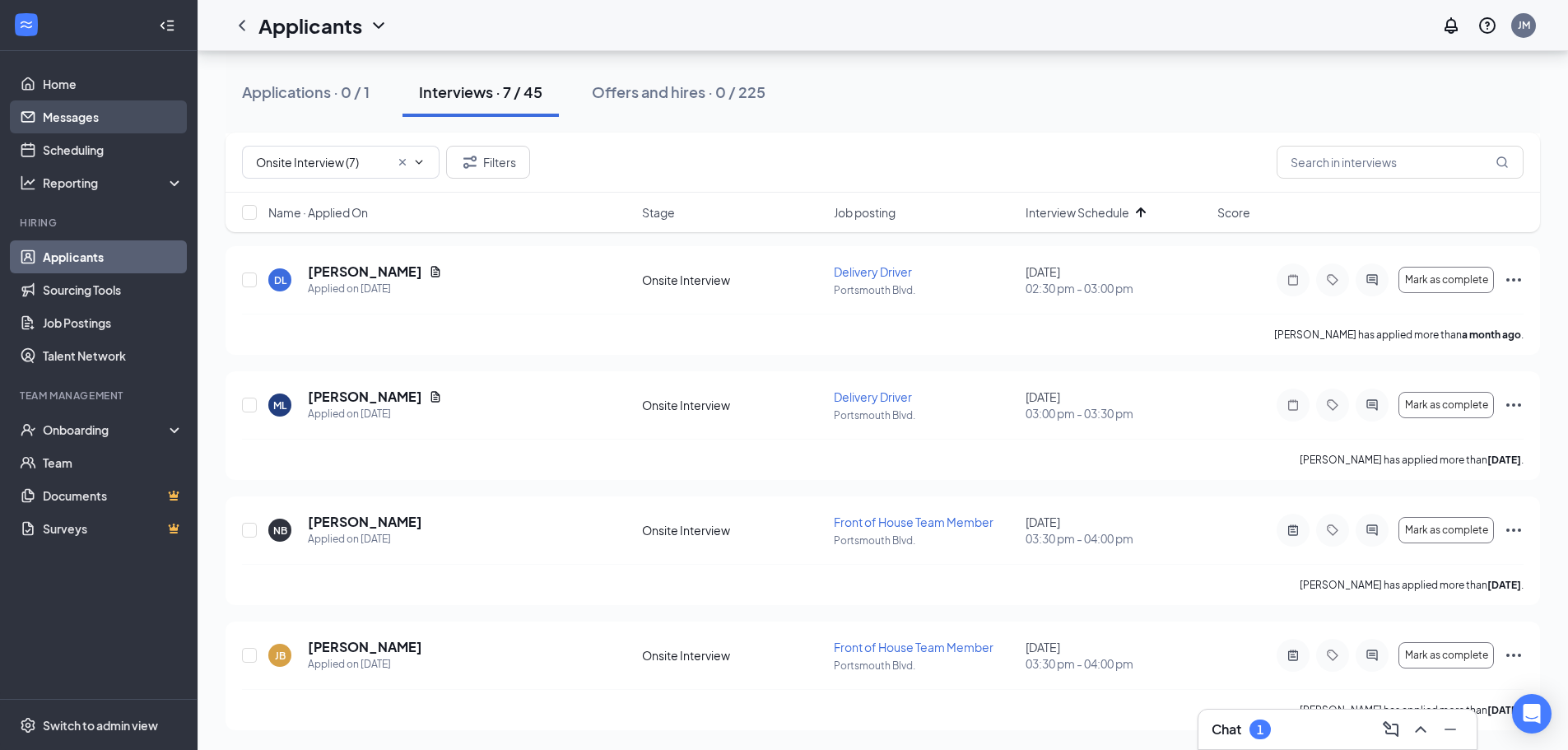
click at [42, 121] on link "Messages" at bounding box center [112, 116] width 141 height 33
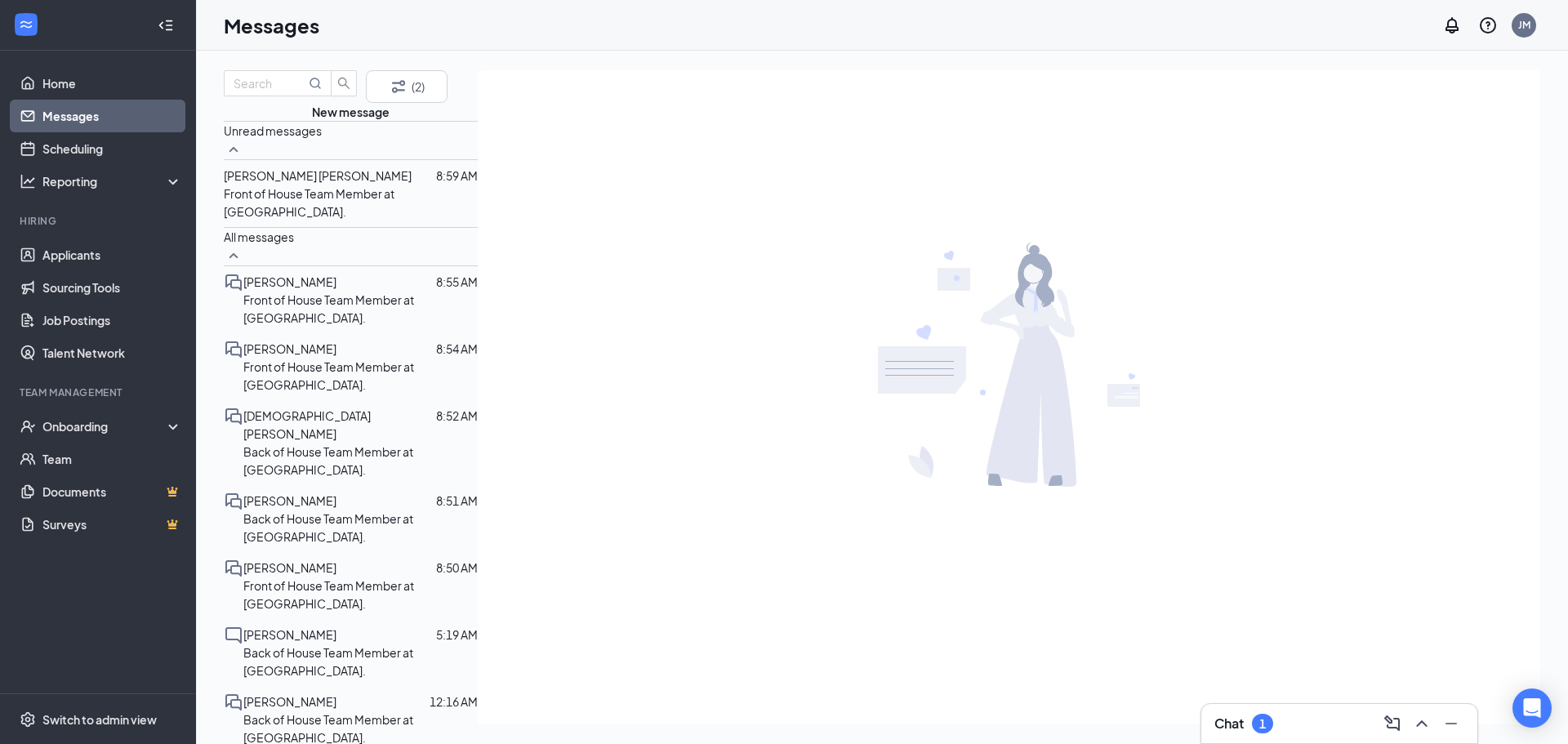
click at [323, 183] on span "[PERSON_NAME] [PERSON_NAME]" at bounding box center [317, 175] width 188 height 15
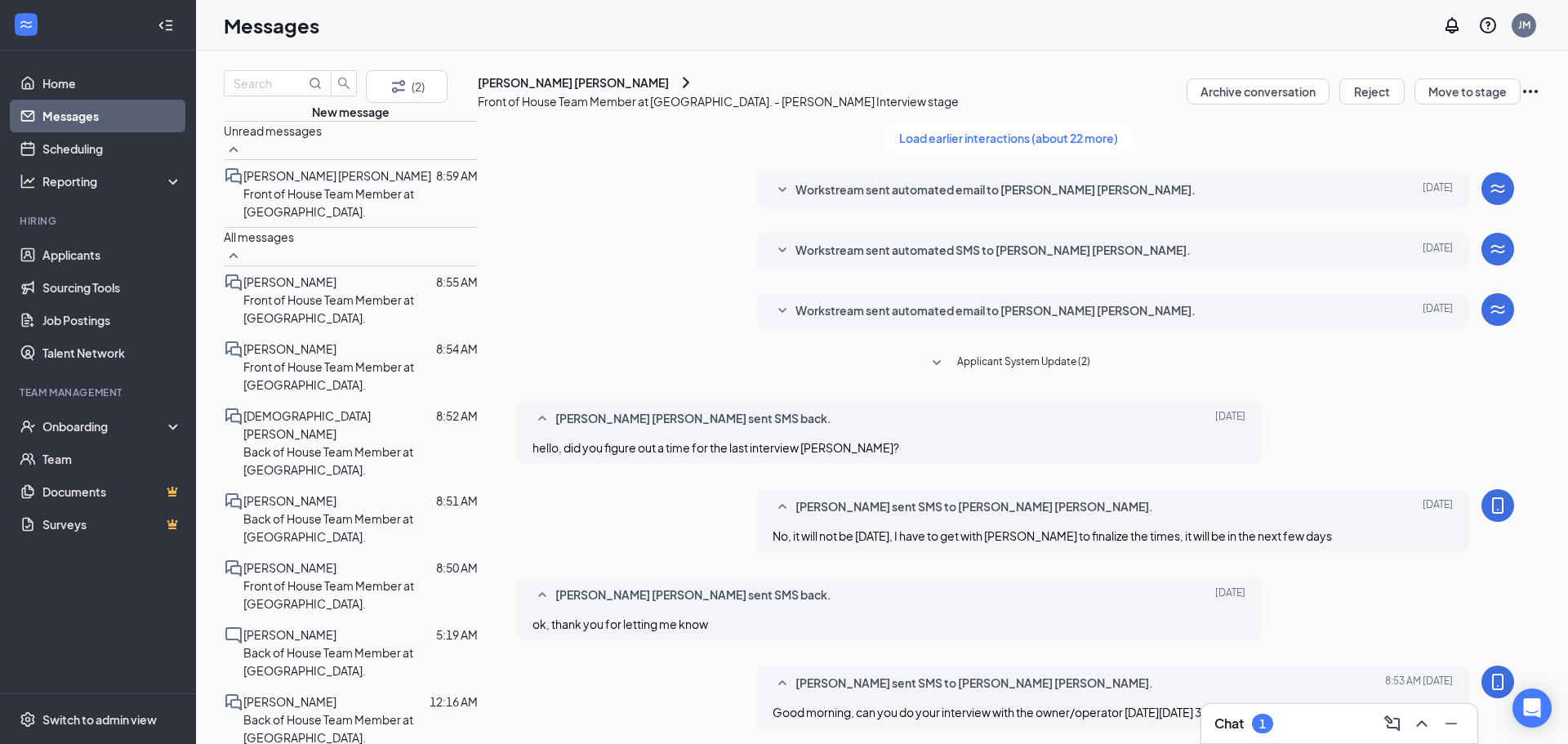
scroll to position [323, 0]
type textarea "Great! Please remember the interview is at our offsite training office, the add…"
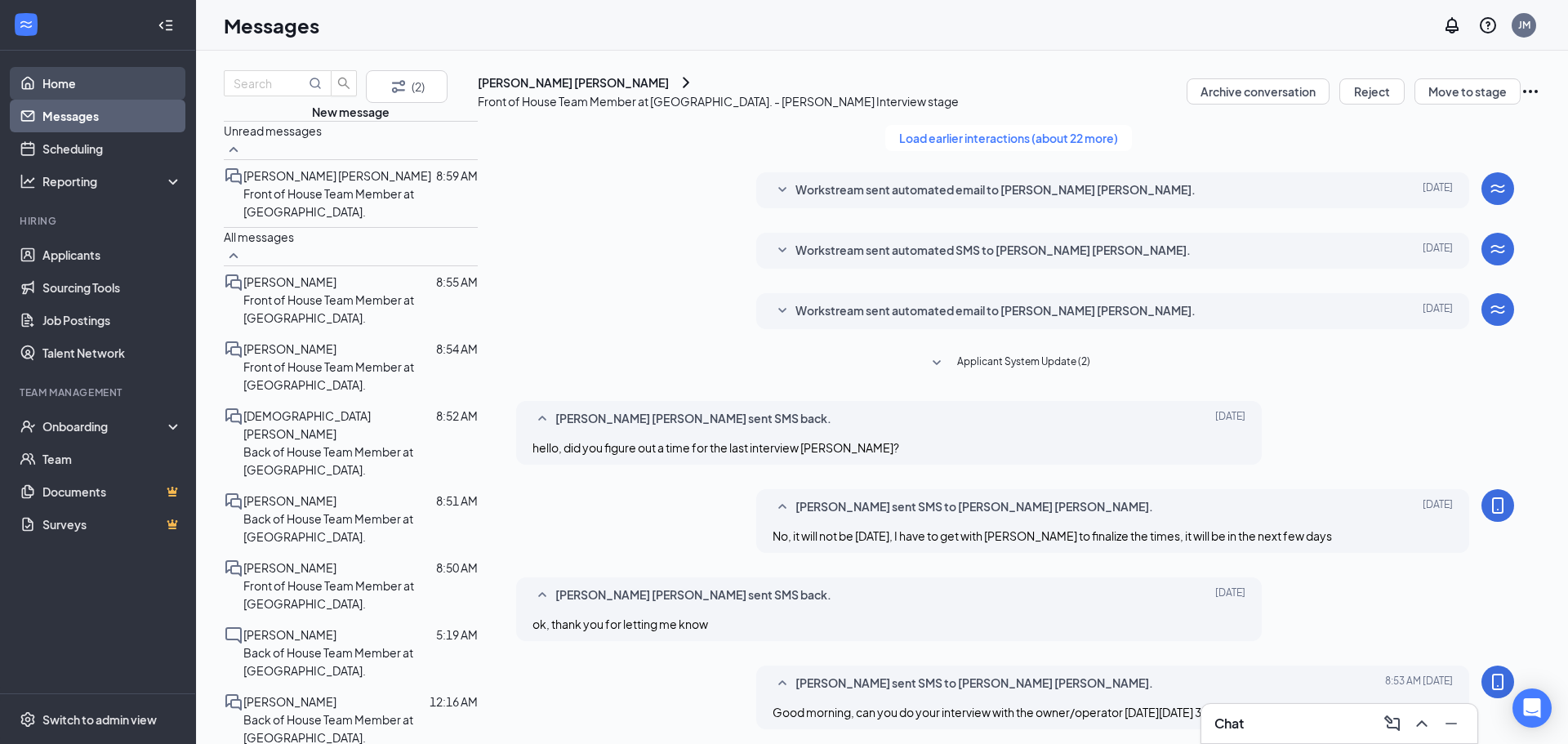
click at [52, 76] on link "Home" at bounding box center [112, 82] width 140 height 32
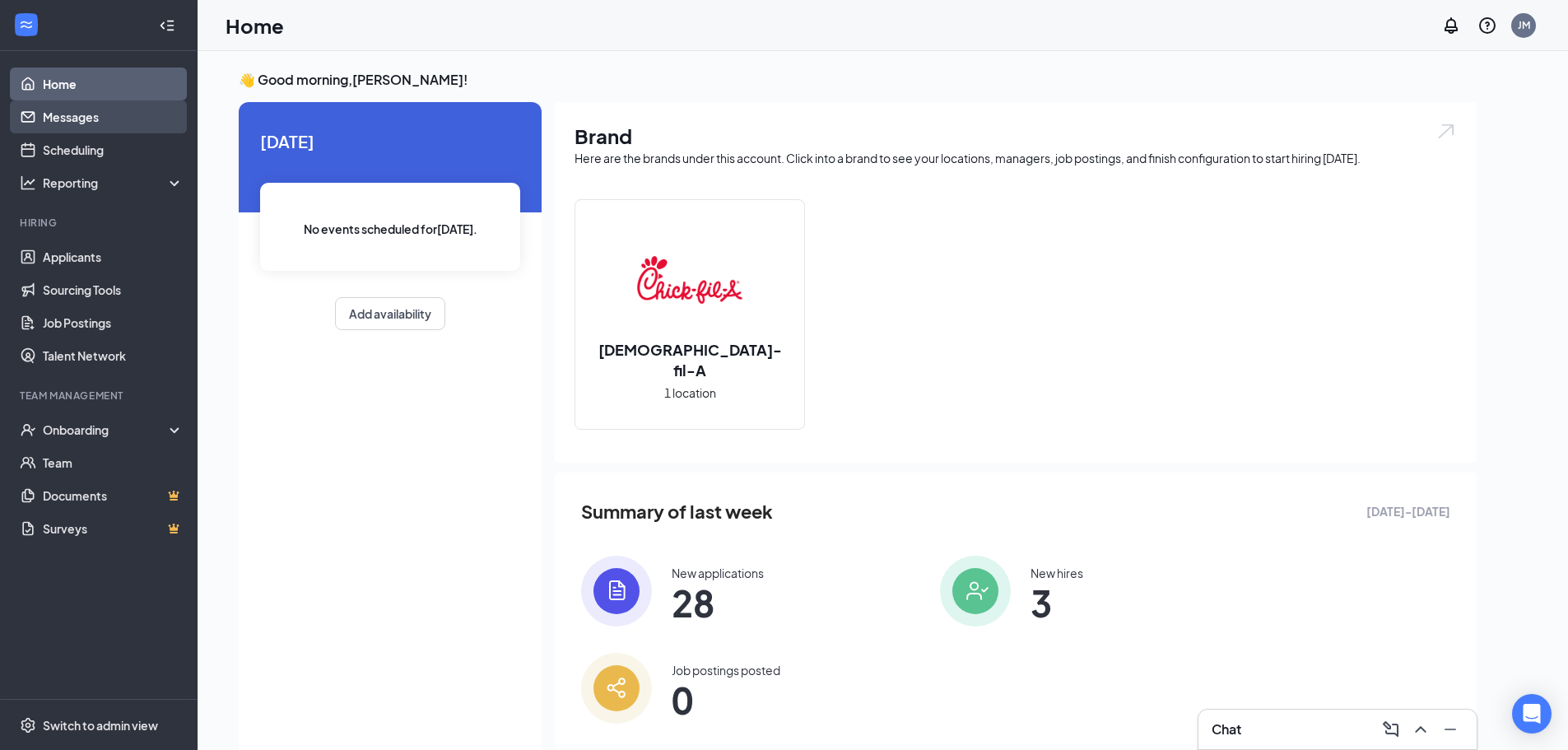
click at [73, 112] on link "Messages" at bounding box center [112, 116] width 141 height 33
